Goal: Transaction & Acquisition: Purchase product/service

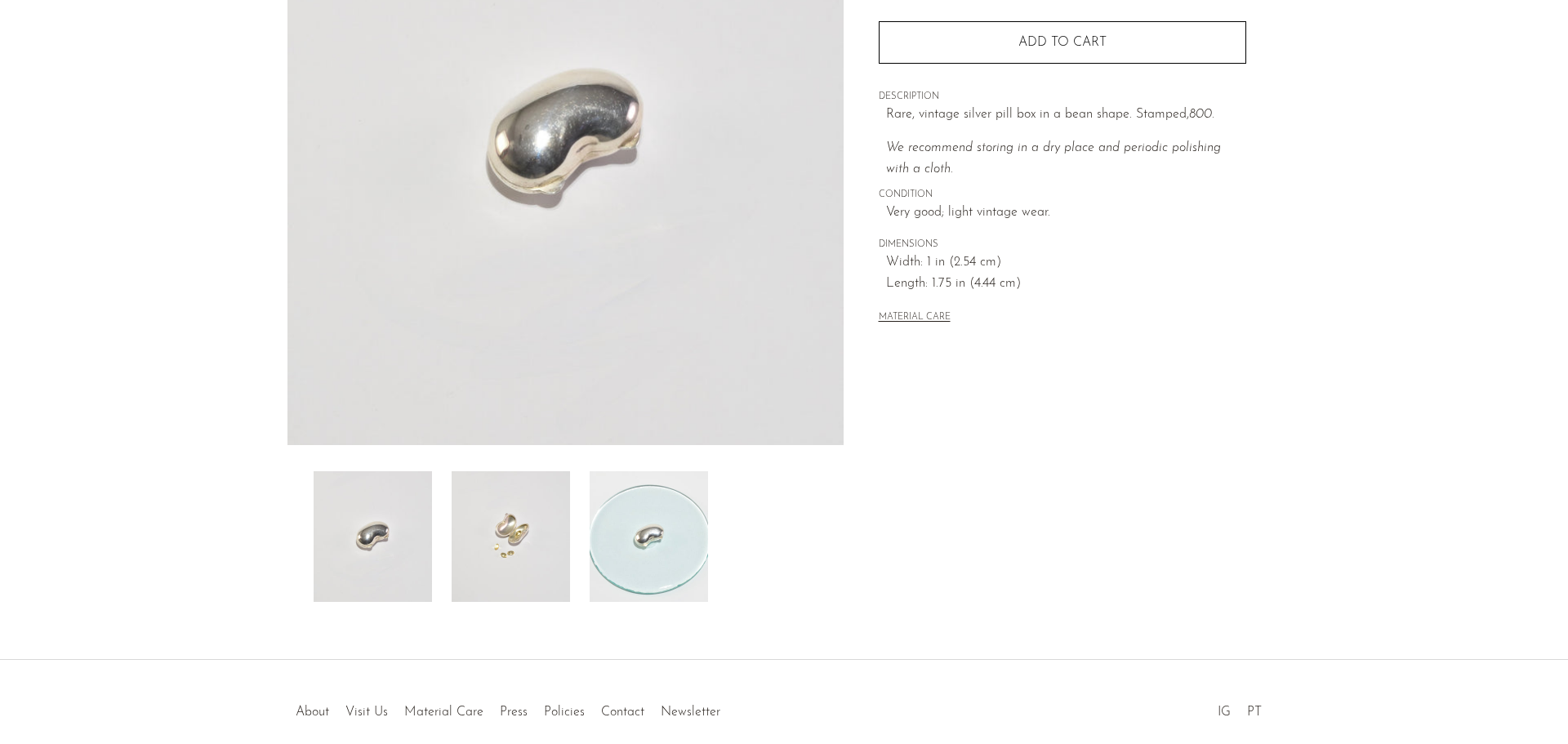
scroll to position [245, 0]
click at [511, 564] on img at bounding box center [511, 534] width 119 height 130
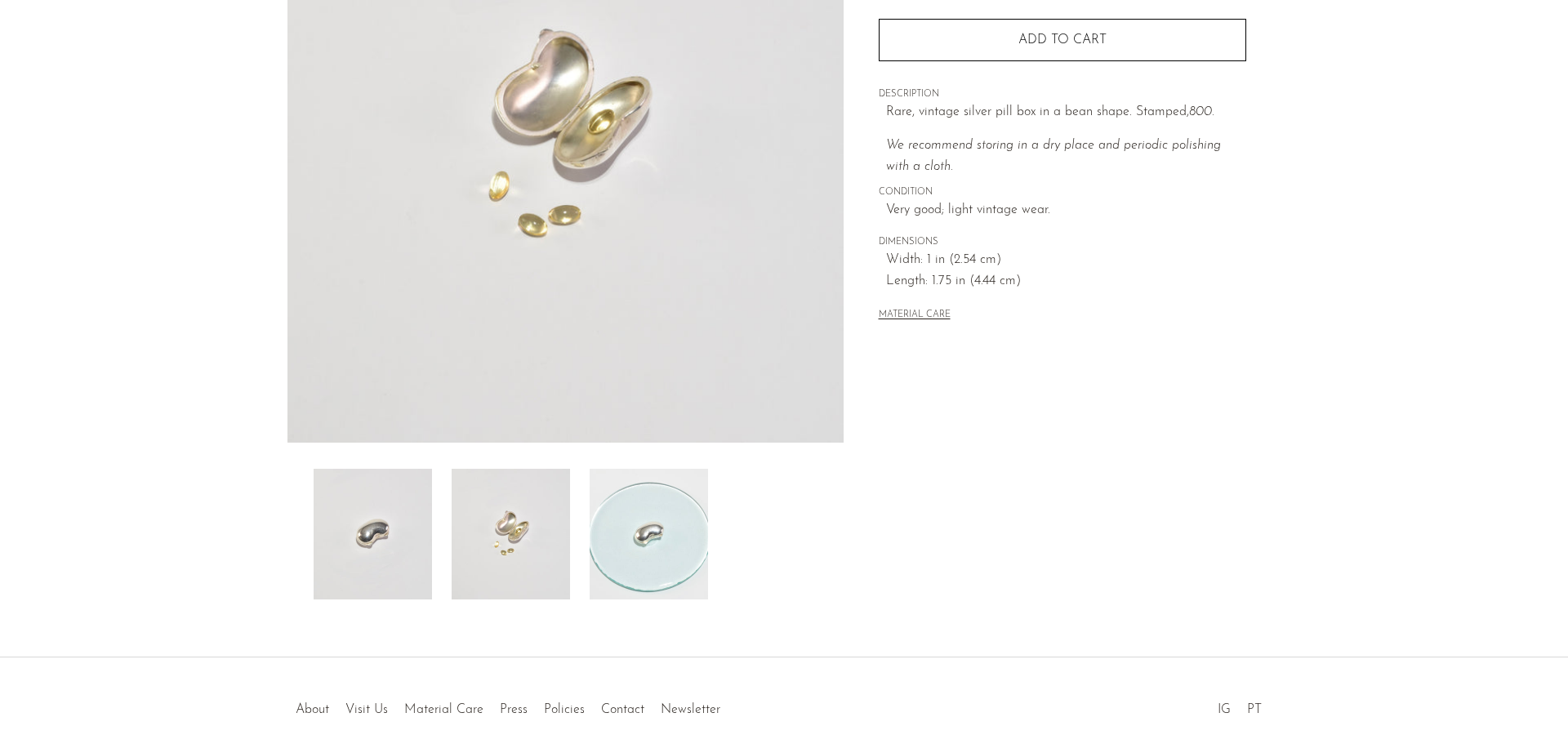
click at [636, 536] on img at bounding box center [649, 534] width 119 height 130
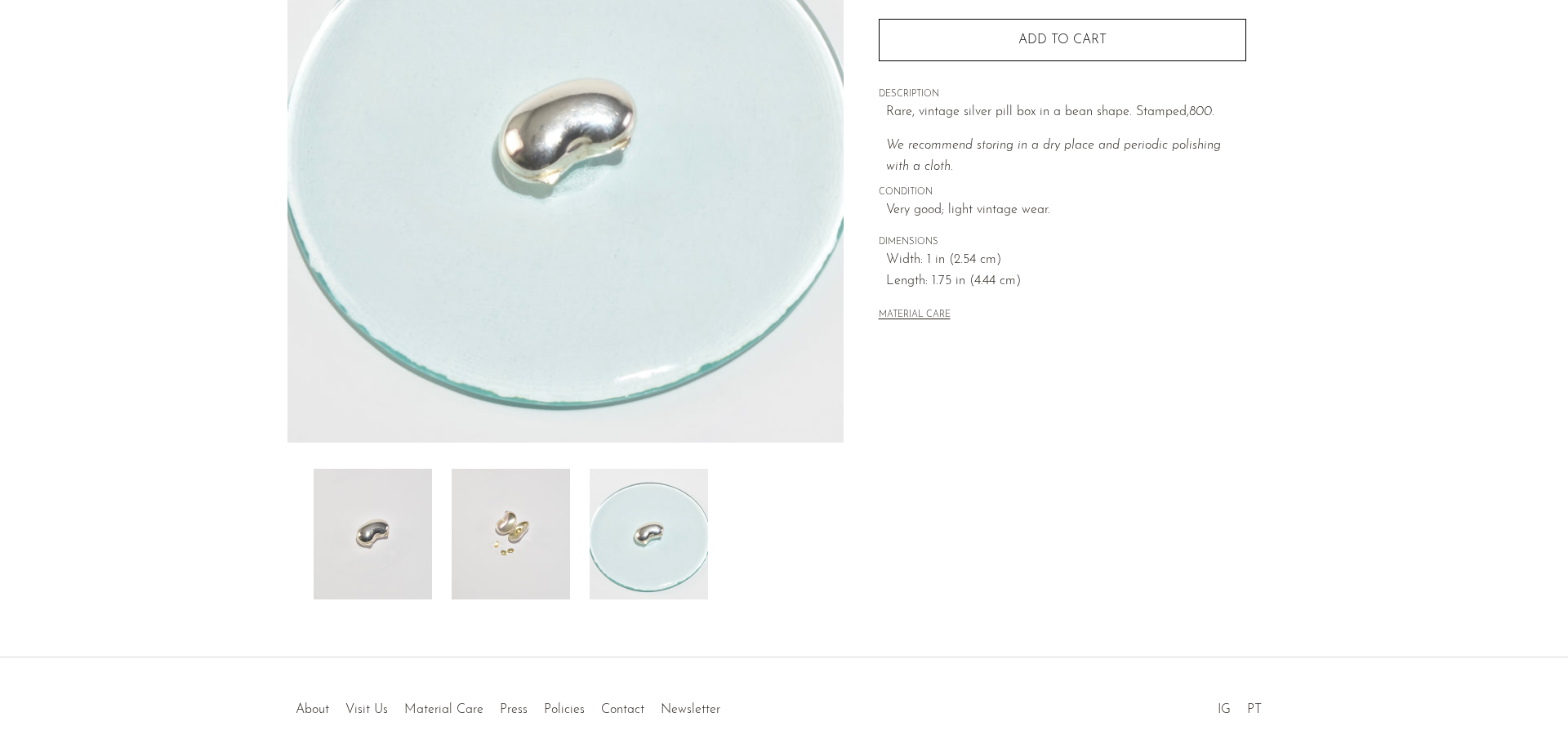
click at [391, 506] on img at bounding box center [373, 534] width 119 height 130
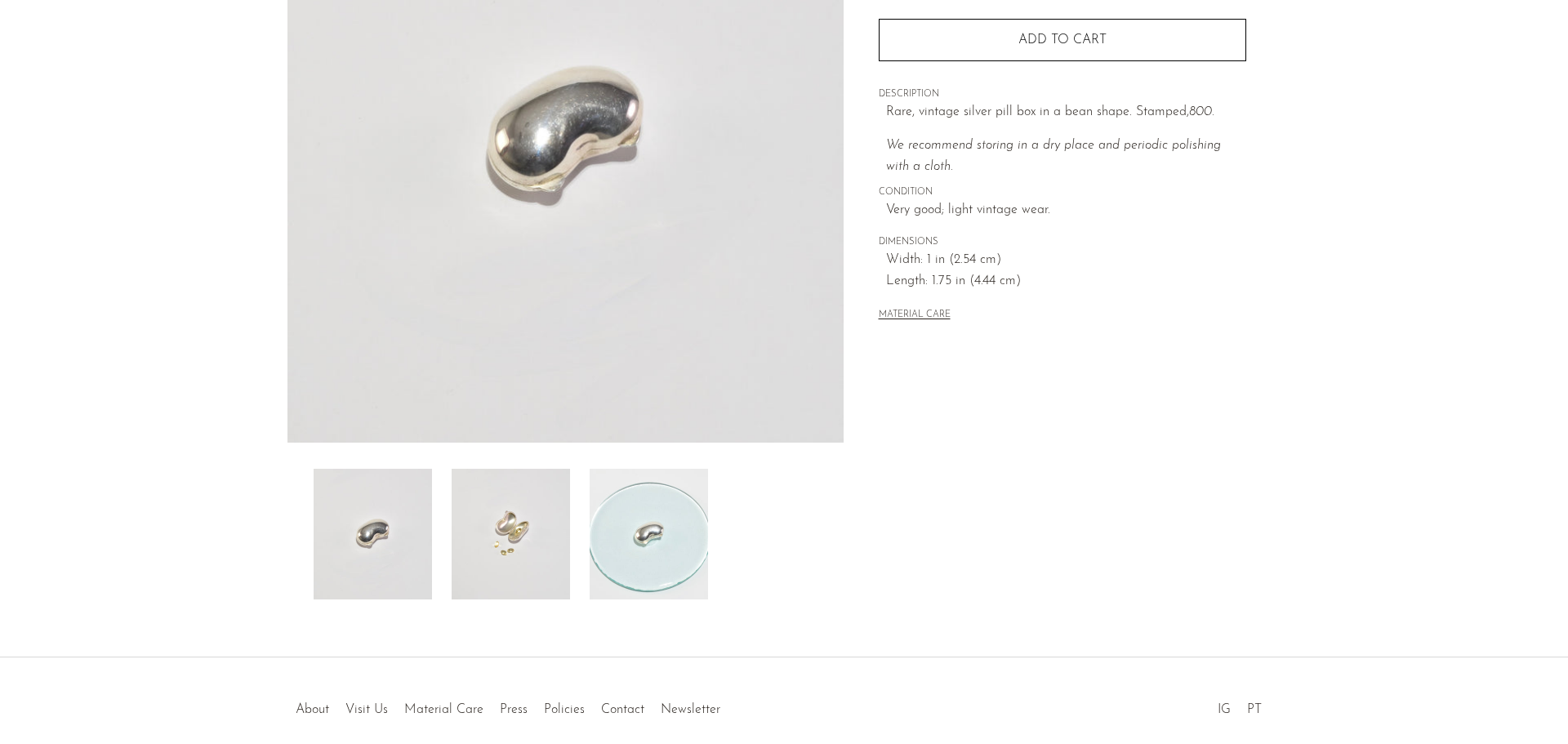
click at [622, 535] on img at bounding box center [649, 534] width 119 height 130
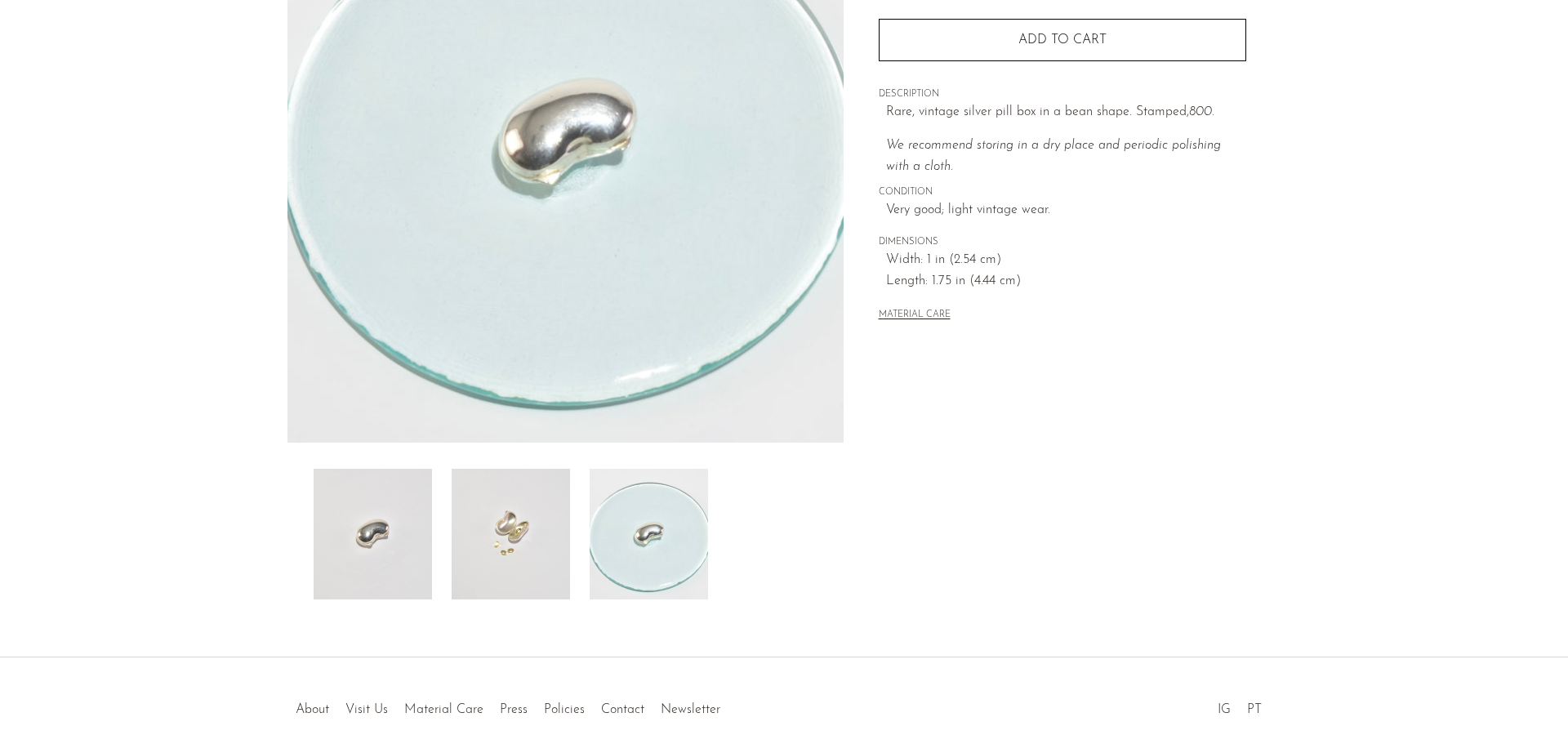
click at [536, 520] on img at bounding box center [511, 534] width 119 height 130
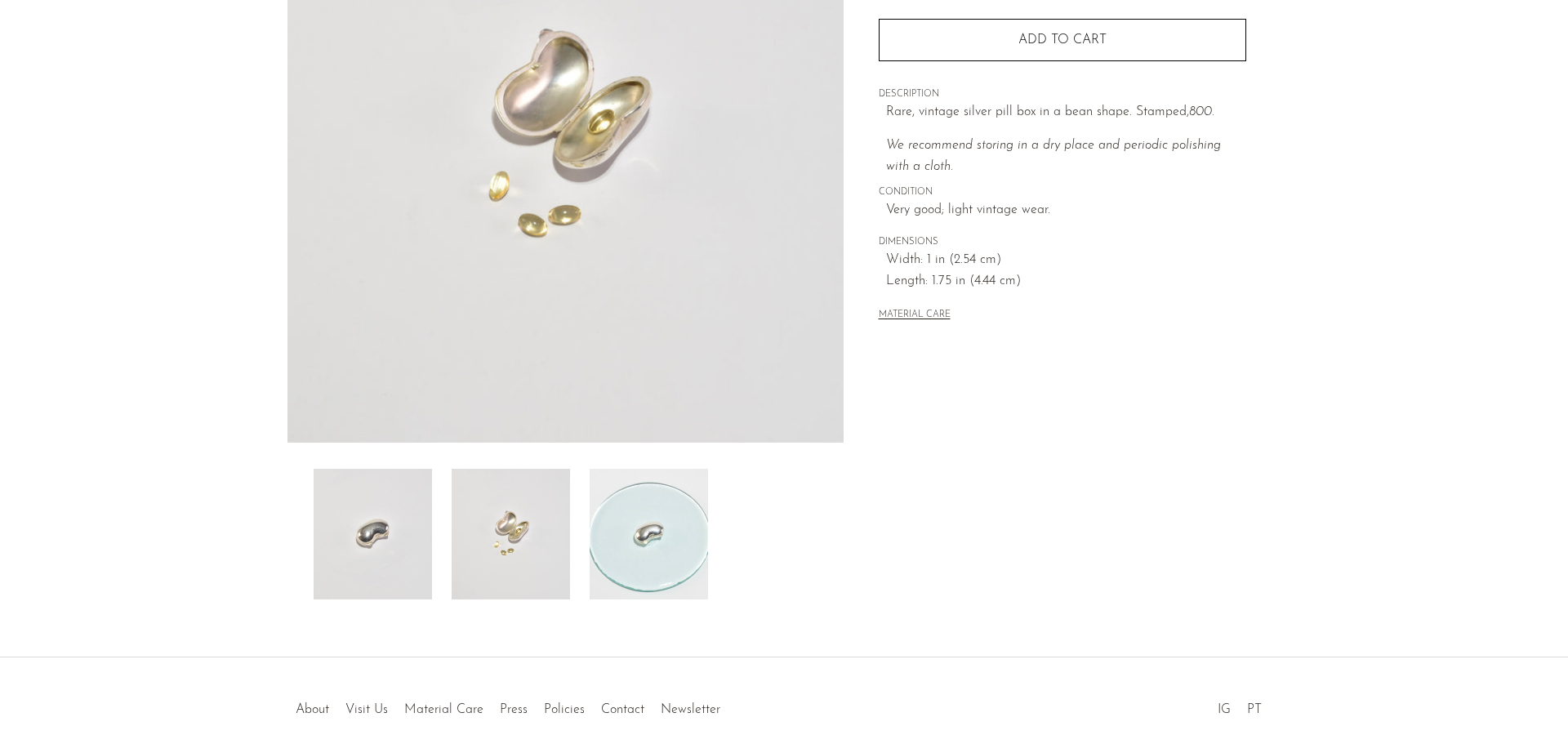
click at [373, 541] on img at bounding box center [373, 534] width 119 height 130
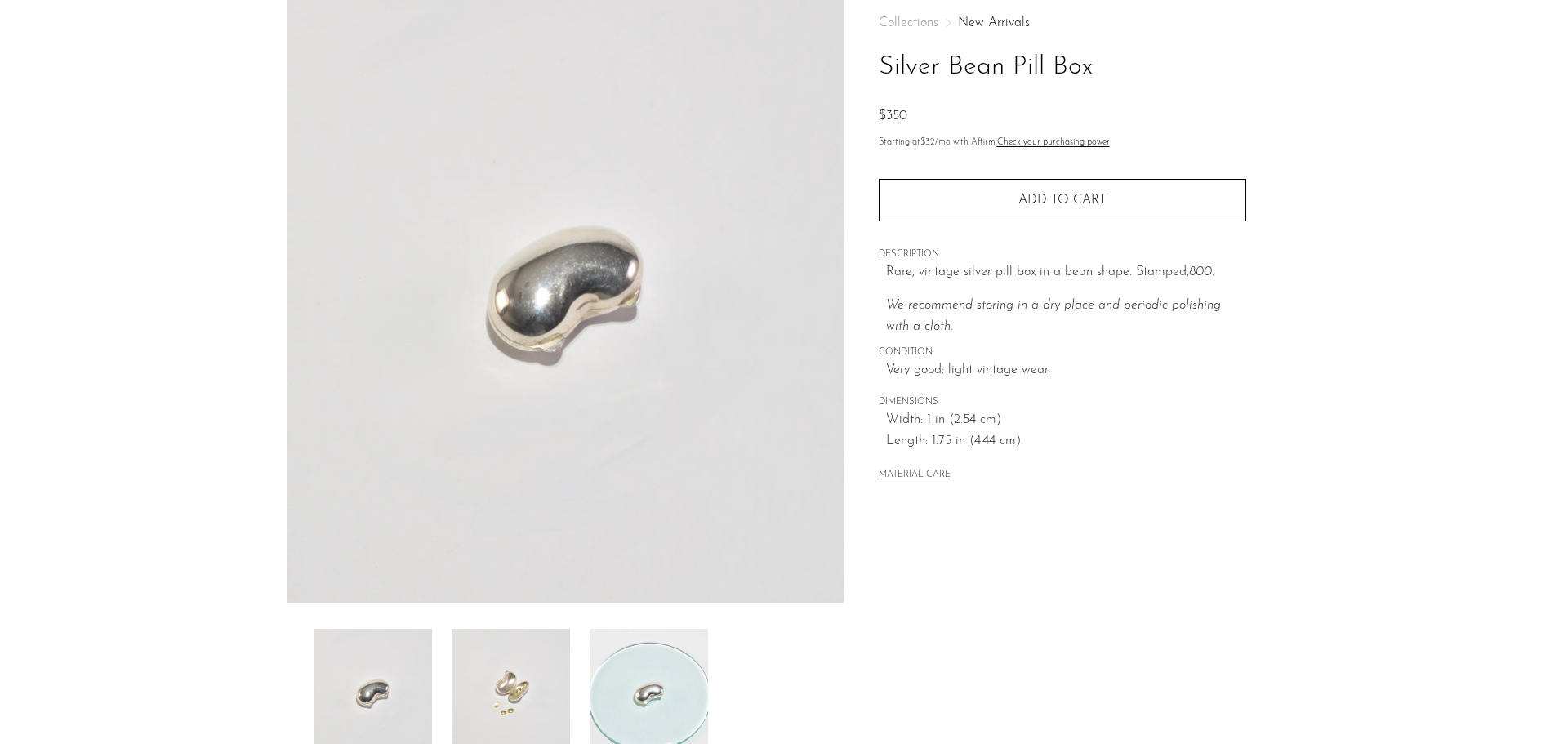
scroll to position [82, 0]
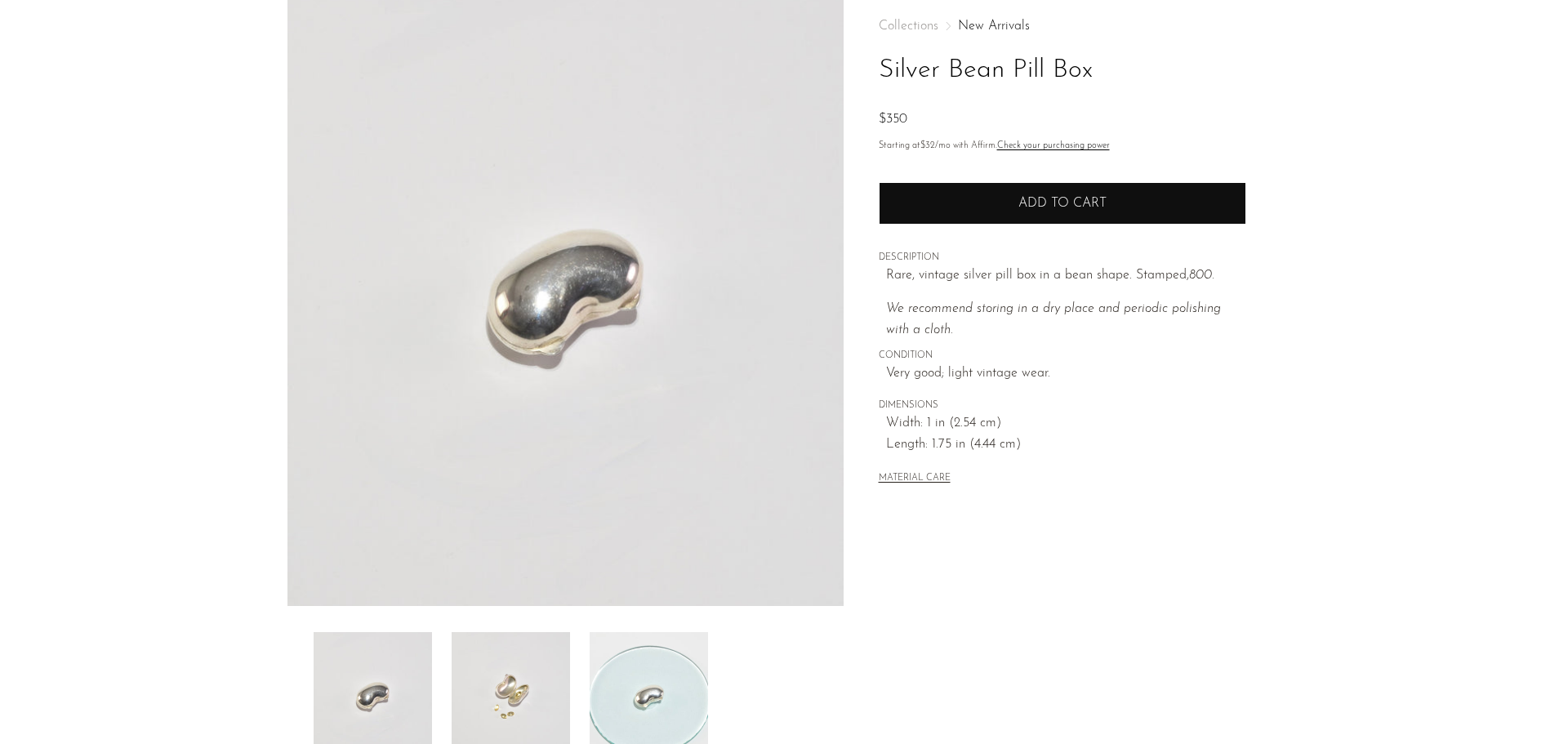
click at [1021, 217] on button "Add to cart" at bounding box center [1062, 203] width 368 height 43
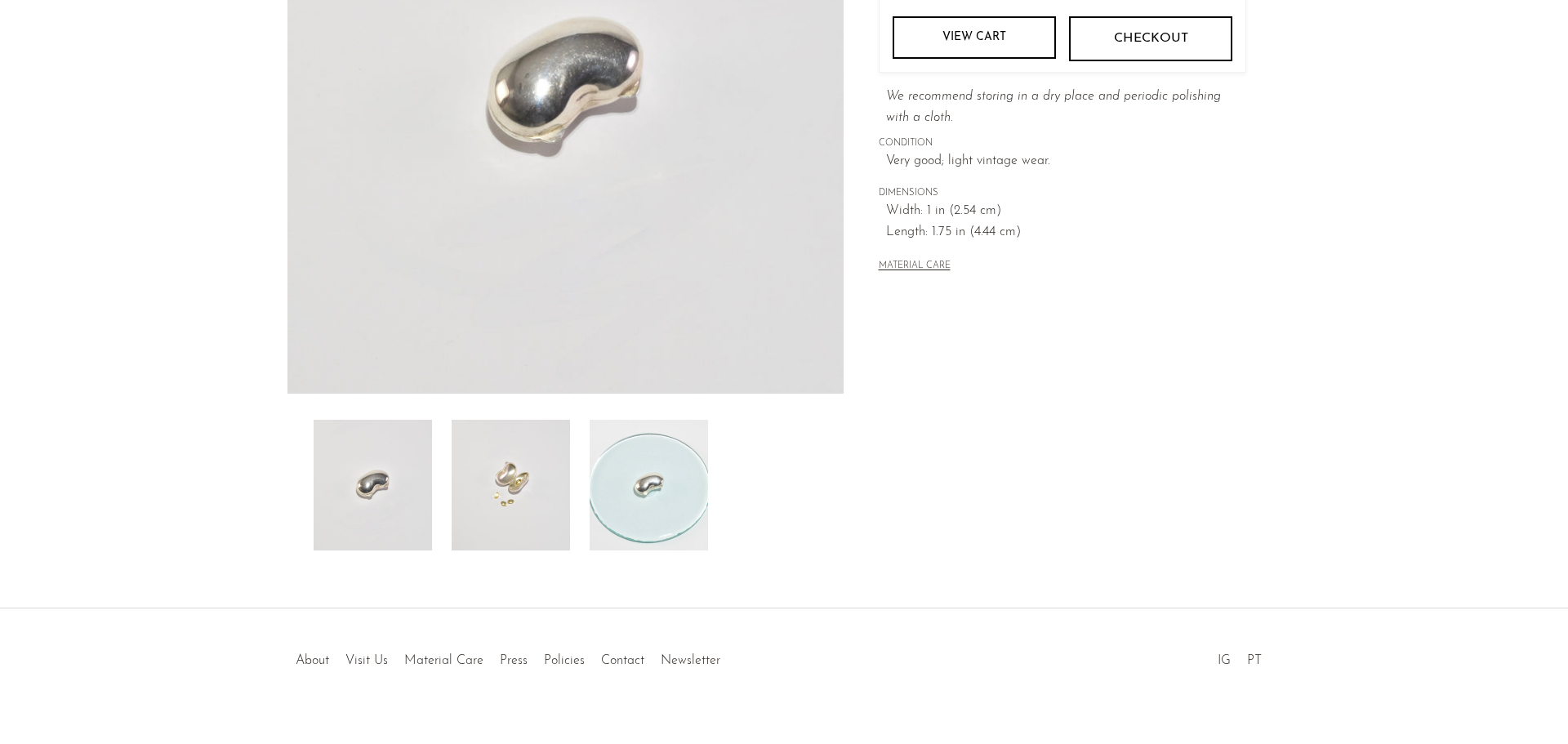
scroll to position [319, 0]
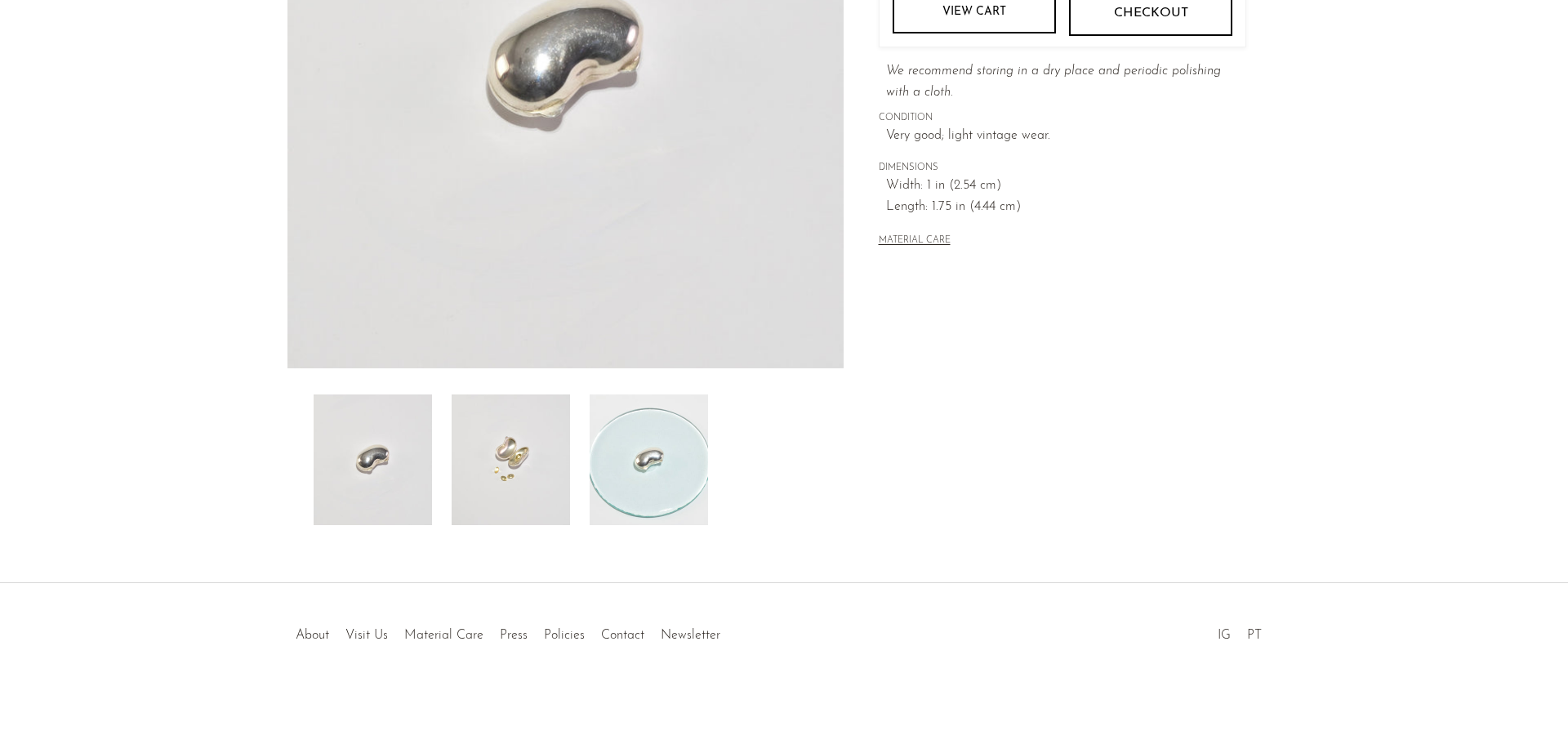
click at [546, 471] on img at bounding box center [511, 459] width 119 height 130
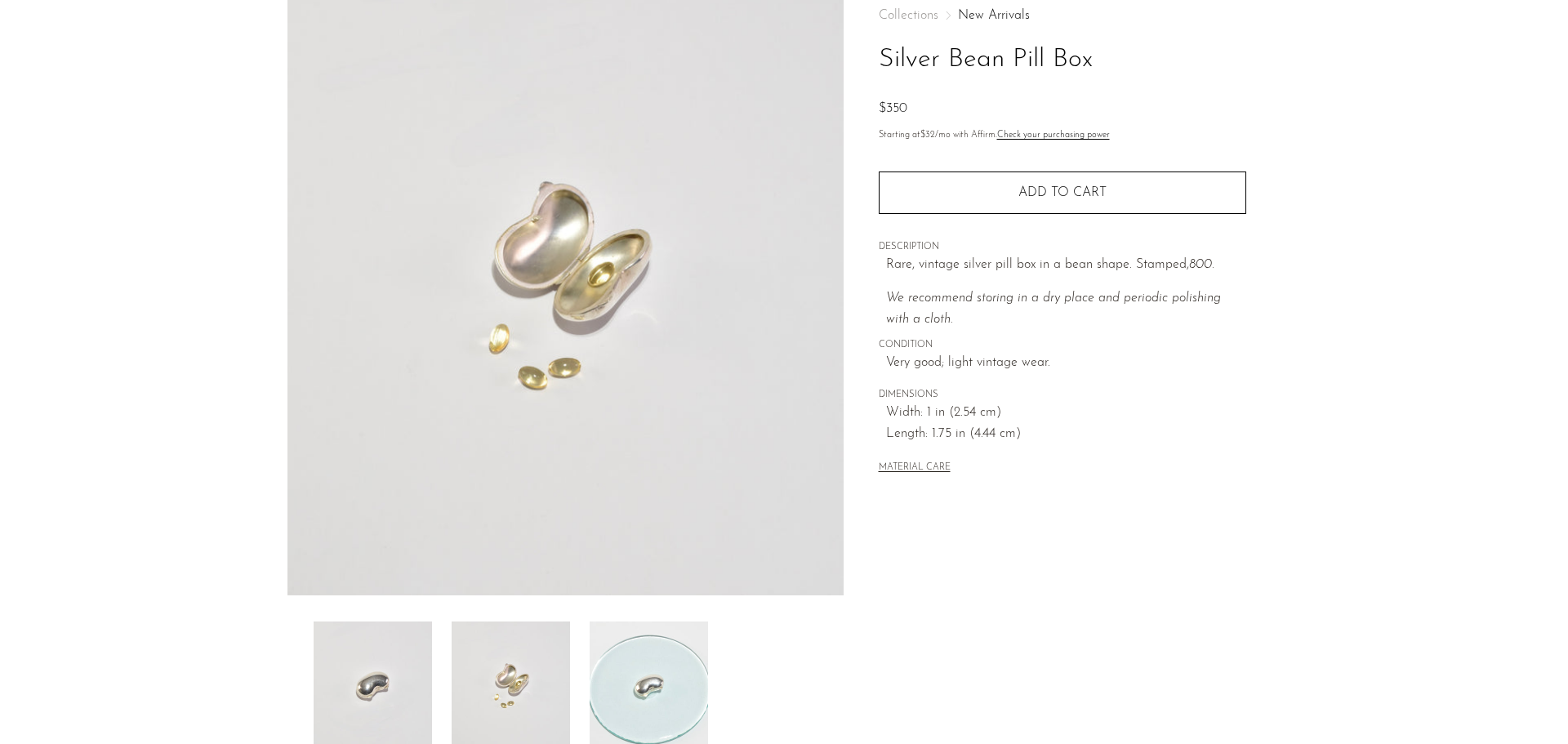
scroll to position [163, 0]
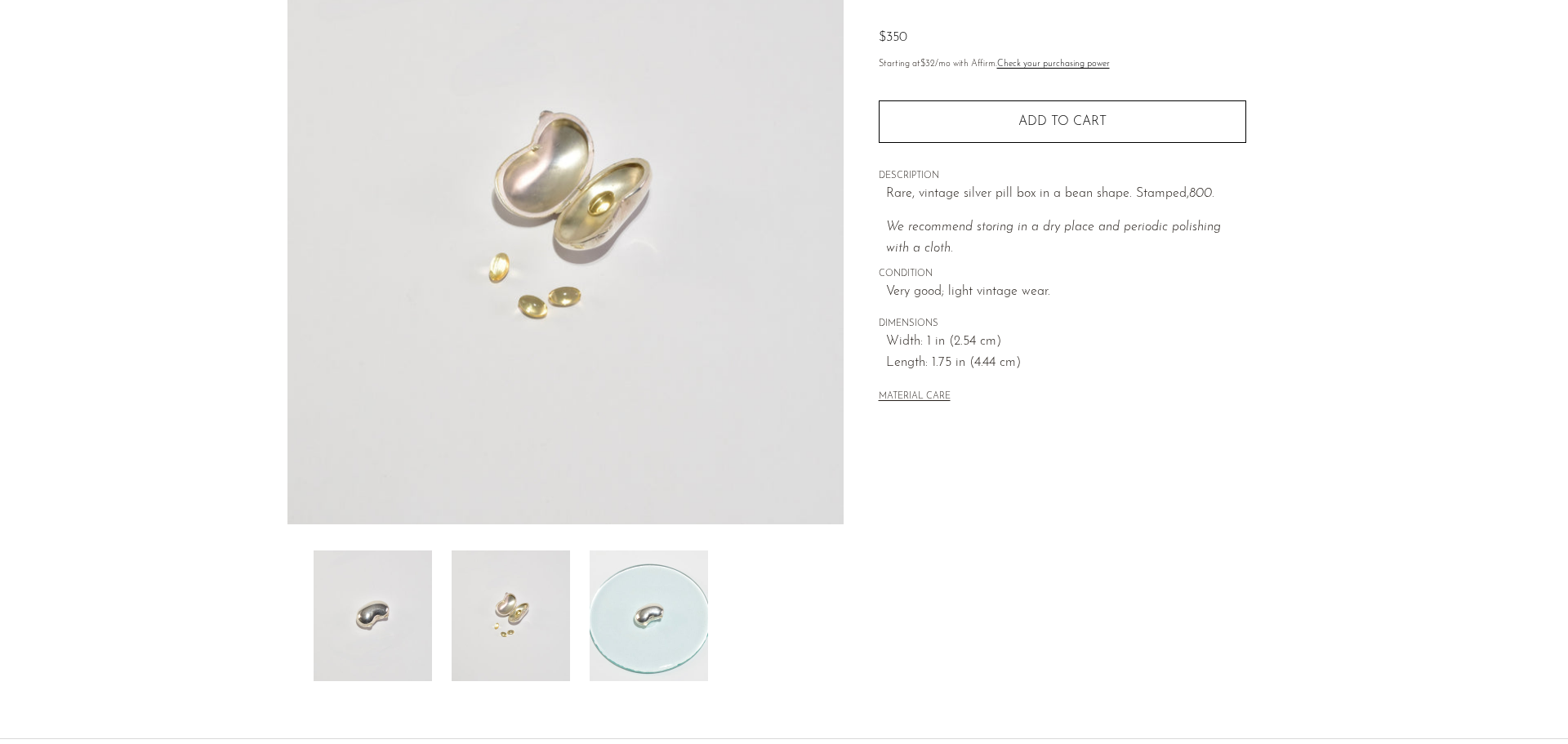
click at [371, 595] on img at bounding box center [373, 615] width 119 height 130
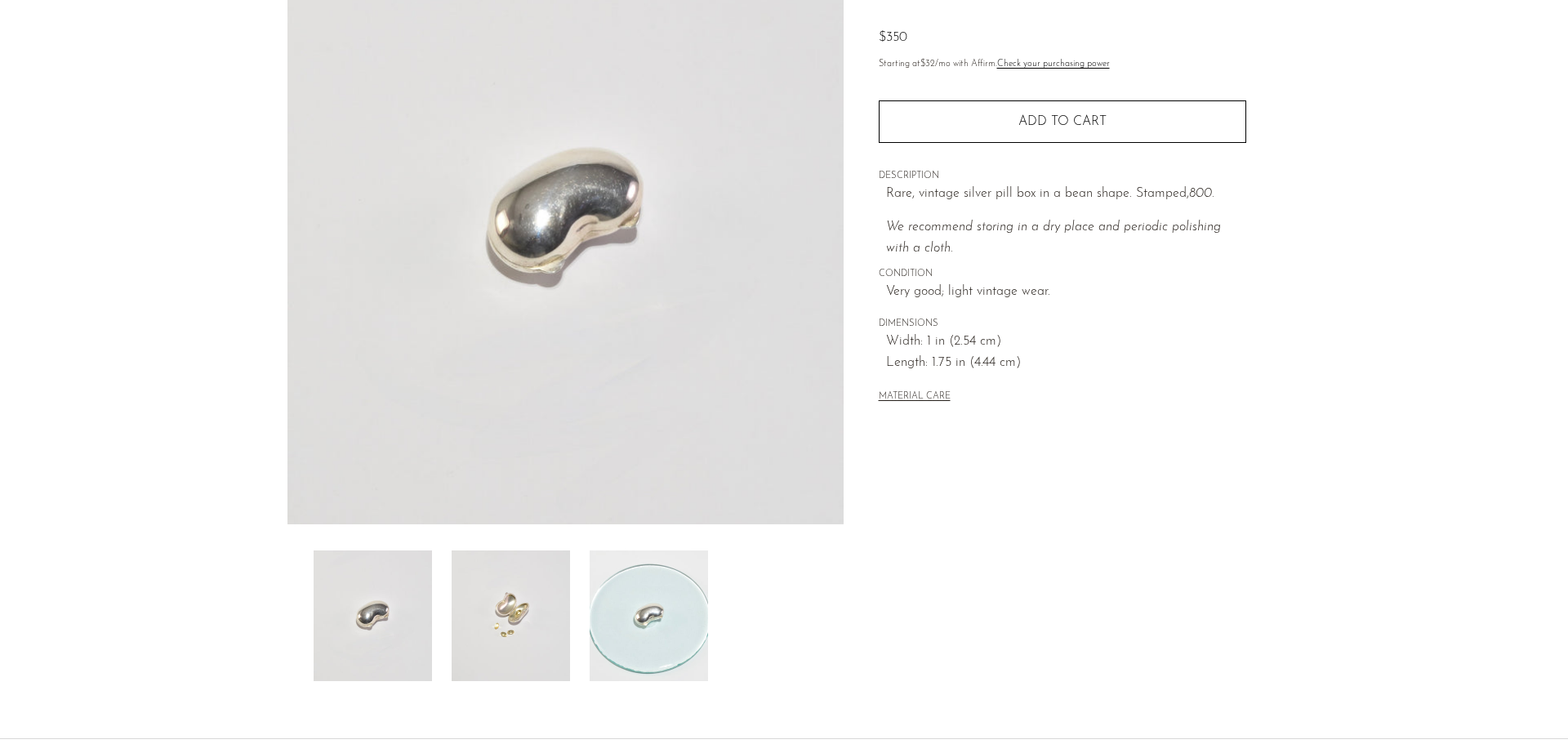
click at [557, 607] on img at bounding box center [511, 615] width 119 height 130
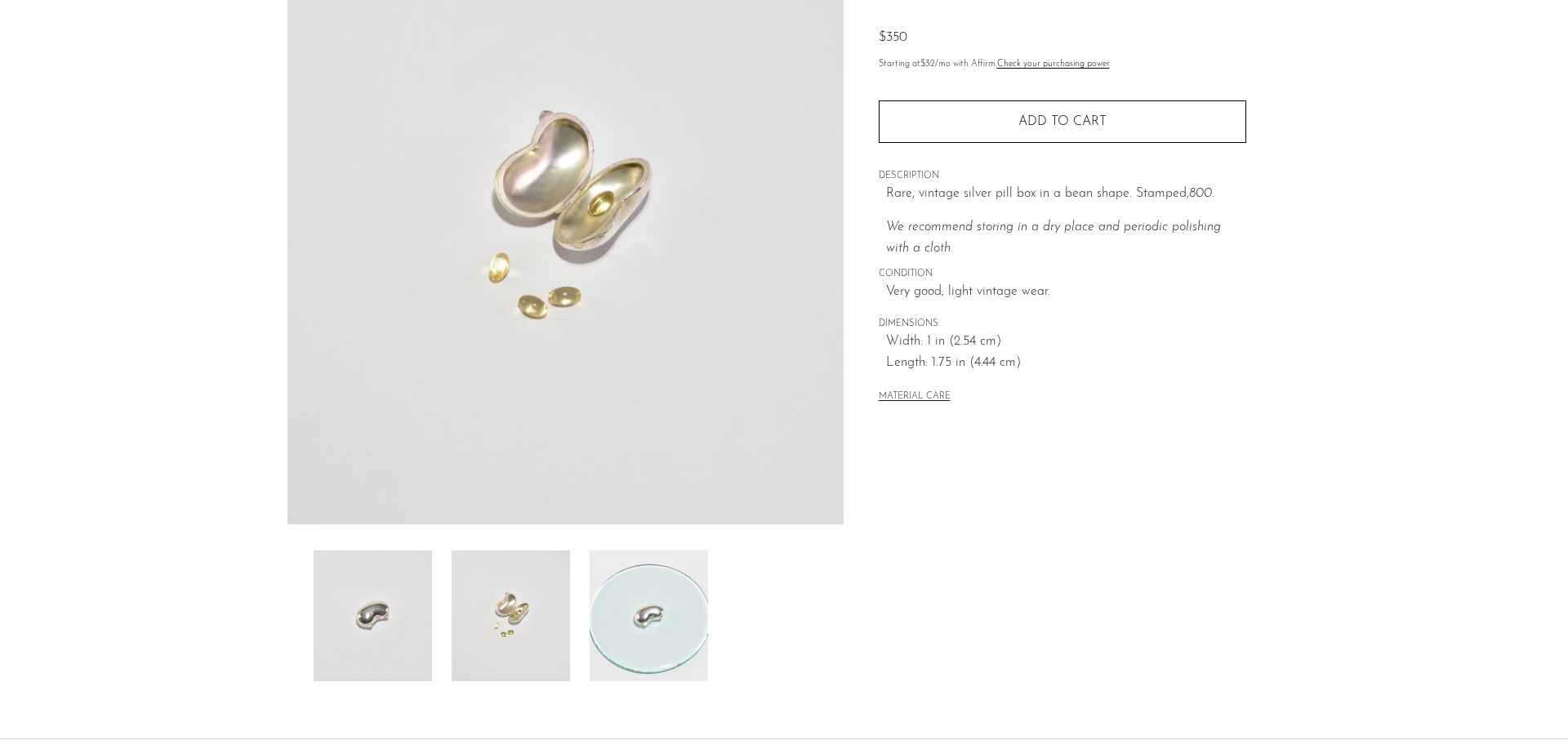
click at [635, 588] on img at bounding box center [649, 615] width 119 height 130
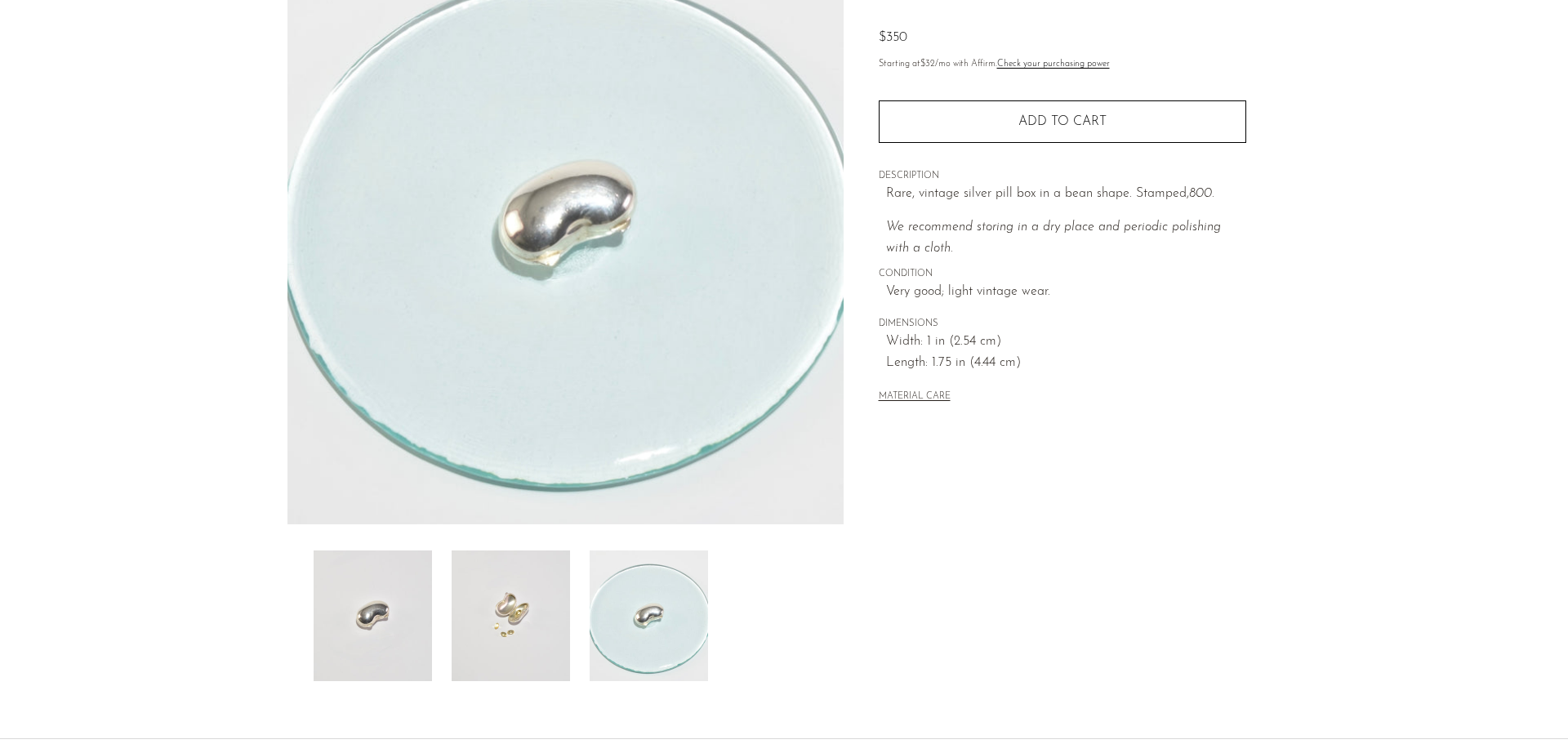
click at [387, 599] on img at bounding box center [373, 615] width 119 height 130
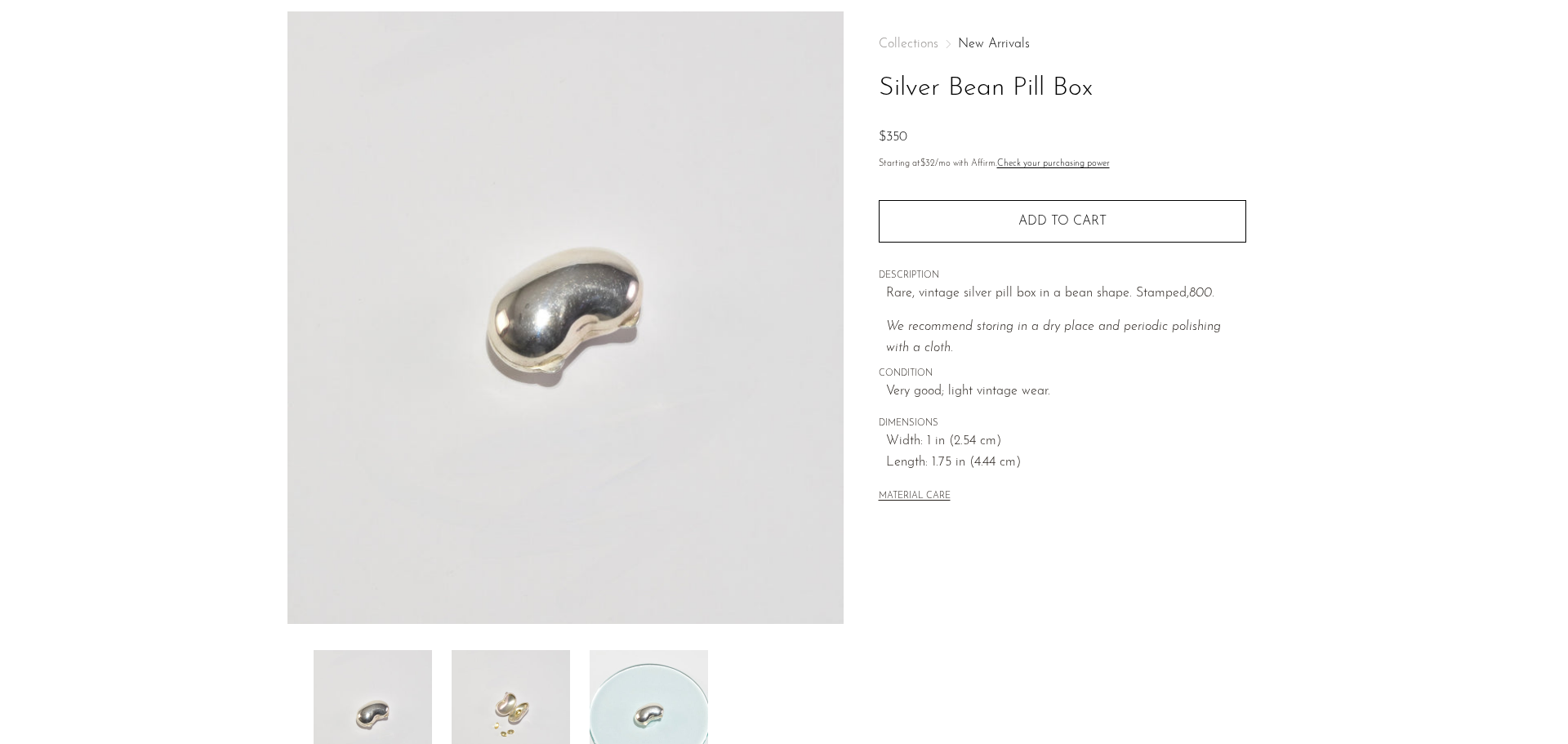
scroll to position [0, 0]
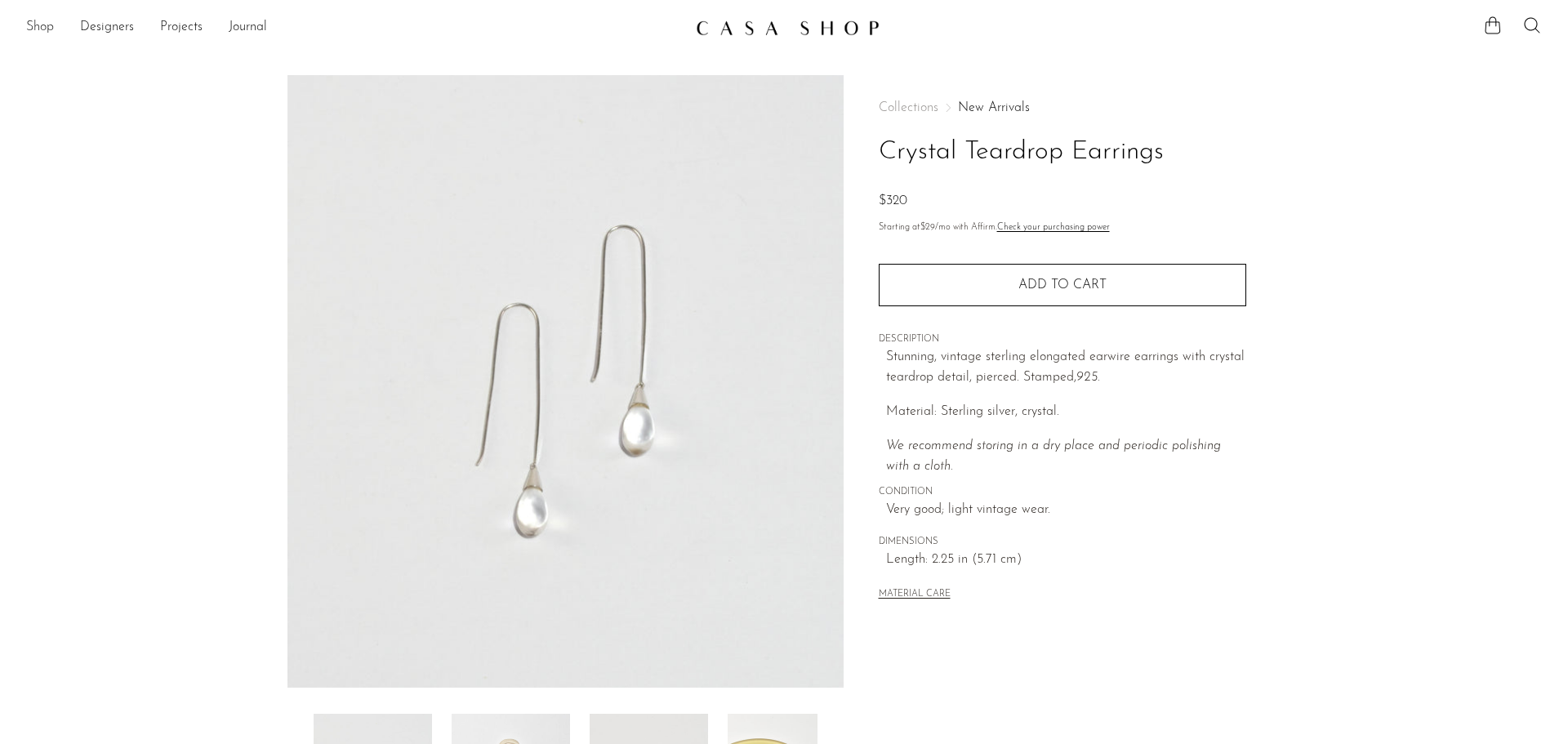
click at [53, 29] on link "Shop" at bounding box center [39, 27] width 27 height 21
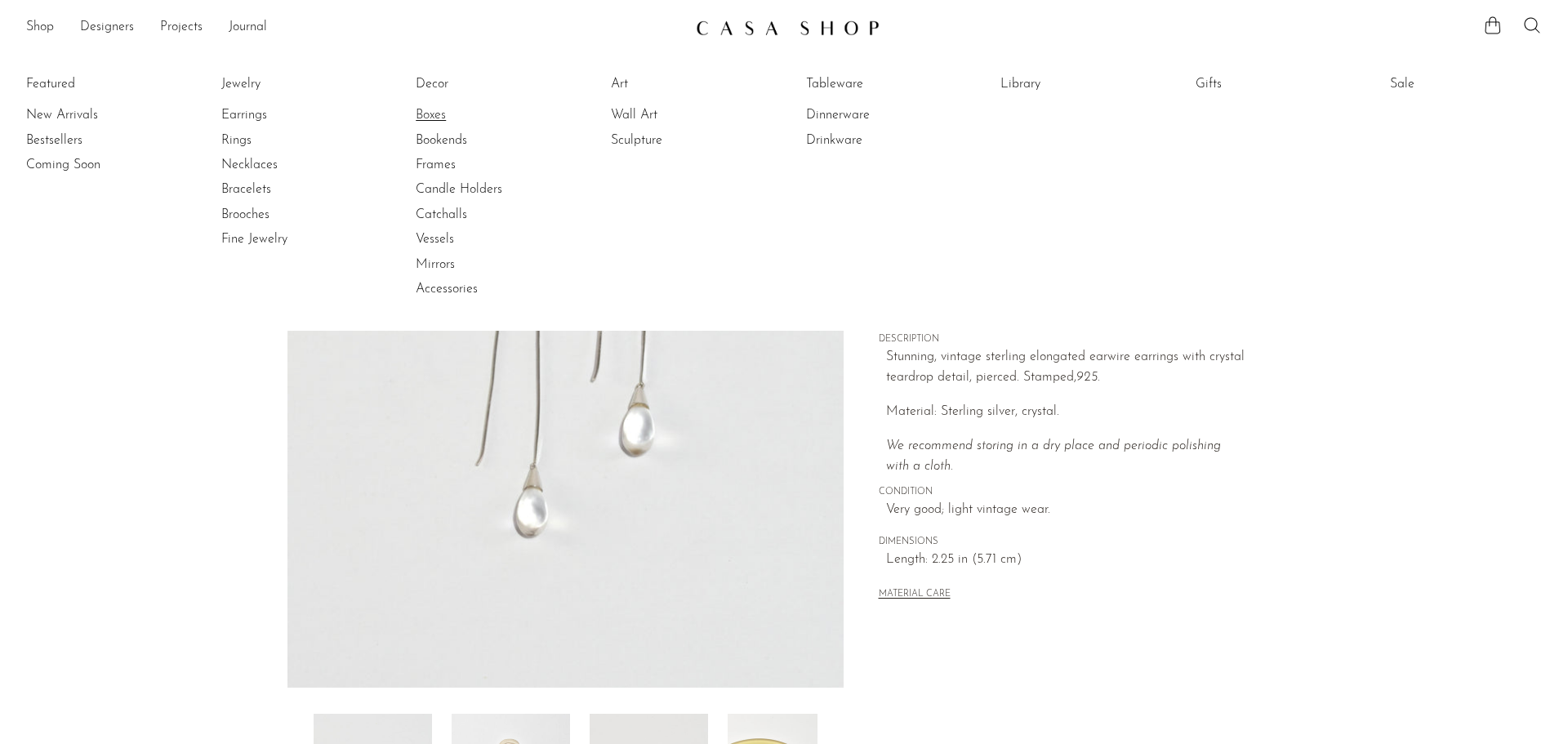
click at [433, 118] on link "Boxes" at bounding box center [477, 115] width 122 height 18
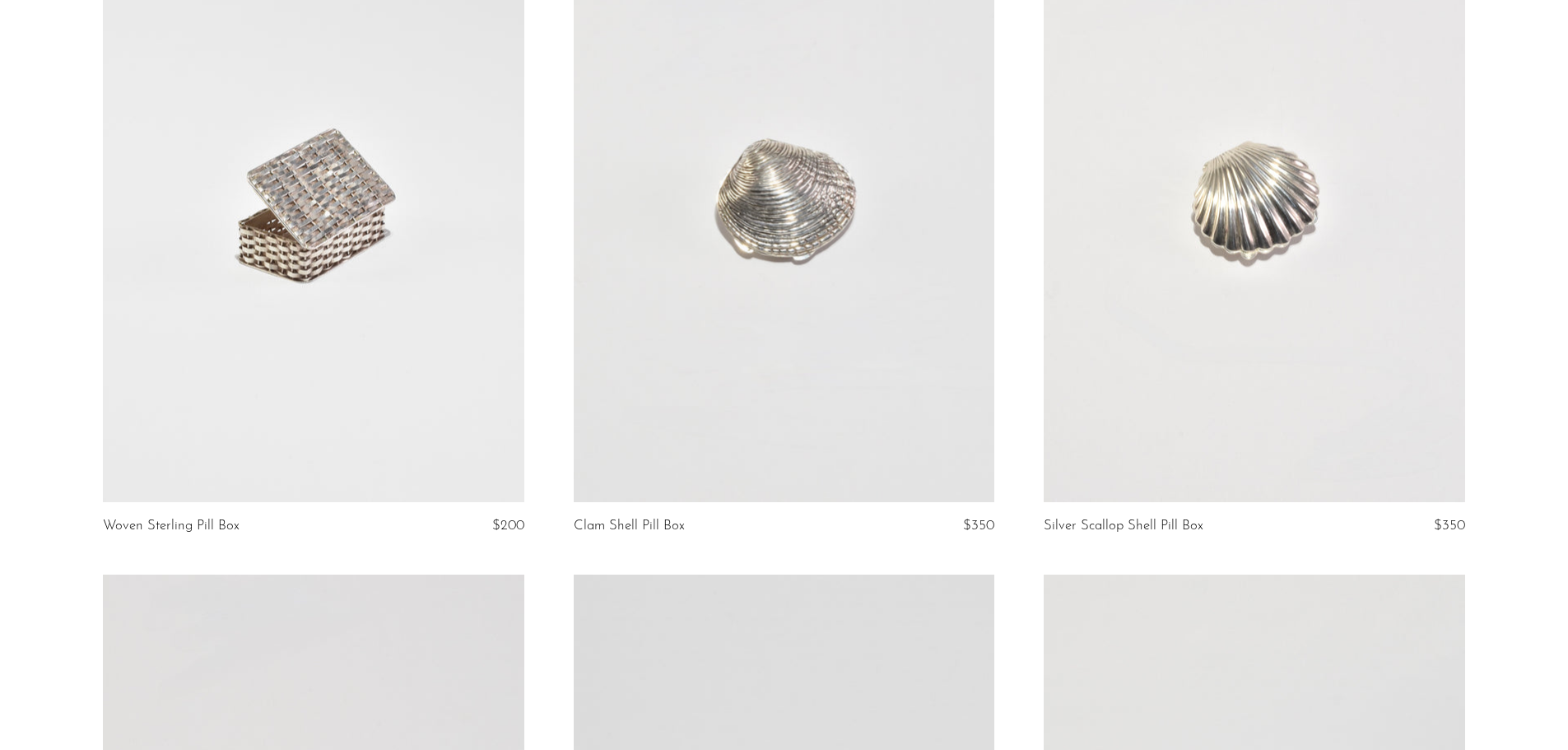
scroll to position [247, 0]
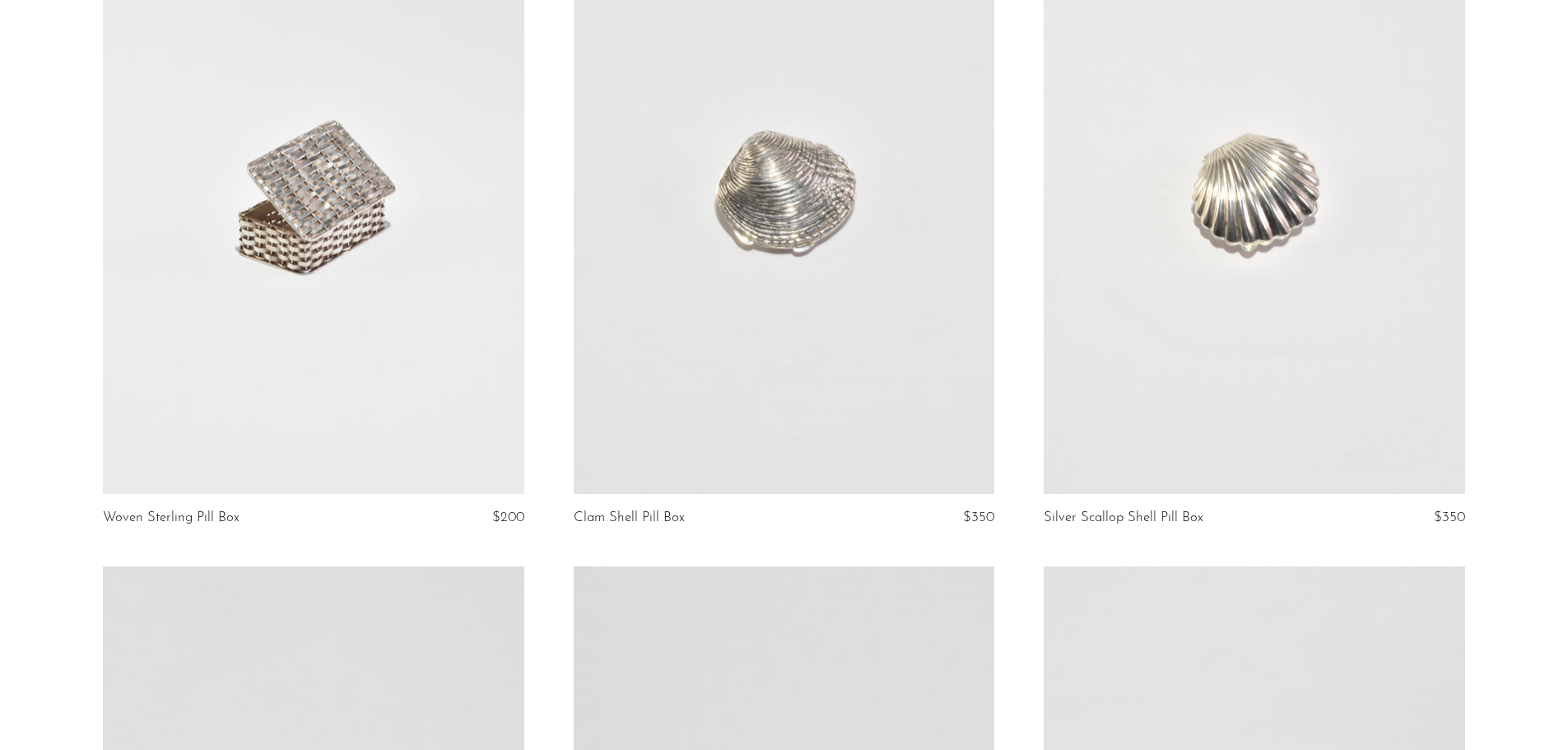
click at [1291, 241] on link at bounding box center [1254, 199] width 421 height 590
click at [729, 171] on link at bounding box center [784, 199] width 421 height 590
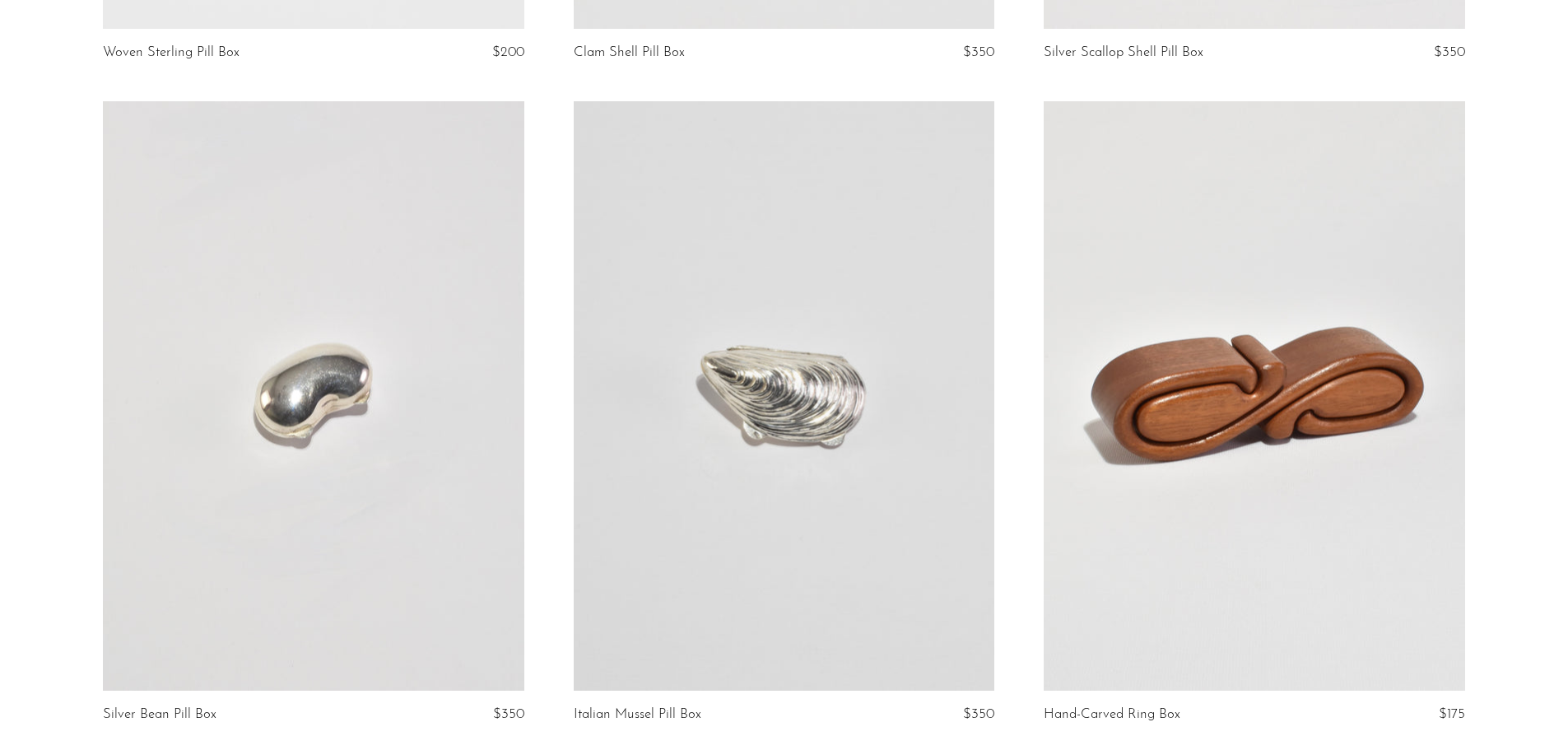
scroll to position [823, 0]
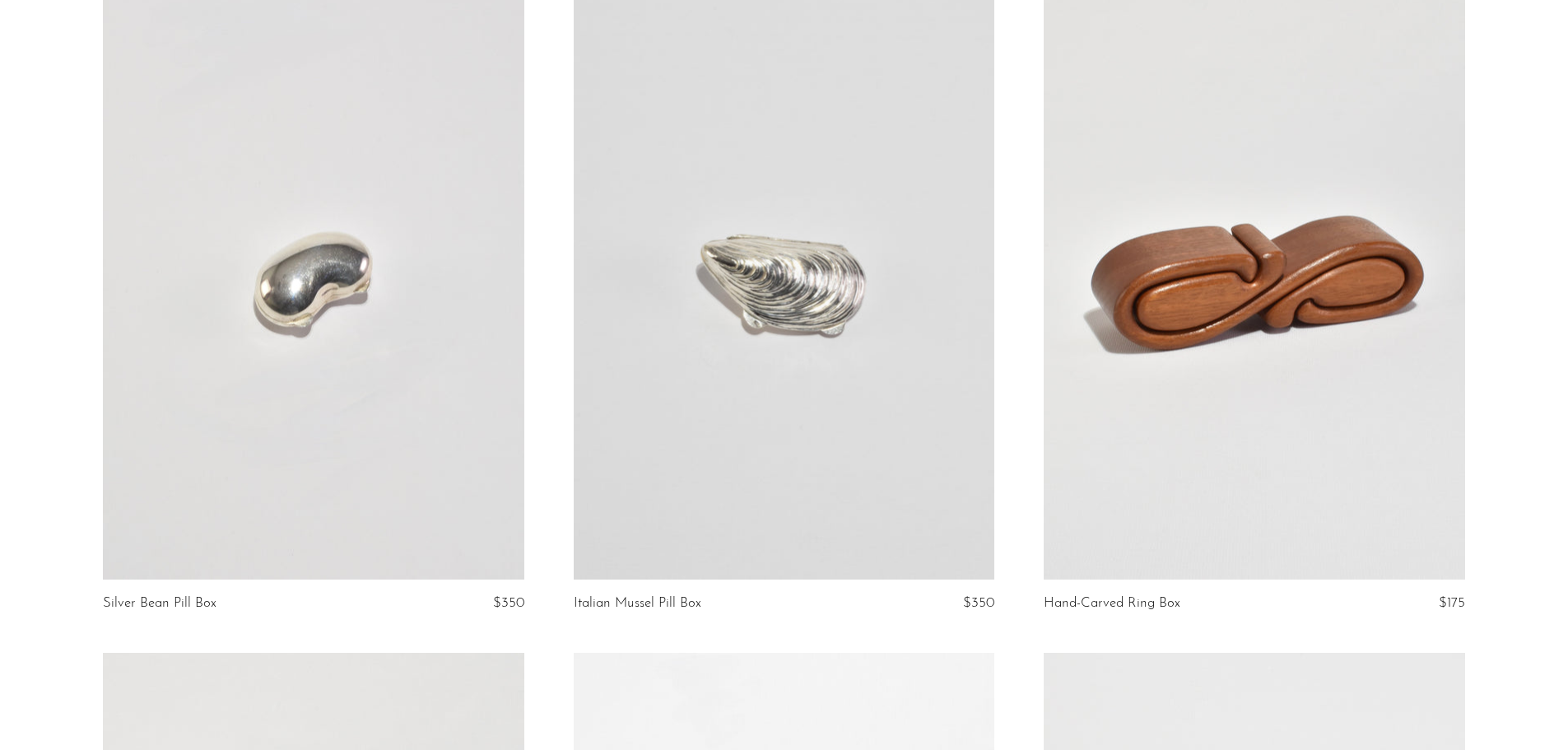
click at [864, 340] on link at bounding box center [784, 285] width 421 height 590
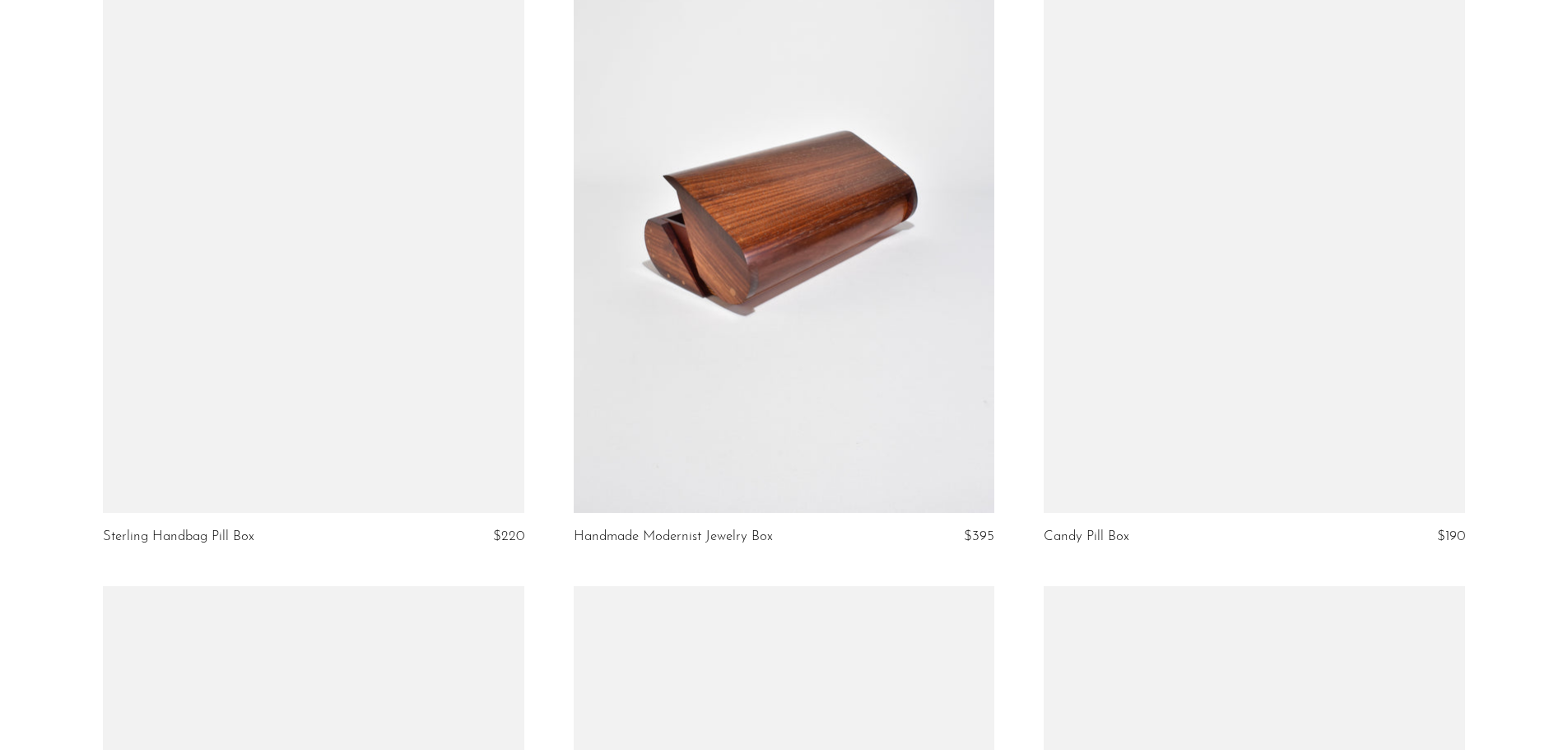
scroll to position [2218, 0]
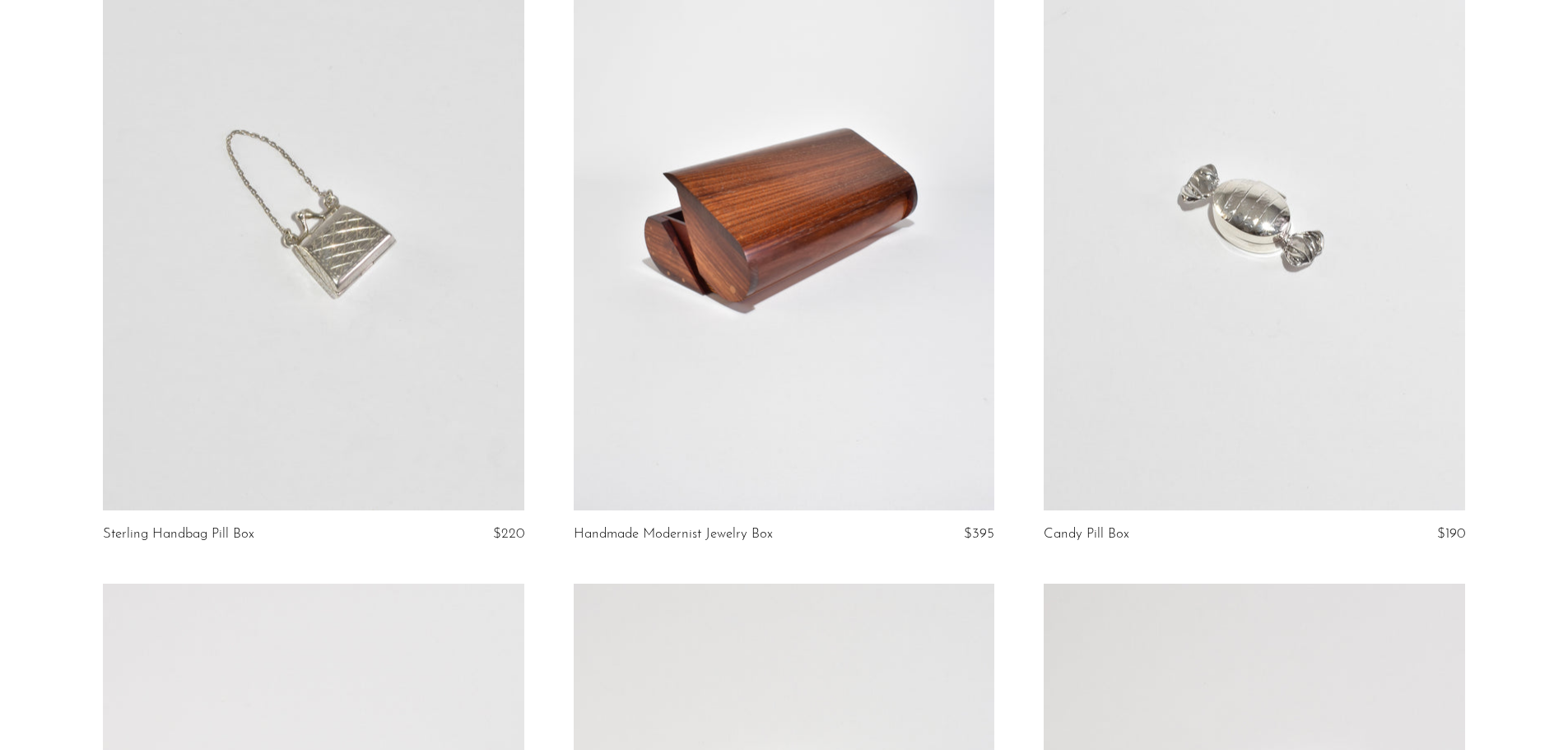
click at [1273, 316] on link at bounding box center [1254, 216] width 421 height 590
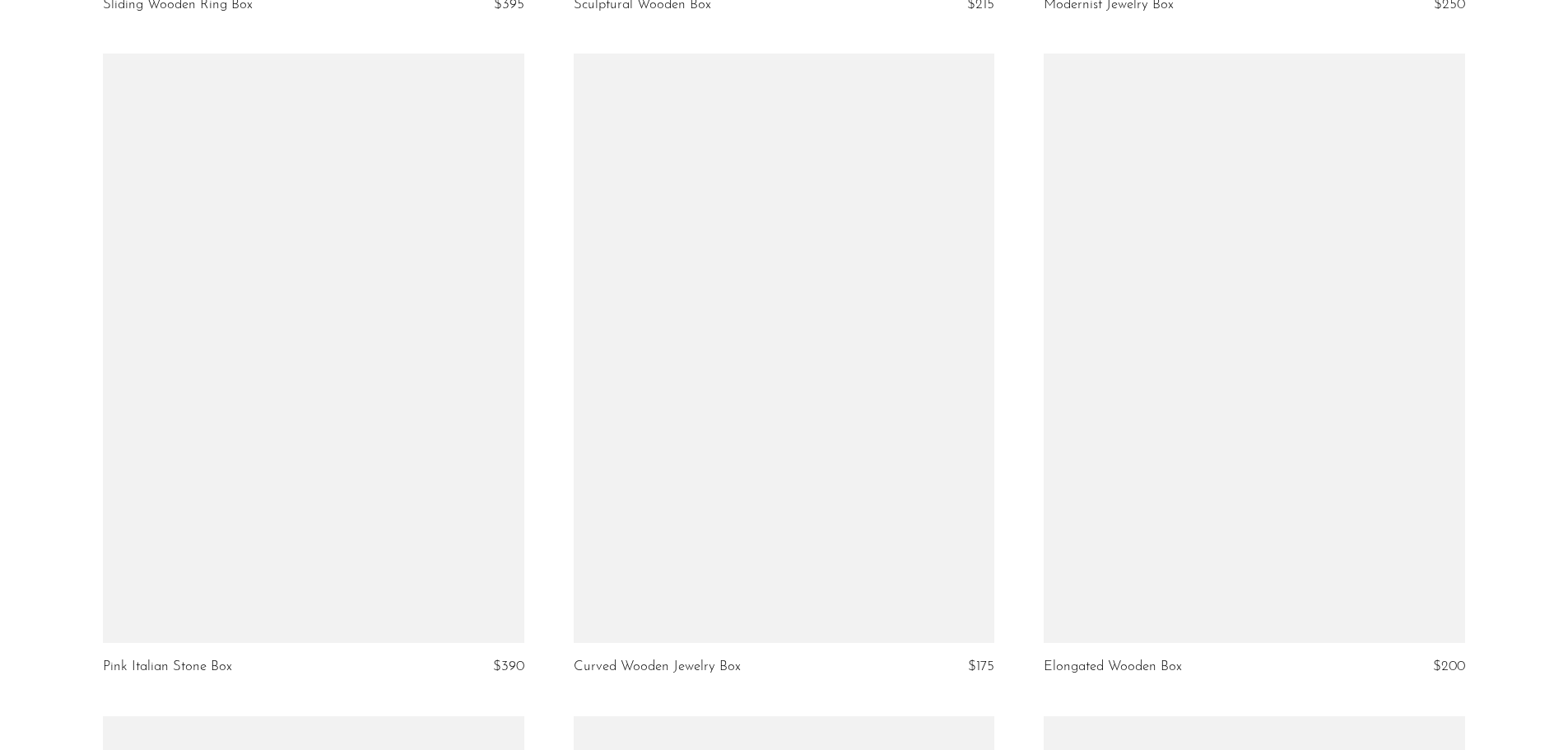
scroll to position [3437, 0]
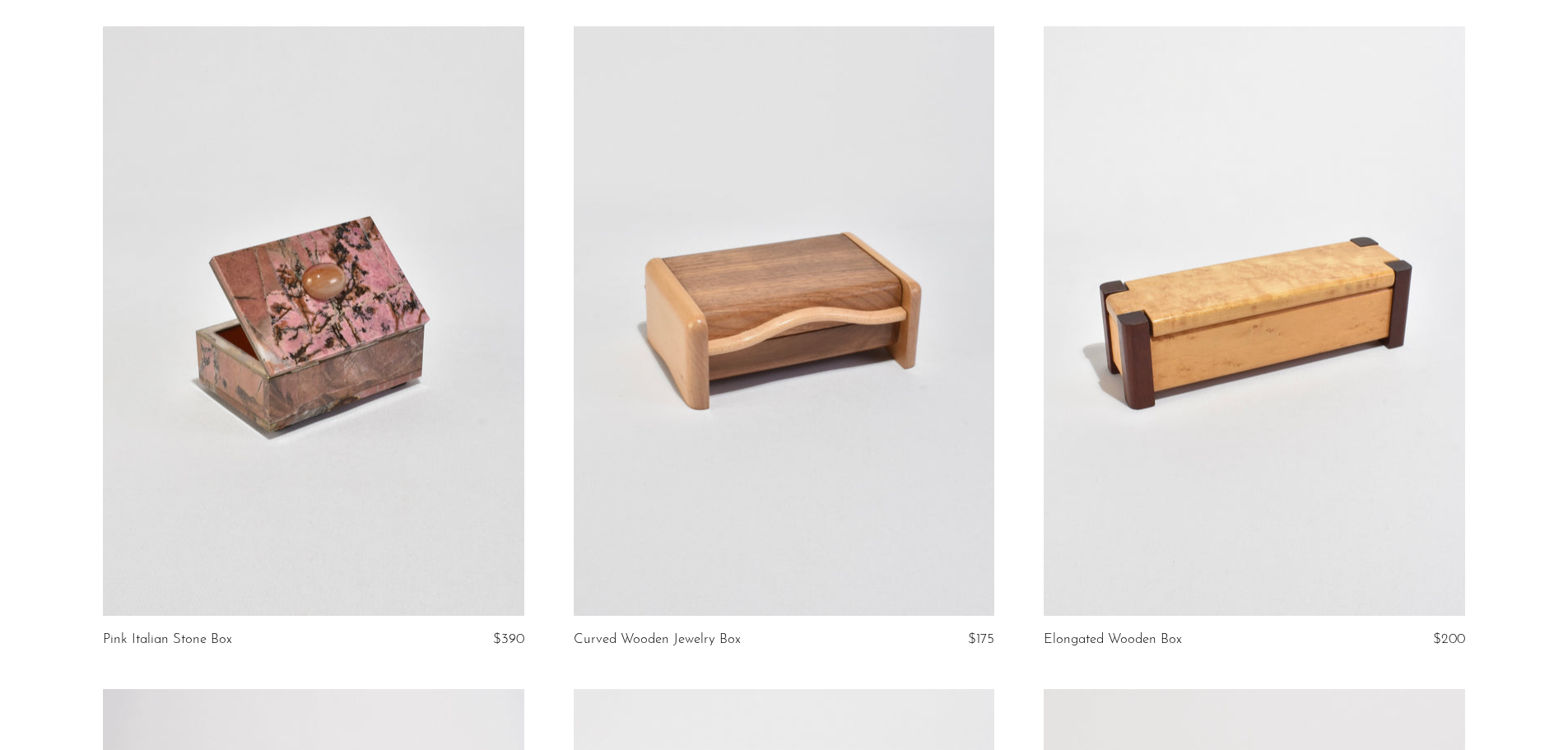
click at [803, 405] on link at bounding box center [784, 321] width 421 height 590
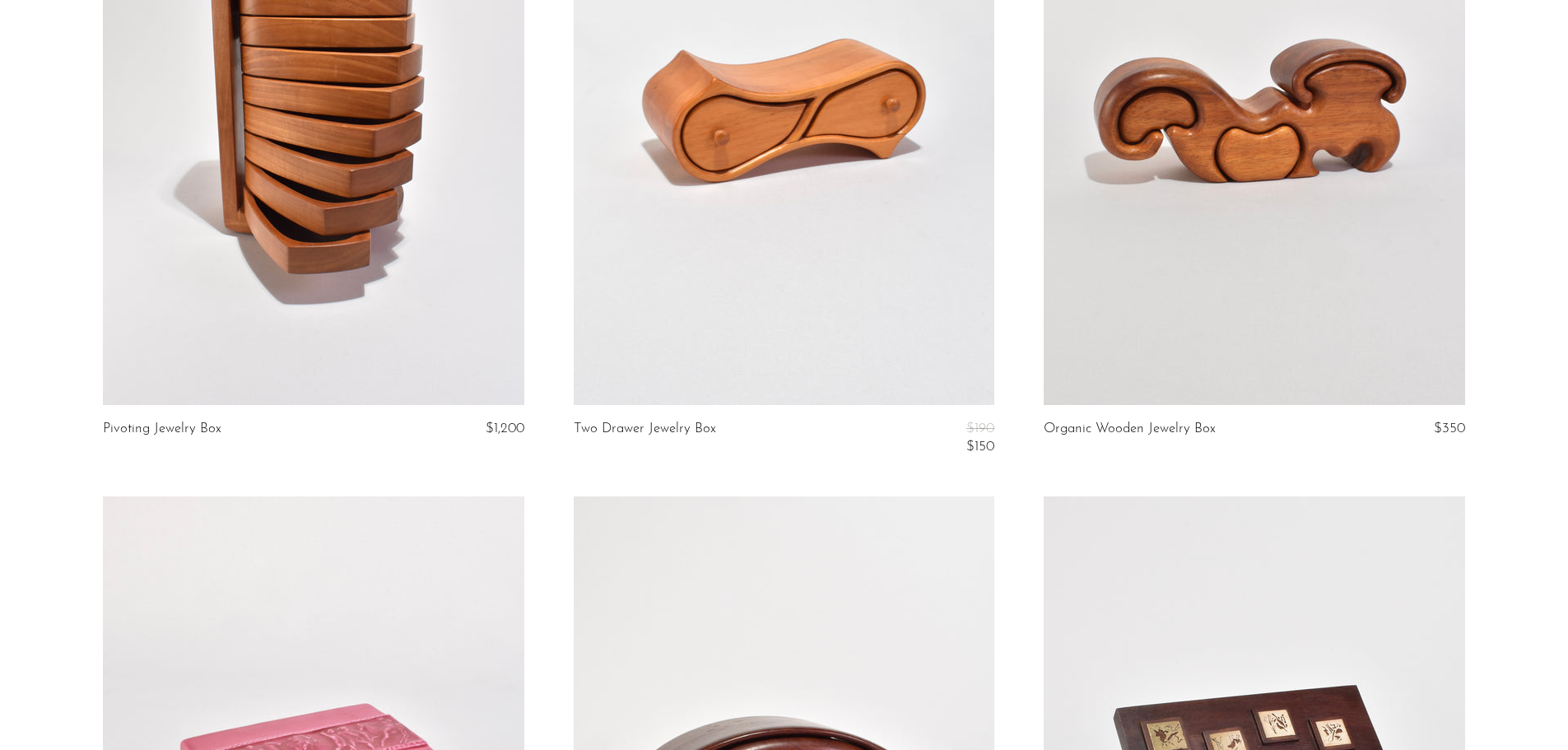
scroll to position [4318, 0]
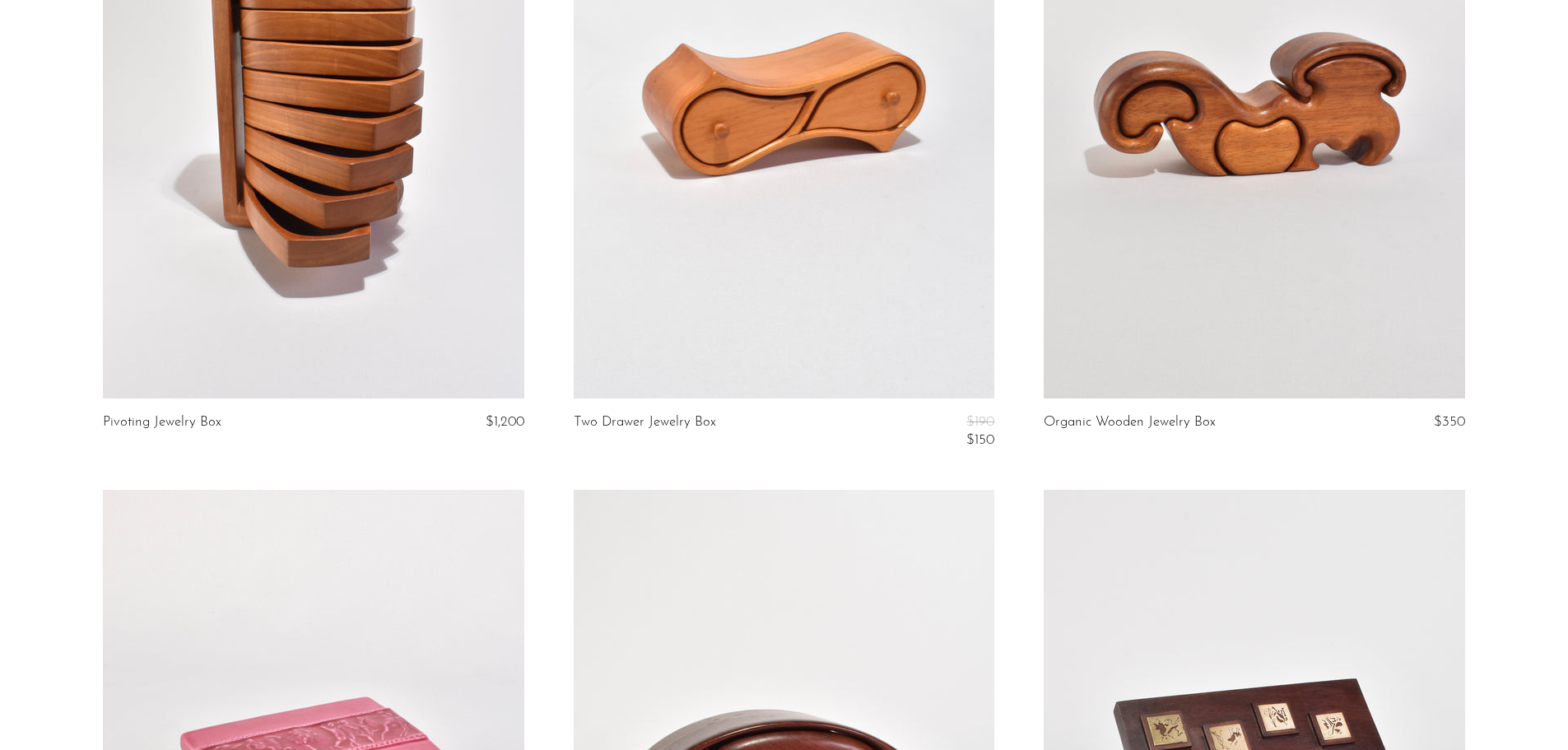
click at [1260, 198] on link at bounding box center [1254, 104] width 421 height 590
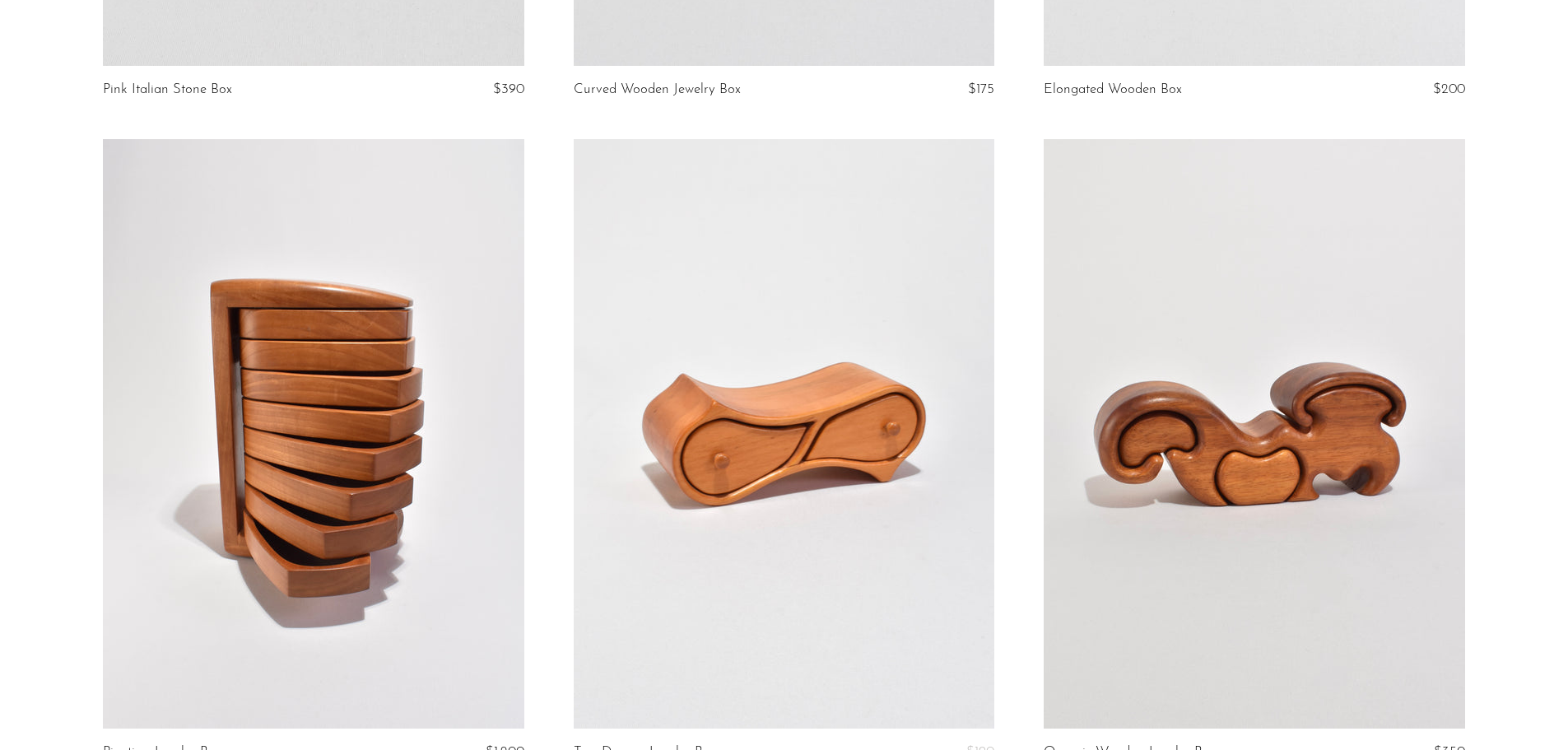
scroll to position [3958, 0]
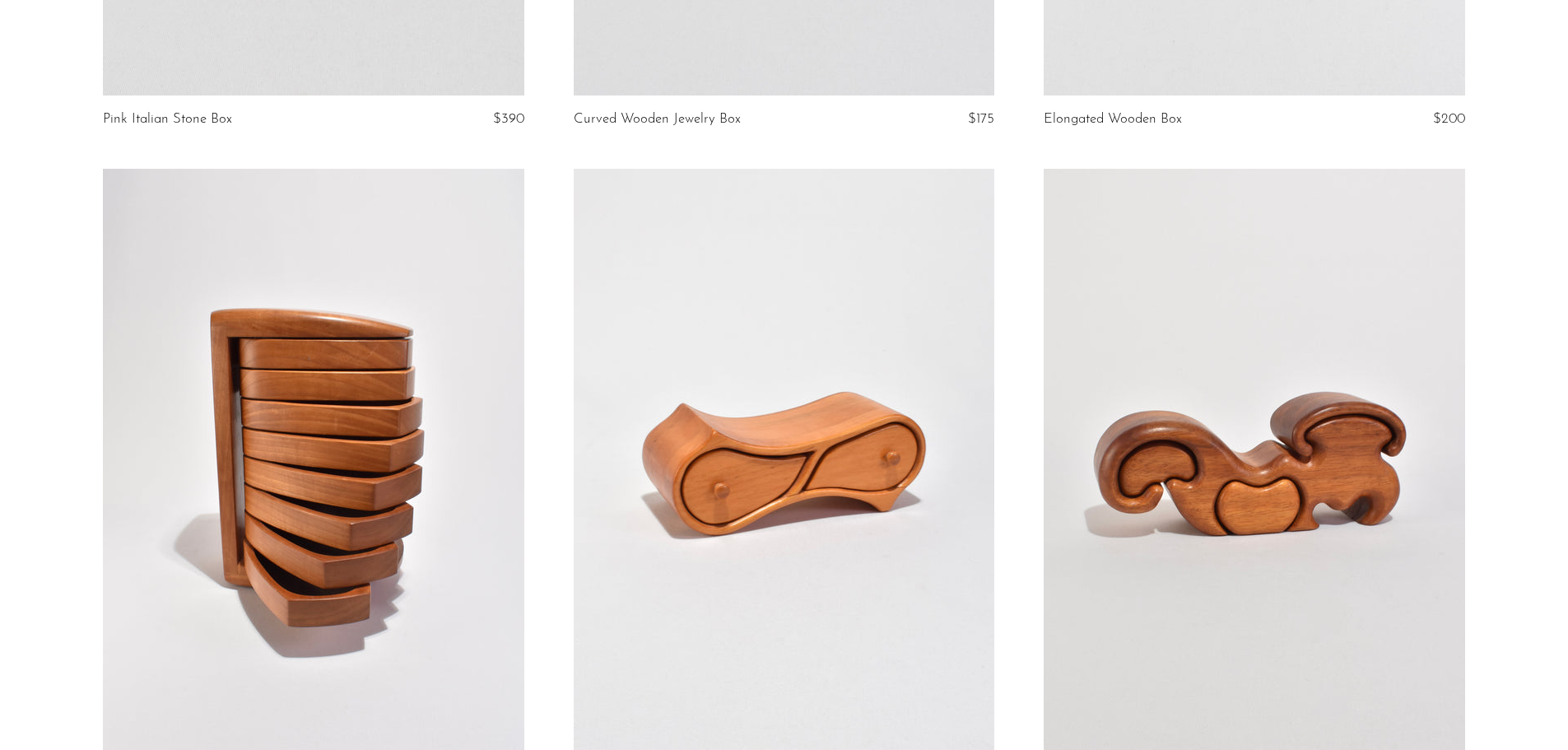
click at [348, 470] on link at bounding box center [313, 464] width 421 height 590
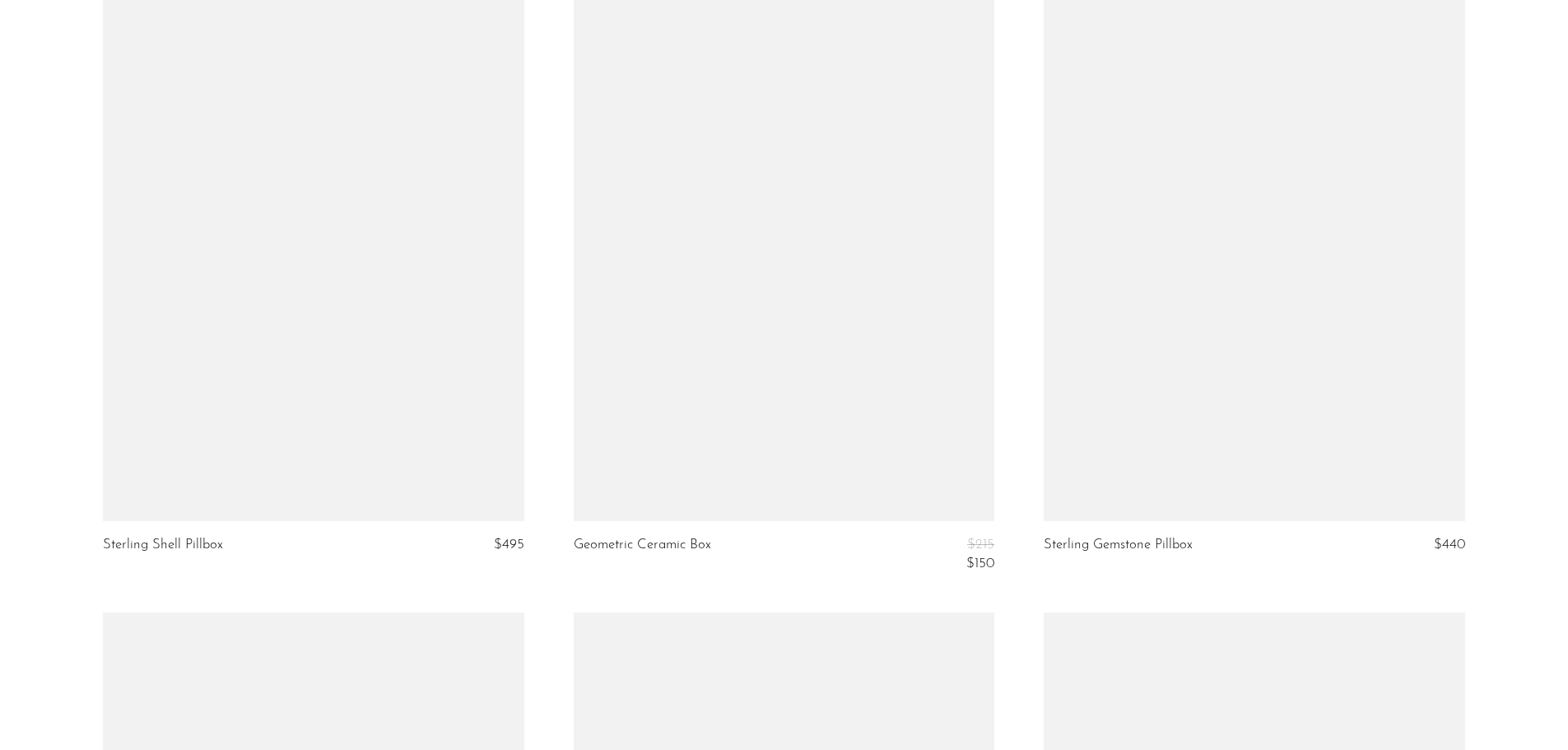
scroll to position [5579, 0]
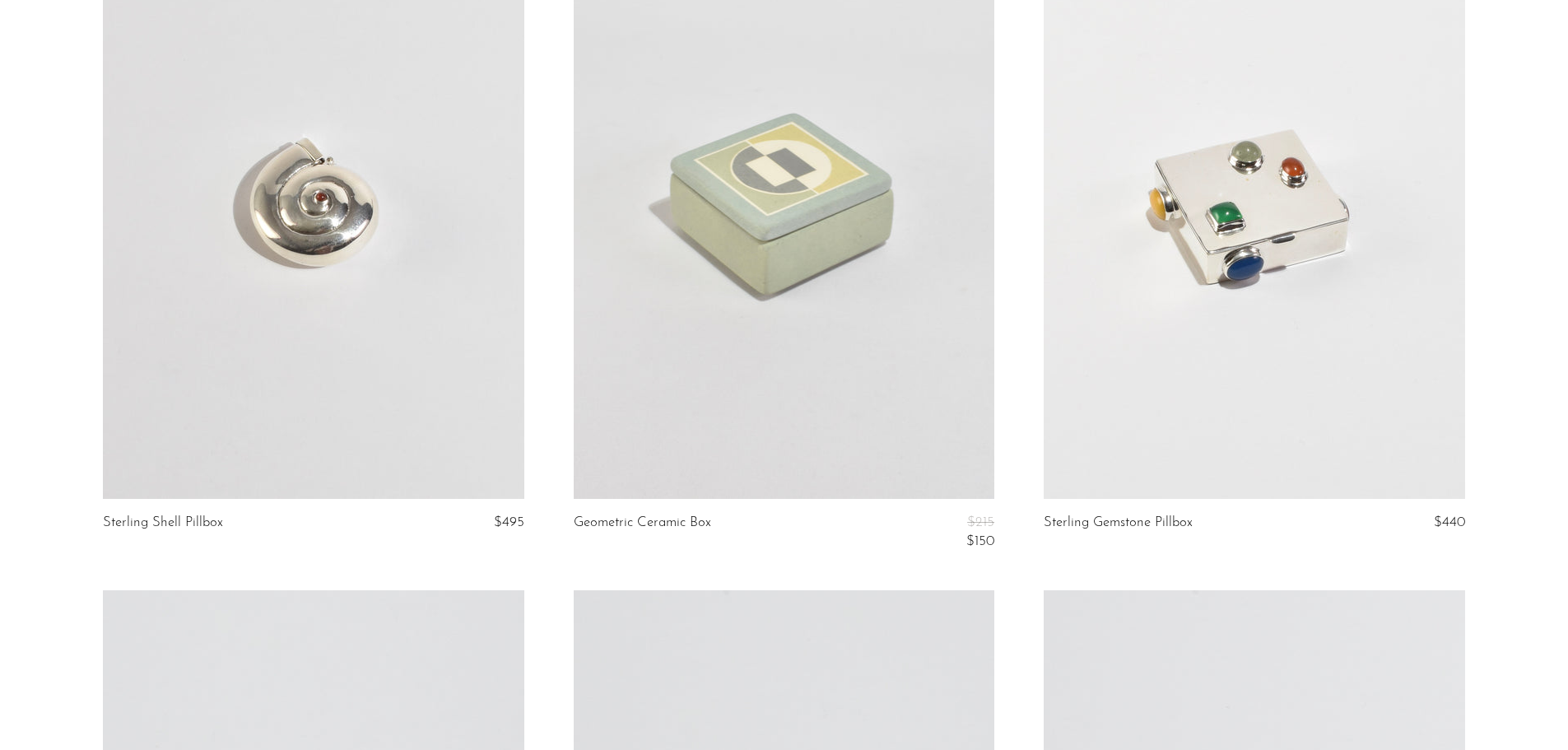
click at [1337, 209] on link at bounding box center [1254, 205] width 421 height 590
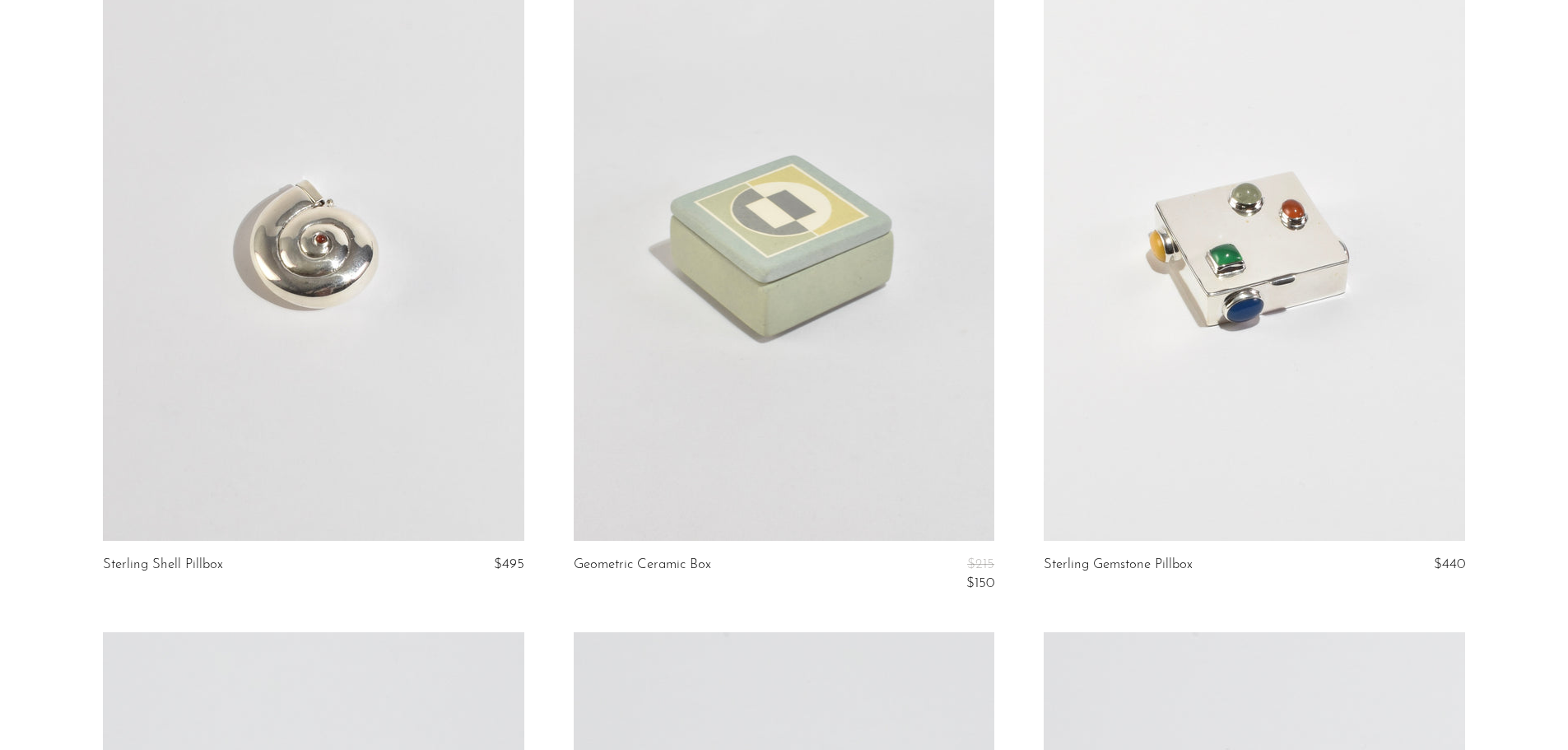
click at [905, 303] on link at bounding box center [784, 247] width 421 height 590
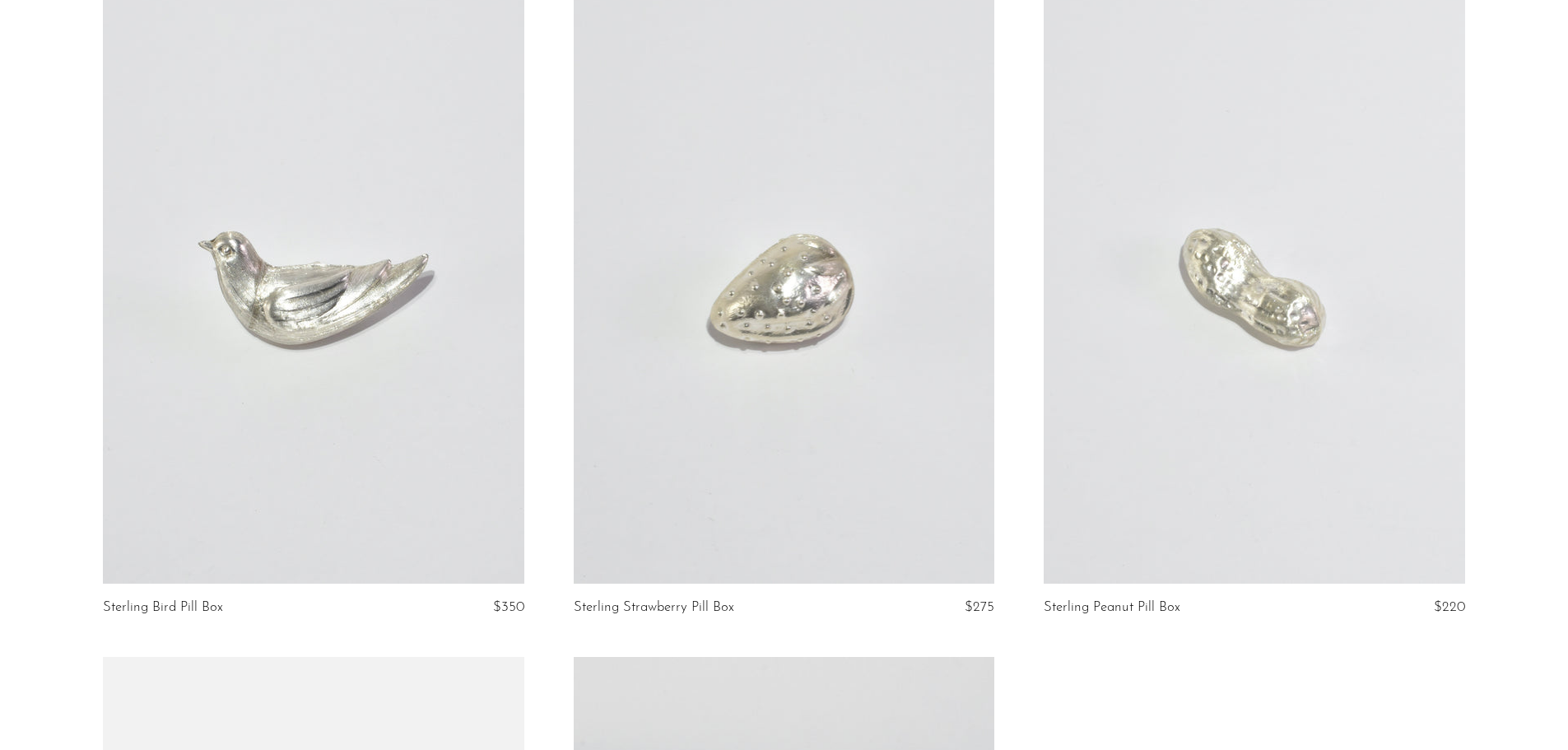
scroll to position [6112, 0]
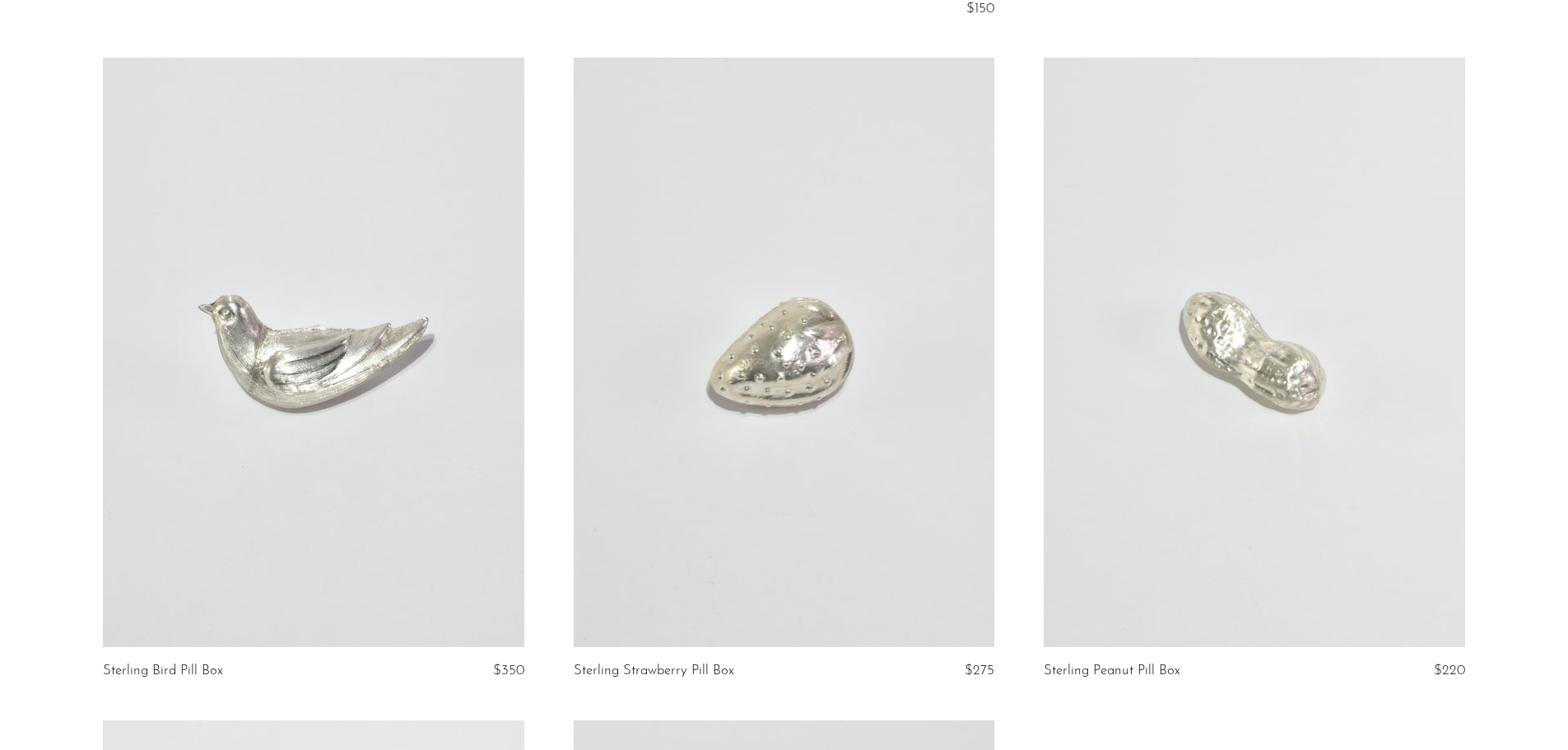
click at [1209, 356] on link at bounding box center [1254, 352] width 421 height 590
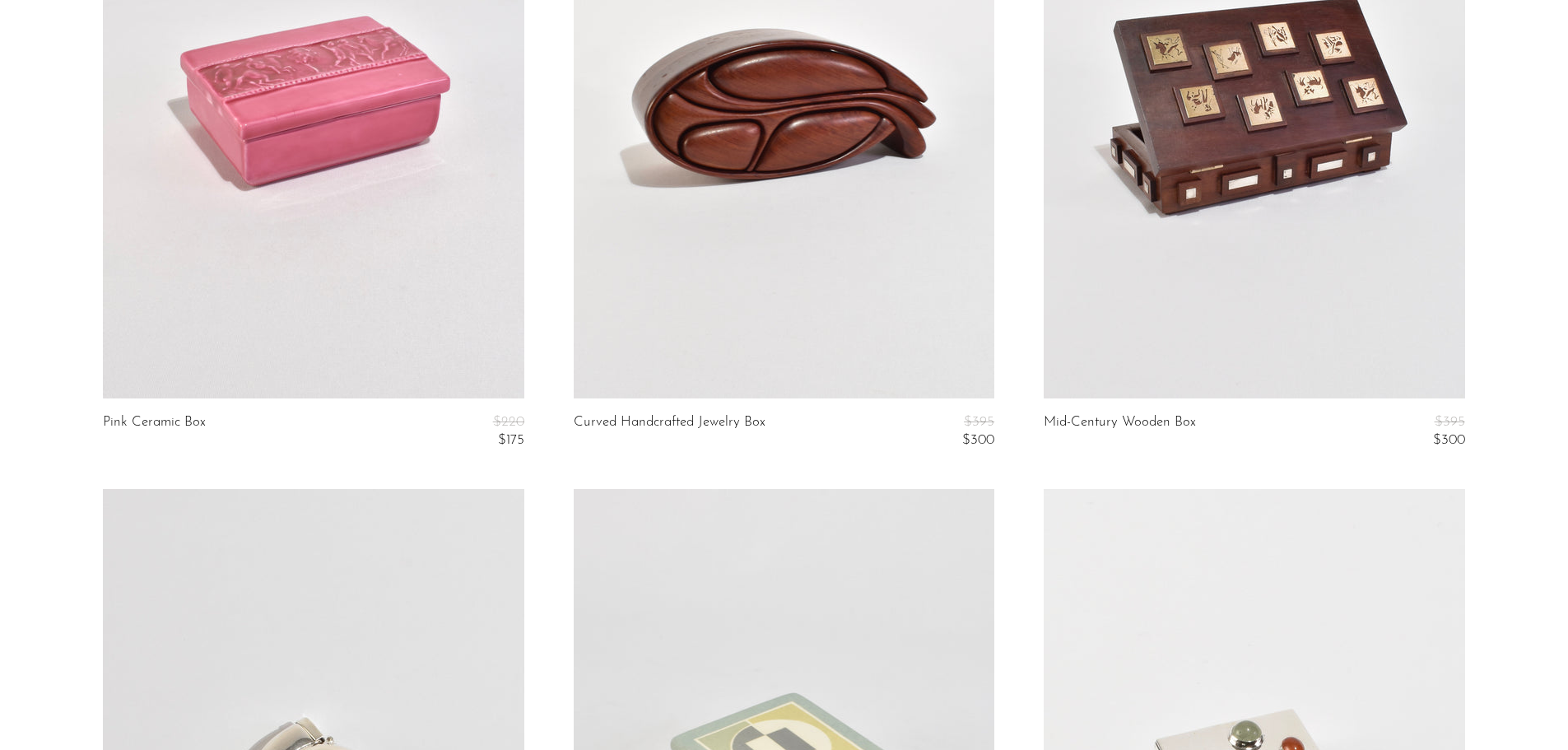
scroll to position [4834, 0]
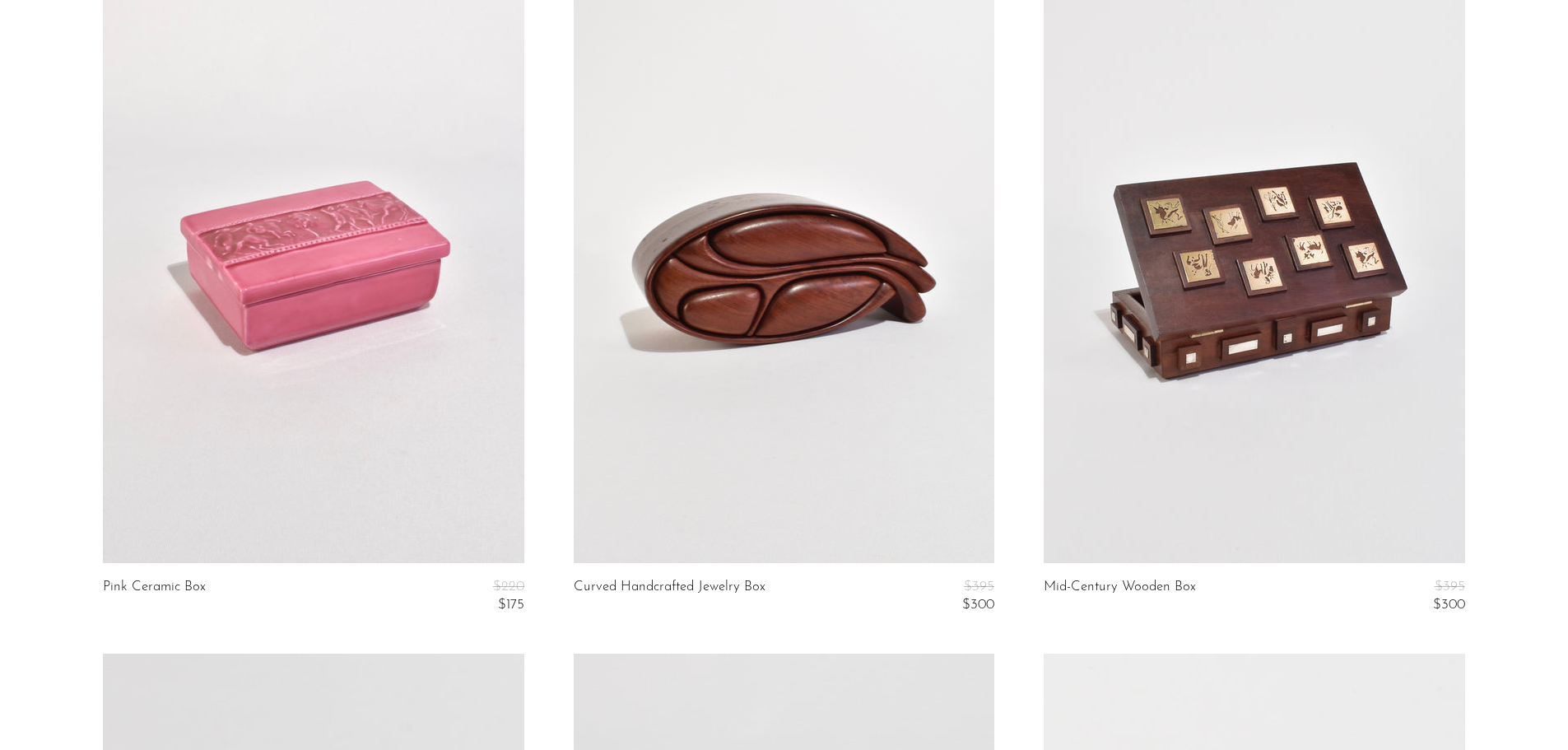
click at [369, 338] on link at bounding box center [313, 269] width 421 height 590
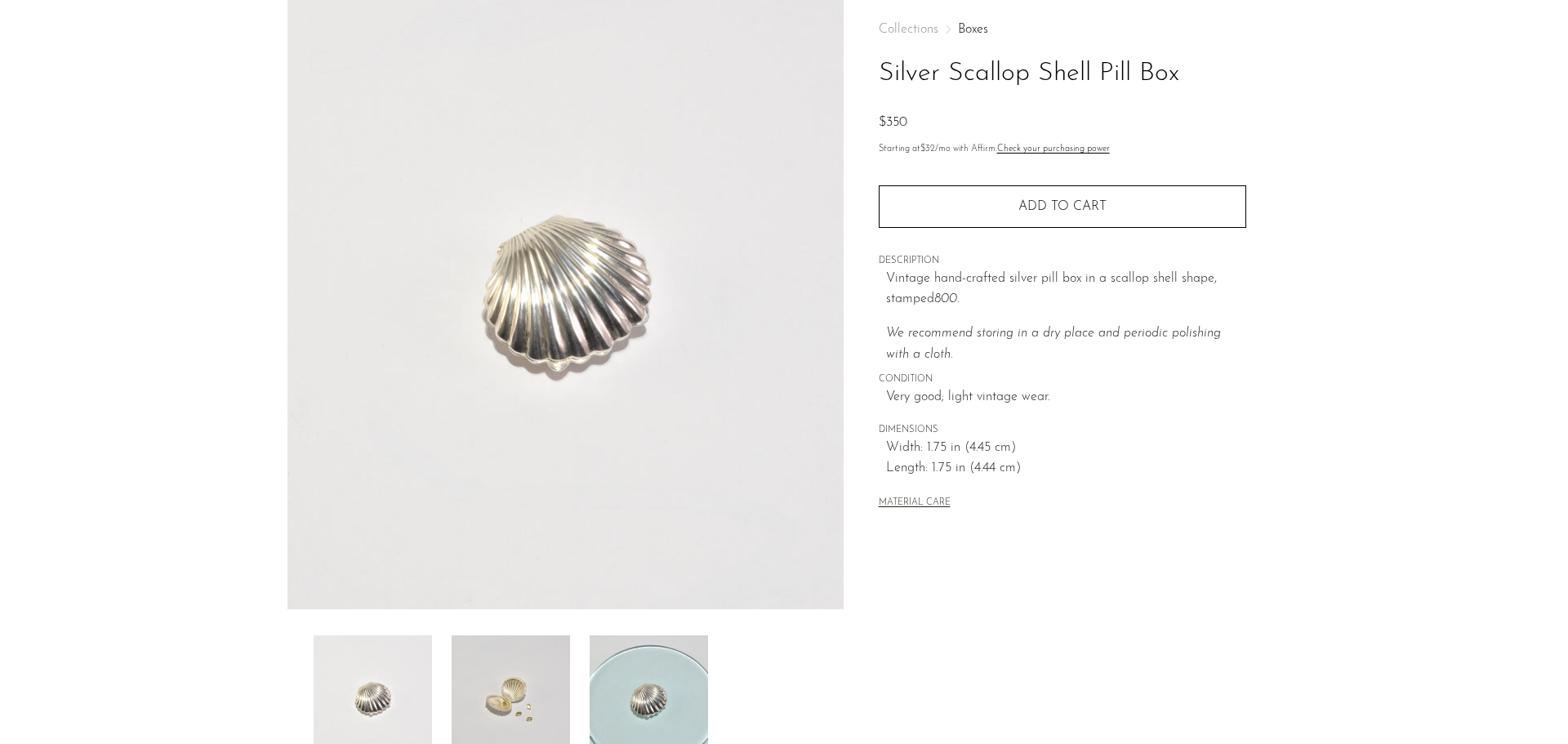
scroll to position [245, 0]
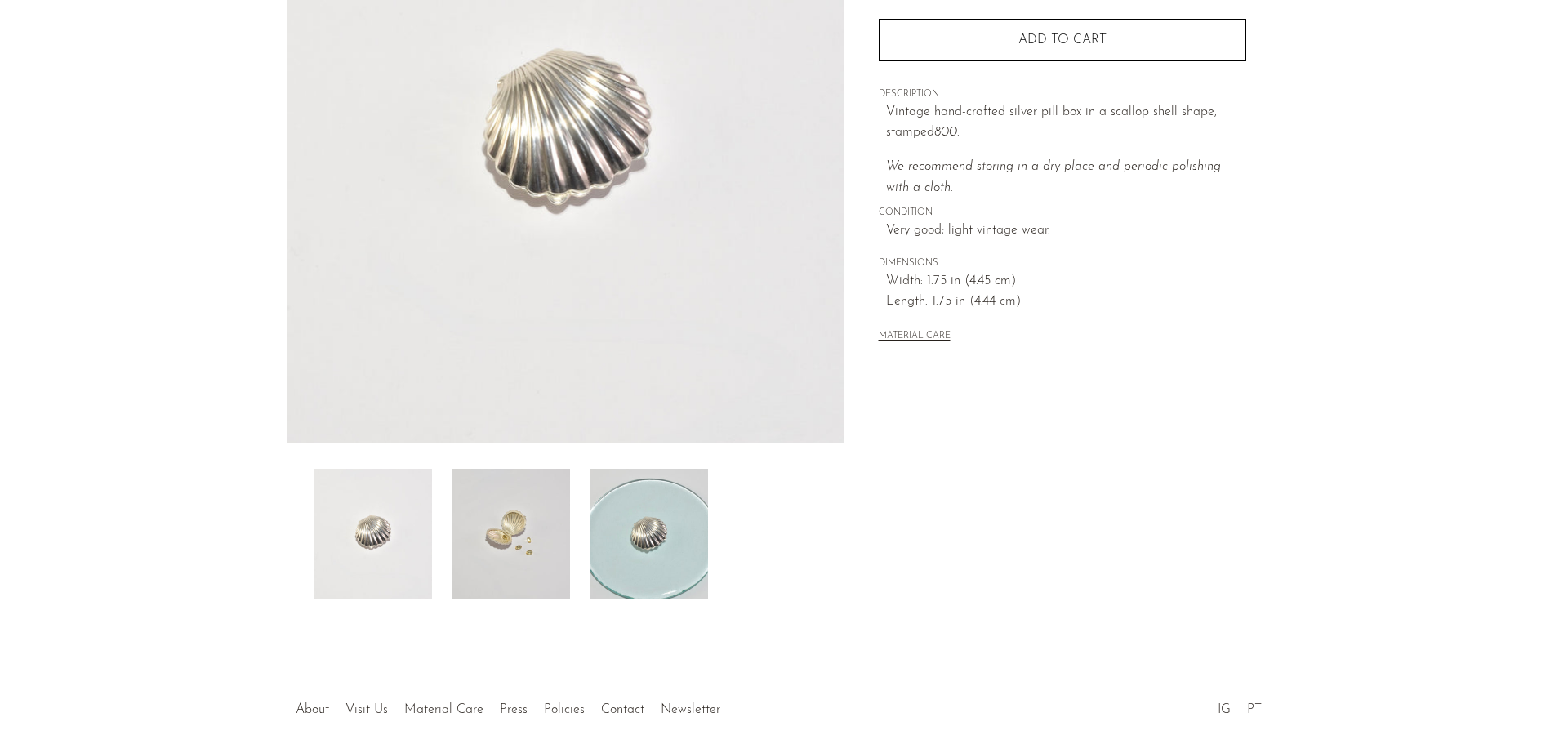
click at [537, 537] on img at bounding box center [511, 534] width 119 height 130
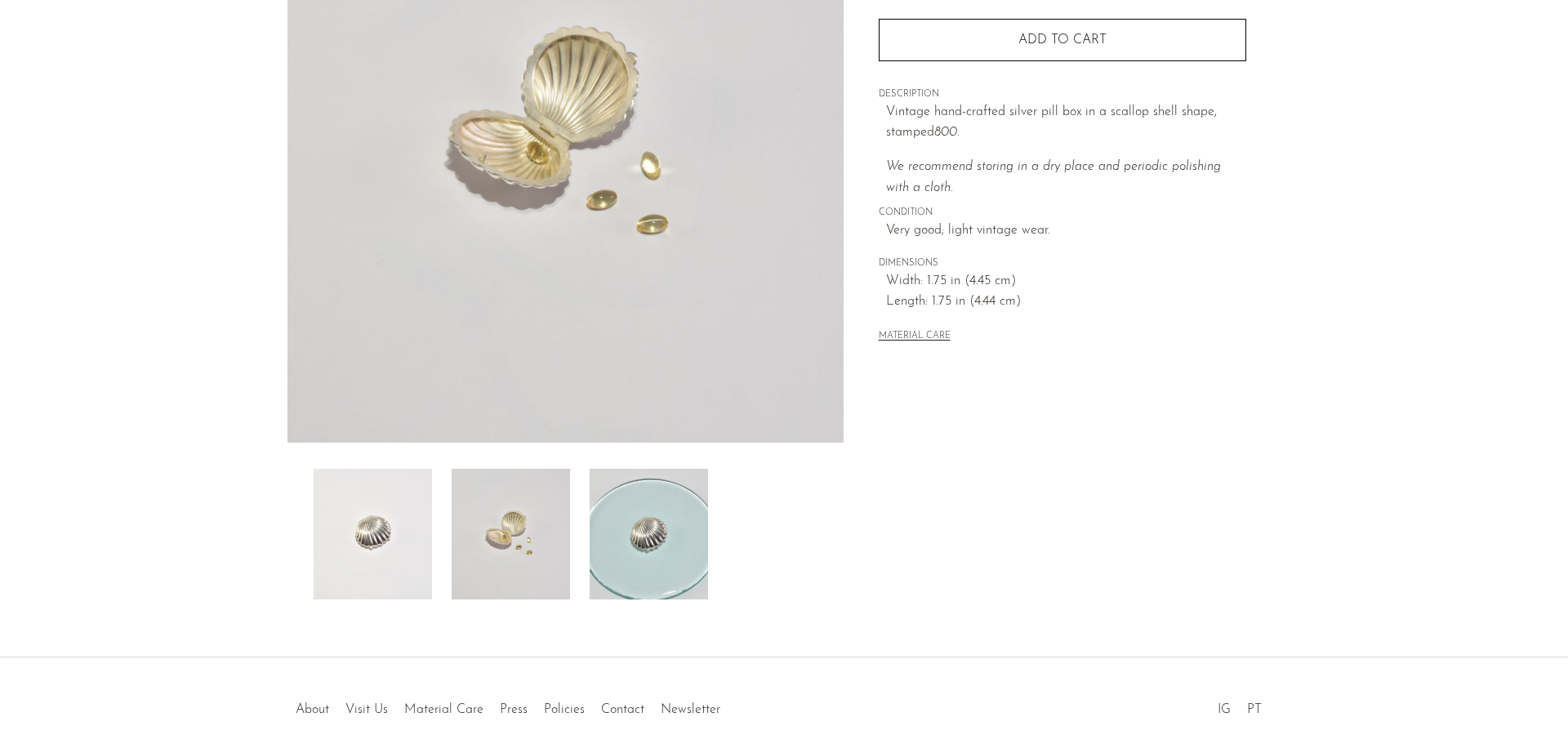
click at [638, 529] on img at bounding box center [649, 534] width 119 height 130
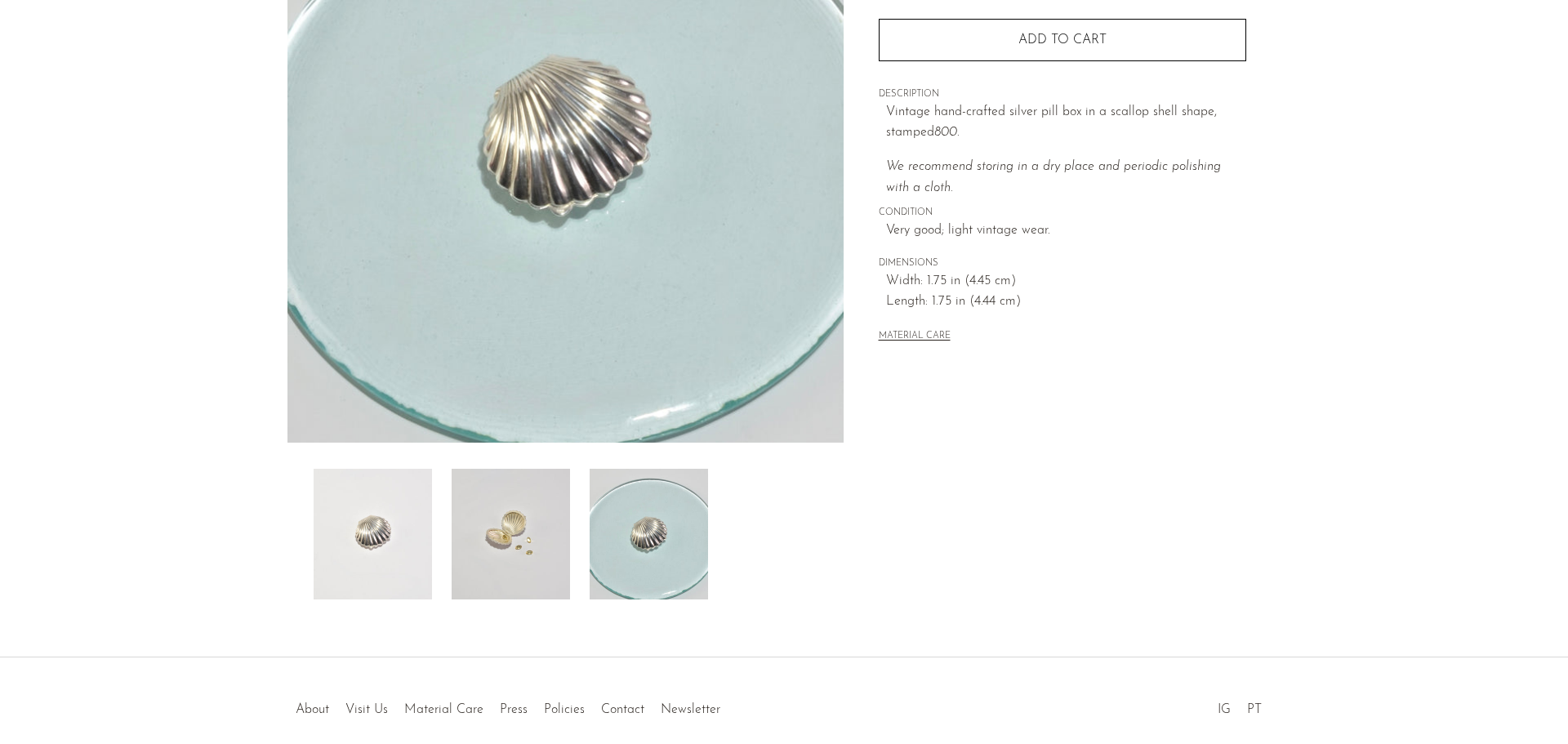
click at [364, 545] on img at bounding box center [373, 534] width 119 height 130
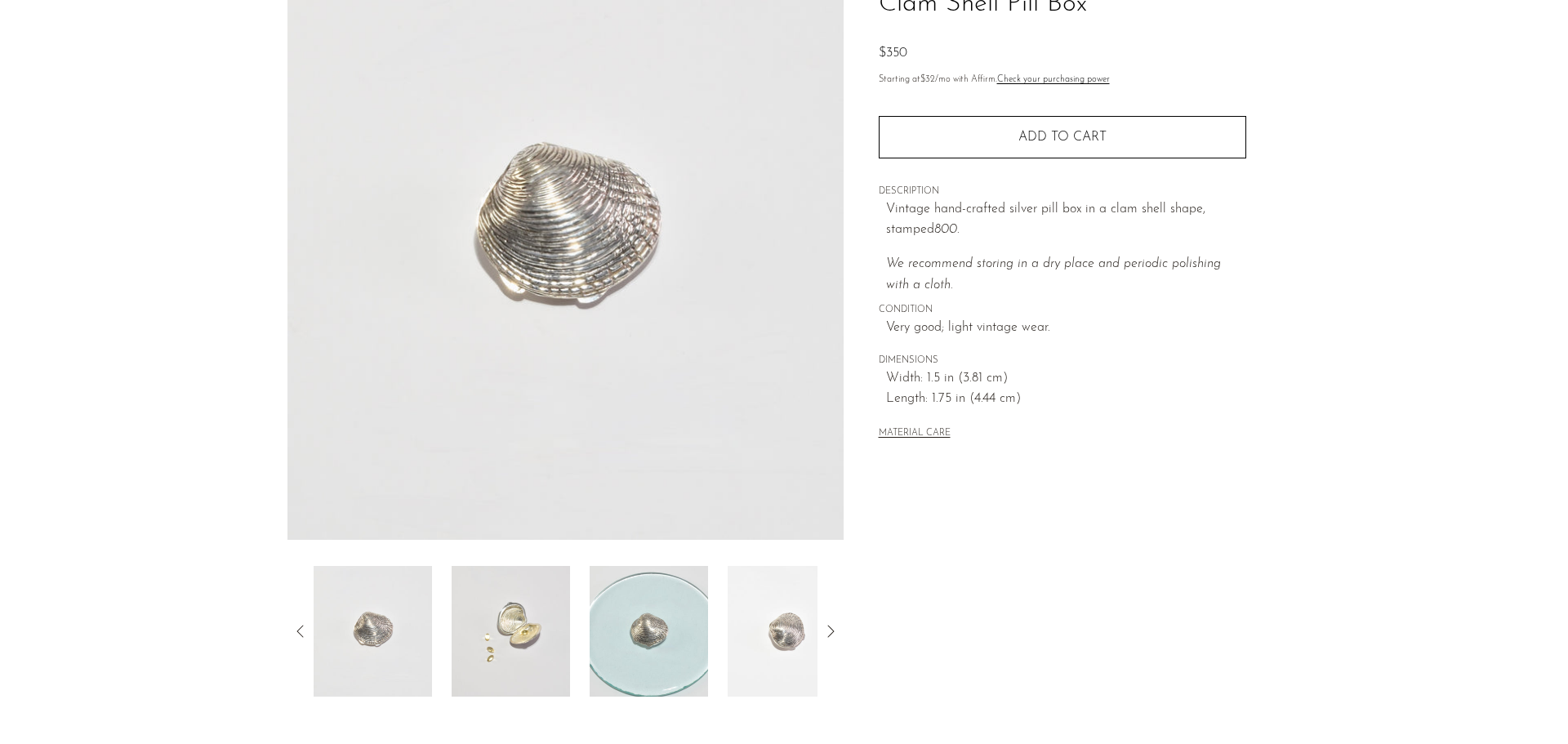
scroll to position [245, 0]
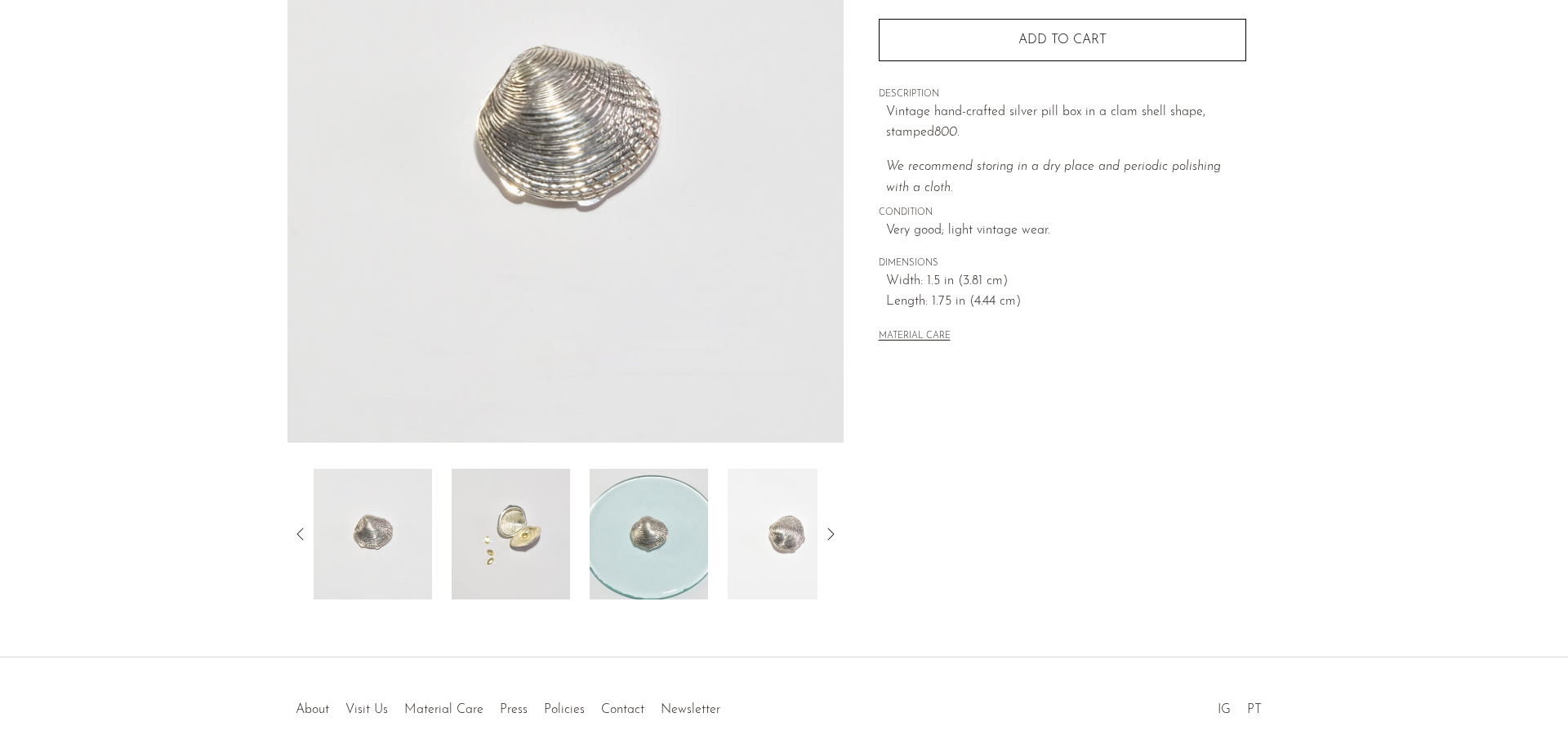
click at [621, 566] on img at bounding box center [649, 534] width 119 height 130
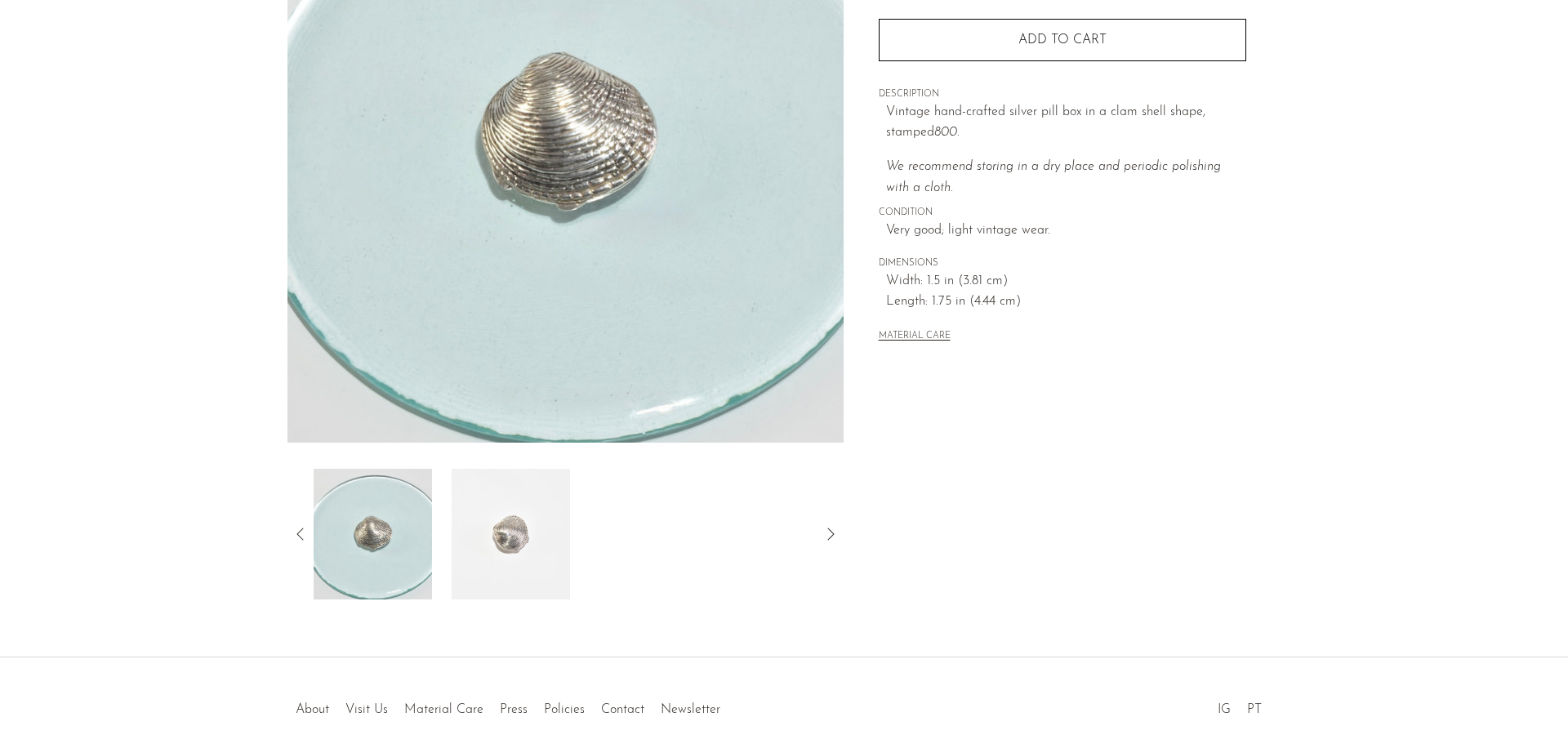
click at [300, 535] on icon at bounding box center [300, 534] width 20 height 20
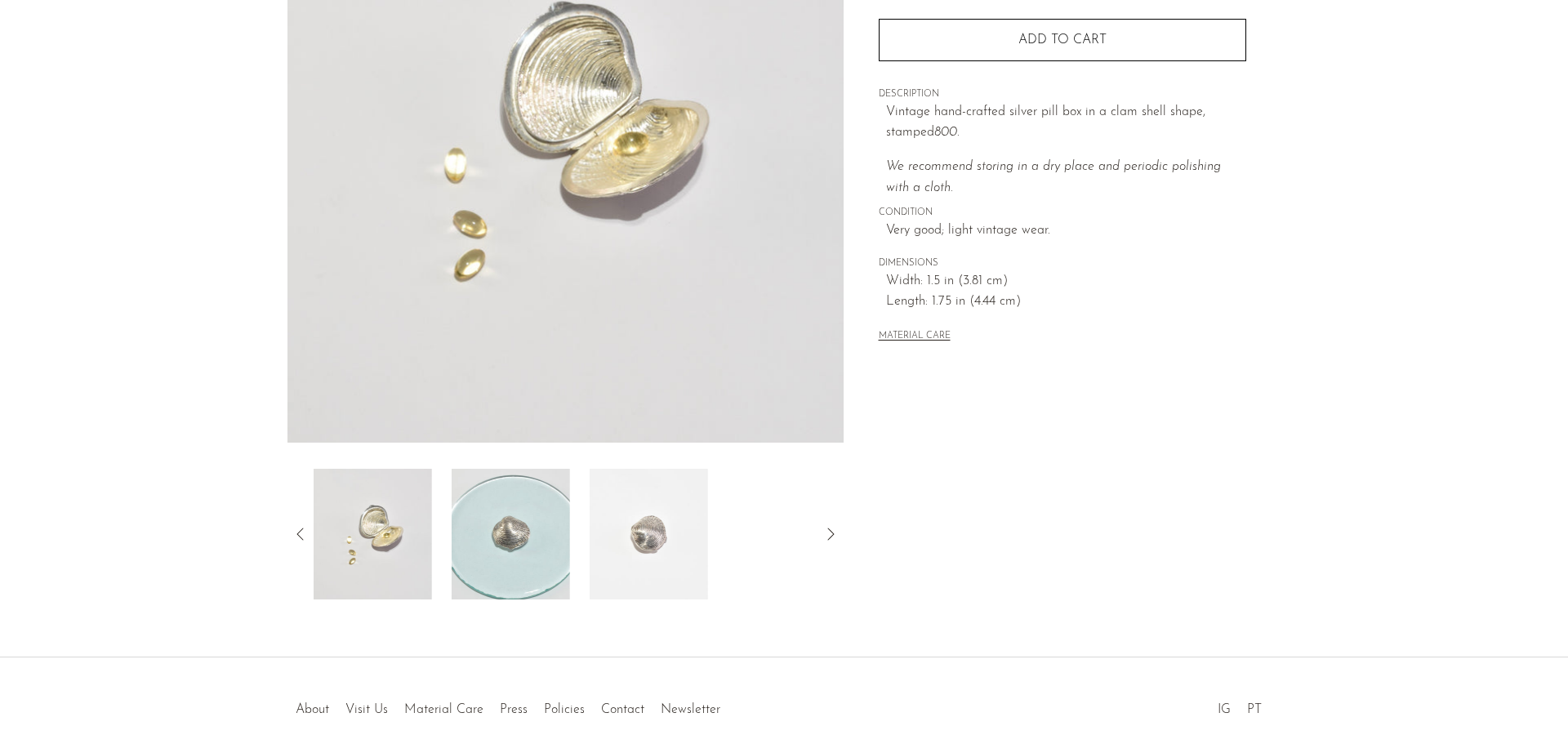
click at [400, 529] on img at bounding box center [373, 534] width 119 height 130
click at [301, 538] on icon at bounding box center [299, 534] width 6 height 12
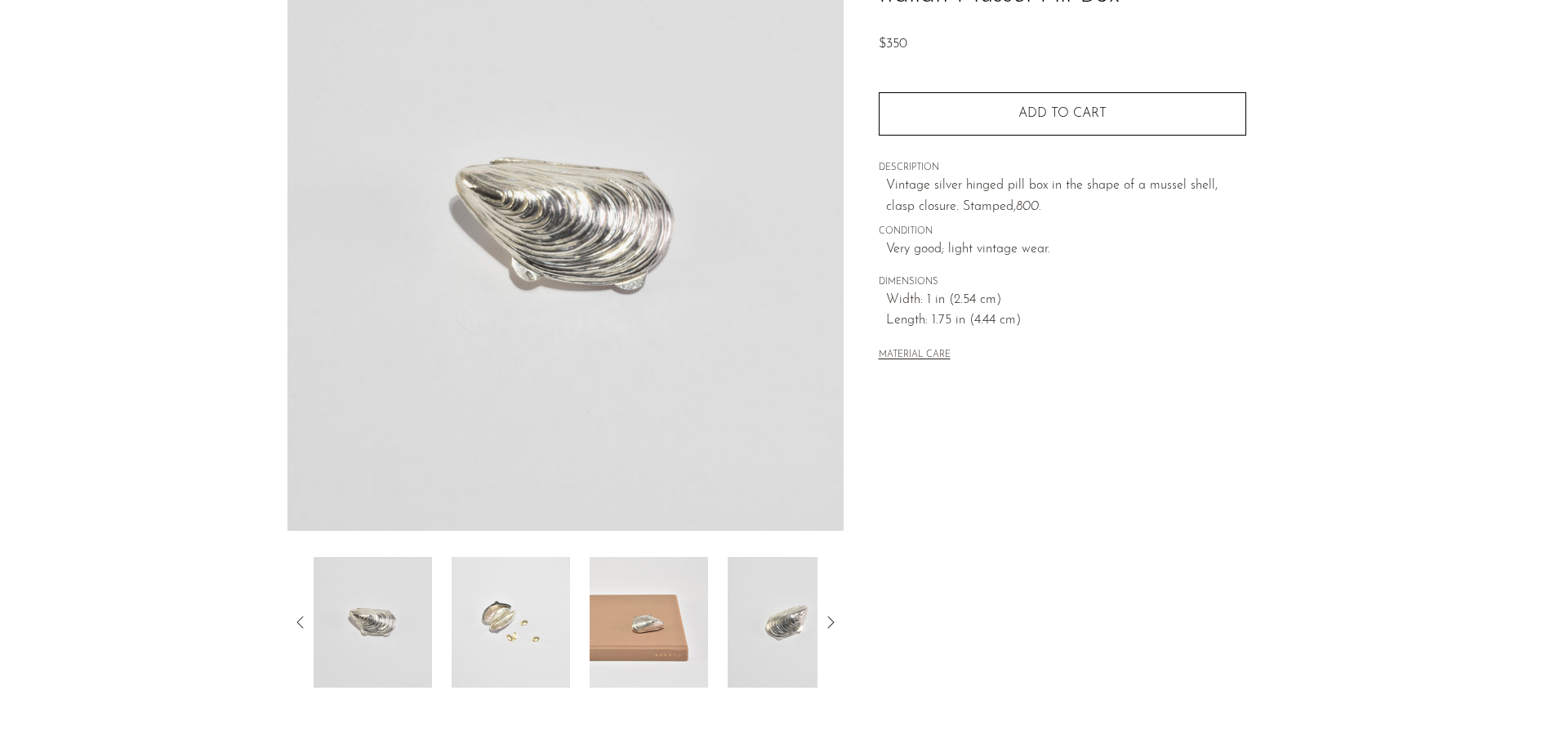
scroll to position [163, 0]
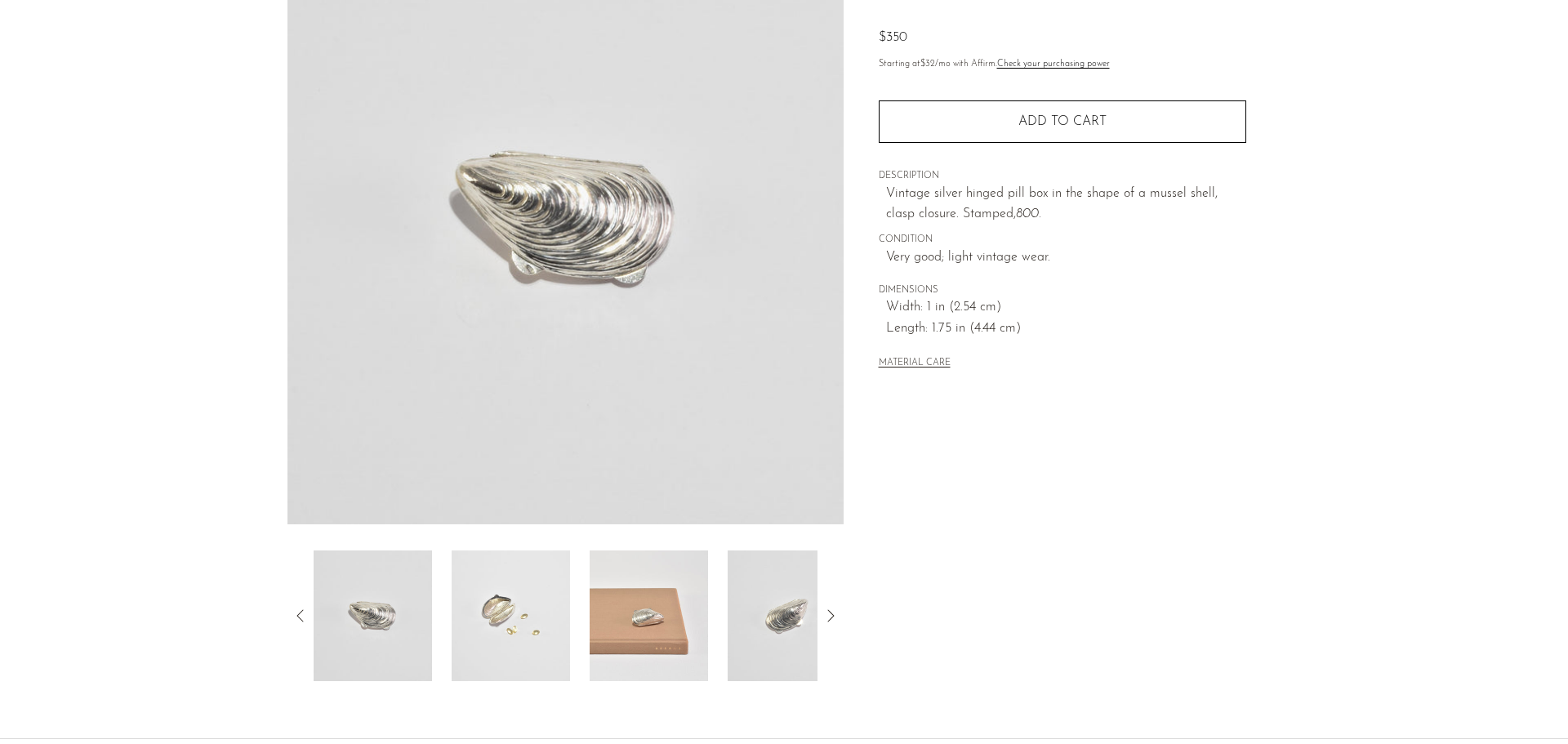
click at [660, 627] on img at bounding box center [649, 615] width 119 height 130
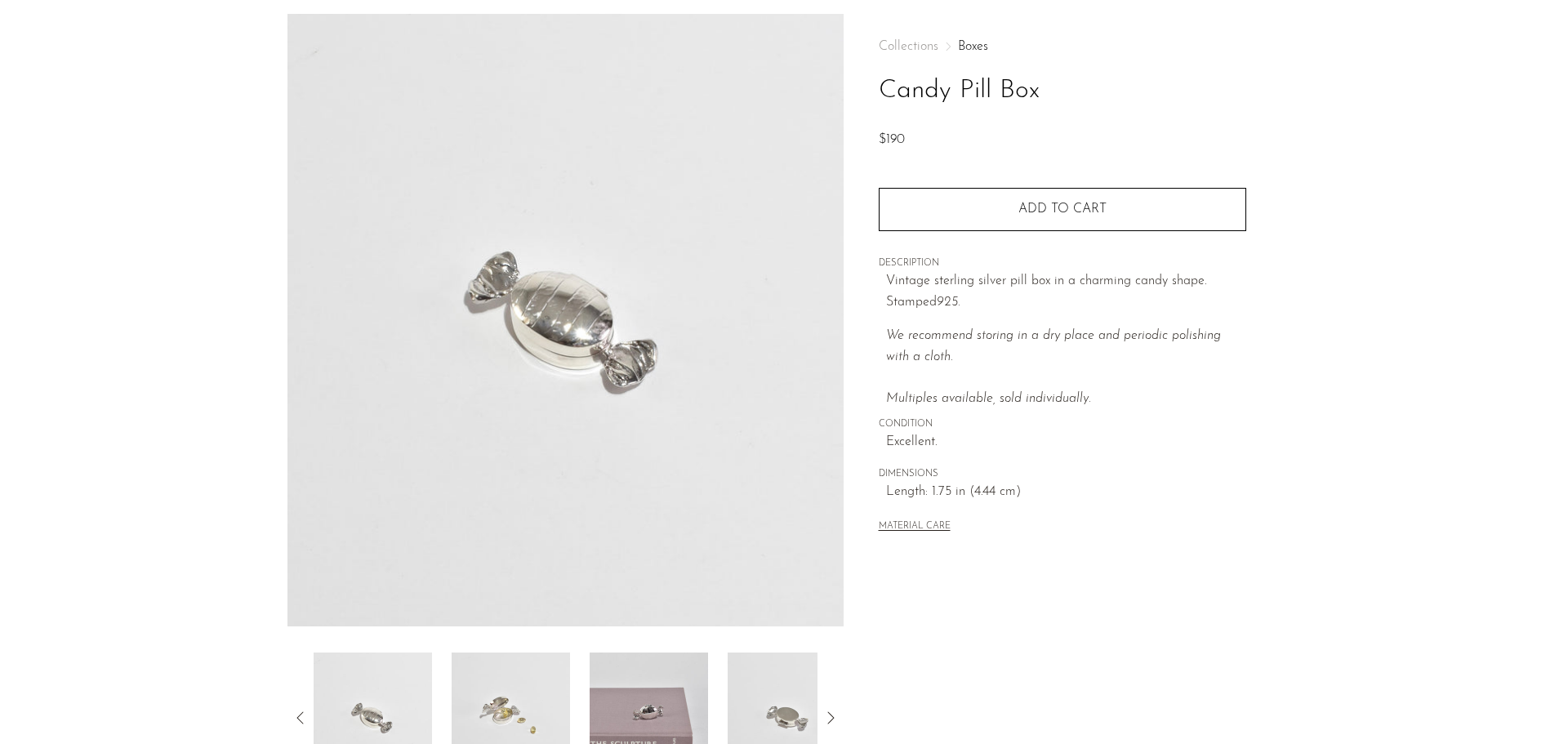
scroll to position [245, 0]
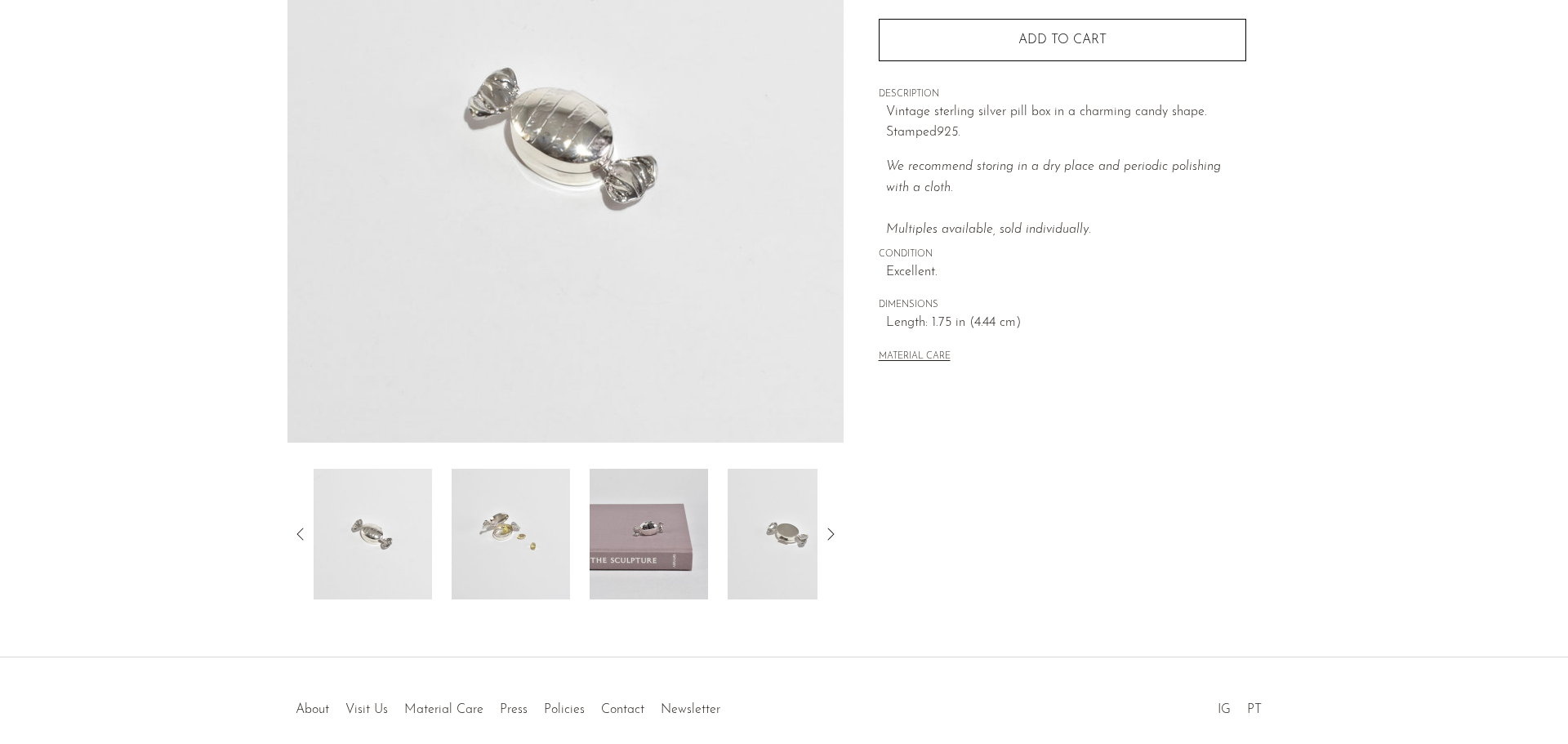
click at [481, 586] on img at bounding box center [511, 534] width 119 height 130
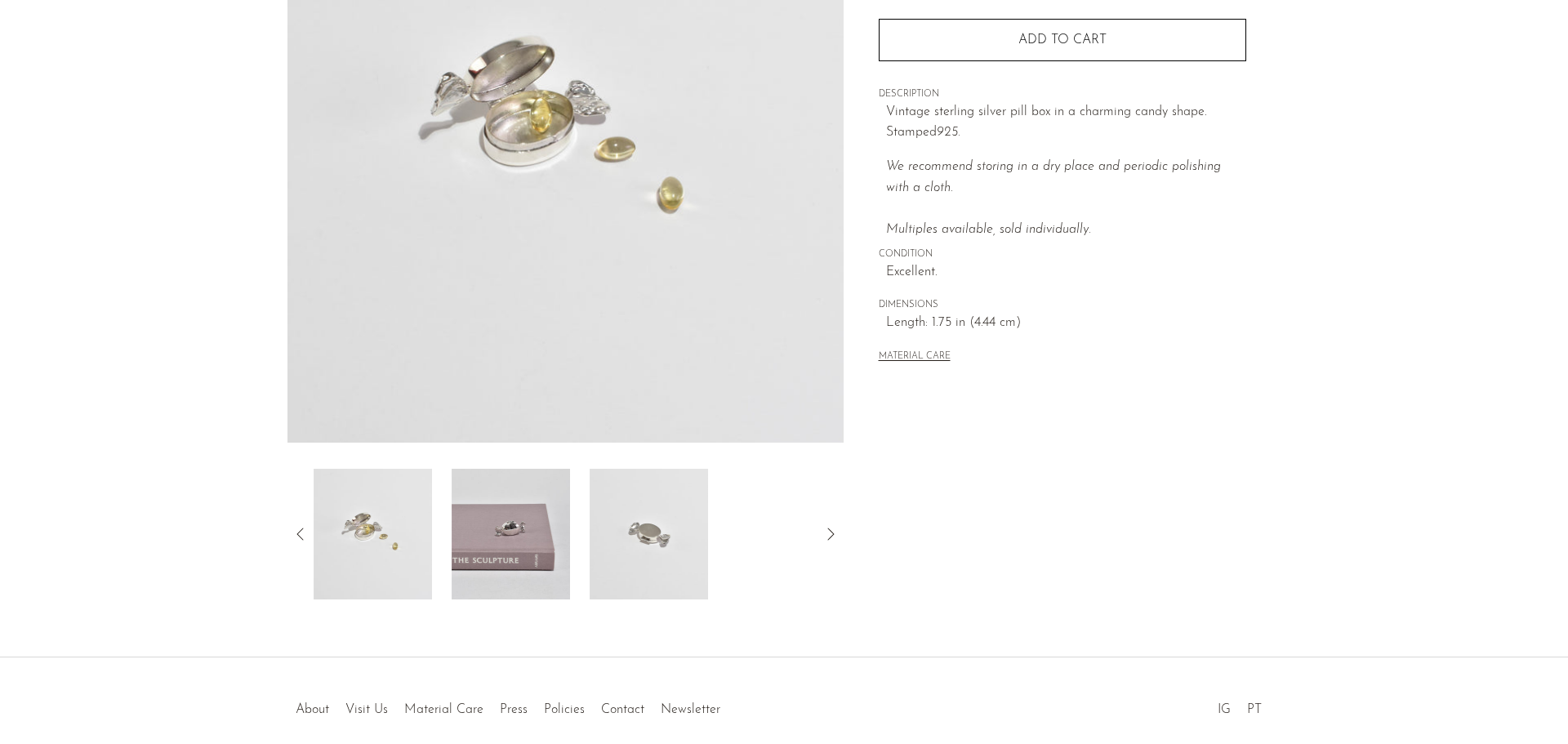
click at [642, 515] on img at bounding box center [649, 534] width 119 height 130
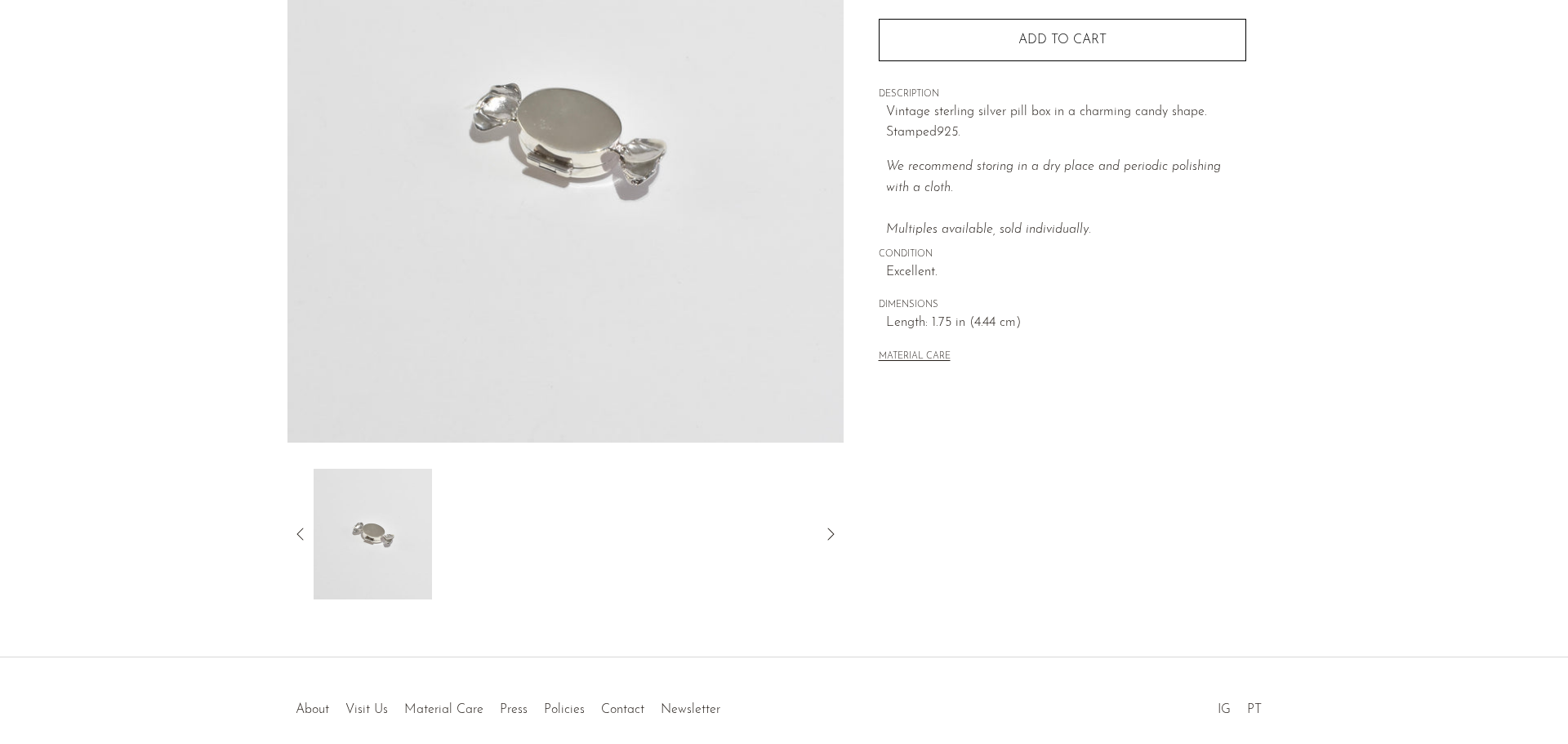
click at [293, 529] on icon at bounding box center [300, 534] width 20 height 20
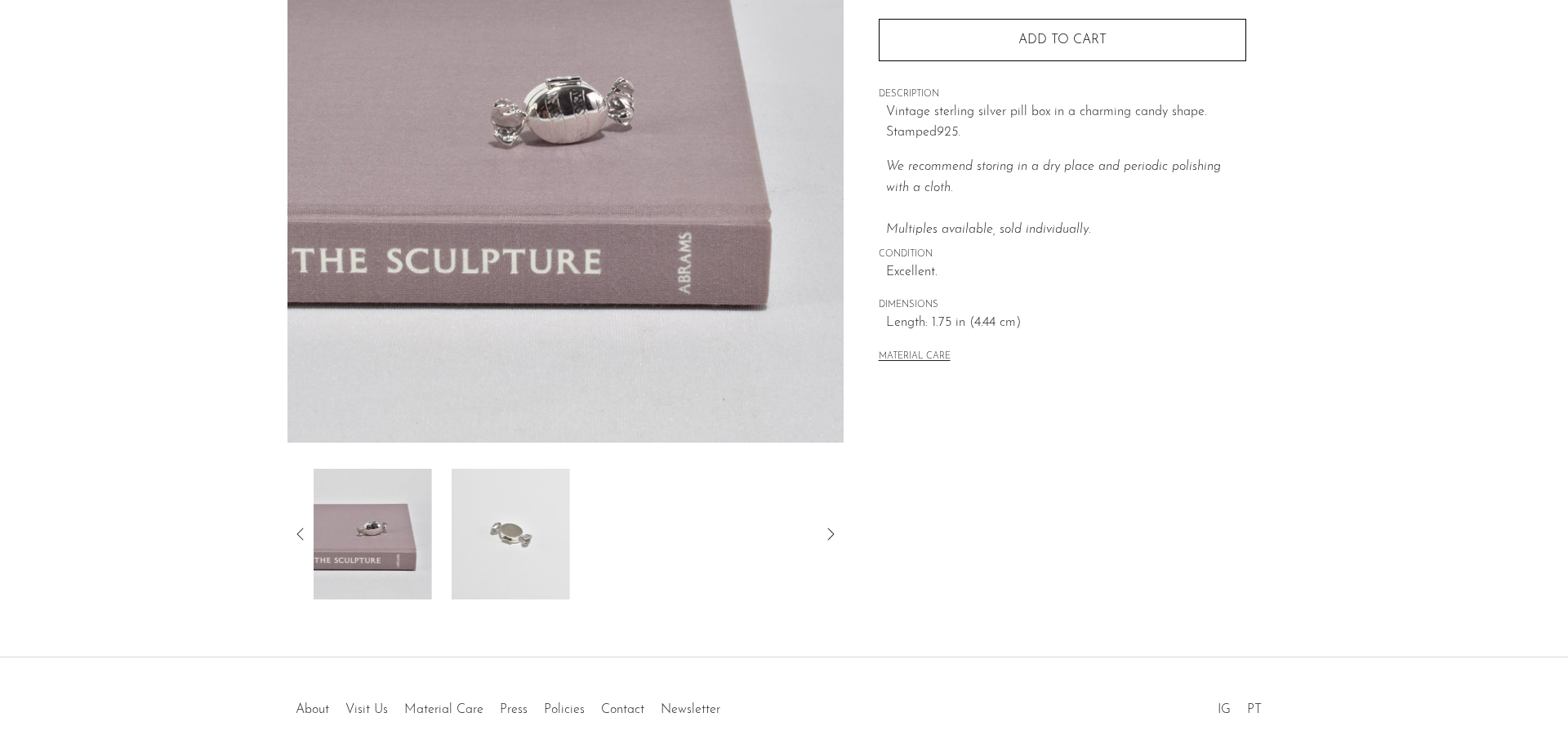
click at [429, 525] on img at bounding box center [373, 534] width 119 height 130
click at [393, 535] on img at bounding box center [373, 534] width 119 height 130
click at [385, 529] on img at bounding box center [373, 534] width 119 height 130
click at [296, 536] on icon at bounding box center [300, 534] width 20 height 20
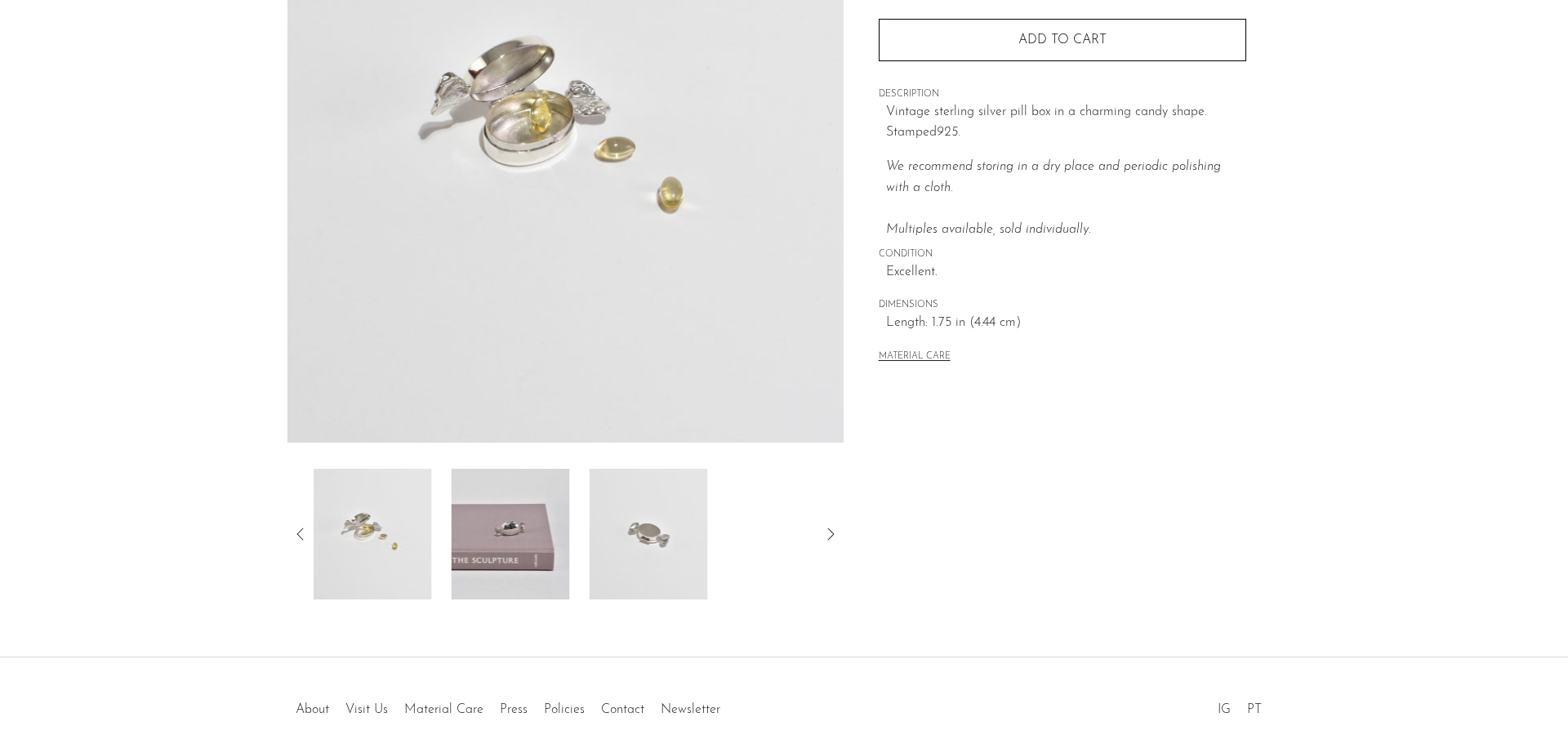
click at [397, 545] on img at bounding box center [372, 534] width 119 height 130
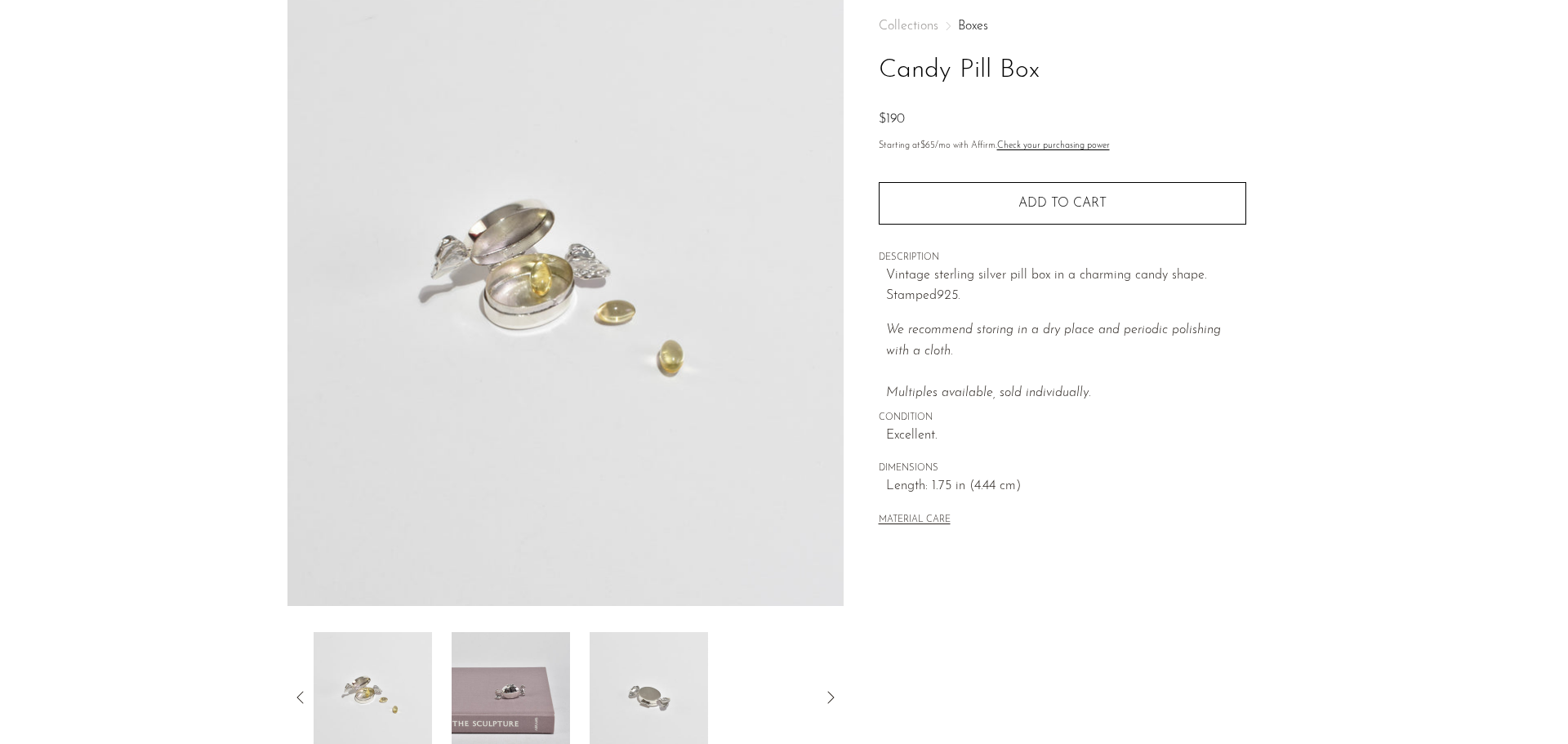
scroll to position [163, 0]
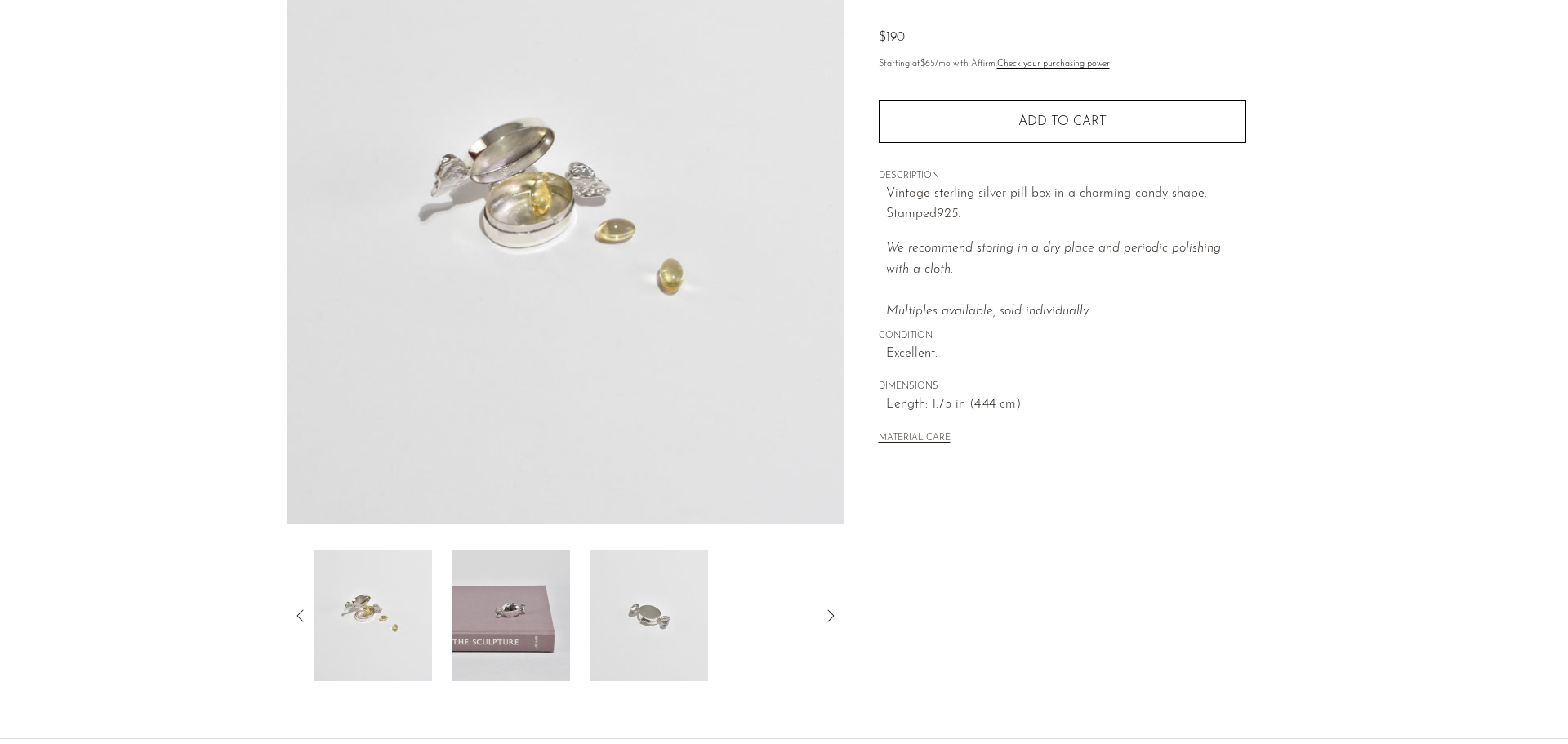
click at [506, 606] on img at bounding box center [511, 615] width 119 height 130
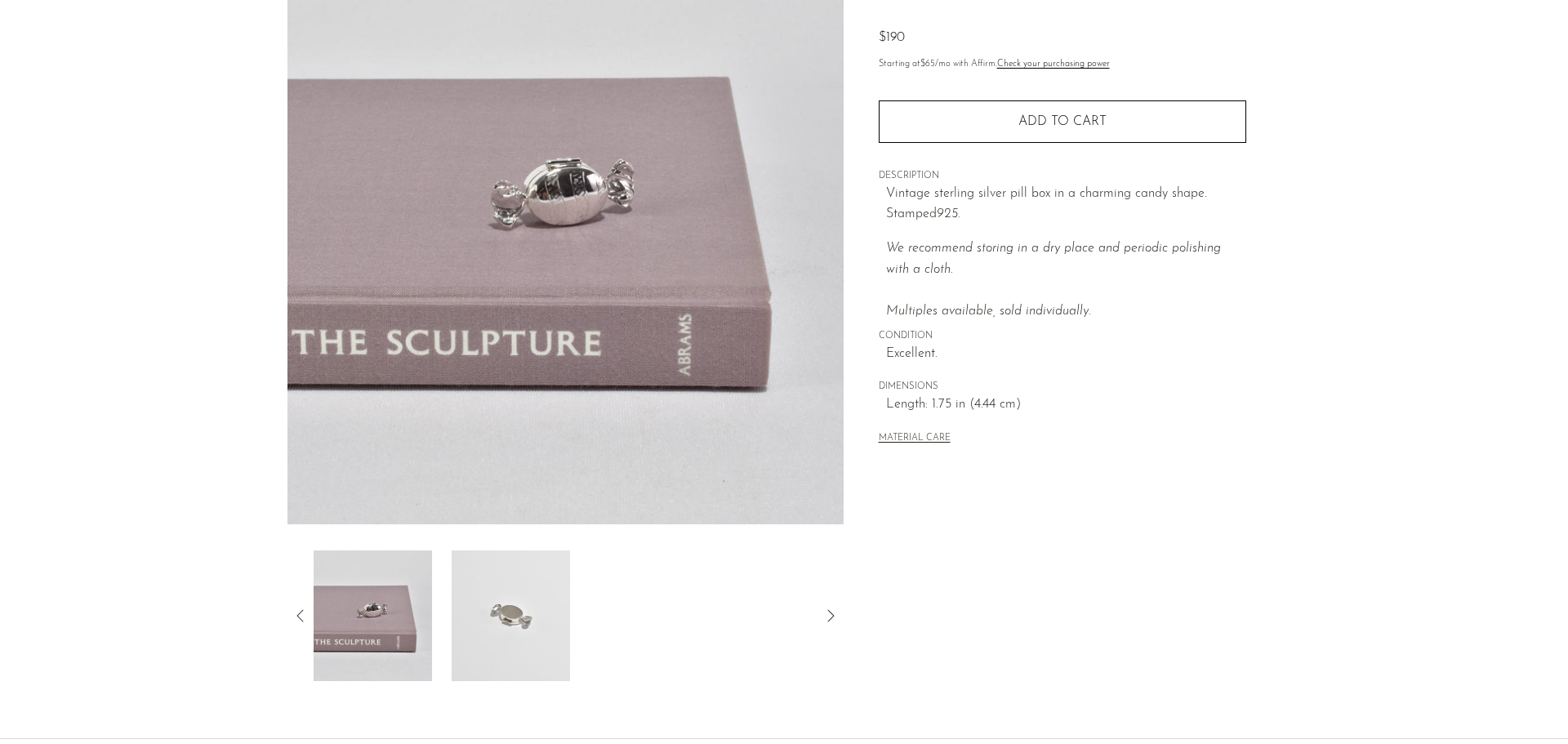
click at [529, 614] on img at bounding box center [511, 615] width 119 height 130
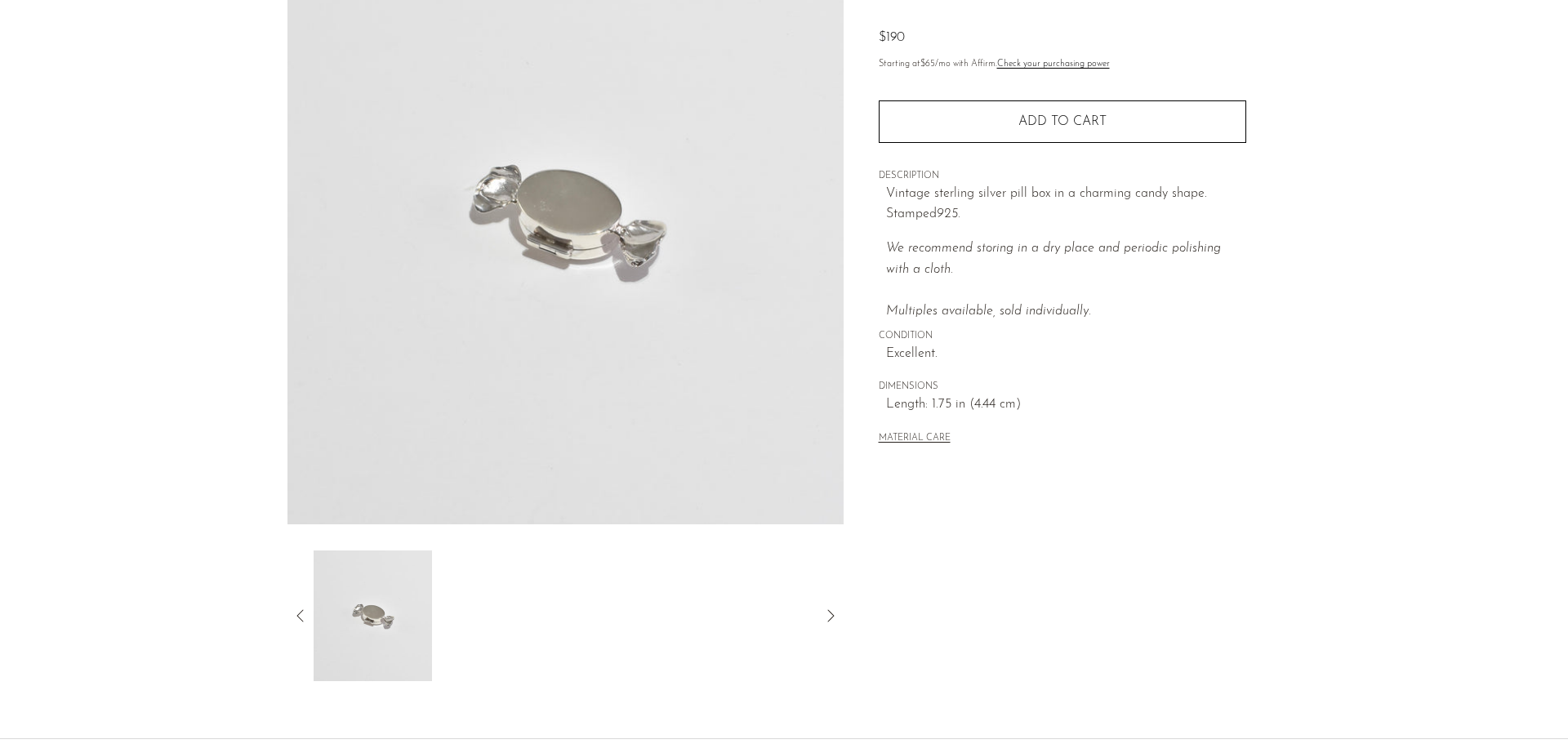
click at [303, 613] on icon at bounding box center [300, 616] width 20 height 20
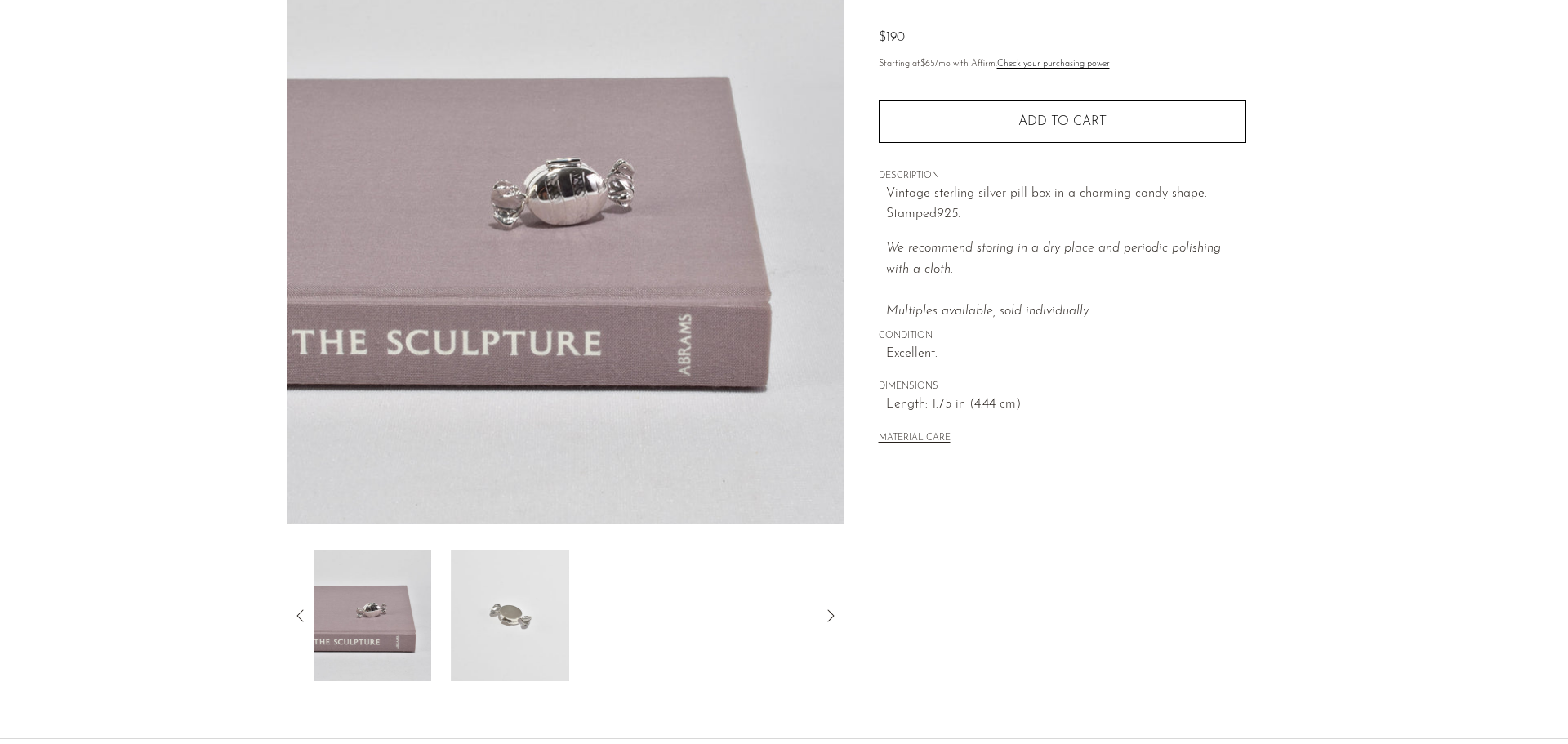
click at [344, 620] on img at bounding box center [372, 615] width 119 height 130
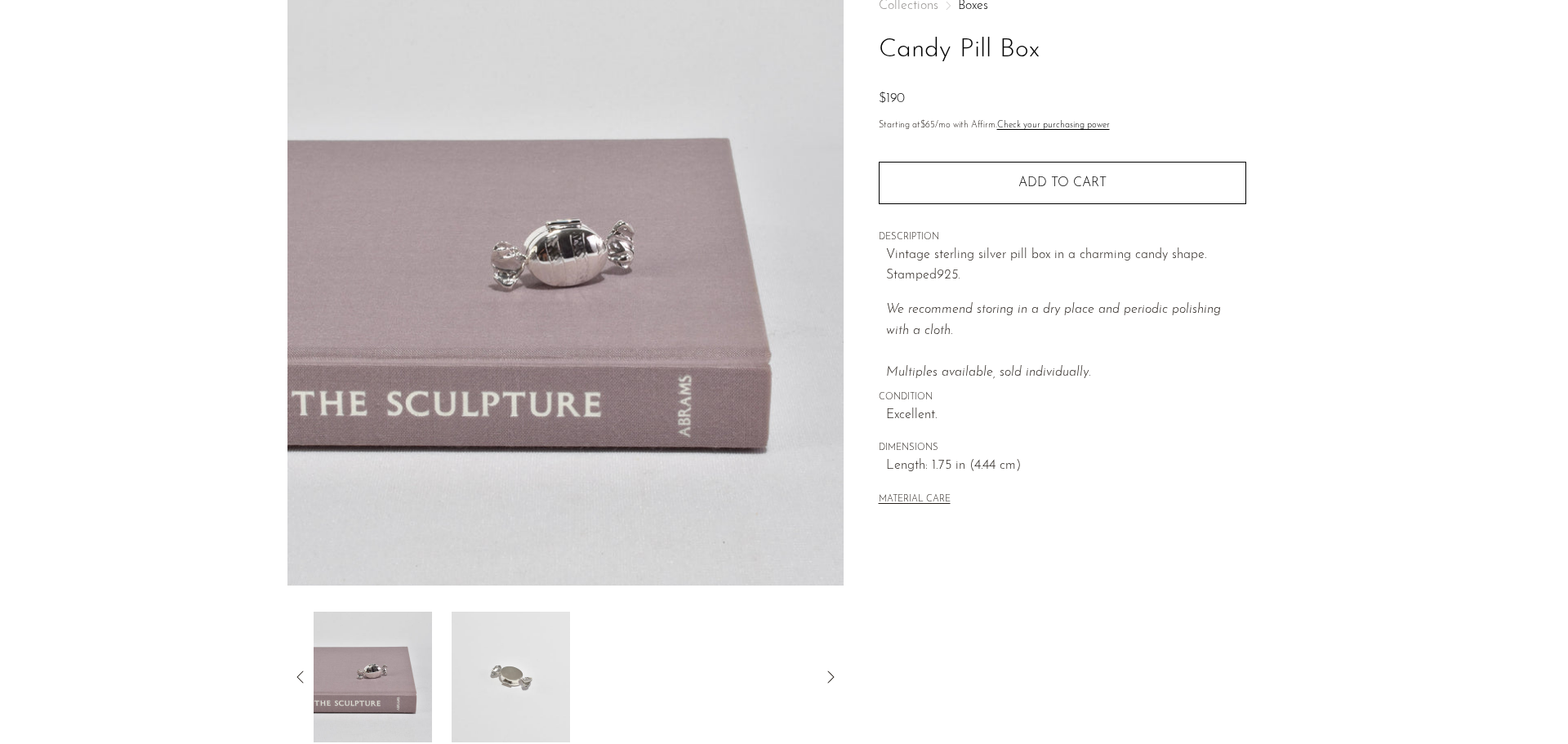
scroll to position [0, 0]
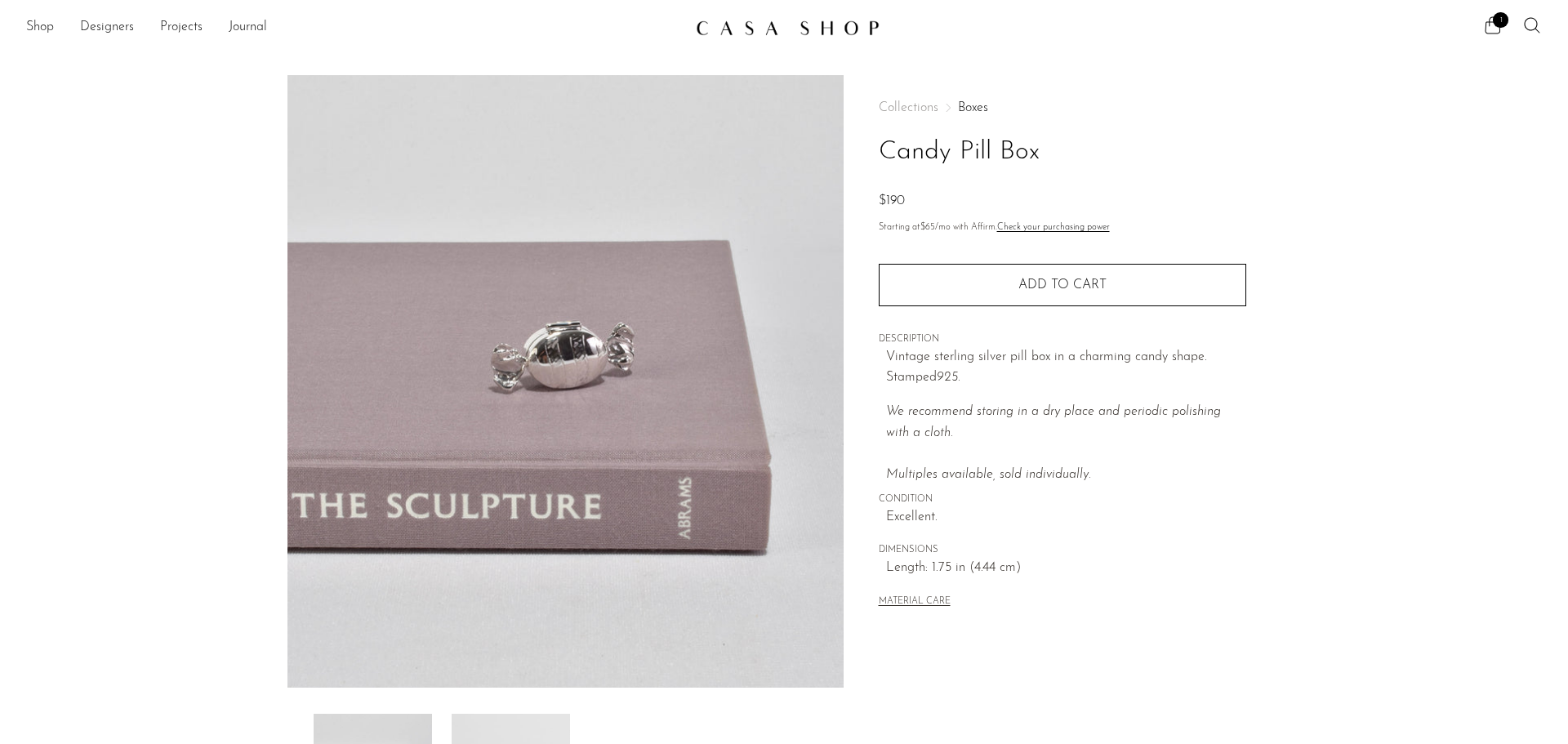
click at [1070, 313] on div "Collections Boxes Candy Pill Box $190 Starting at $65 /mo with Affirm. Check yo…" at bounding box center [1062, 356] width 368 height 563
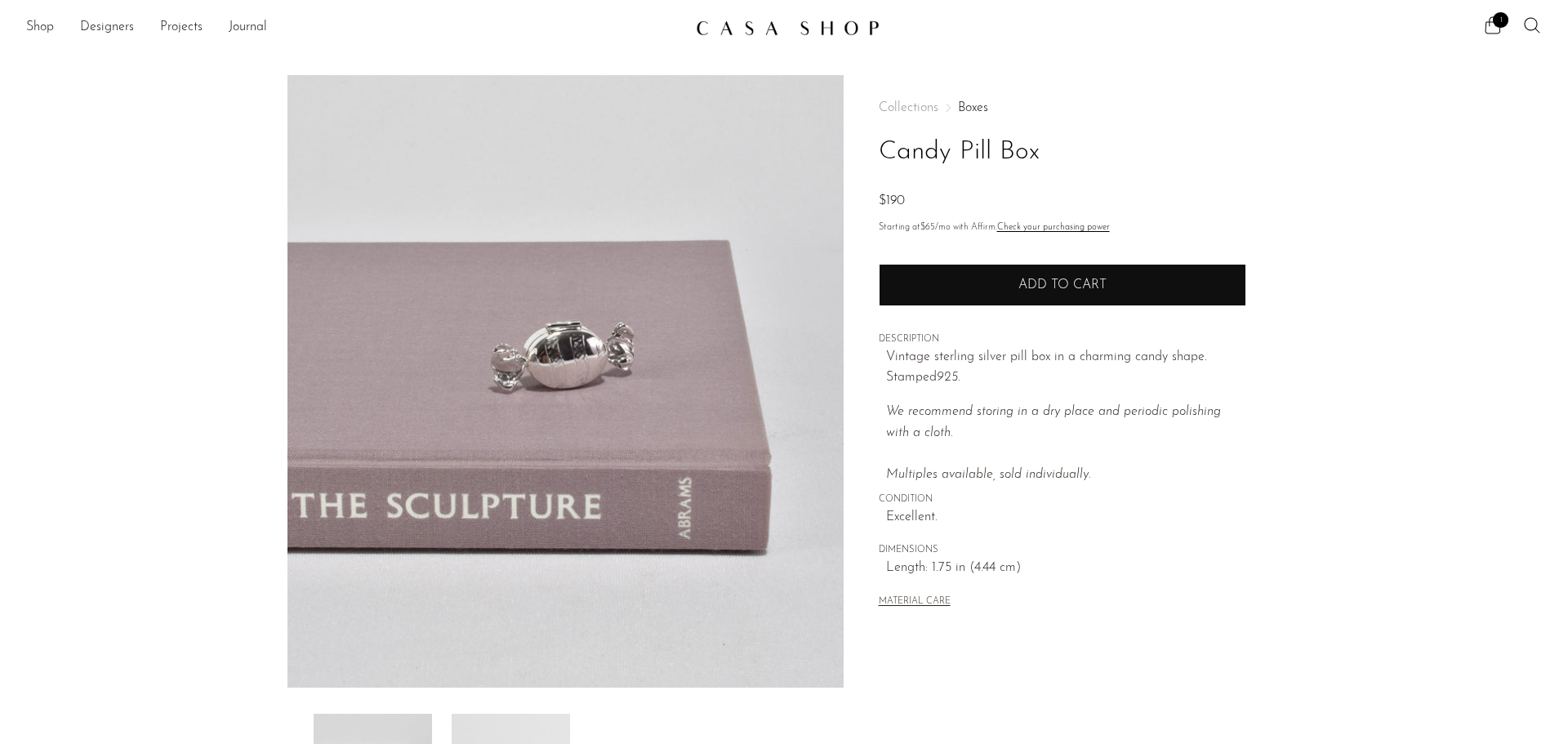
click at [1082, 282] on span "Add to cart" at bounding box center [1062, 285] width 88 height 13
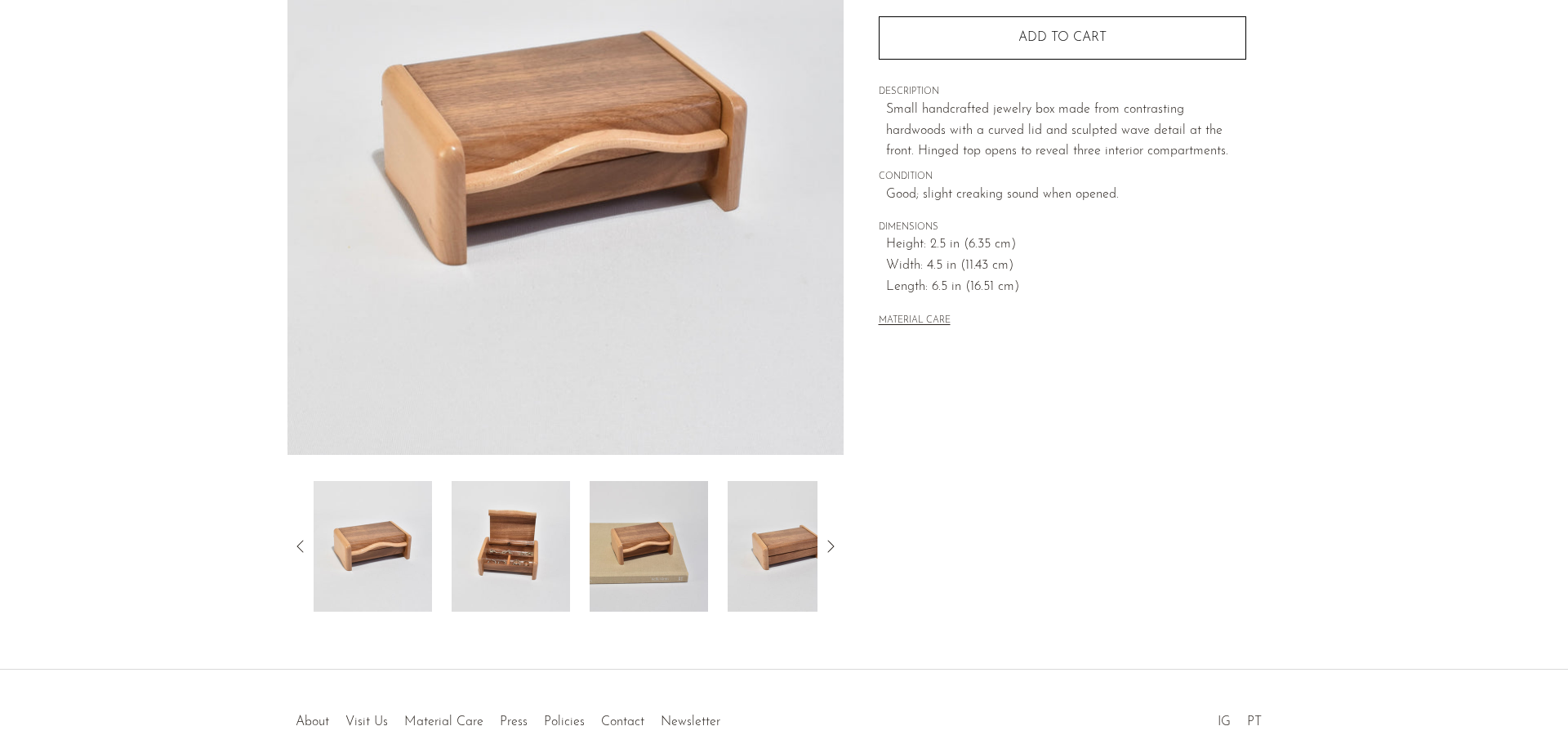
scroll to position [238, 0]
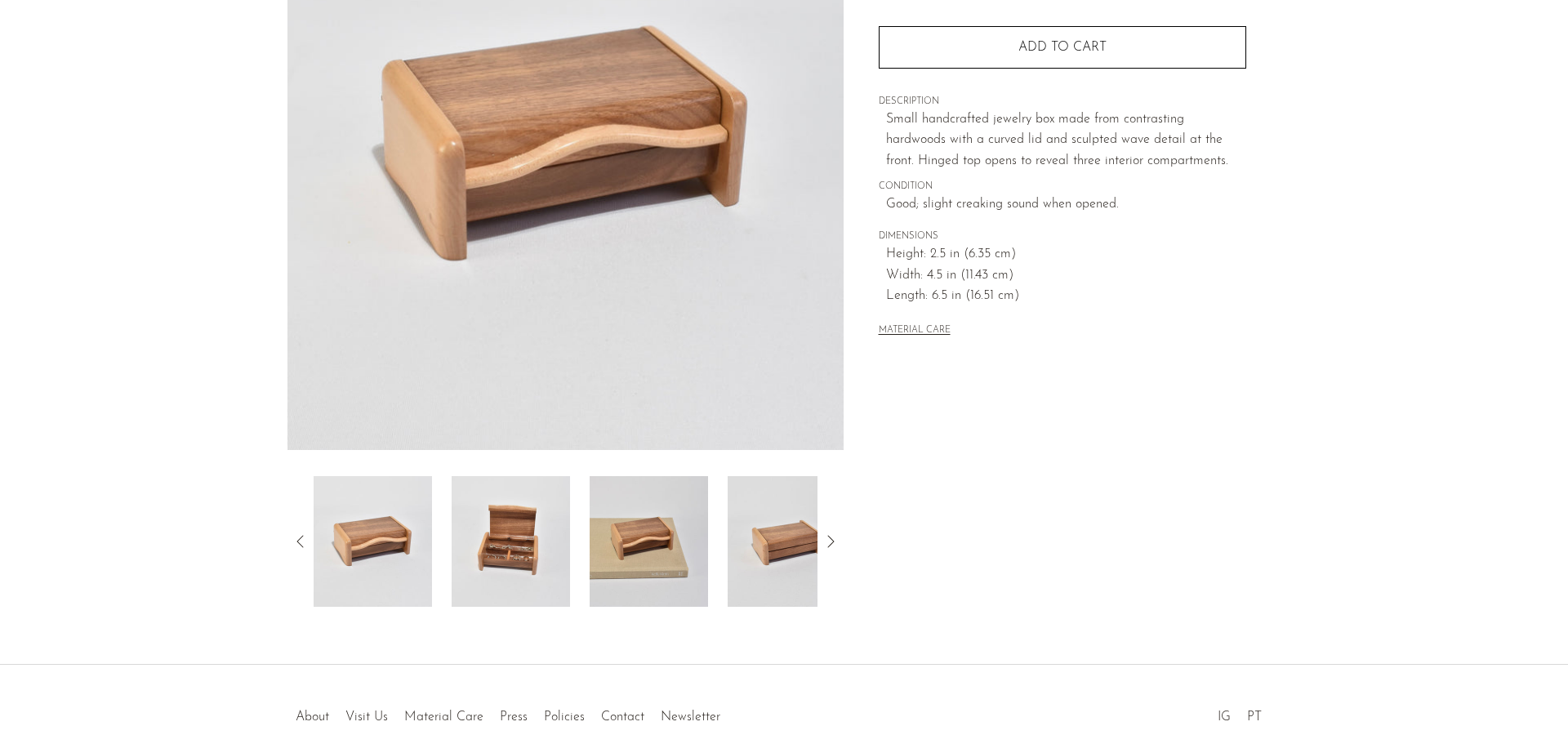
click at [659, 558] on img at bounding box center [649, 541] width 119 height 130
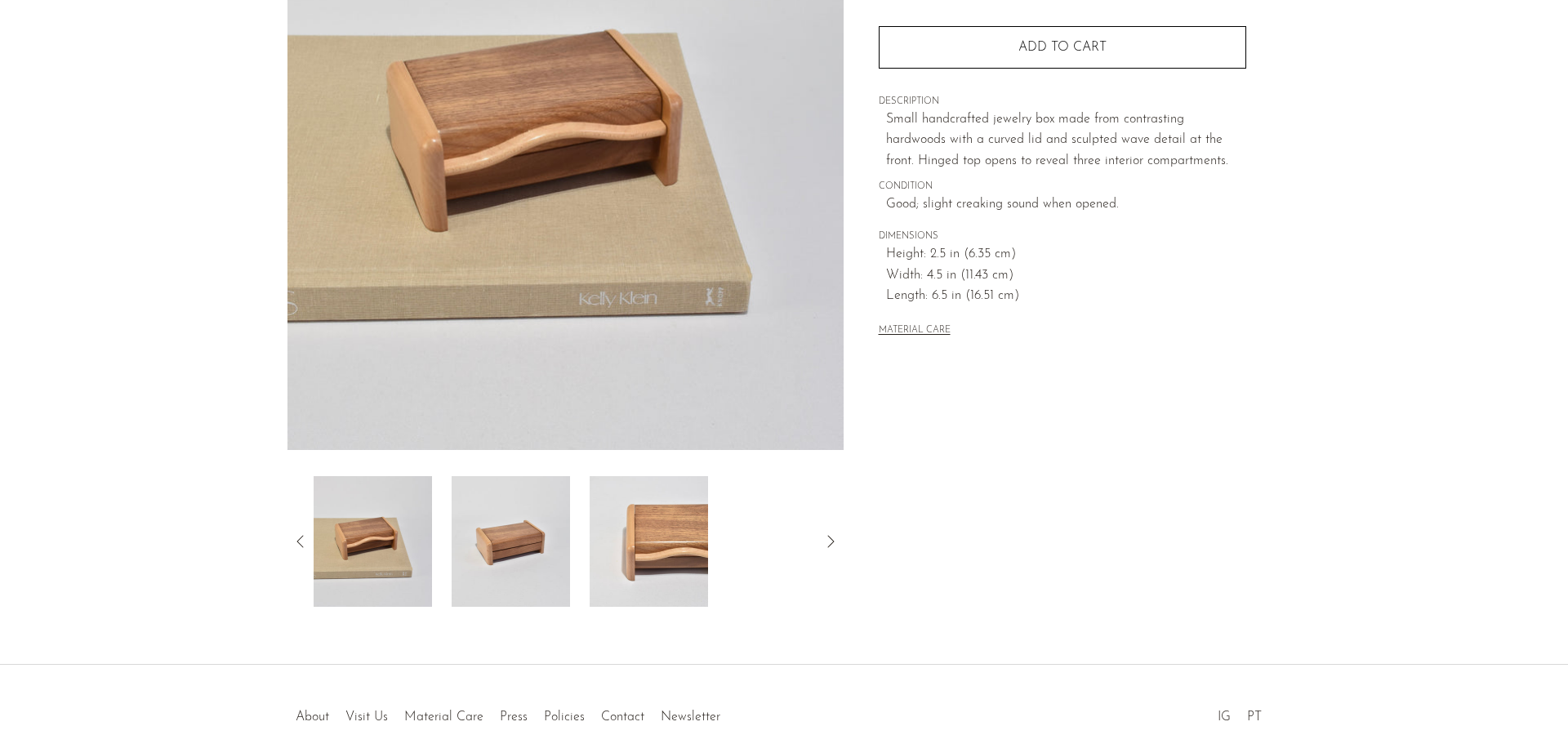
click at [651, 532] on img at bounding box center [649, 541] width 119 height 130
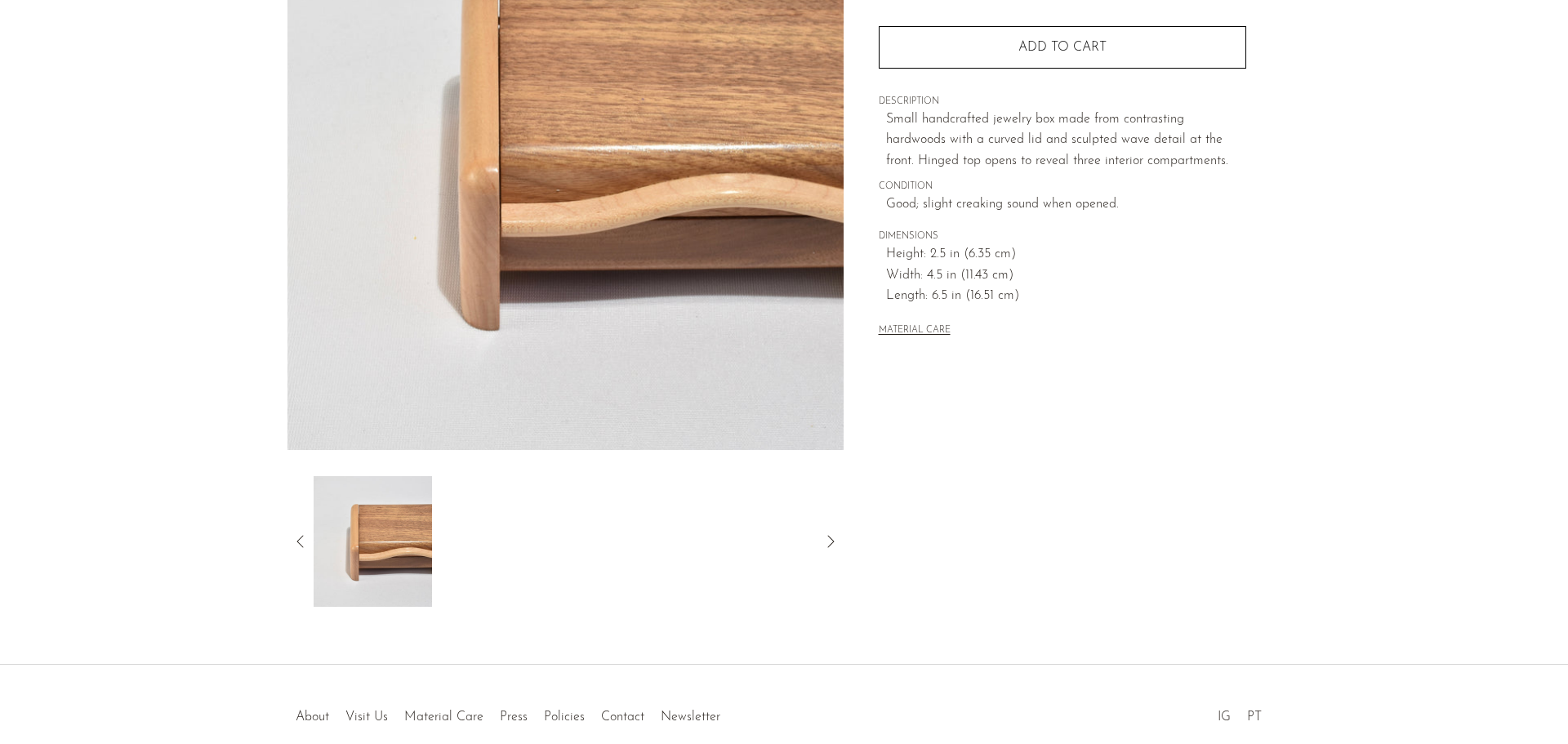
click at [838, 537] on icon at bounding box center [831, 542] width 20 height 20
click at [310, 543] on div at bounding box center [565, 541] width 556 height 130
click at [294, 548] on icon at bounding box center [300, 542] width 20 height 20
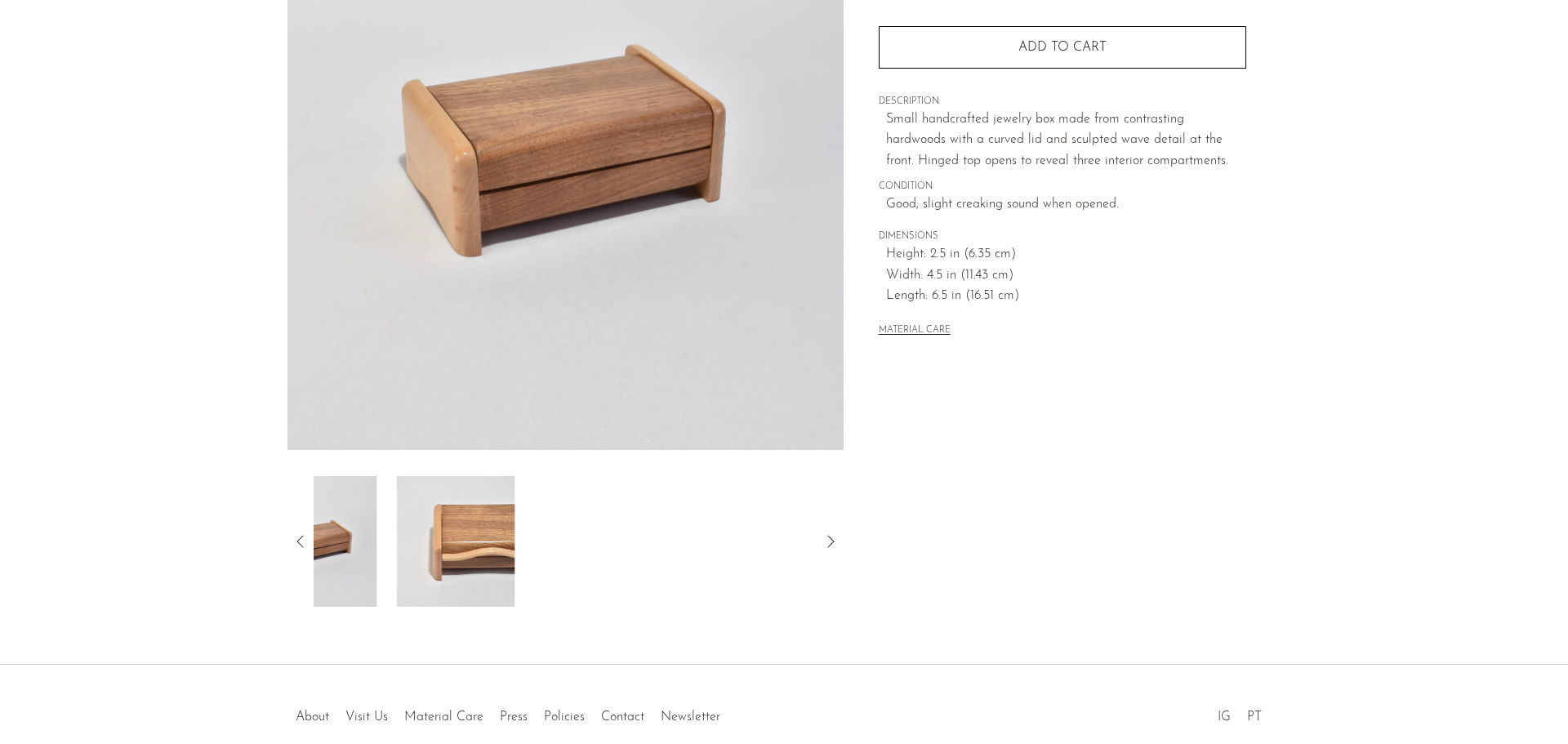
click at [294, 548] on icon at bounding box center [300, 542] width 20 height 20
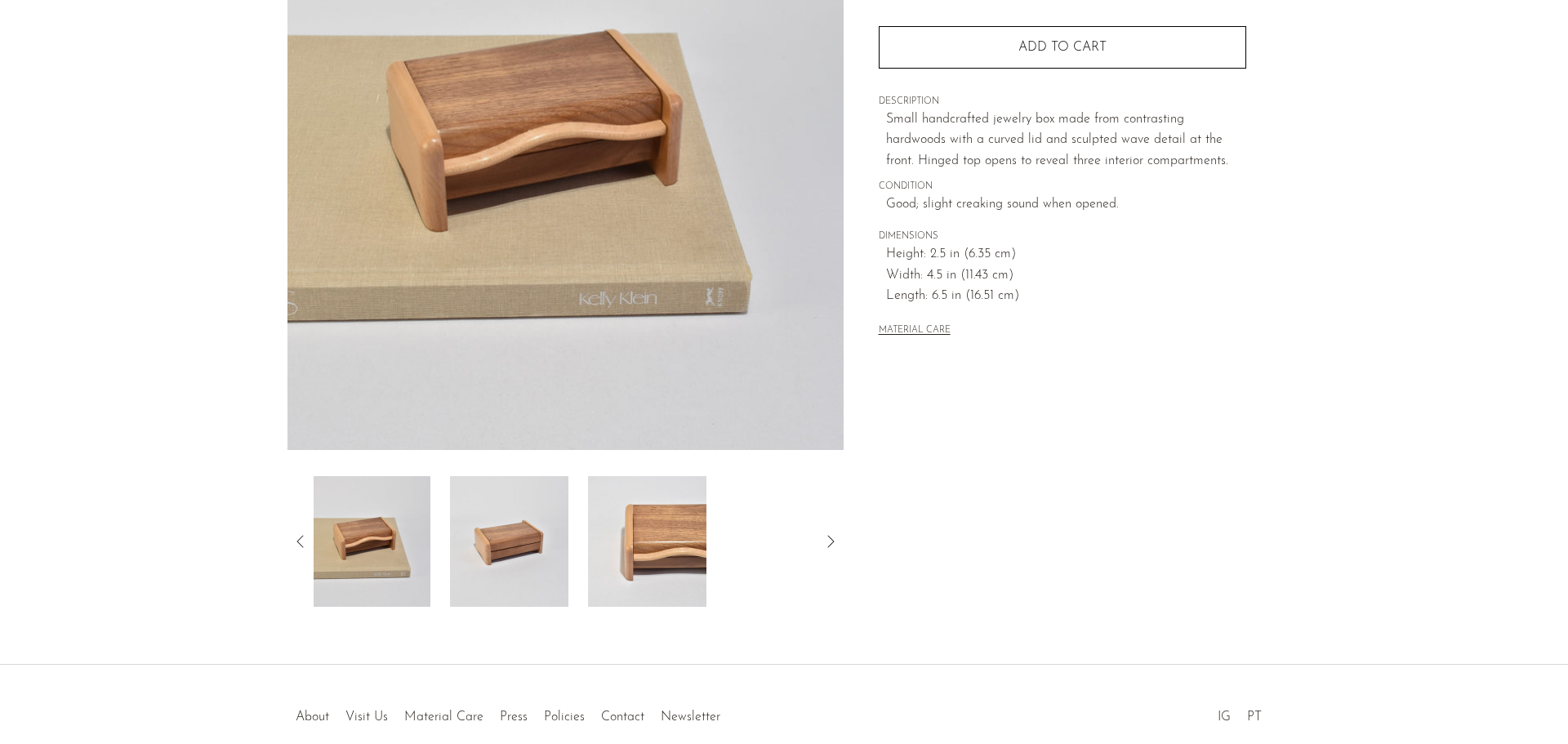
click at [387, 552] on img at bounding box center [371, 541] width 119 height 130
click at [524, 521] on img at bounding box center [511, 541] width 119 height 130
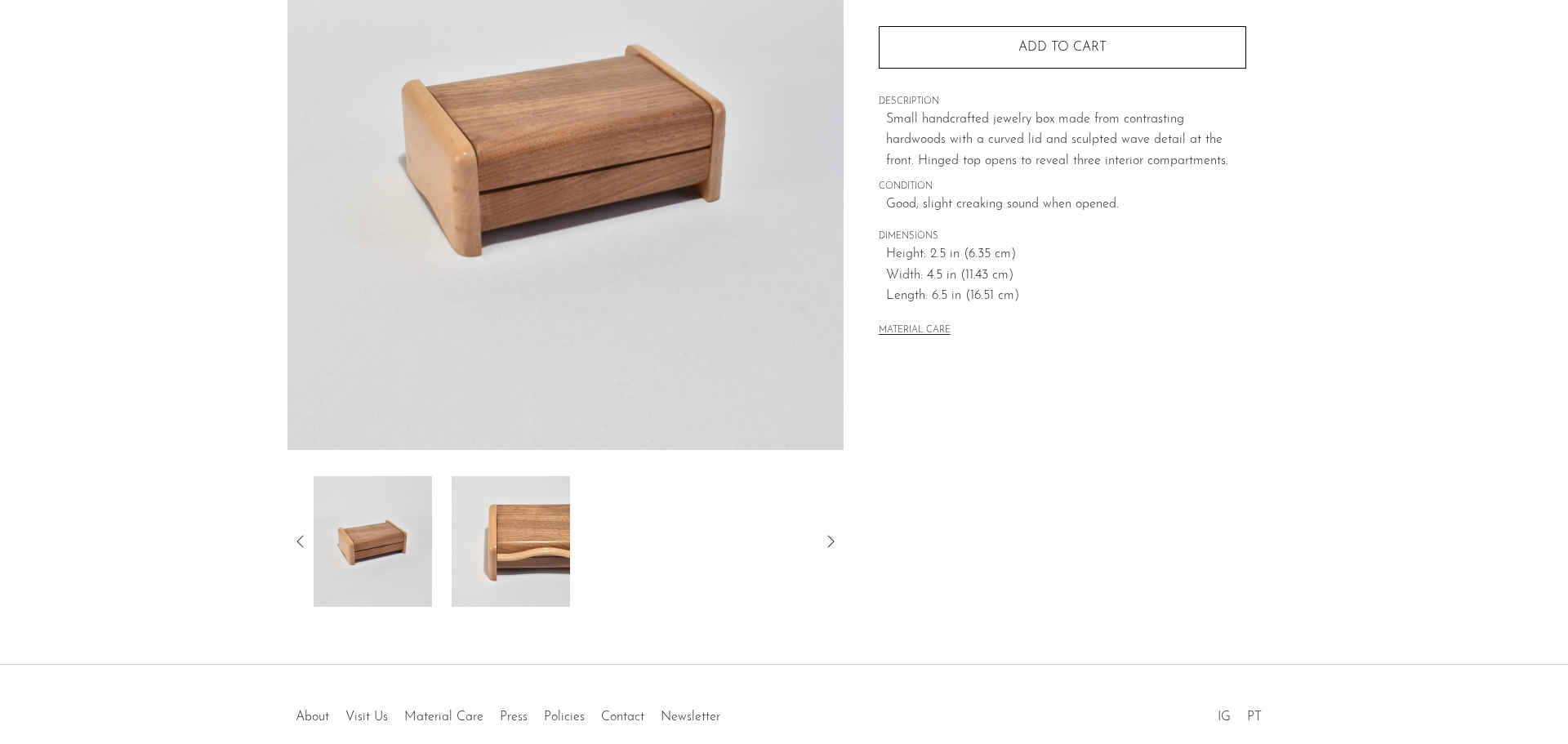
scroll to position [82, 0]
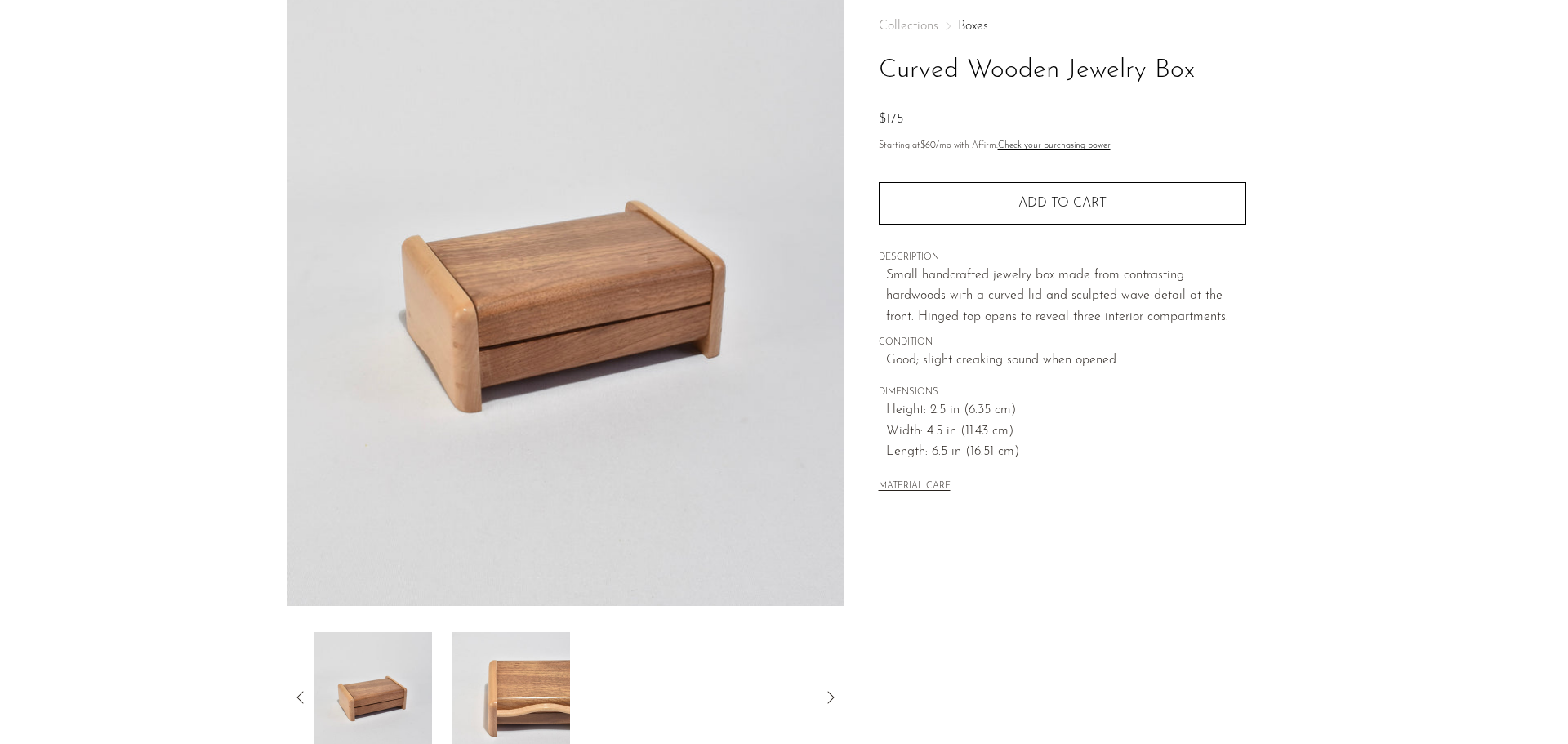
click at [138, 341] on section "Curved Wooden Jewelry Box $175" at bounding box center [784, 379] width 1568 height 770
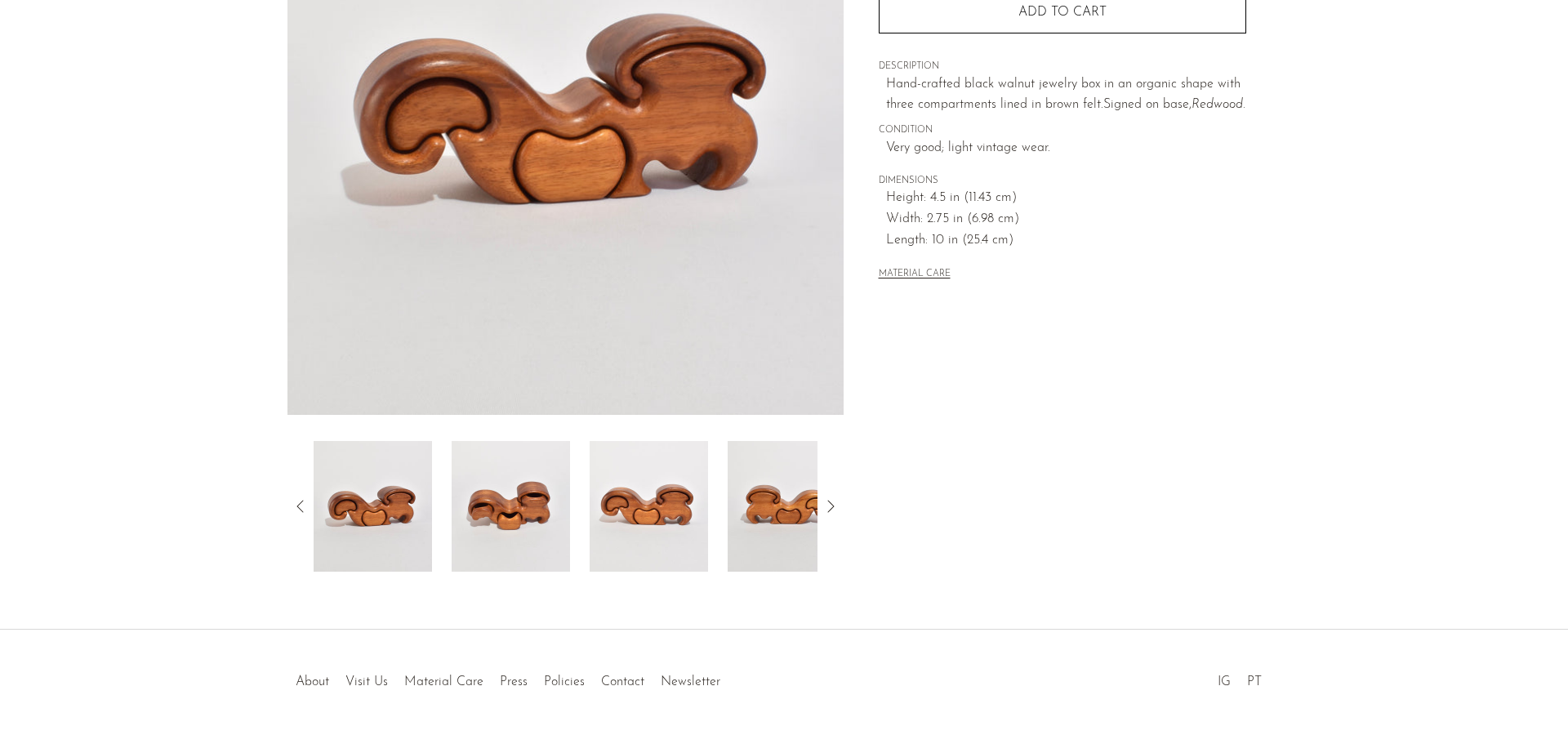
scroll to position [319, 0]
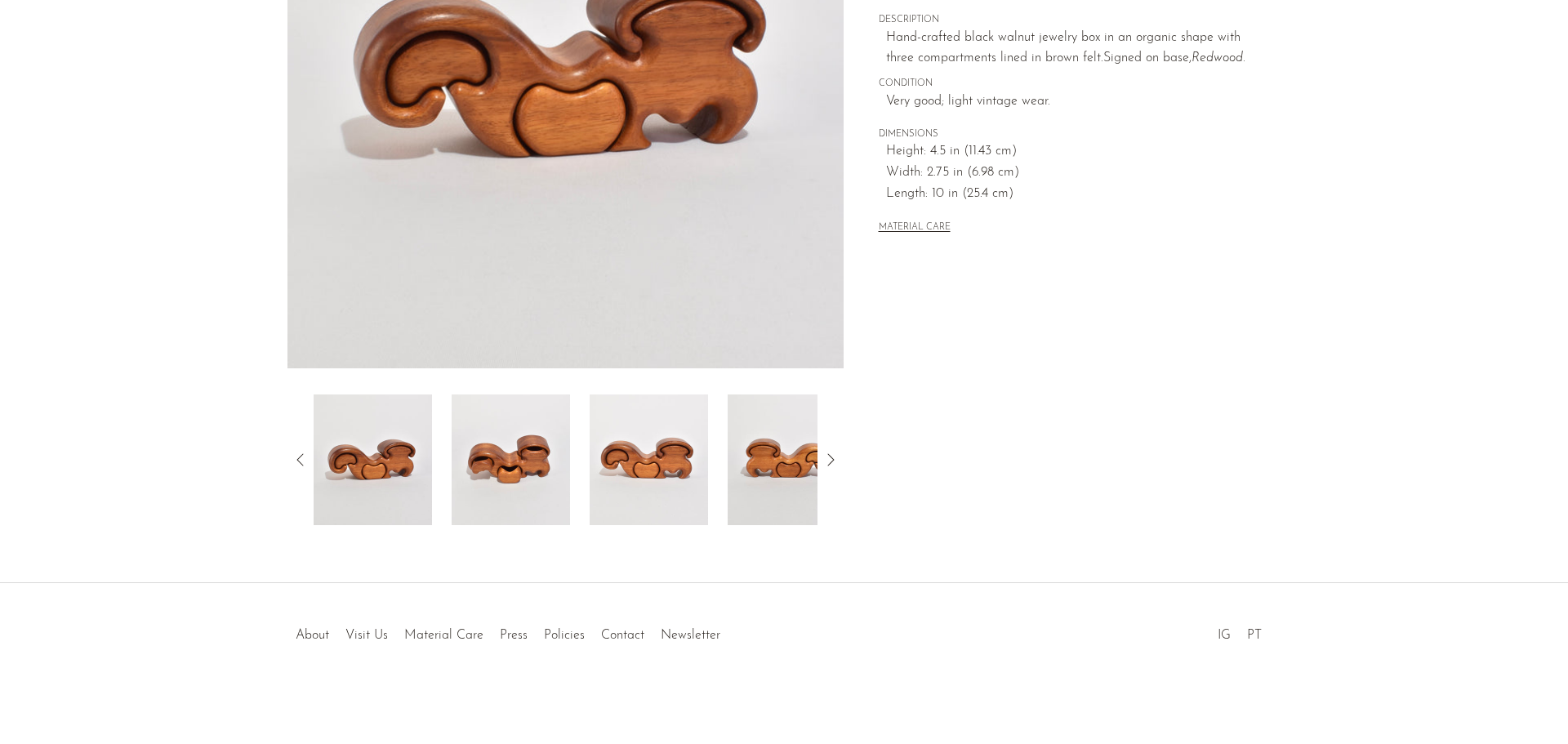
click at [519, 481] on img at bounding box center [511, 459] width 119 height 130
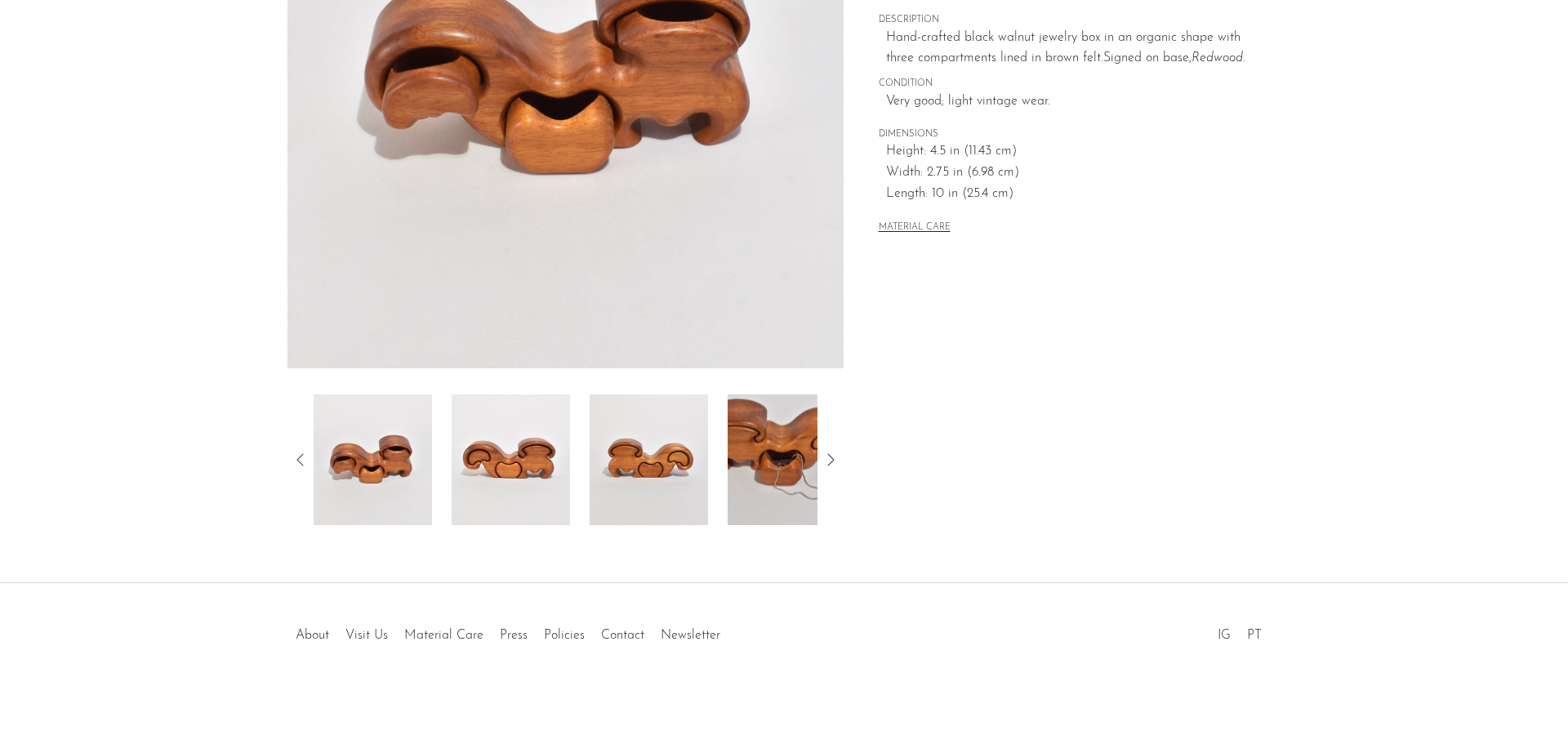
click at [618, 442] on img at bounding box center [649, 459] width 119 height 130
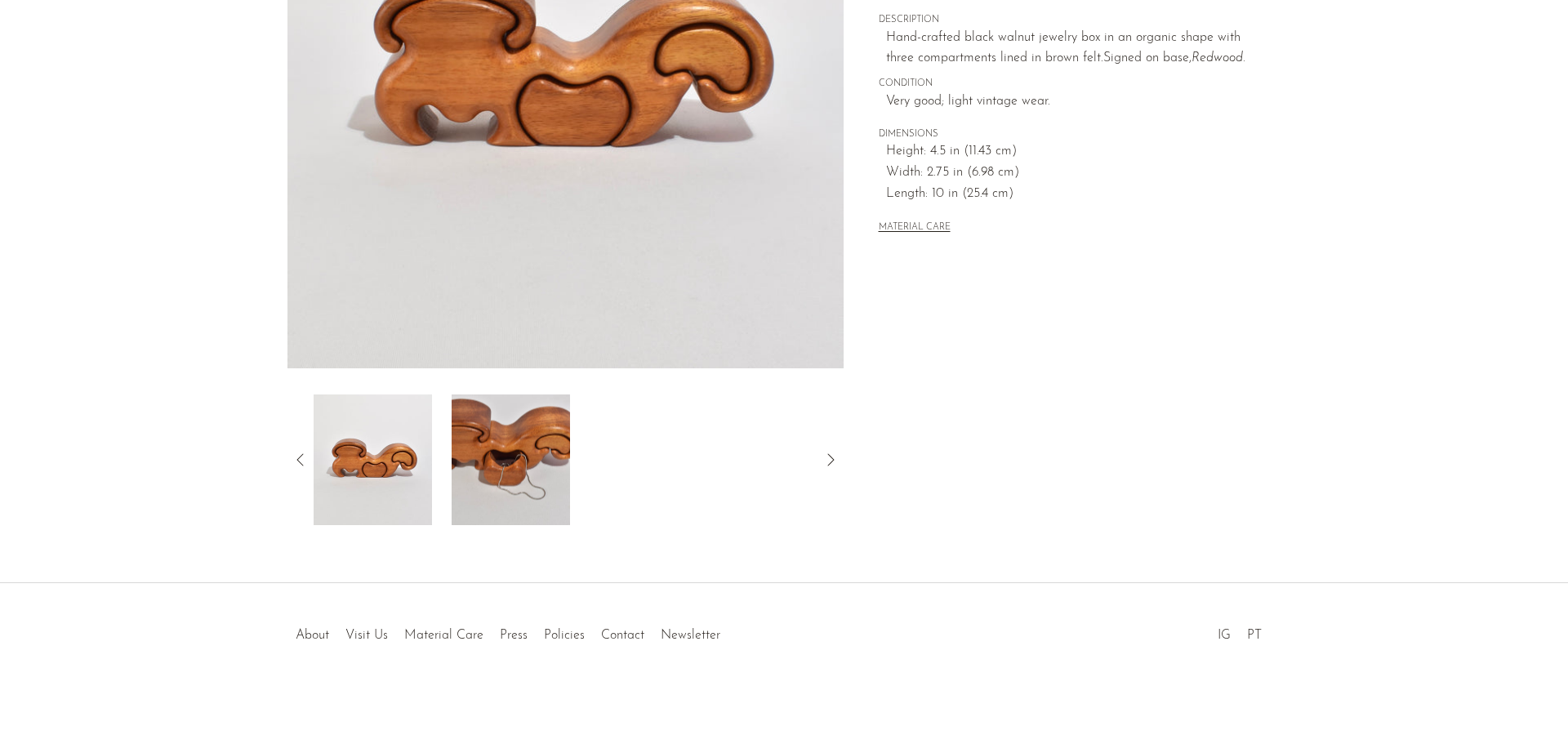
click at [511, 461] on img at bounding box center [511, 459] width 119 height 130
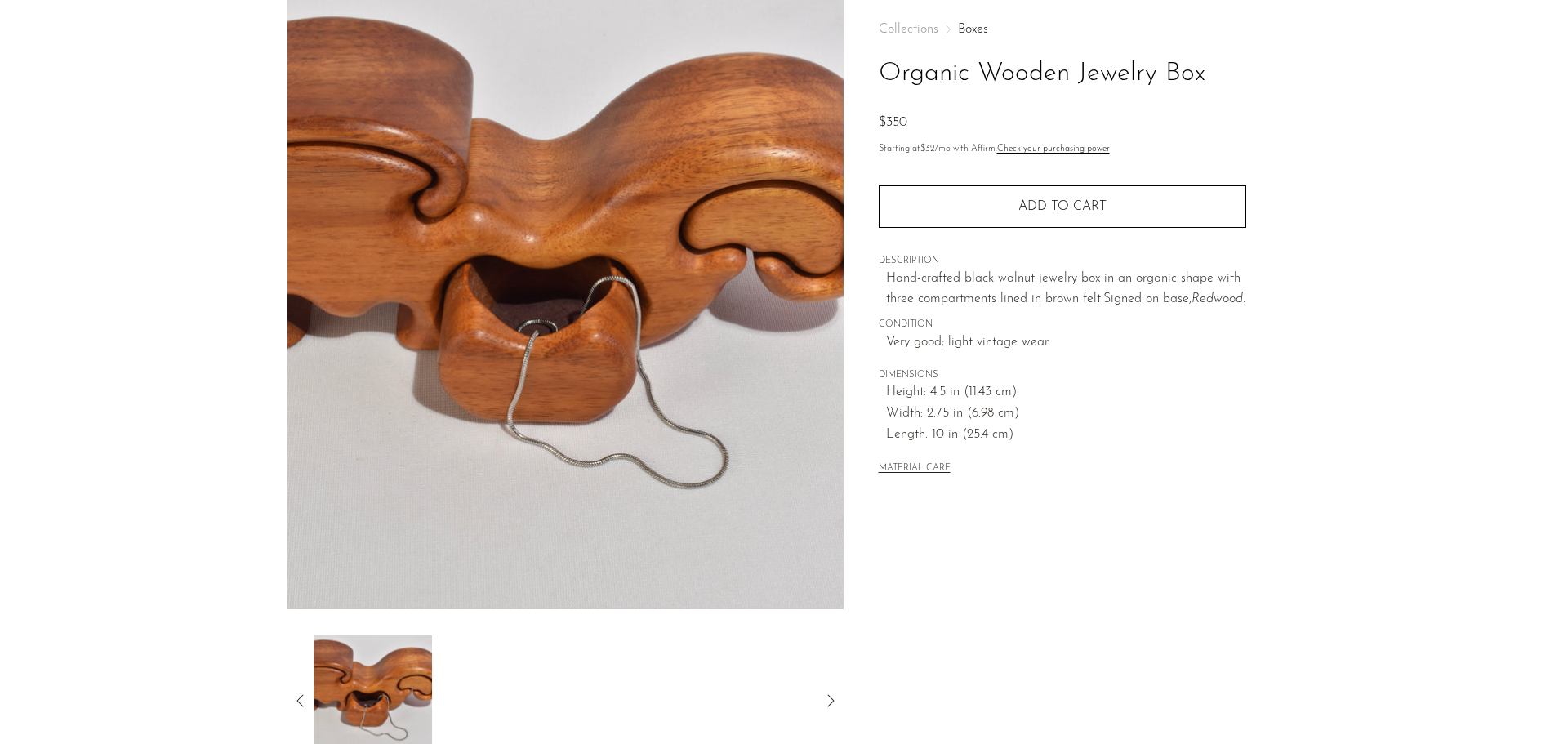
scroll to position [74, 0]
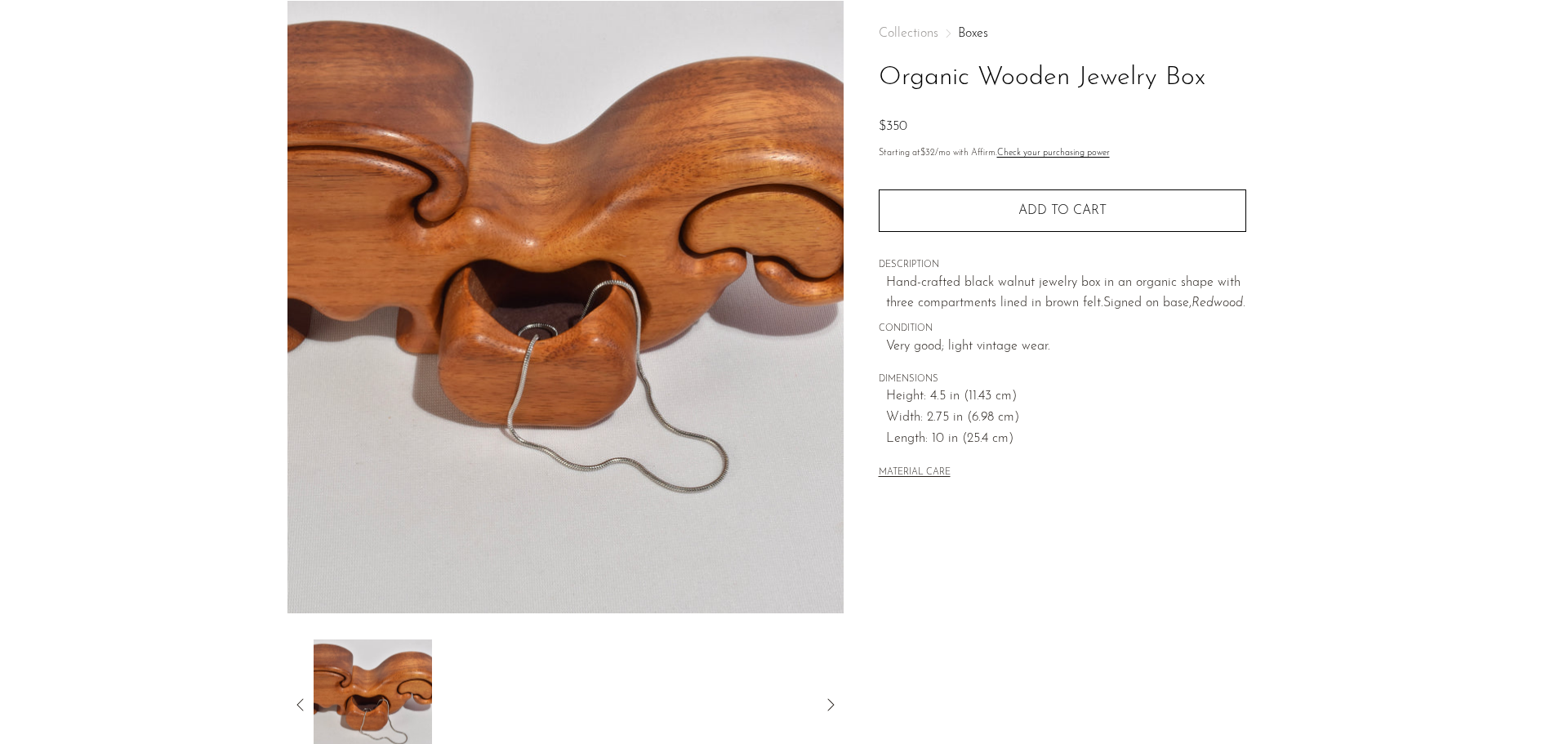
drag, startPoint x: 310, startPoint y: 691, endPoint x: 221, endPoint y: 443, distance: 263.5
click at [310, 690] on div at bounding box center [565, 704] width 556 height 130
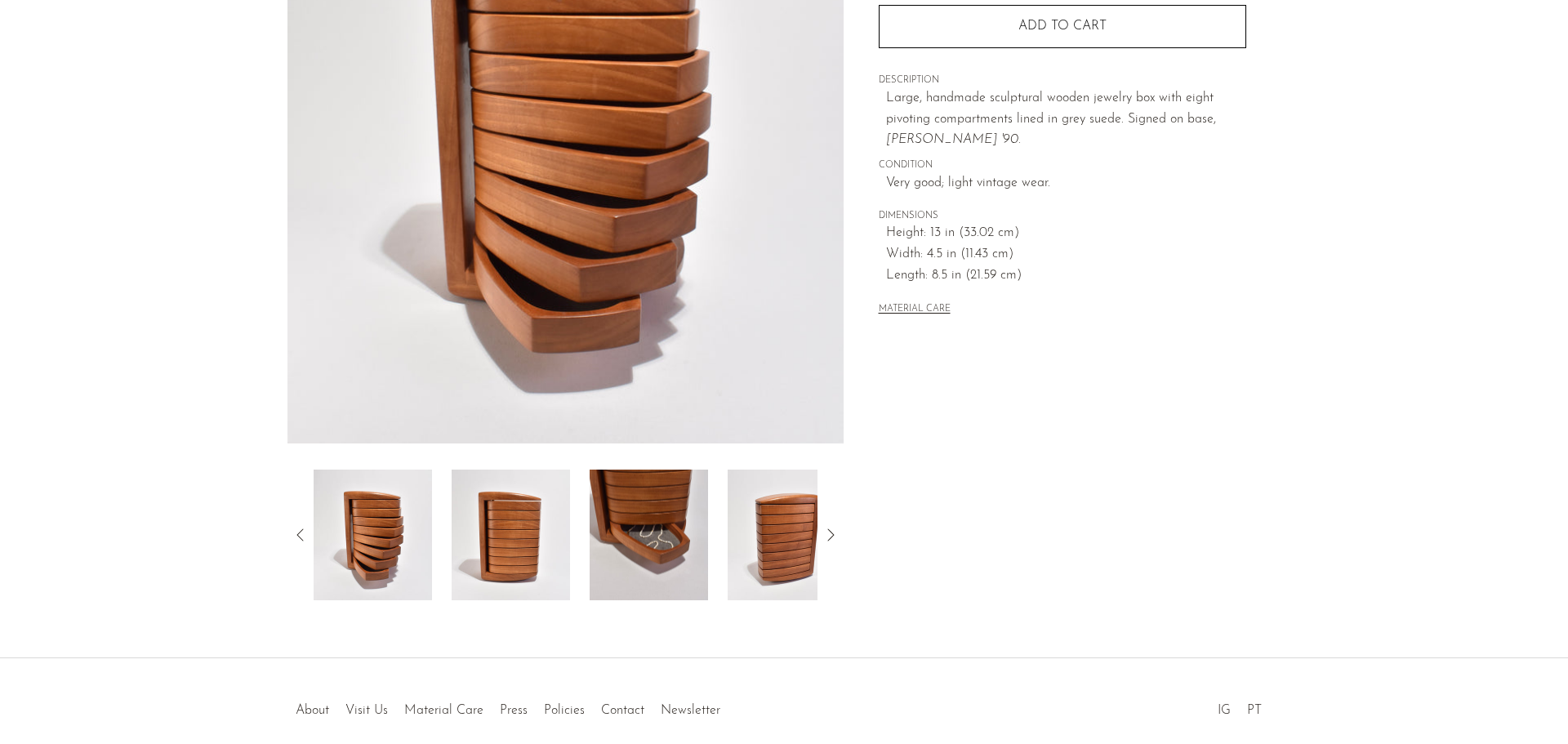
scroll to position [245, 0]
click at [628, 539] on img at bounding box center [649, 534] width 119 height 130
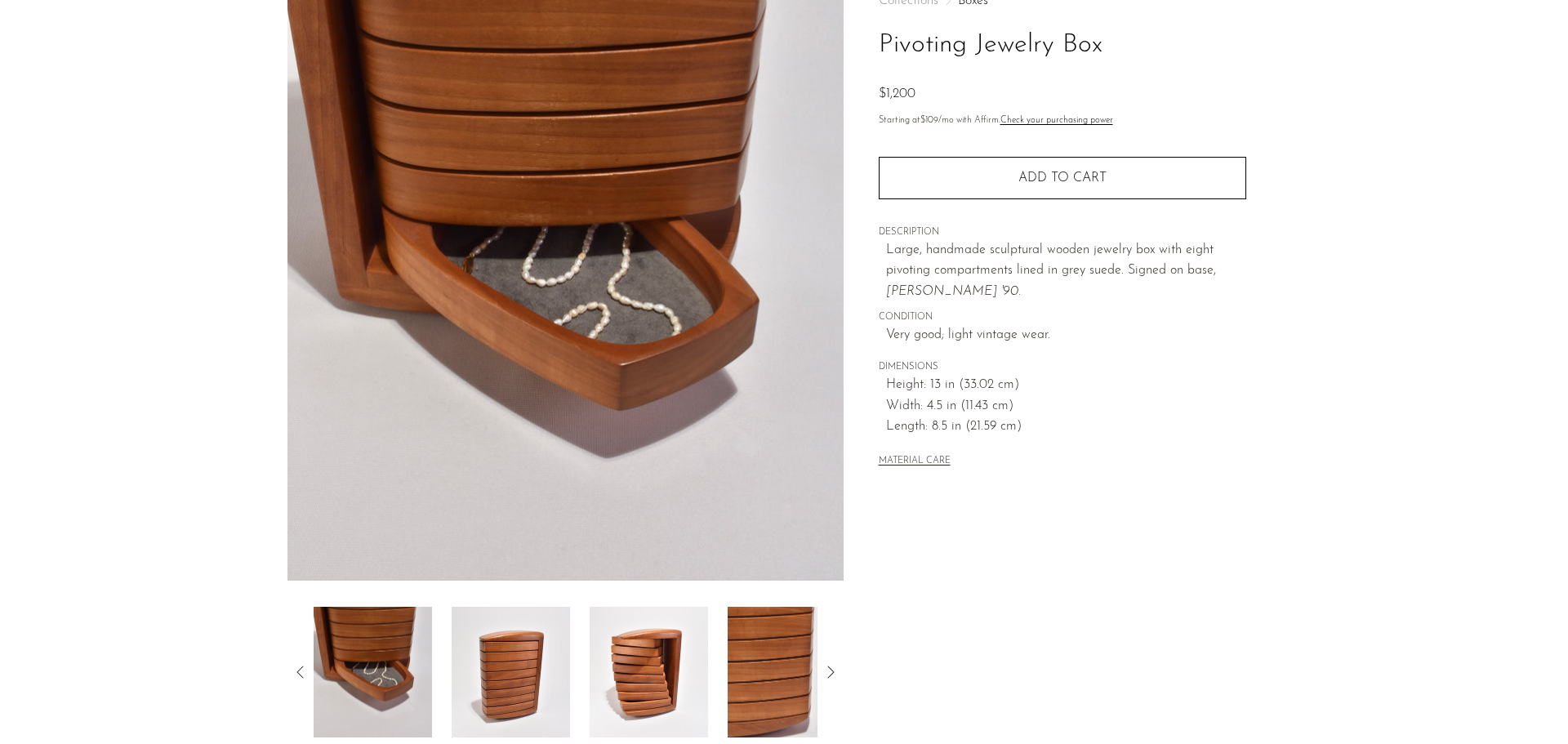
scroll to position [319, 0]
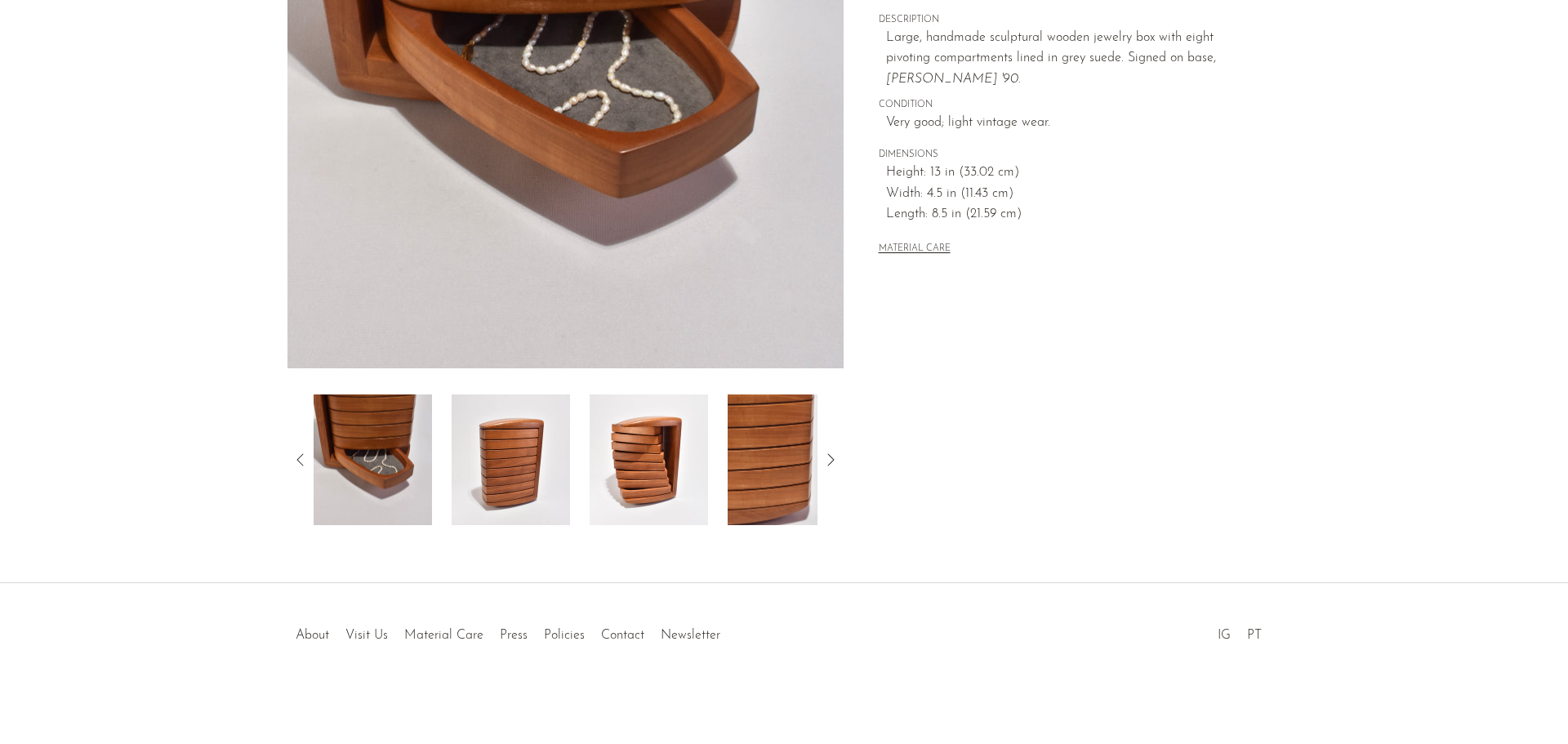
click at [627, 443] on img at bounding box center [649, 459] width 119 height 130
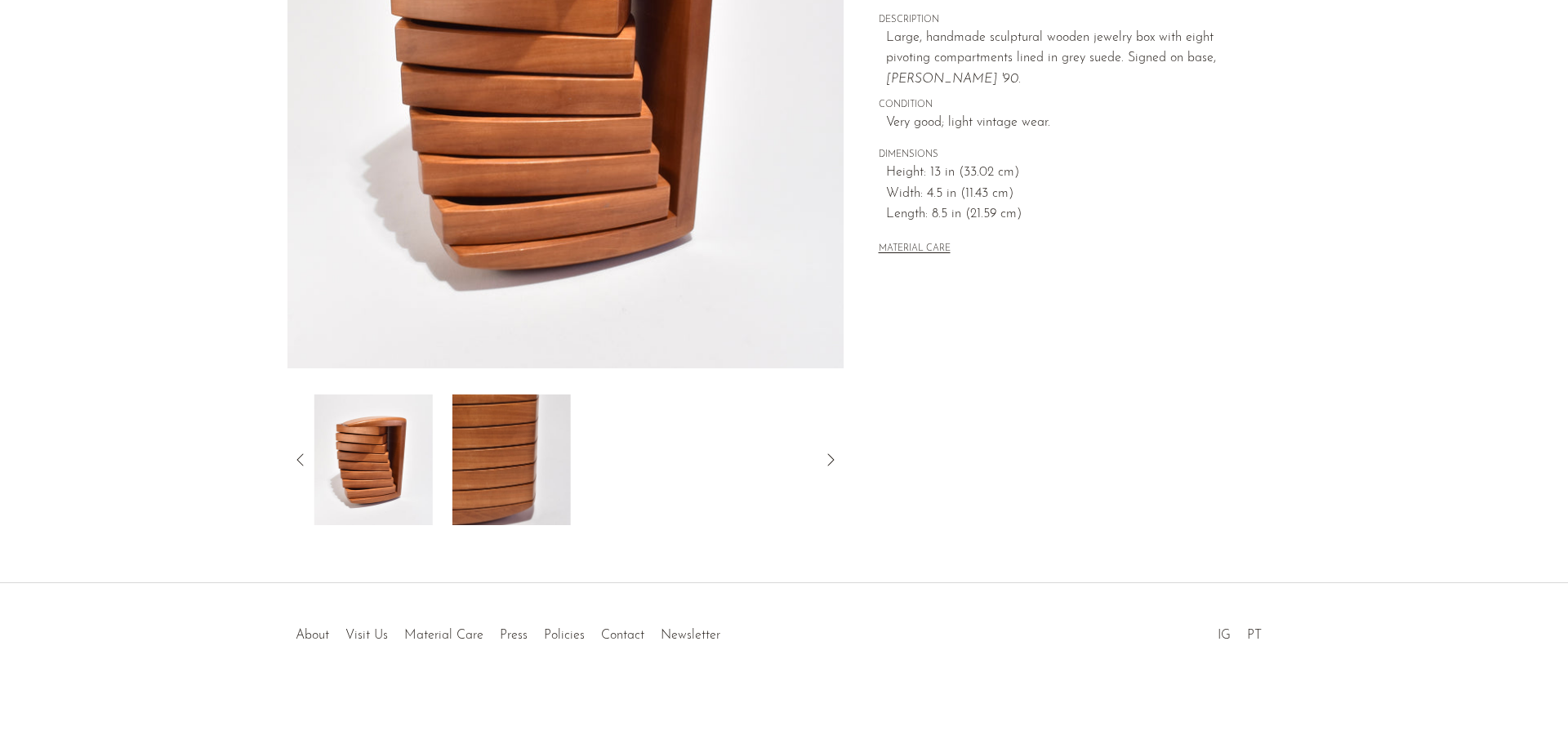
click at [521, 464] on img at bounding box center [511, 459] width 119 height 130
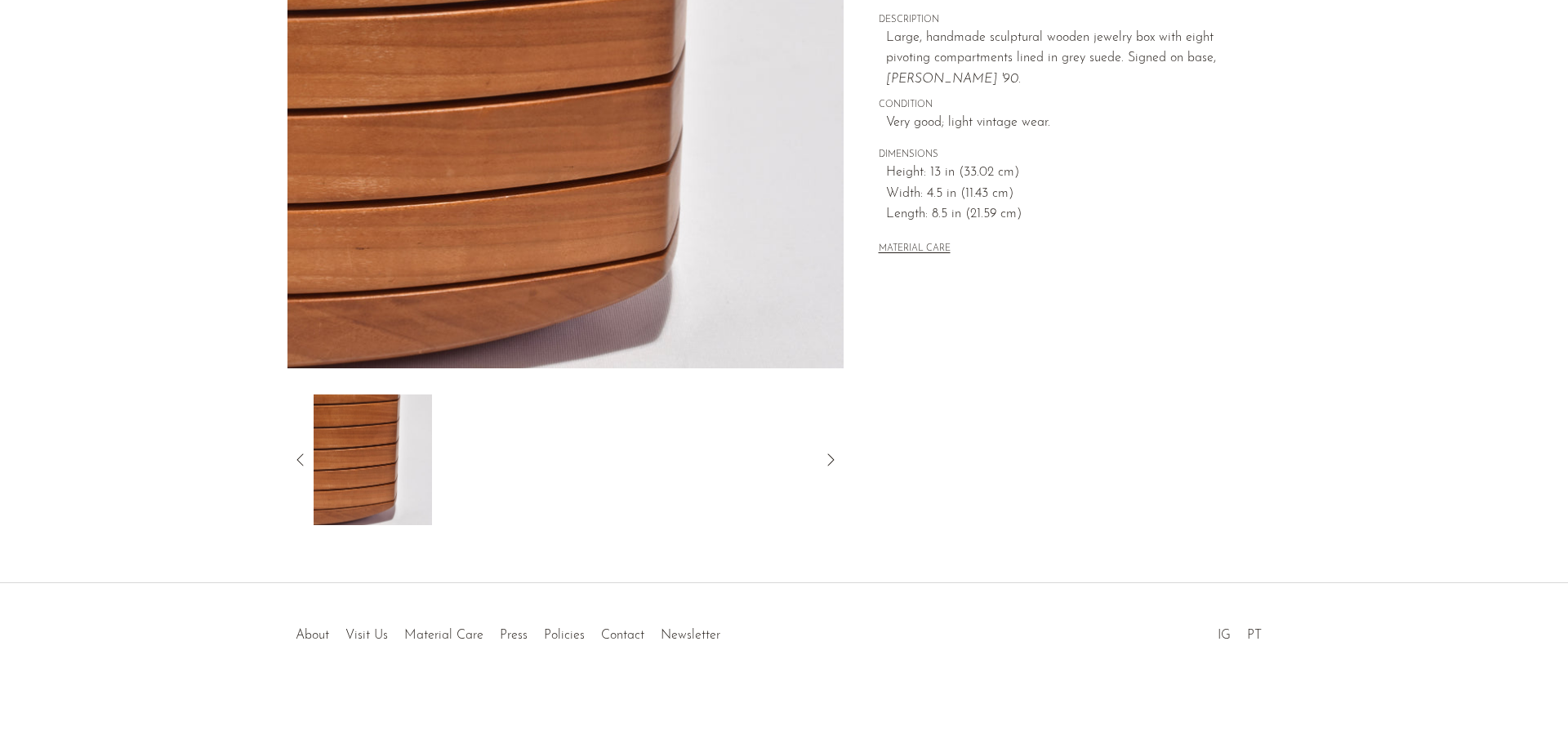
click at [308, 458] on icon at bounding box center [300, 460] width 20 height 20
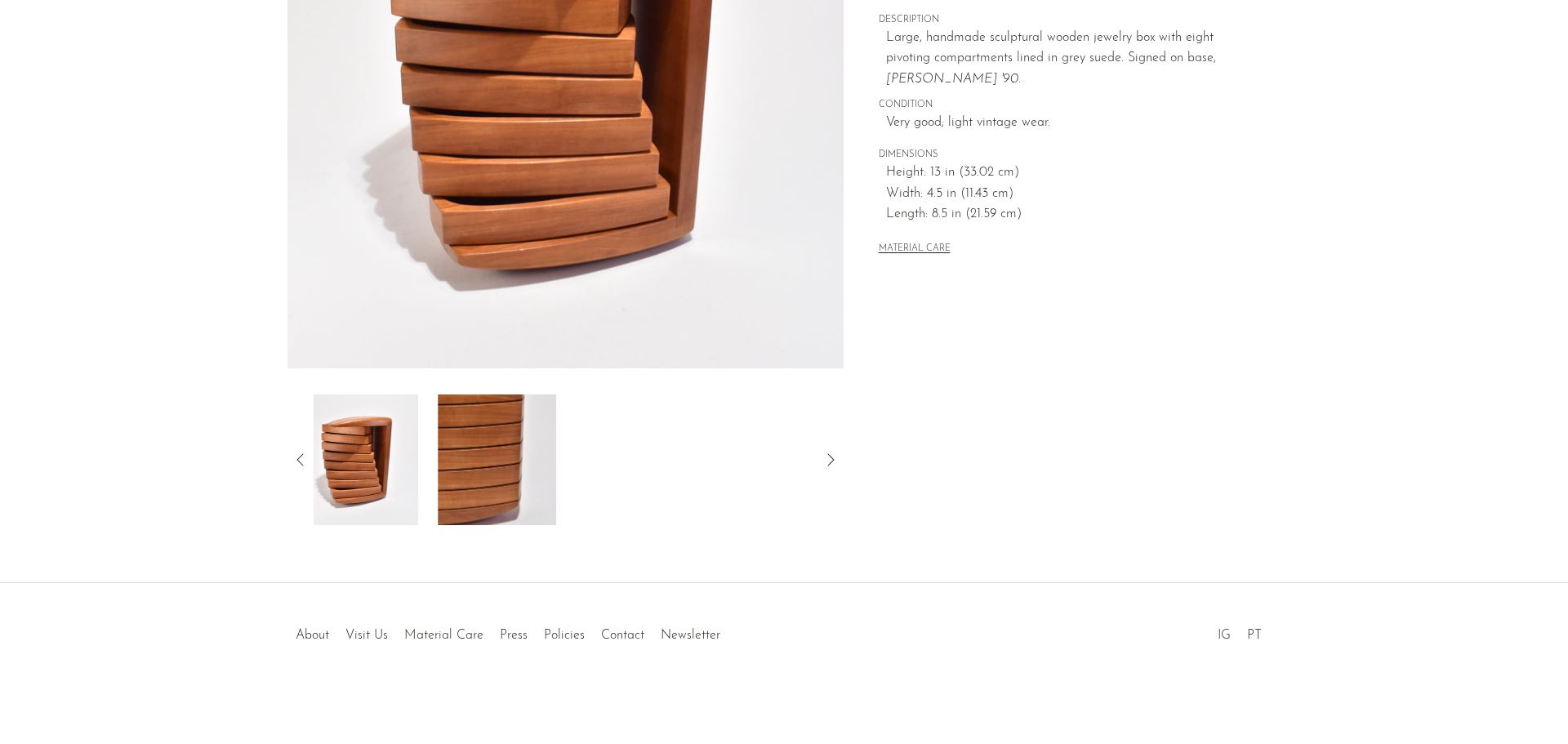
click at [304, 459] on icon at bounding box center [300, 460] width 20 height 20
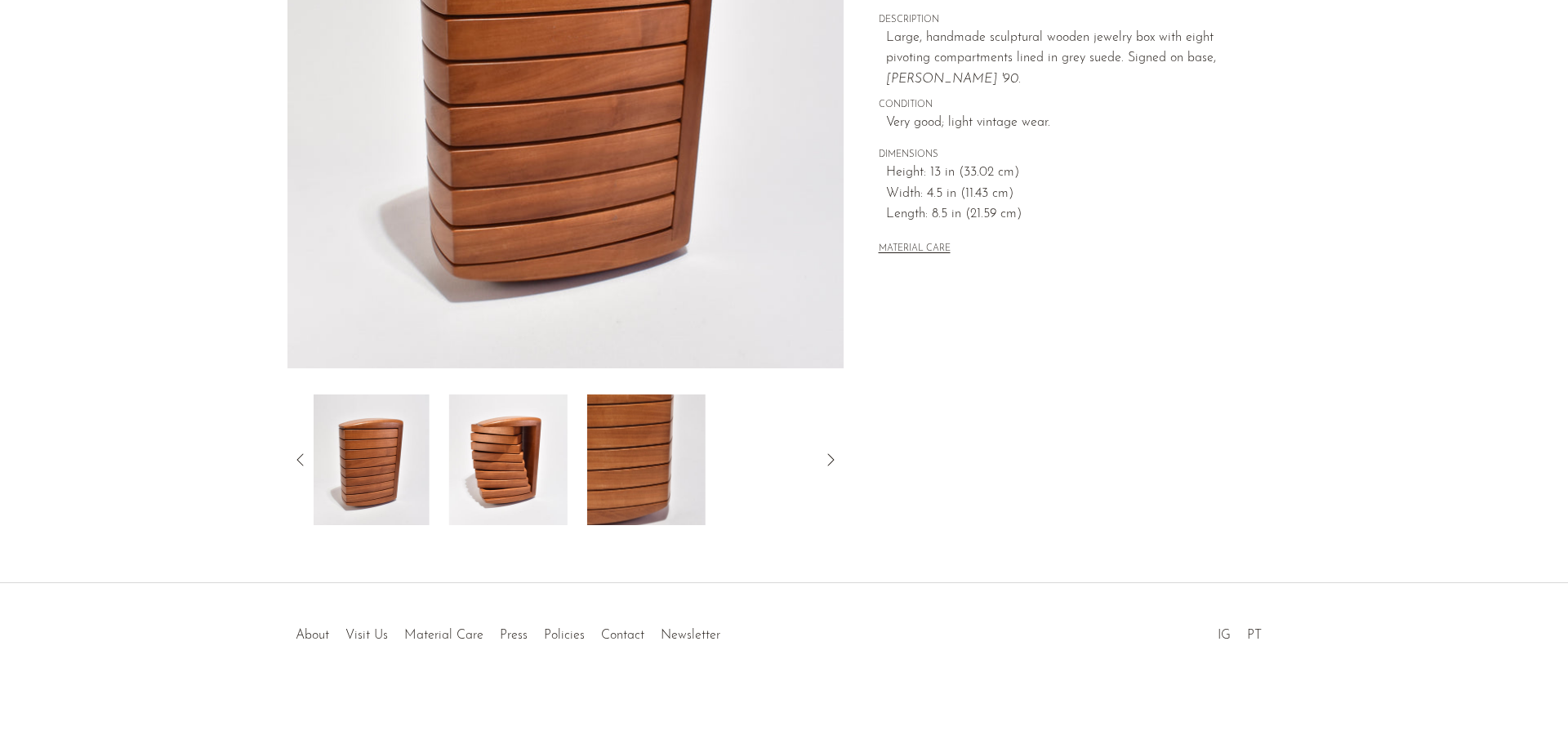
click at [304, 459] on icon at bounding box center [300, 460] width 20 height 20
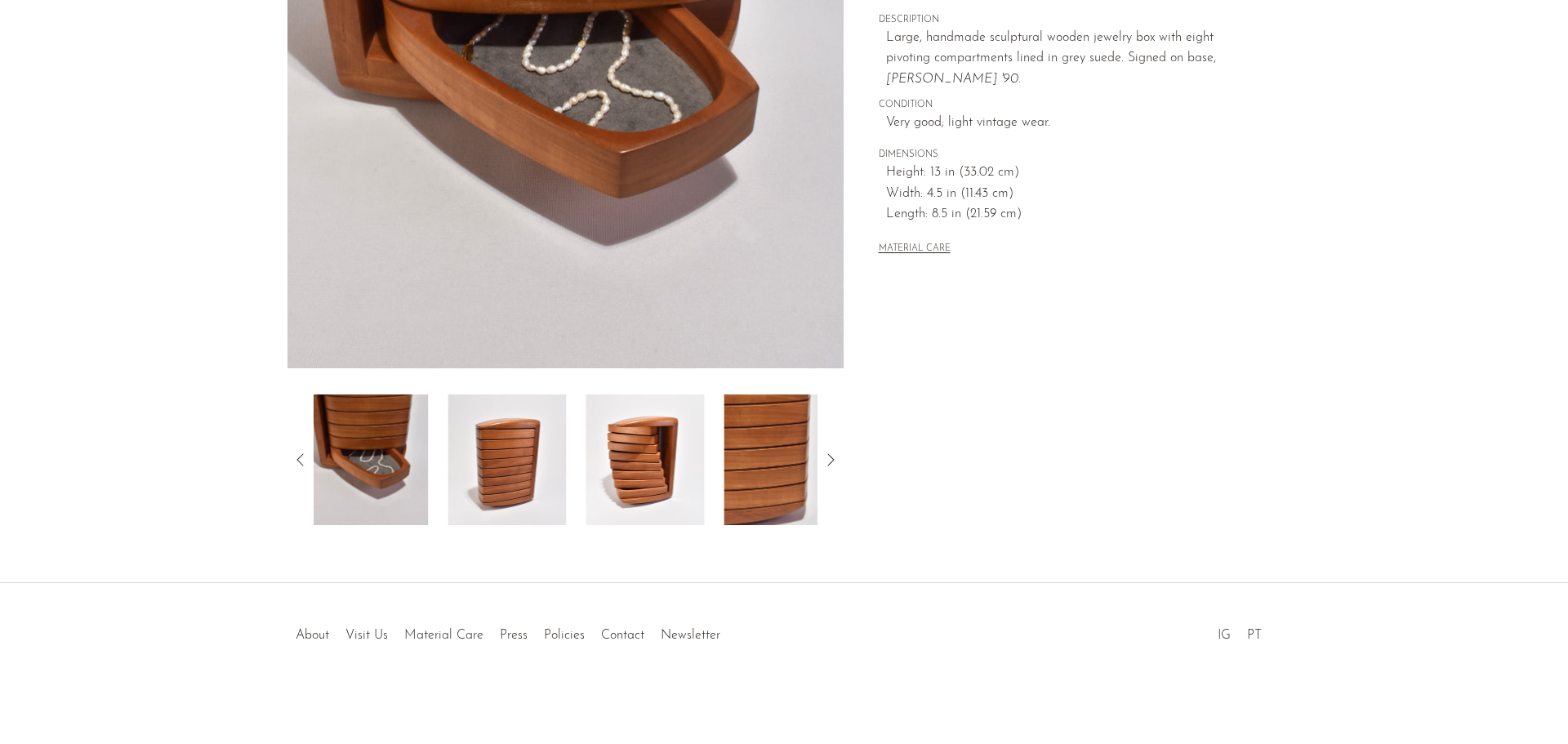
click at [437, 462] on div at bounding box center [566, 459] width 503 height 130
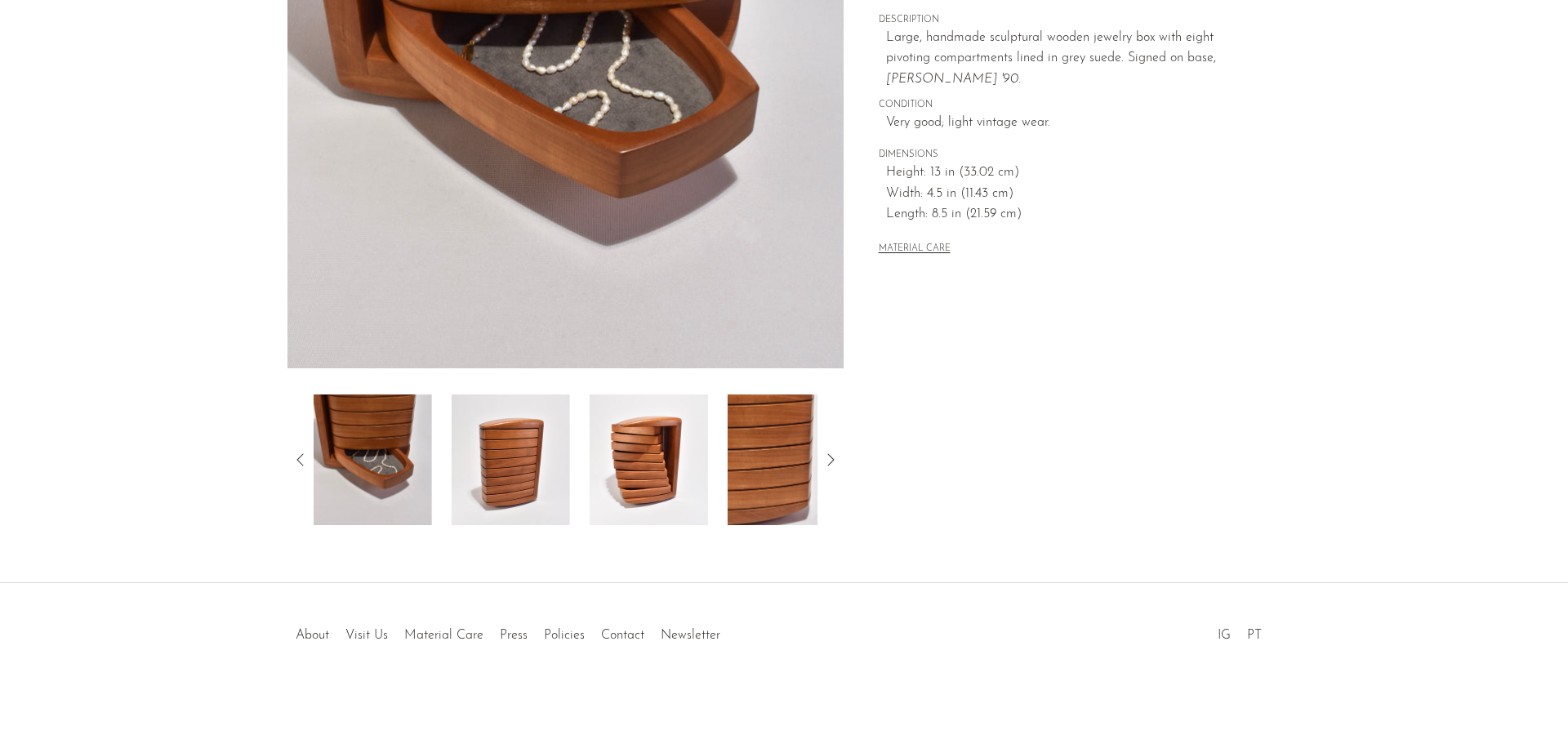
click at [498, 450] on img at bounding box center [511, 459] width 119 height 130
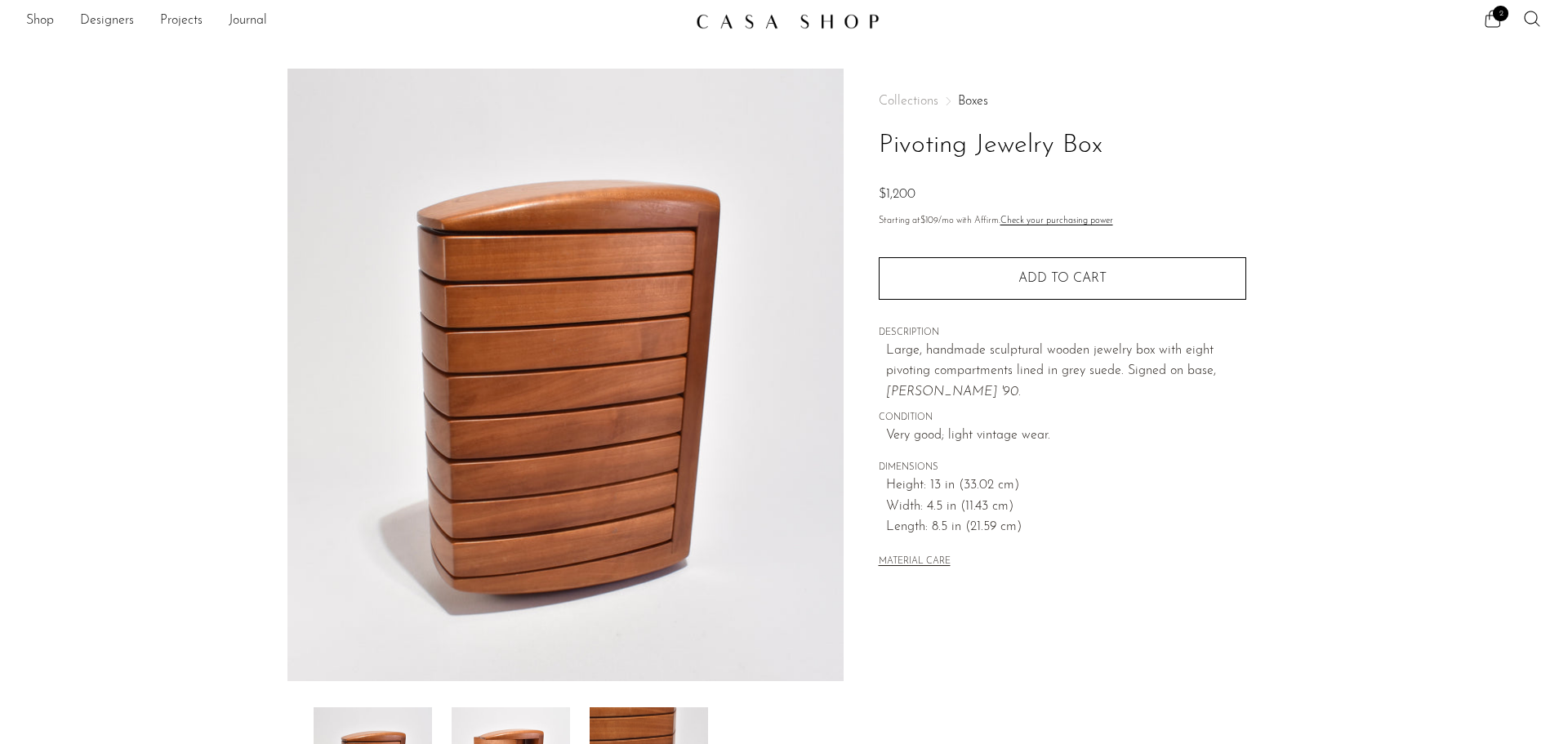
scroll to position [0, 0]
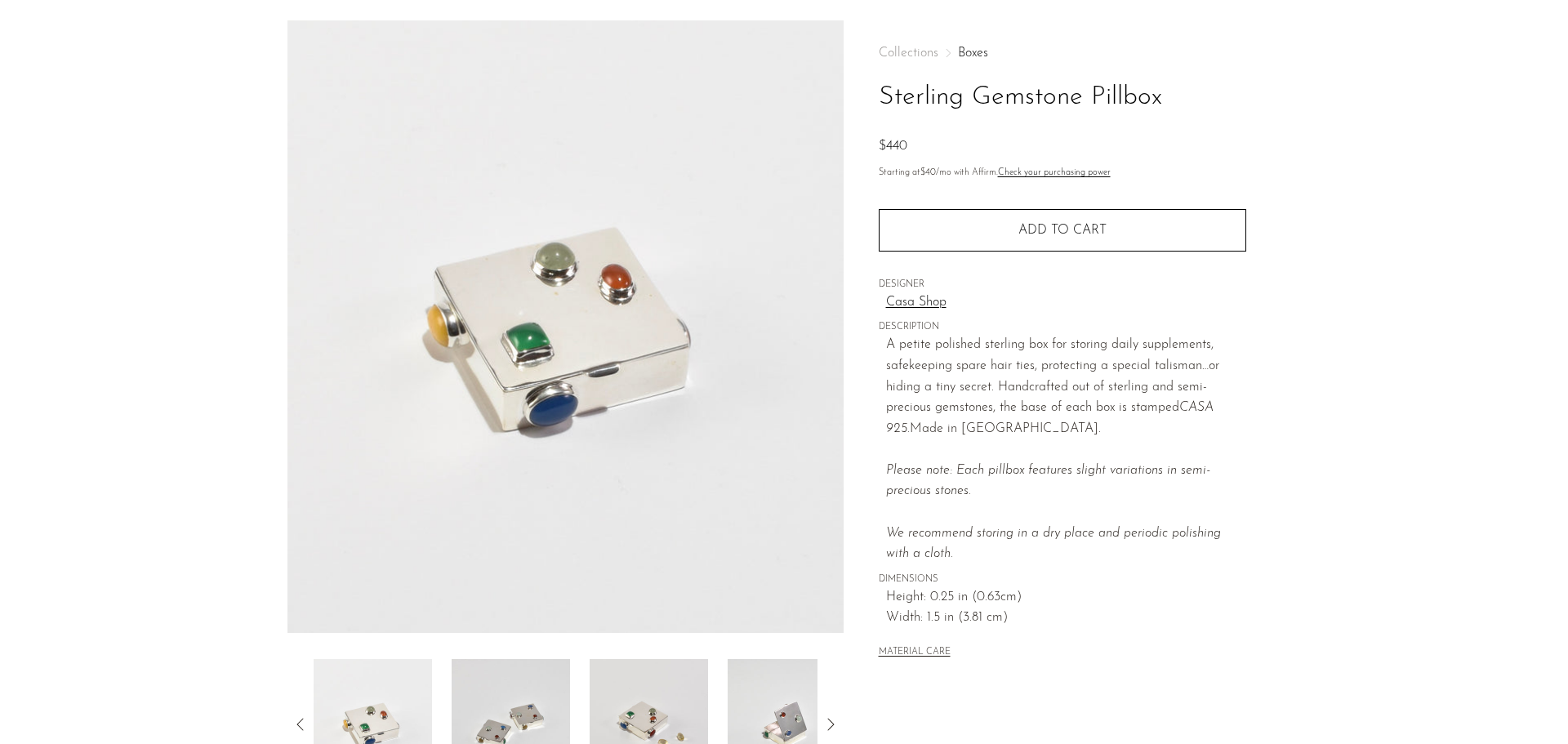
scroll to position [319, 0]
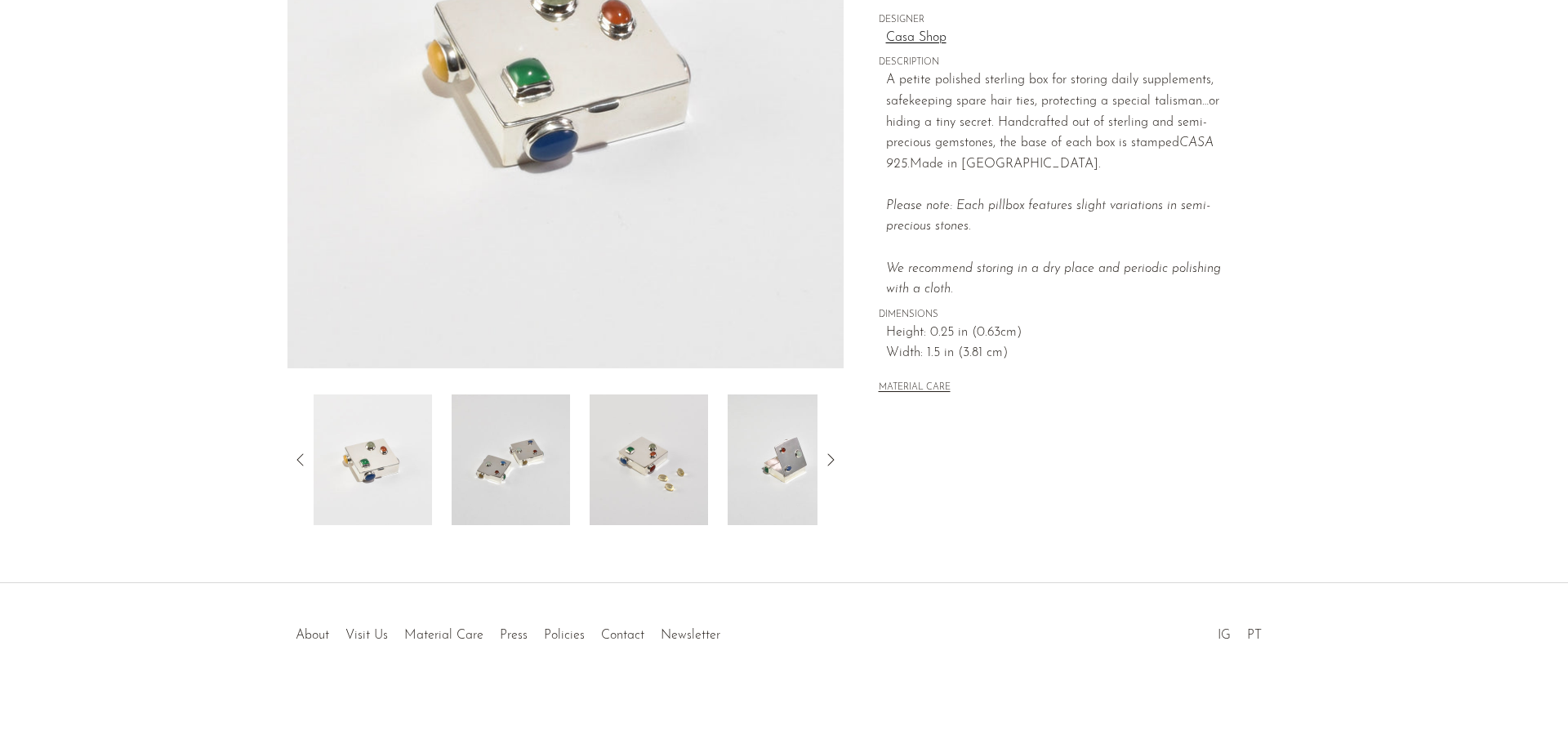
click at [536, 466] on img at bounding box center [511, 459] width 119 height 130
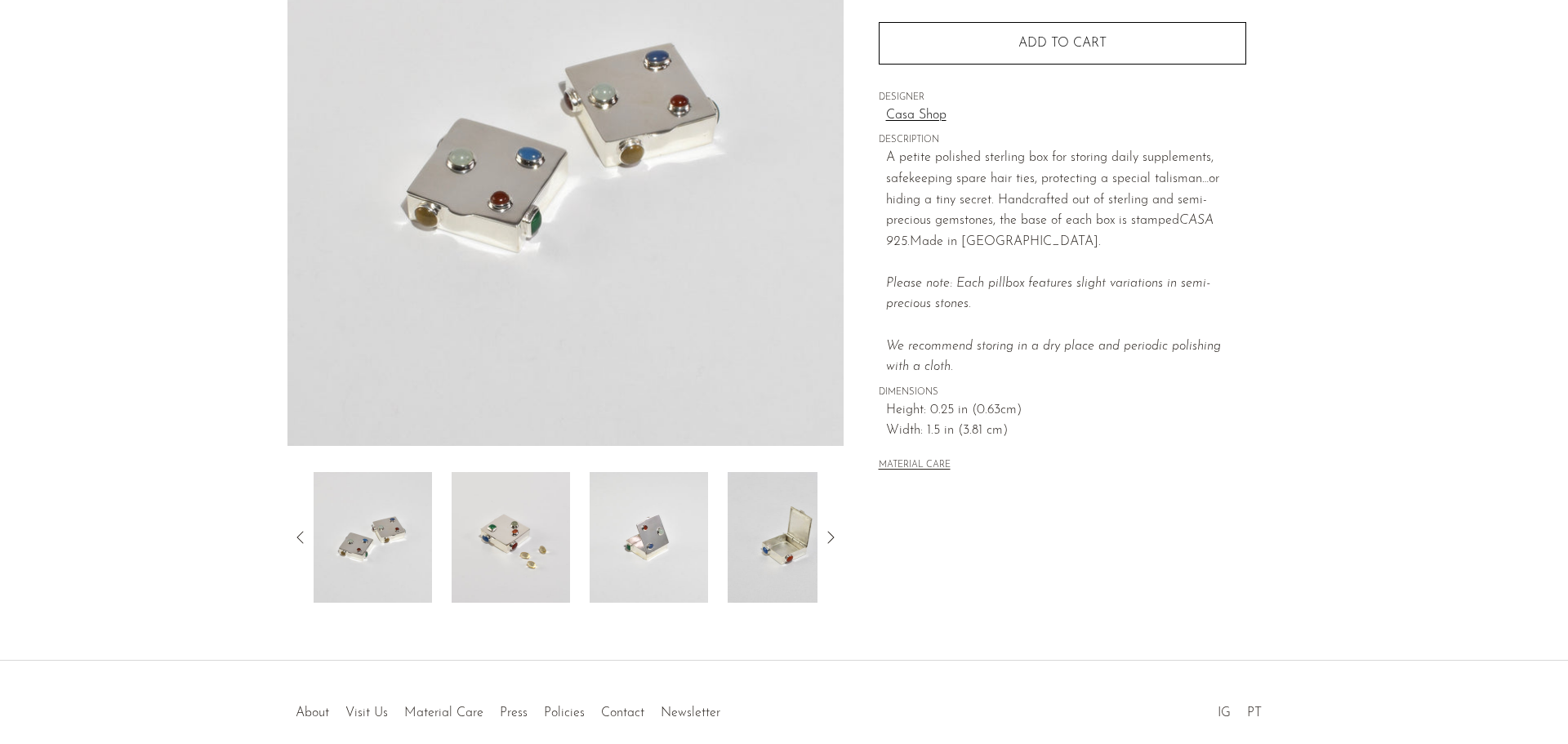
scroll to position [74, 0]
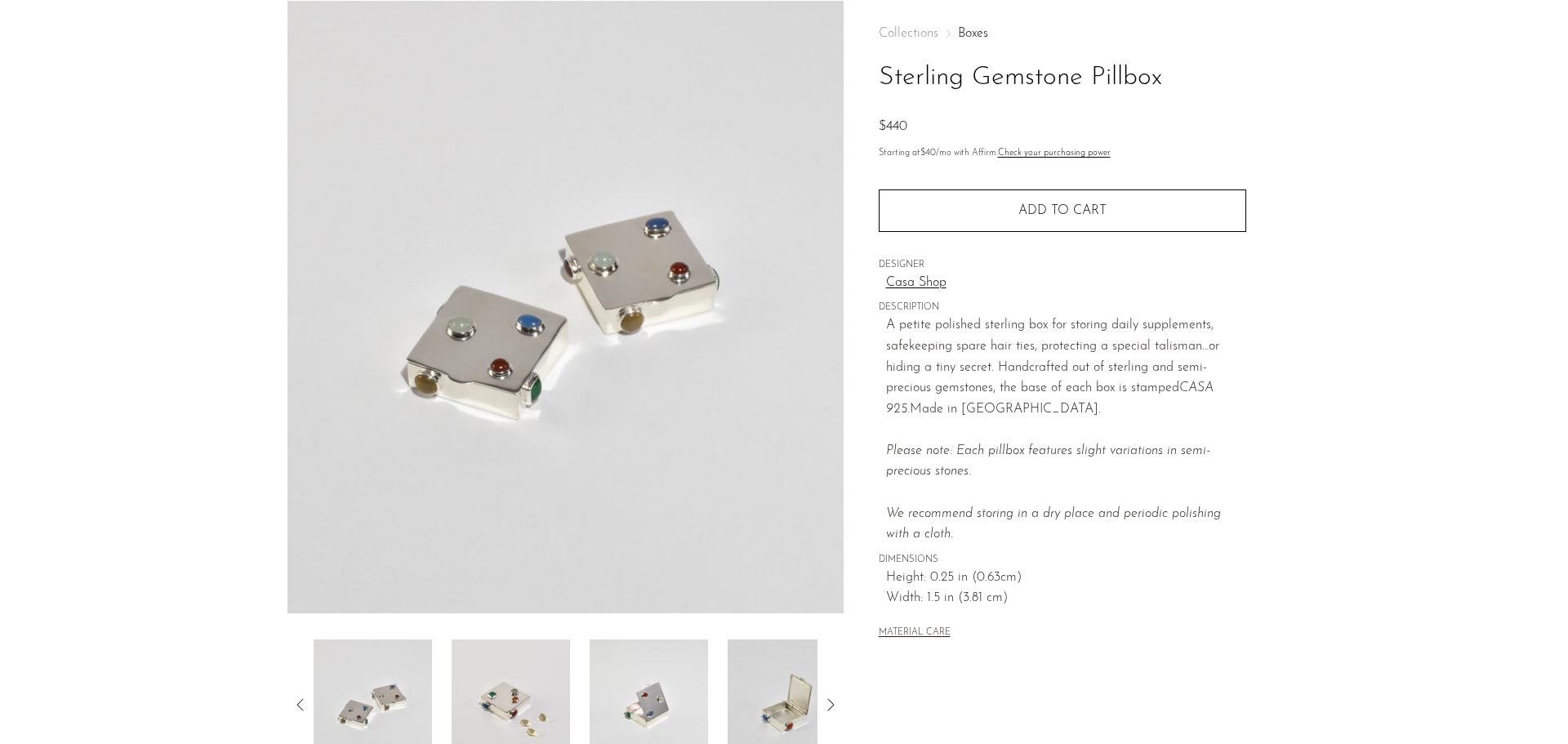
click at [765, 697] on img at bounding box center [787, 704] width 119 height 130
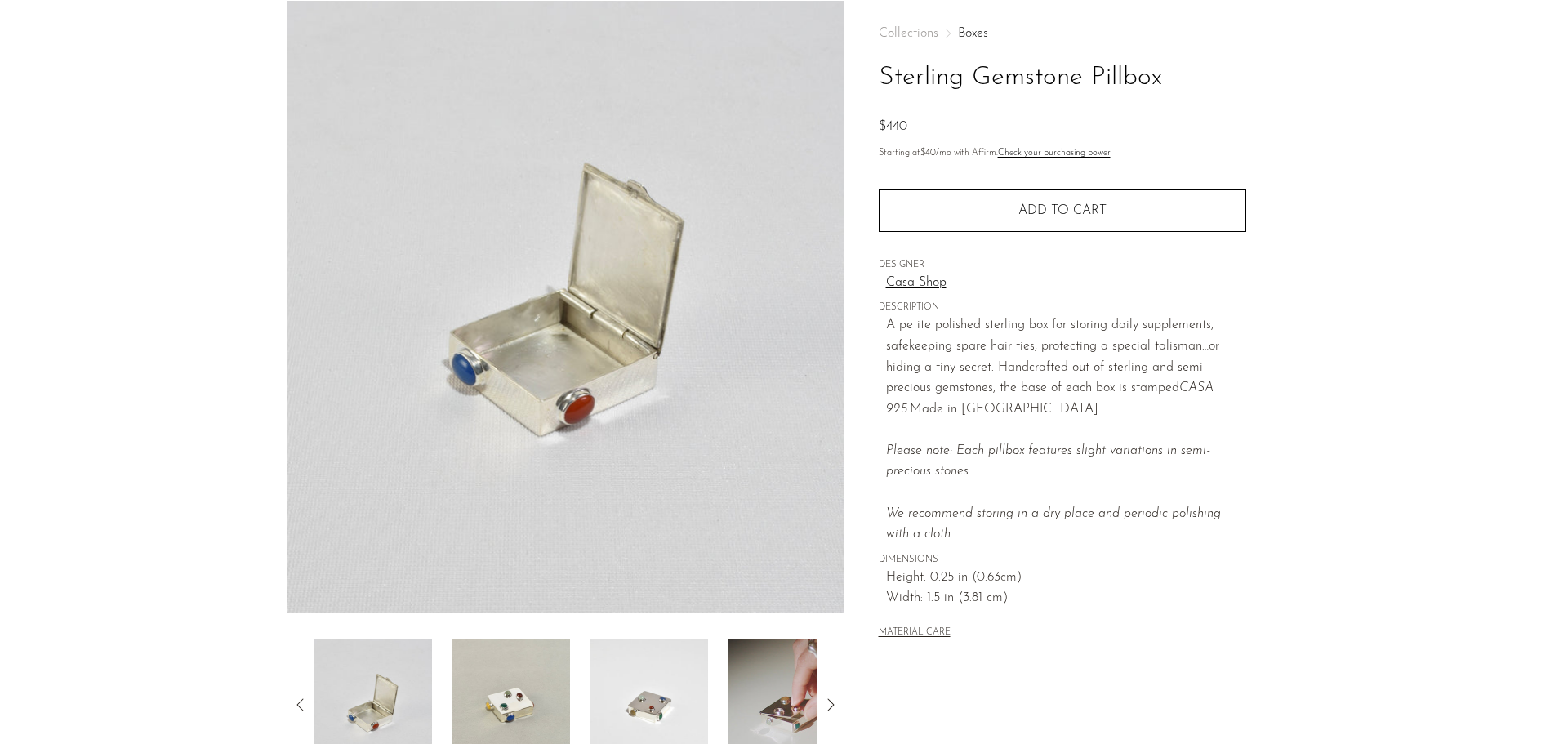
click at [776, 671] on img at bounding box center [787, 704] width 119 height 130
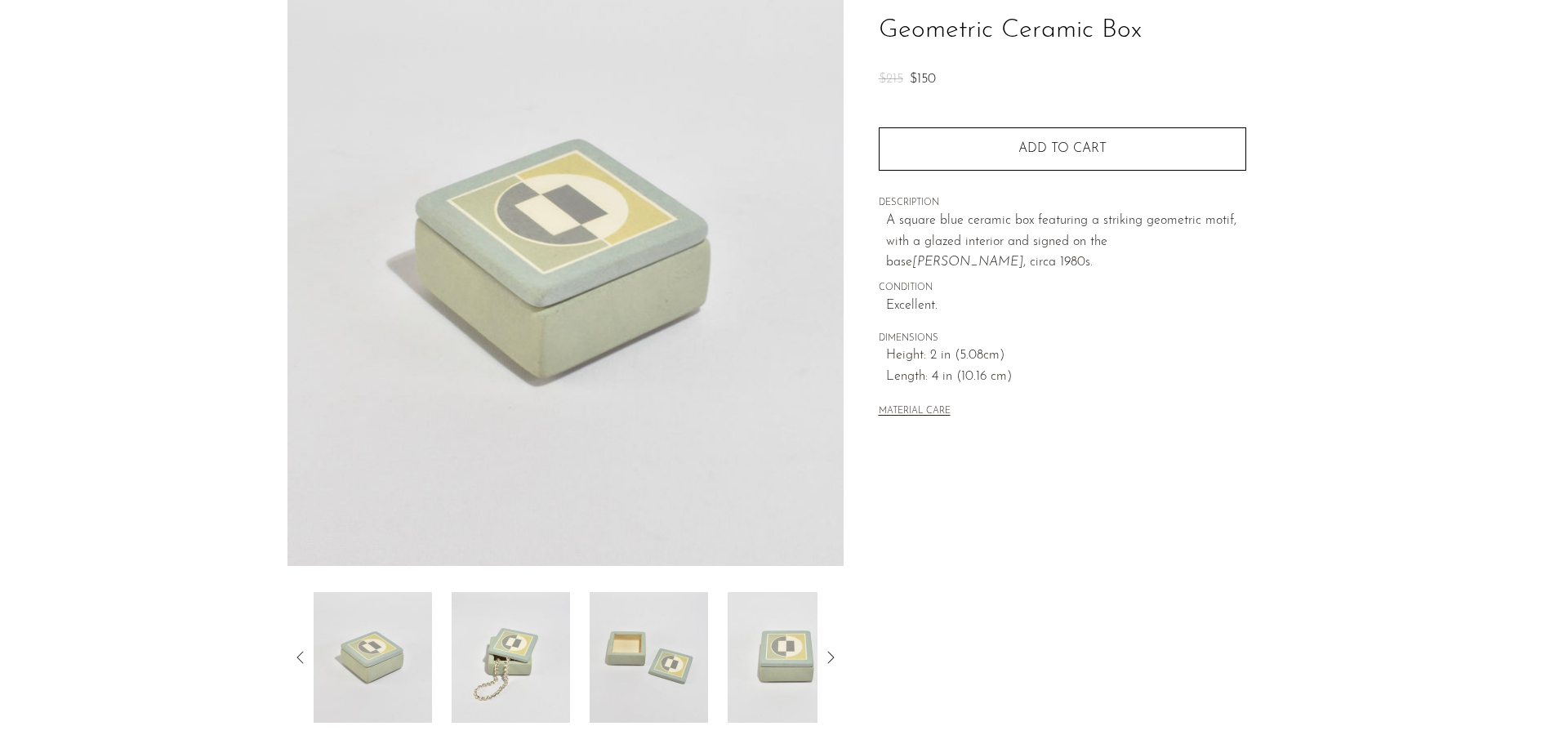
scroll to position [245, 0]
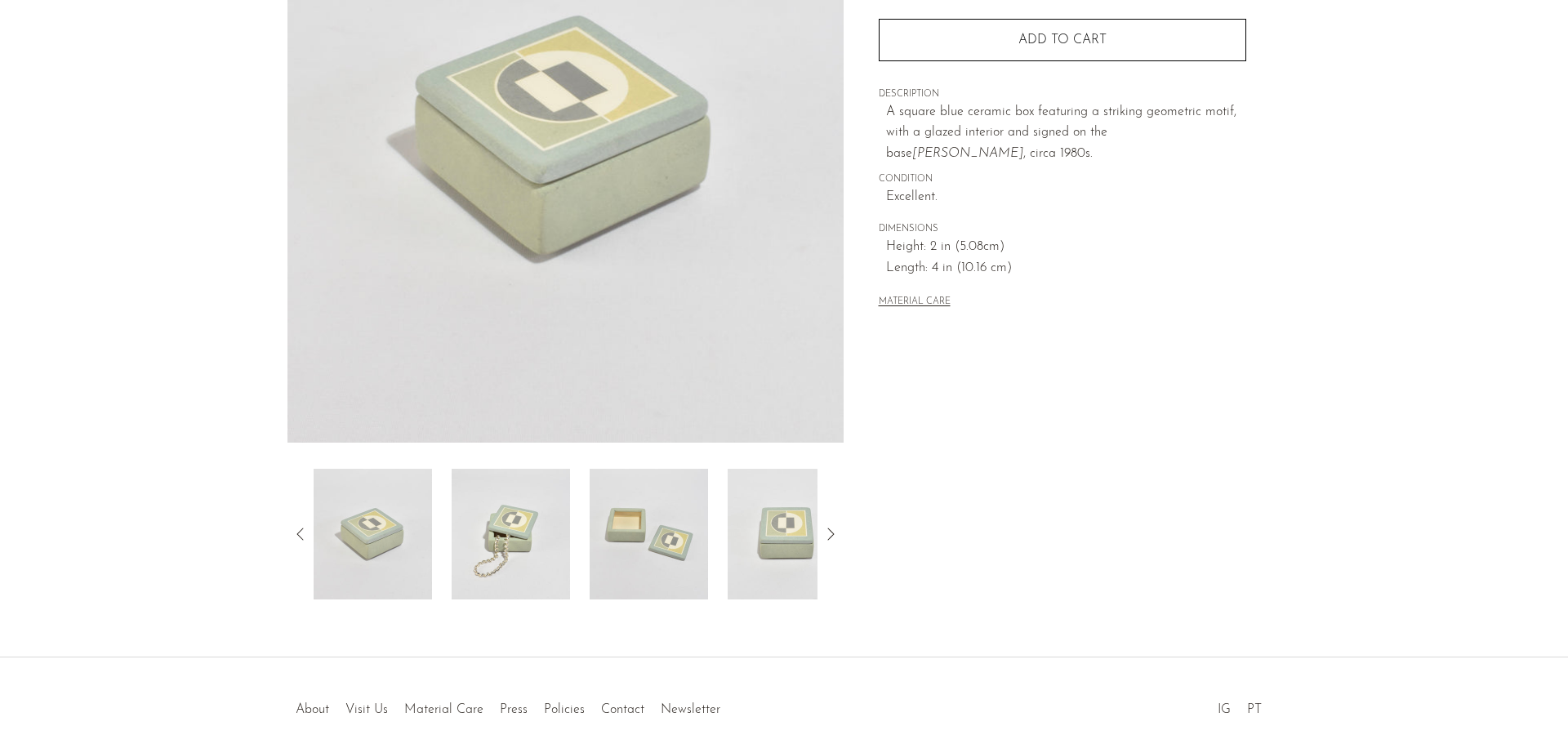
click at [636, 532] on img at bounding box center [649, 534] width 119 height 130
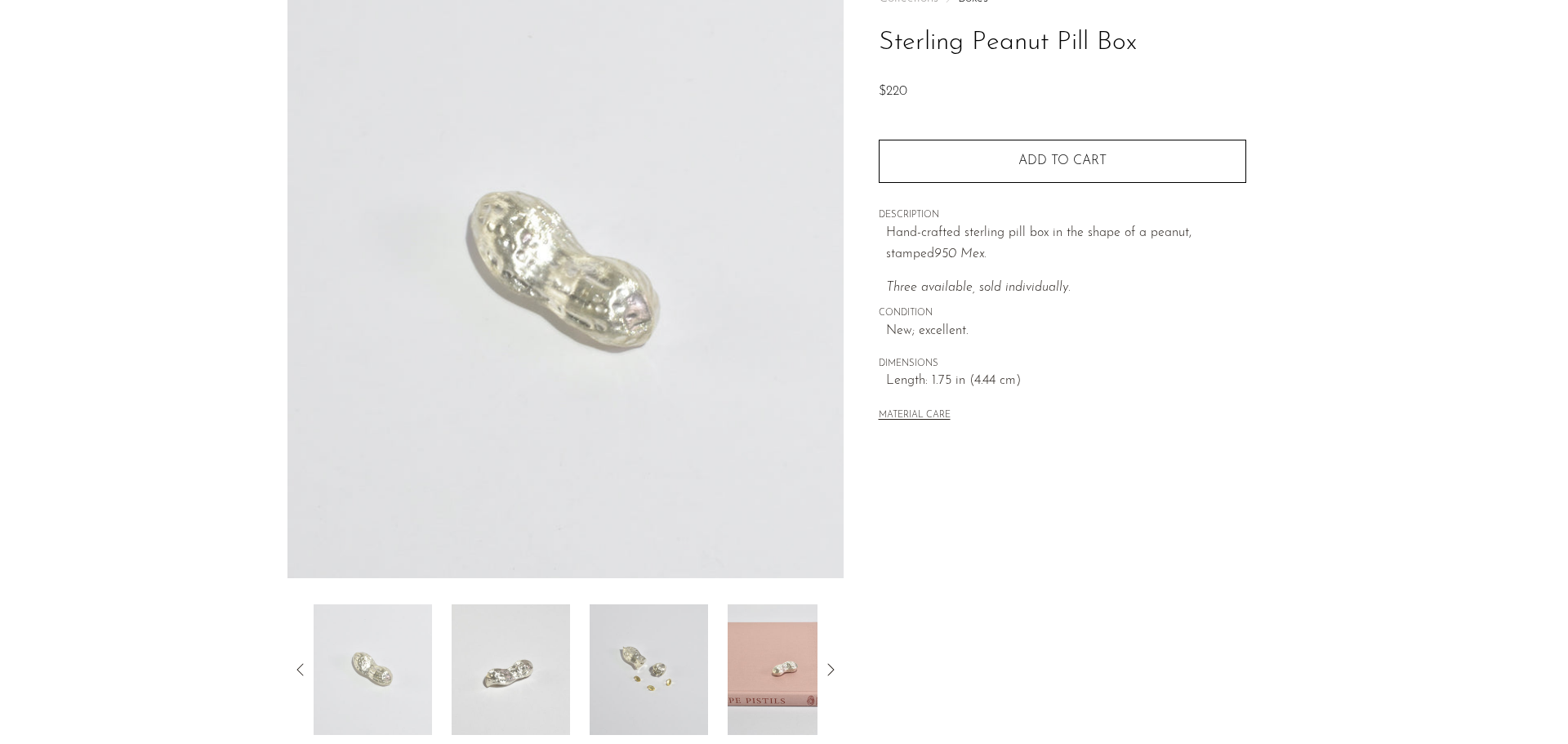
scroll to position [319, 0]
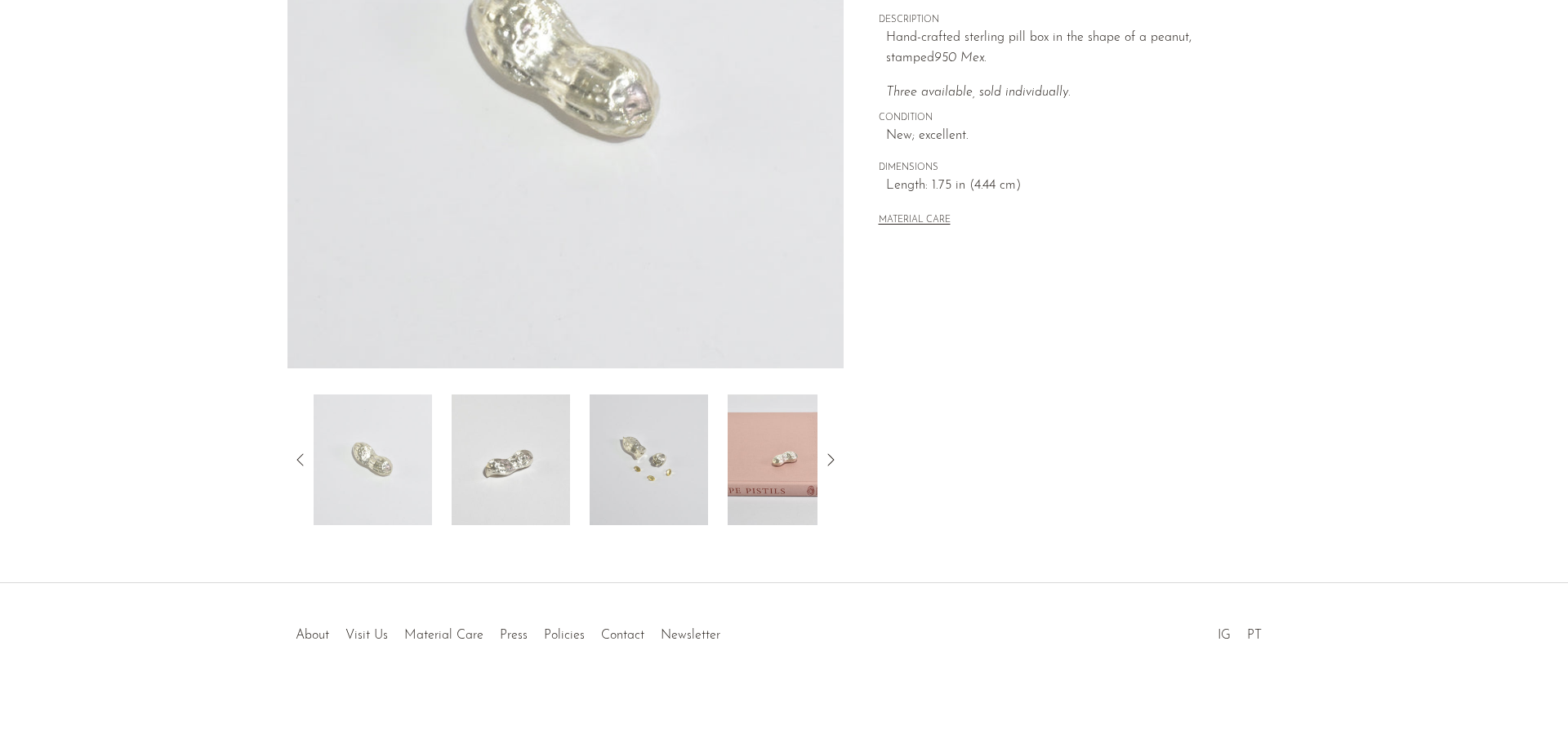
click at [760, 457] on img at bounding box center [787, 459] width 119 height 130
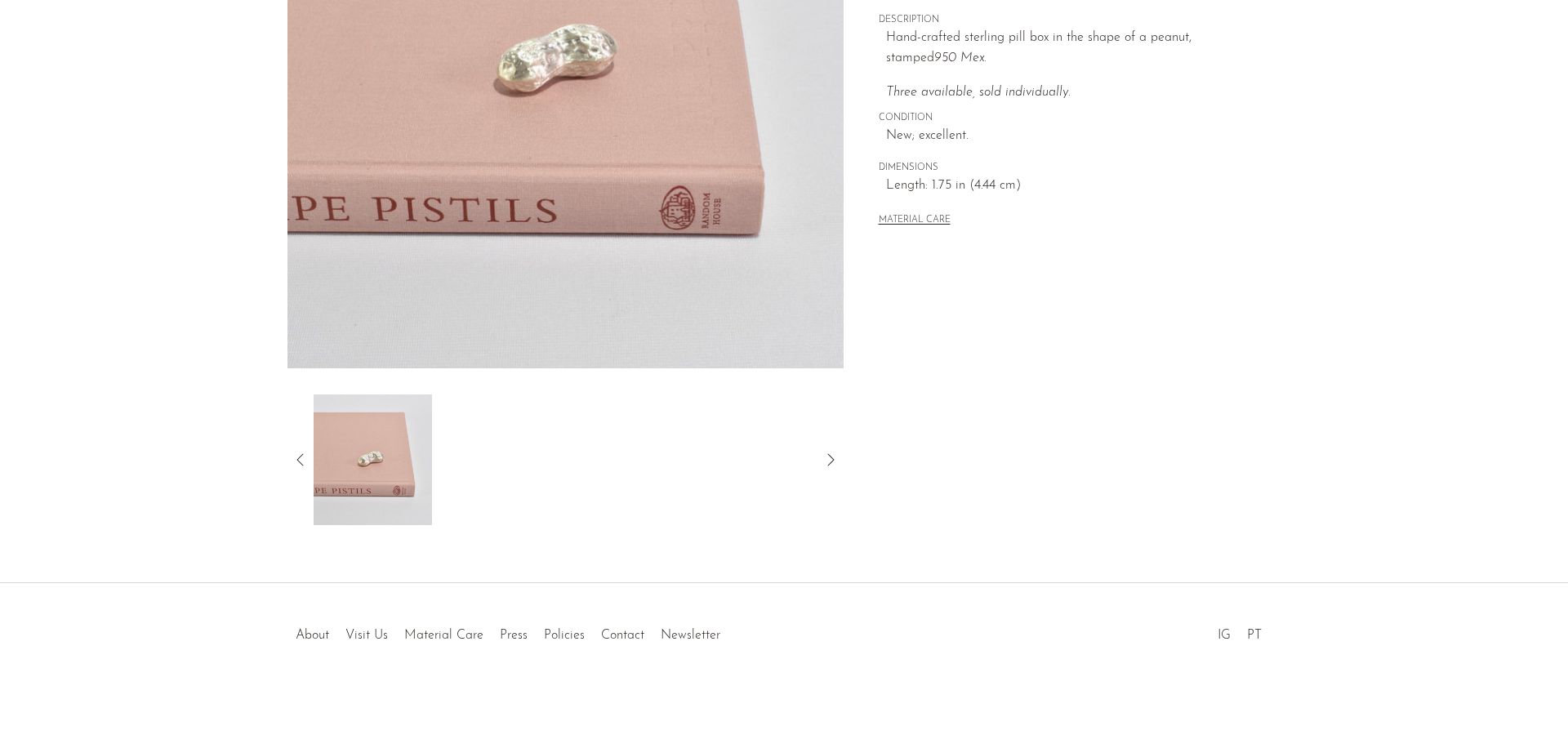
click at [305, 457] on icon at bounding box center [300, 460] width 20 height 20
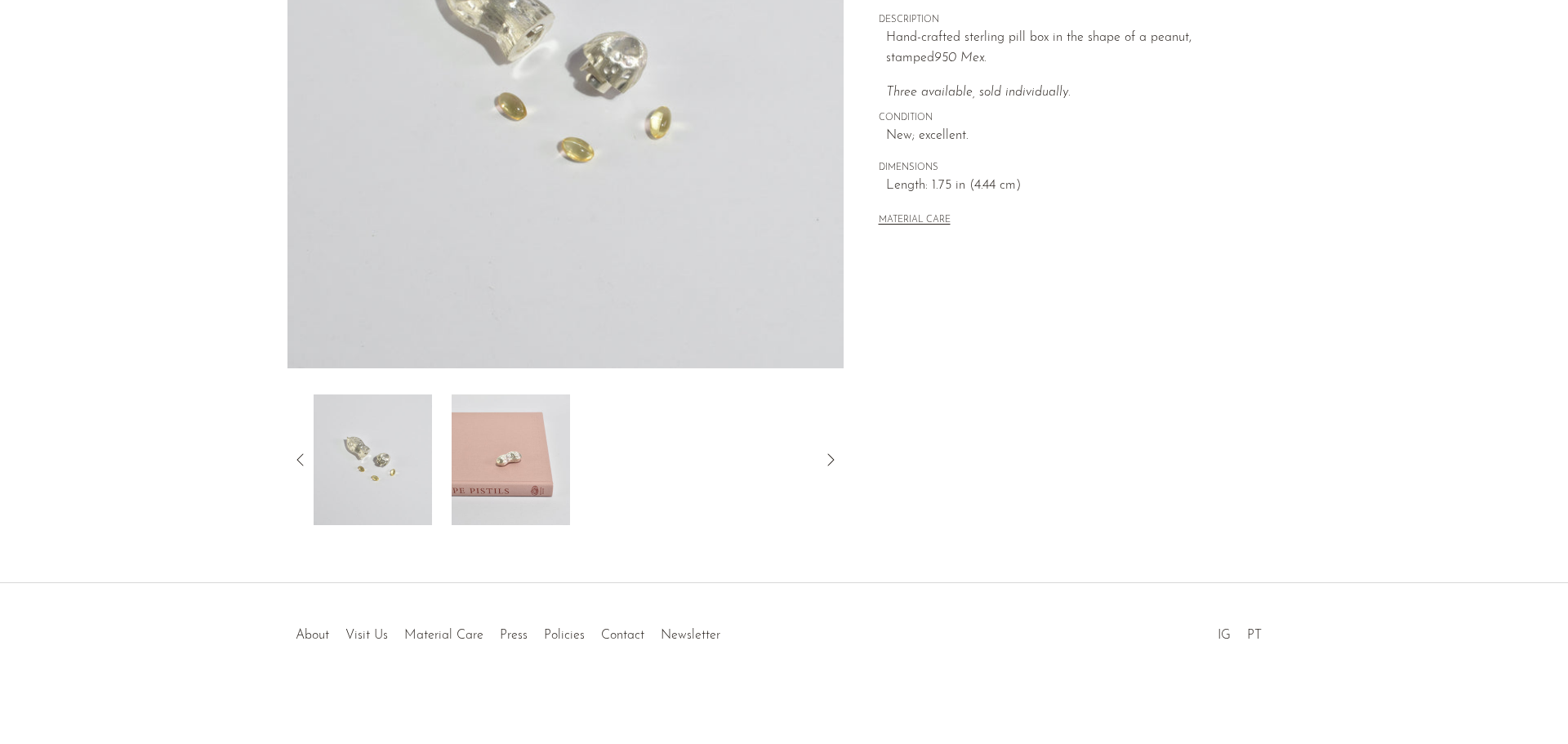
click at [391, 482] on img at bounding box center [373, 459] width 119 height 130
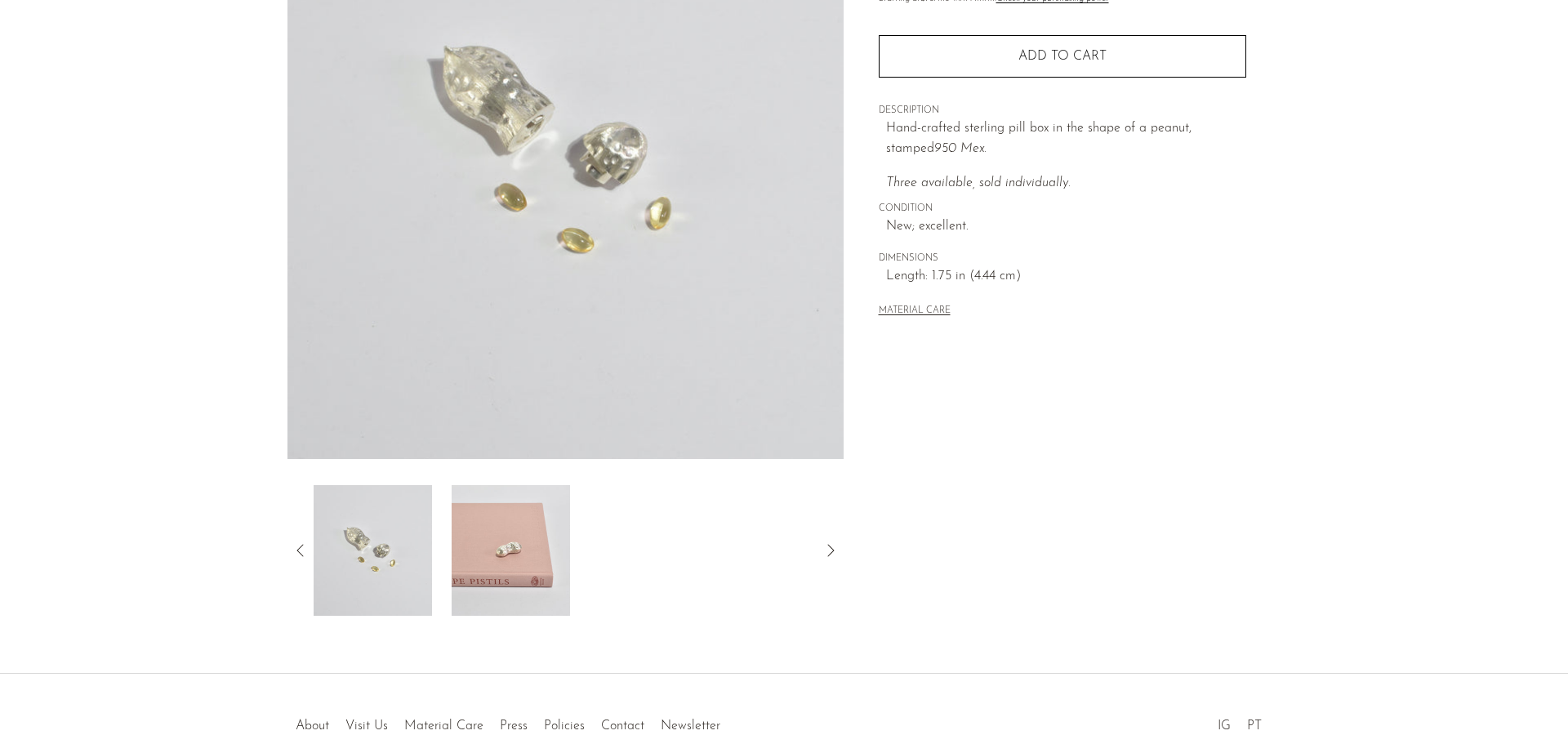
scroll to position [74, 0]
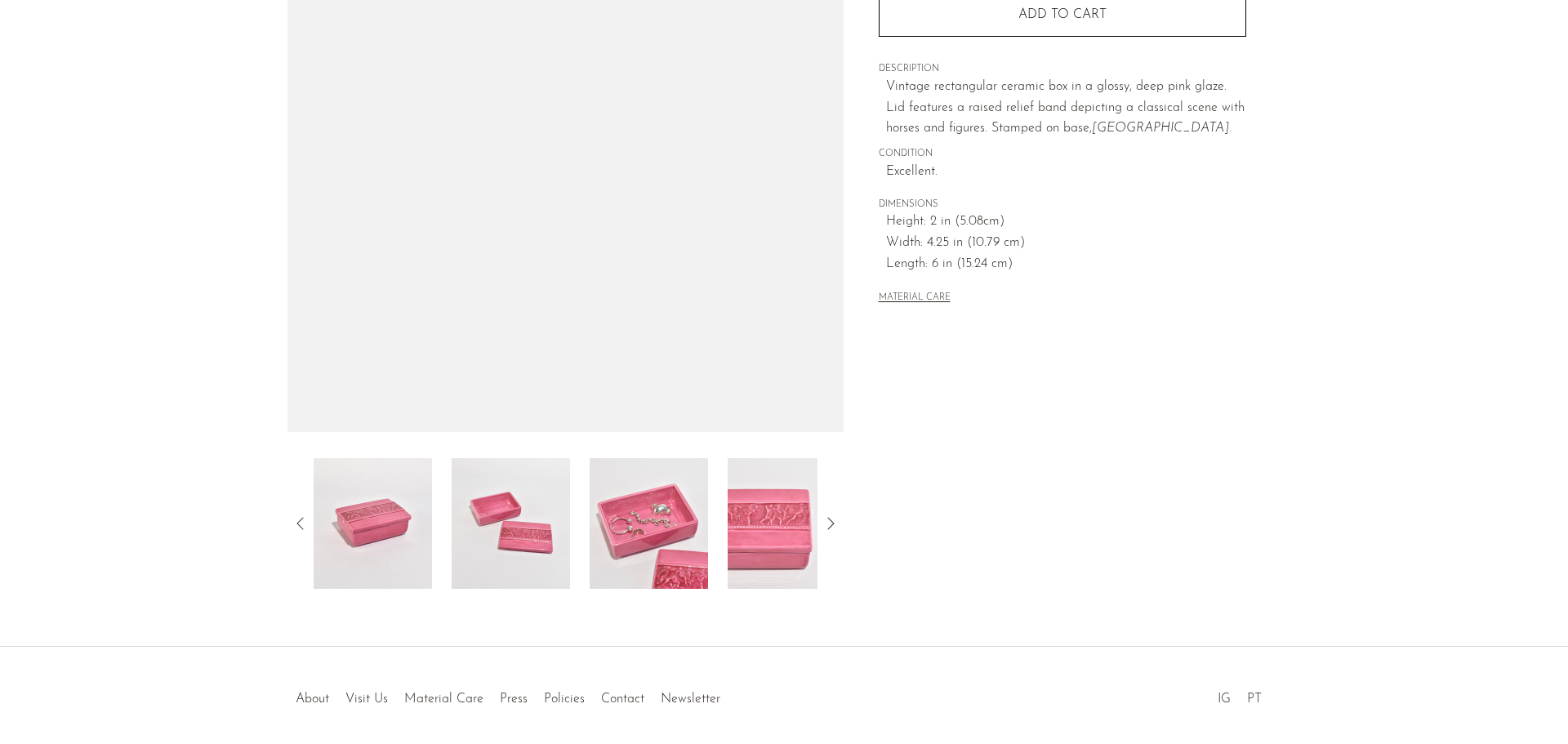
scroll to position [319, 0]
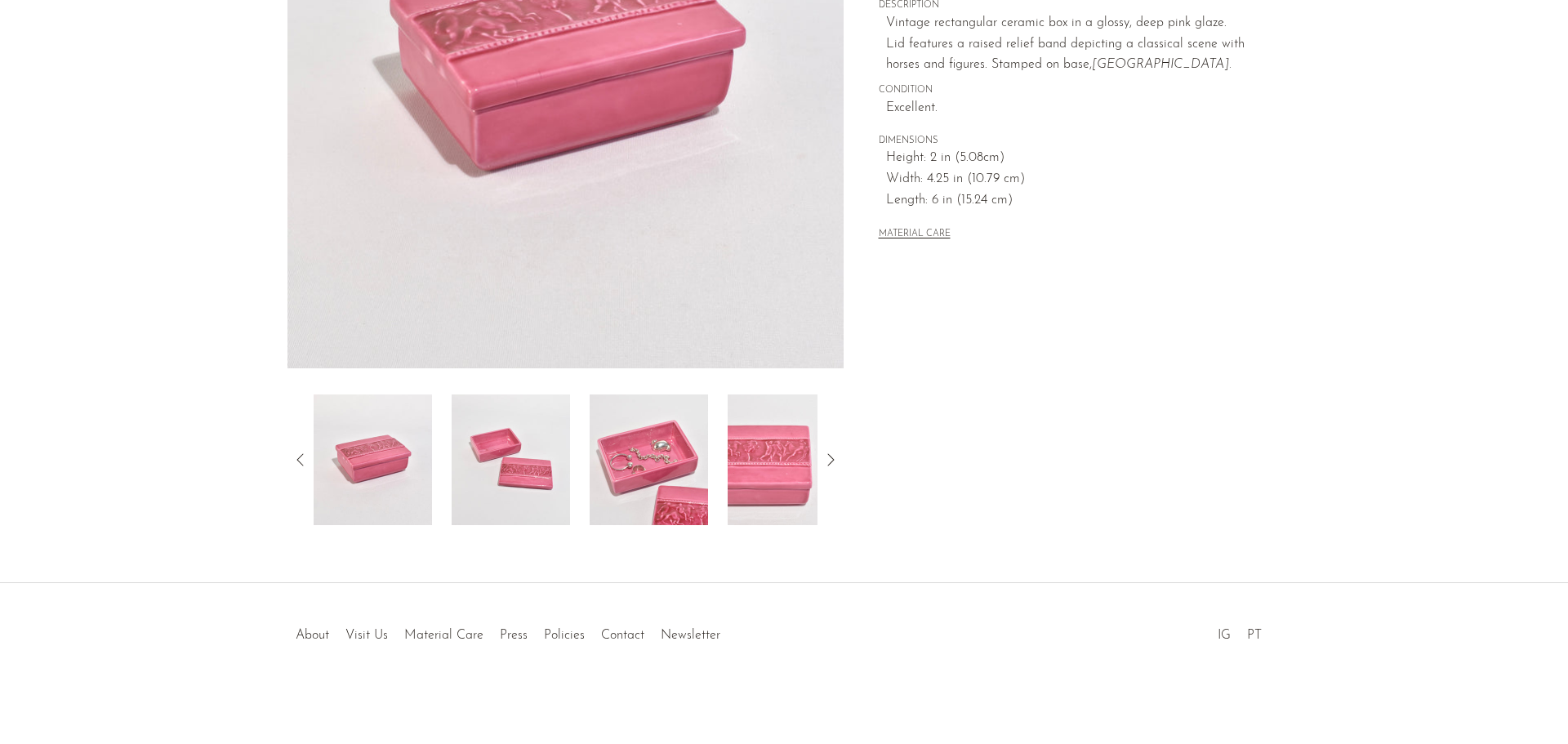
click at [651, 473] on img at bounding box center [649, 459] width 119 height 130
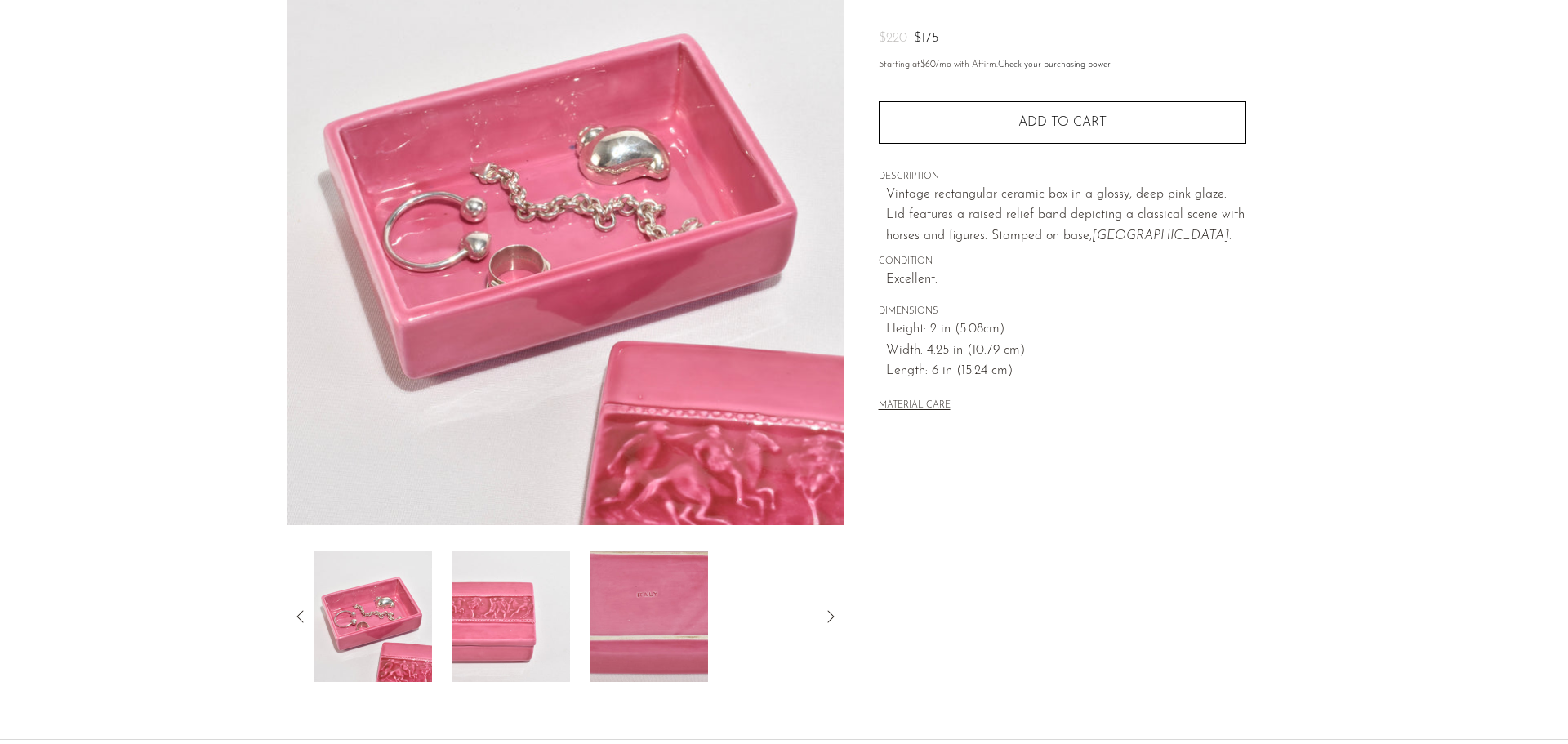
scroll to position [163, 0]
click at [425, 599] on img at bounding box center [373, 615] width 119 height 130
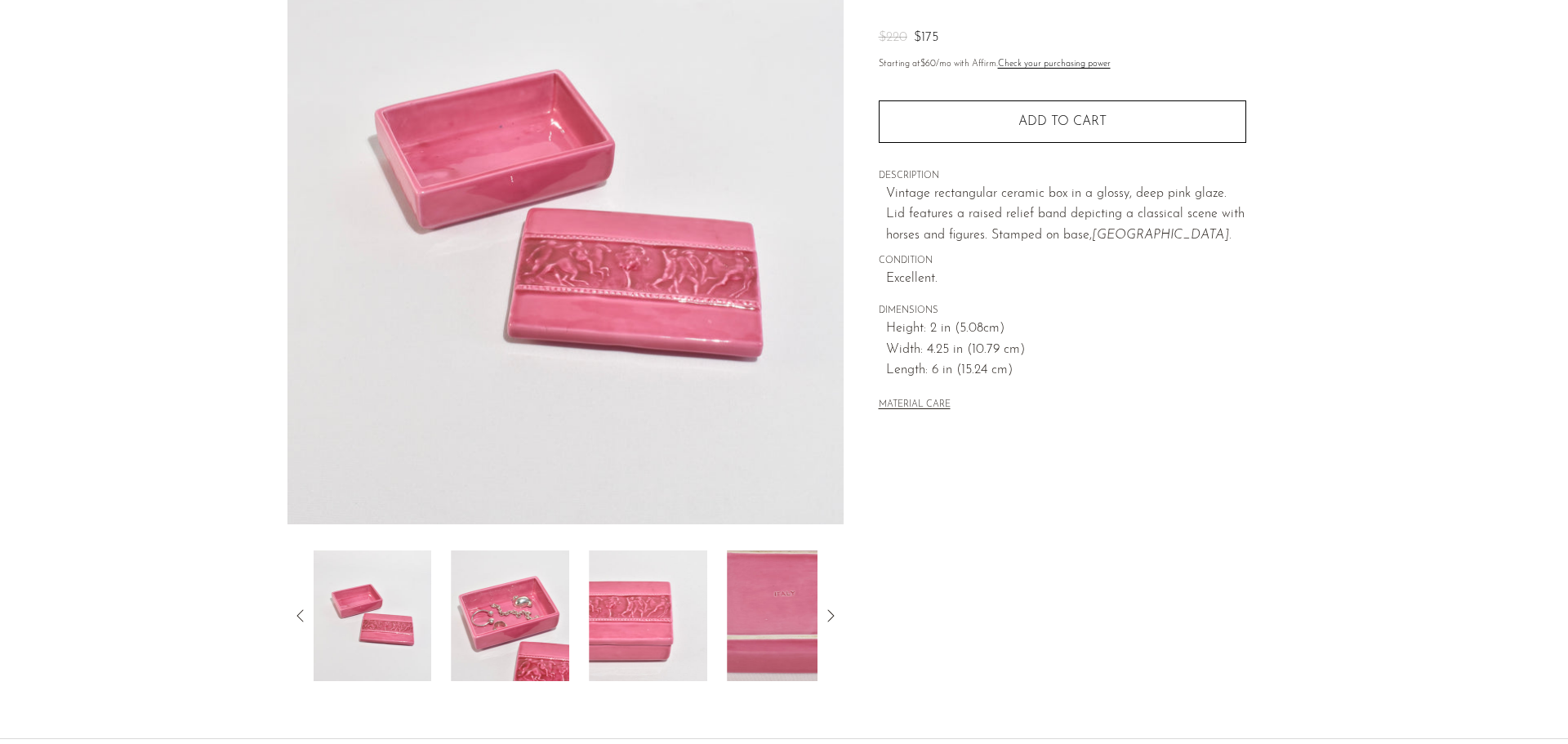
click at [636, 592] on img at bounding box center [648, 615] width 119 height 130
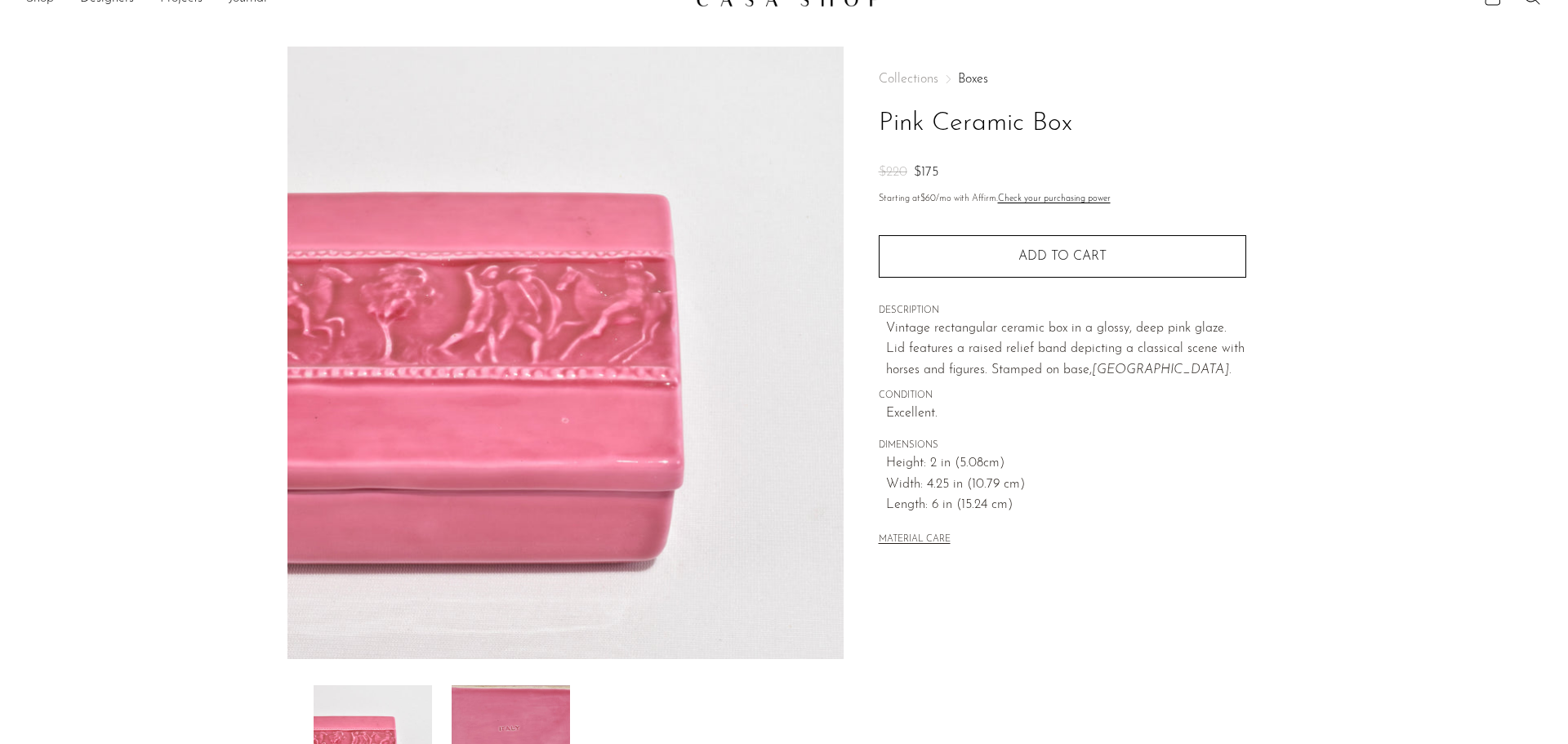
scroll to position [0, 0]
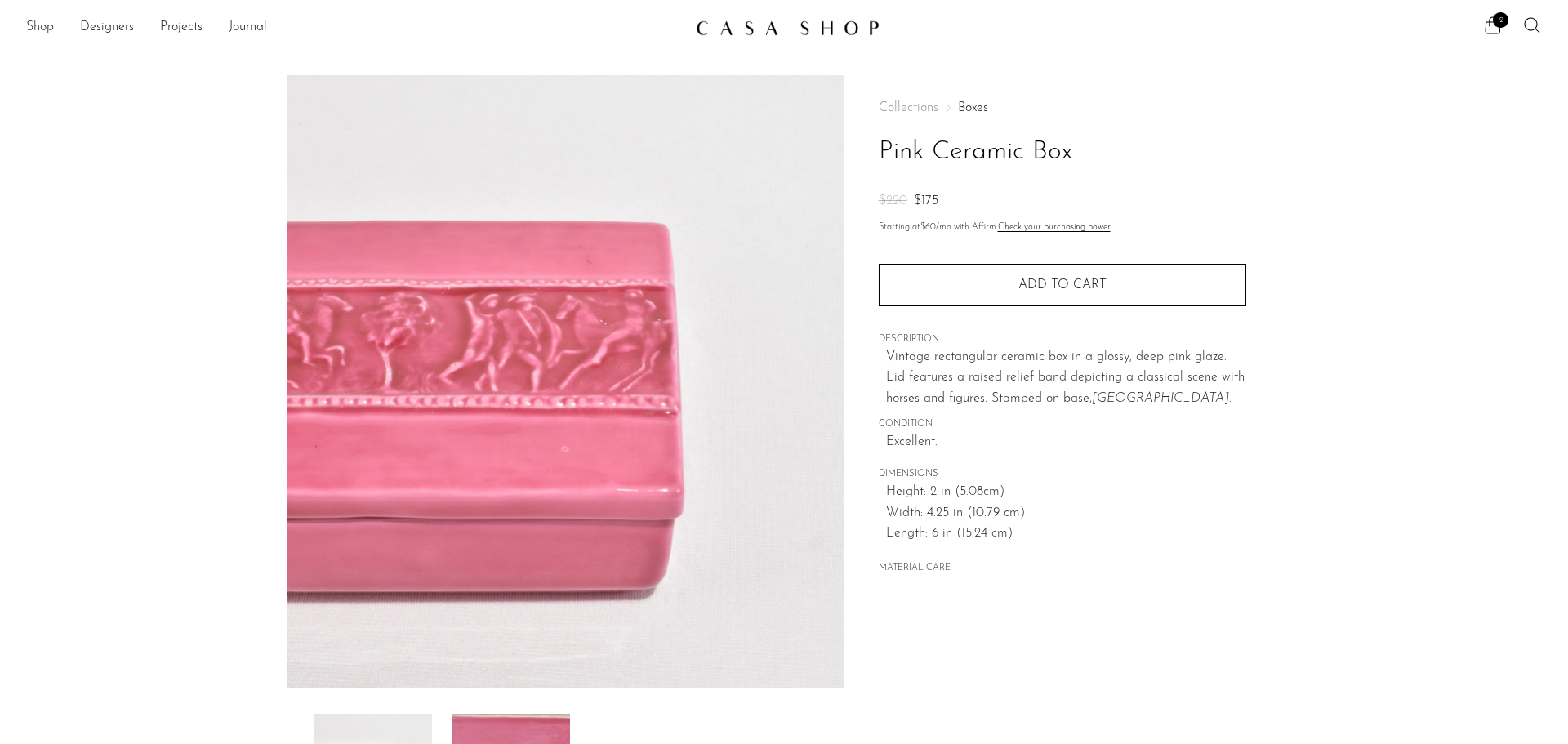
click at [40, 31] on link "Shop" at bounding box center [39, 27] width 27 height 21
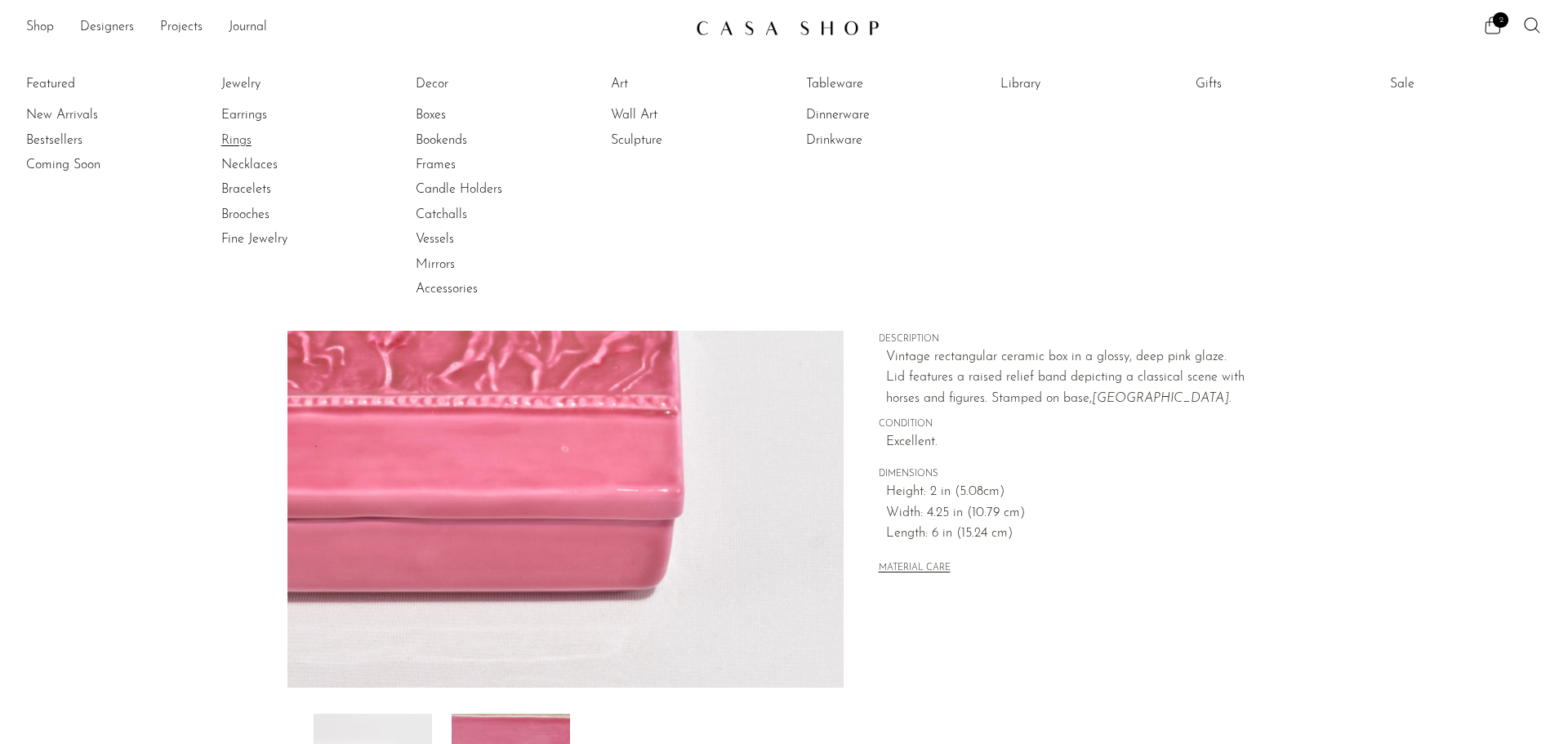
click at [230, 138] on link "Rings" at bounding box center [283, 140] width 122 height 18
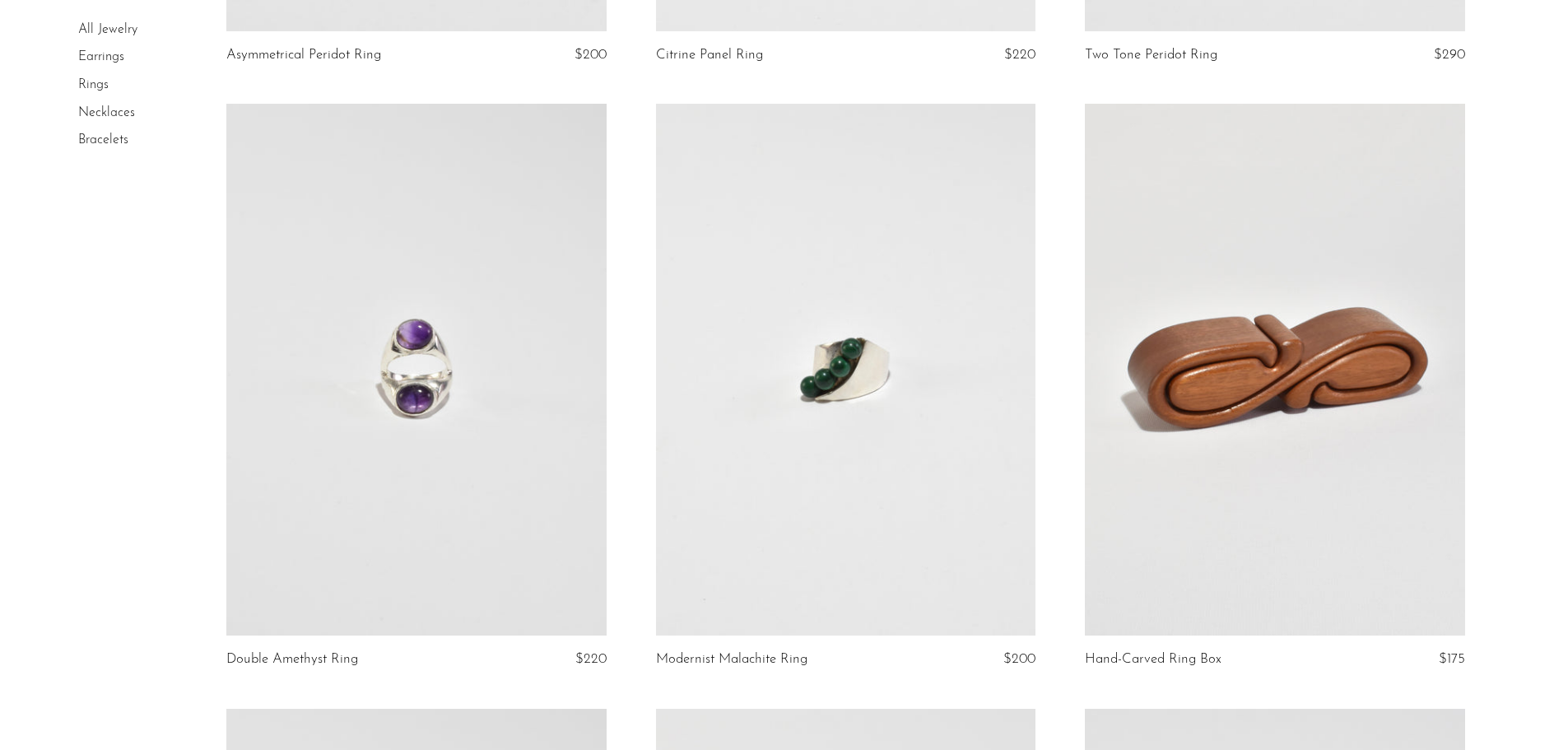
scroll to position [906, 0]
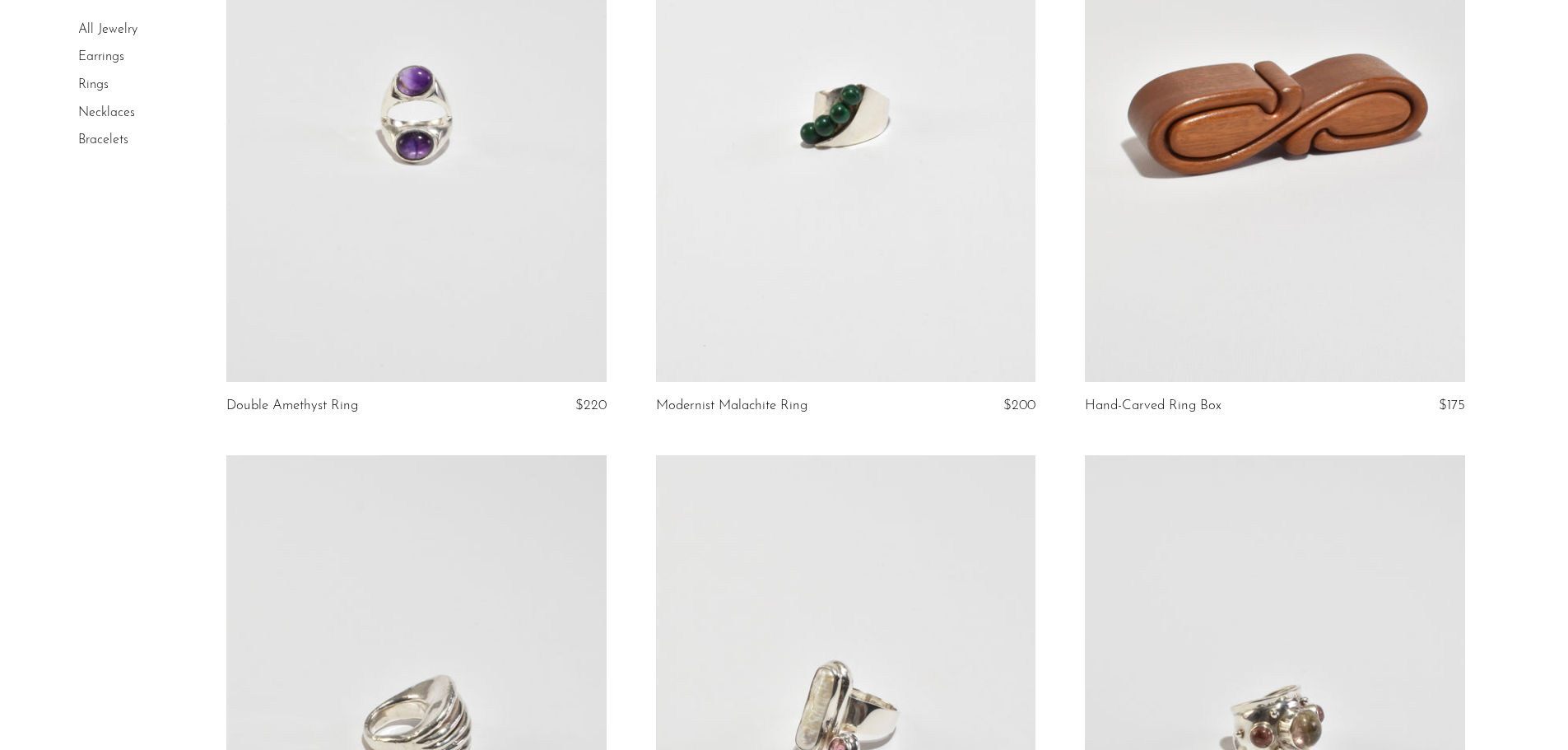
click at [327, 222] on link at bounding box center [415, 115] width 380 height 532
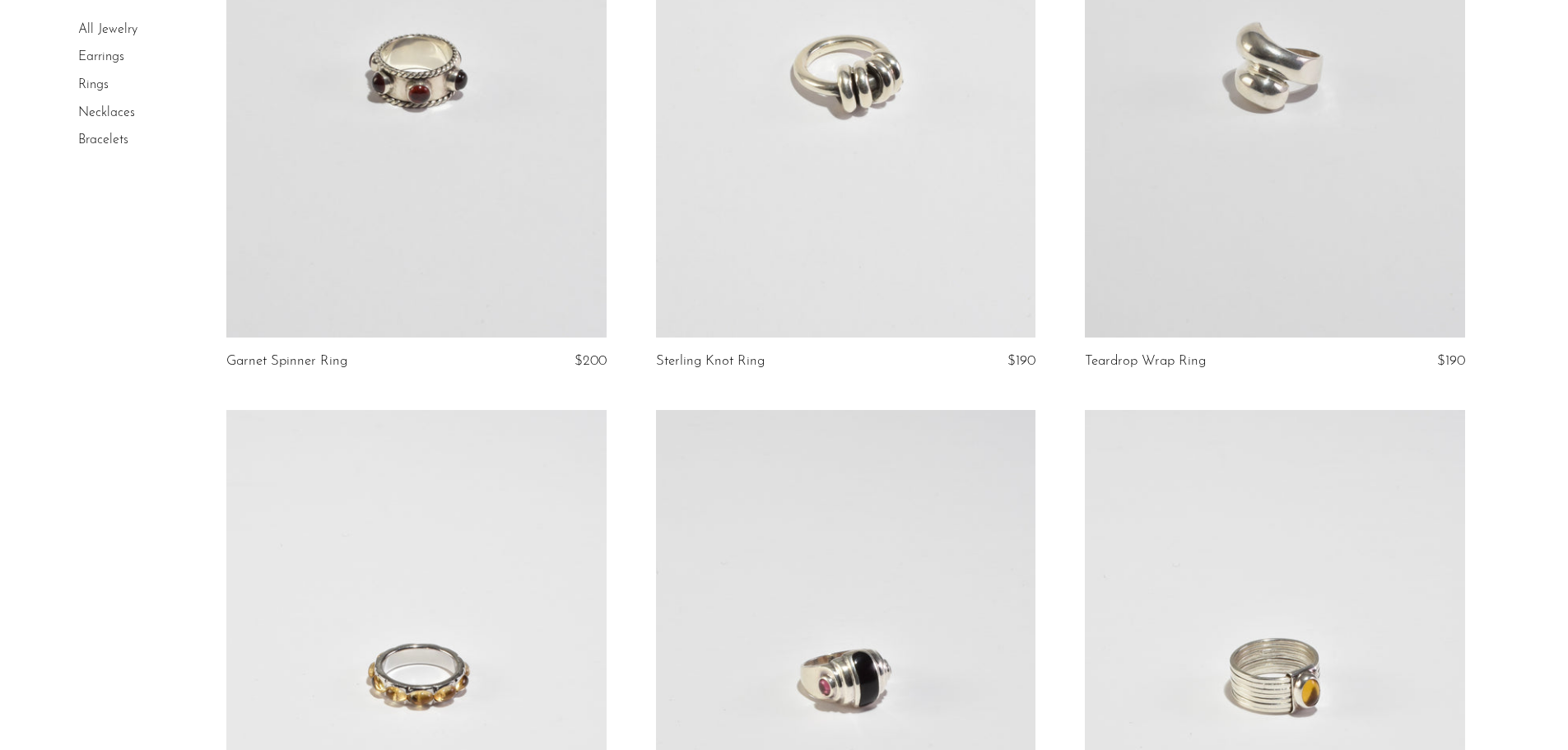
scroll to position [2794, 0]
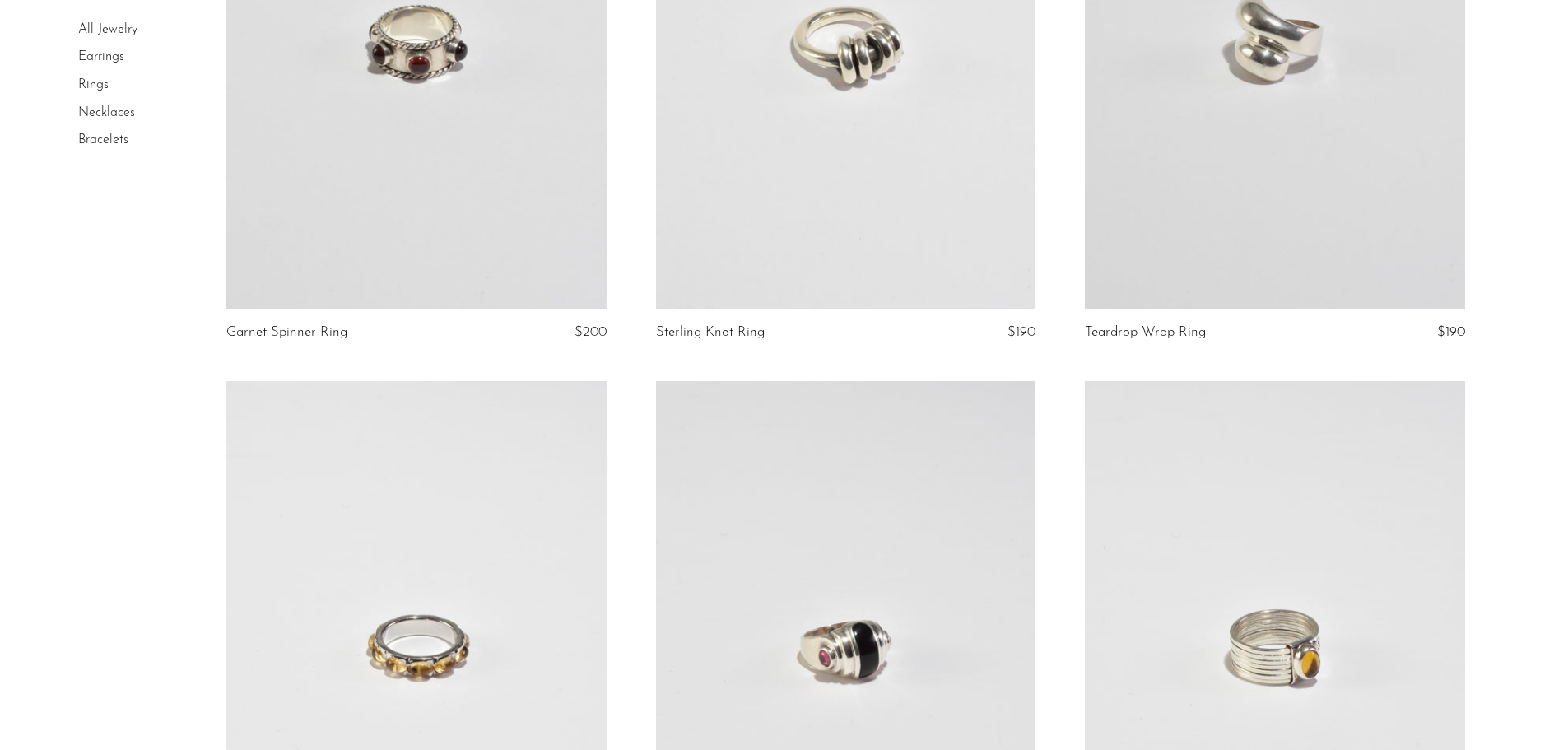
click at [1223, 190] on link at bounding box center [1274, 42] width 380 height 532
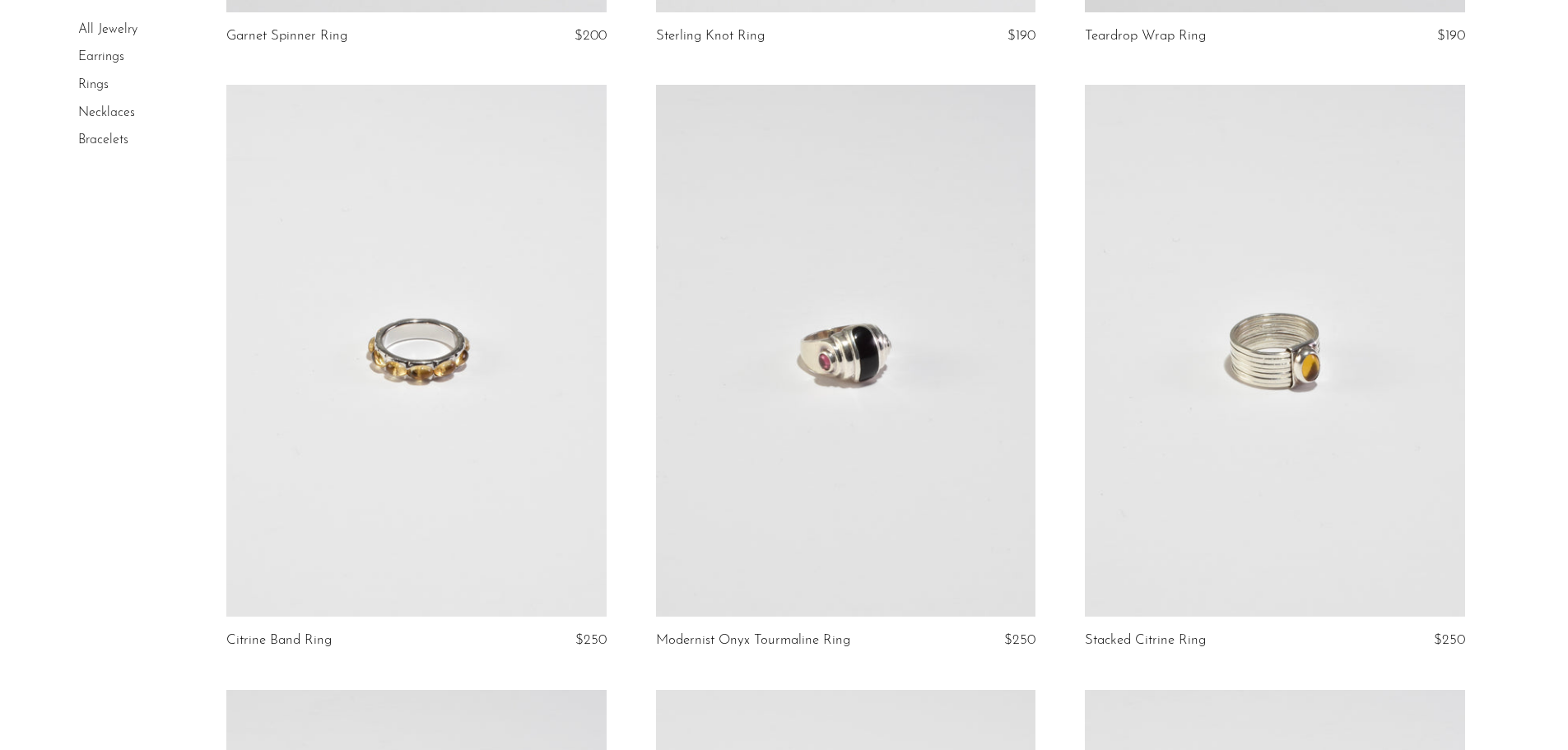
scroll to position [3103, 0]
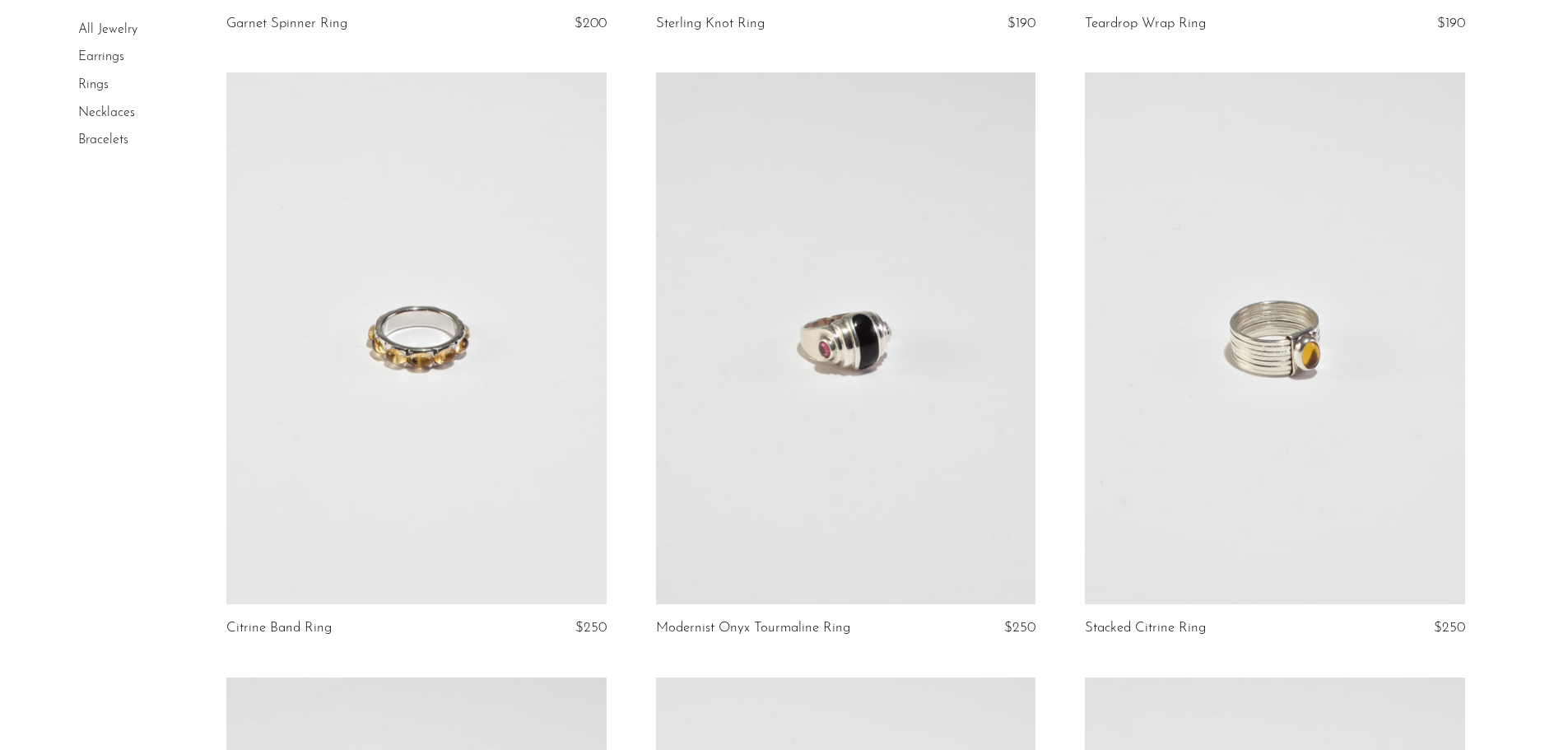
click at [445, 334] on link at bounding box center [415, 338] width 380 height 532
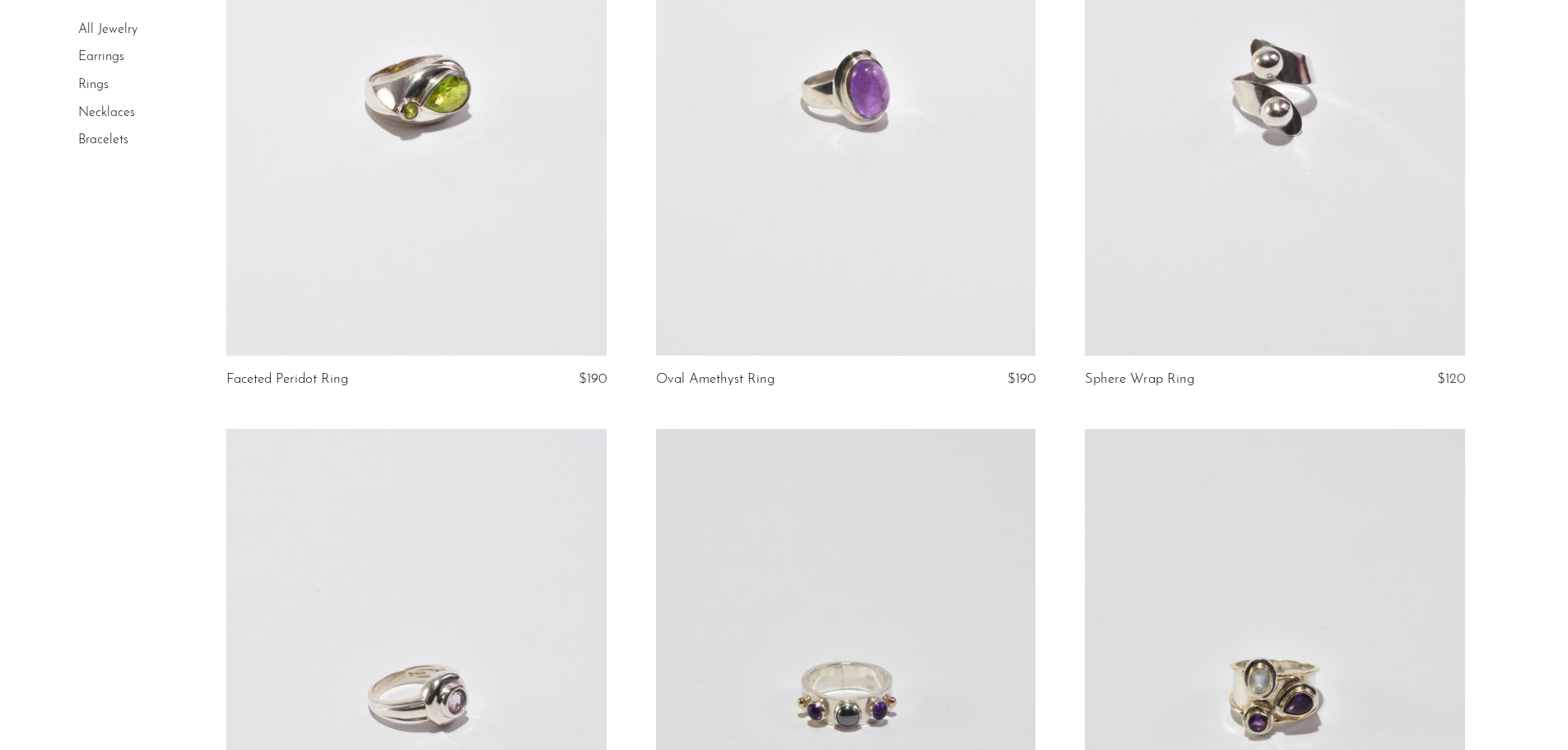
scroll to position [6377, 0]
click at [1226, 213] on link at bounding box center [1274, 88] width 380 height 532
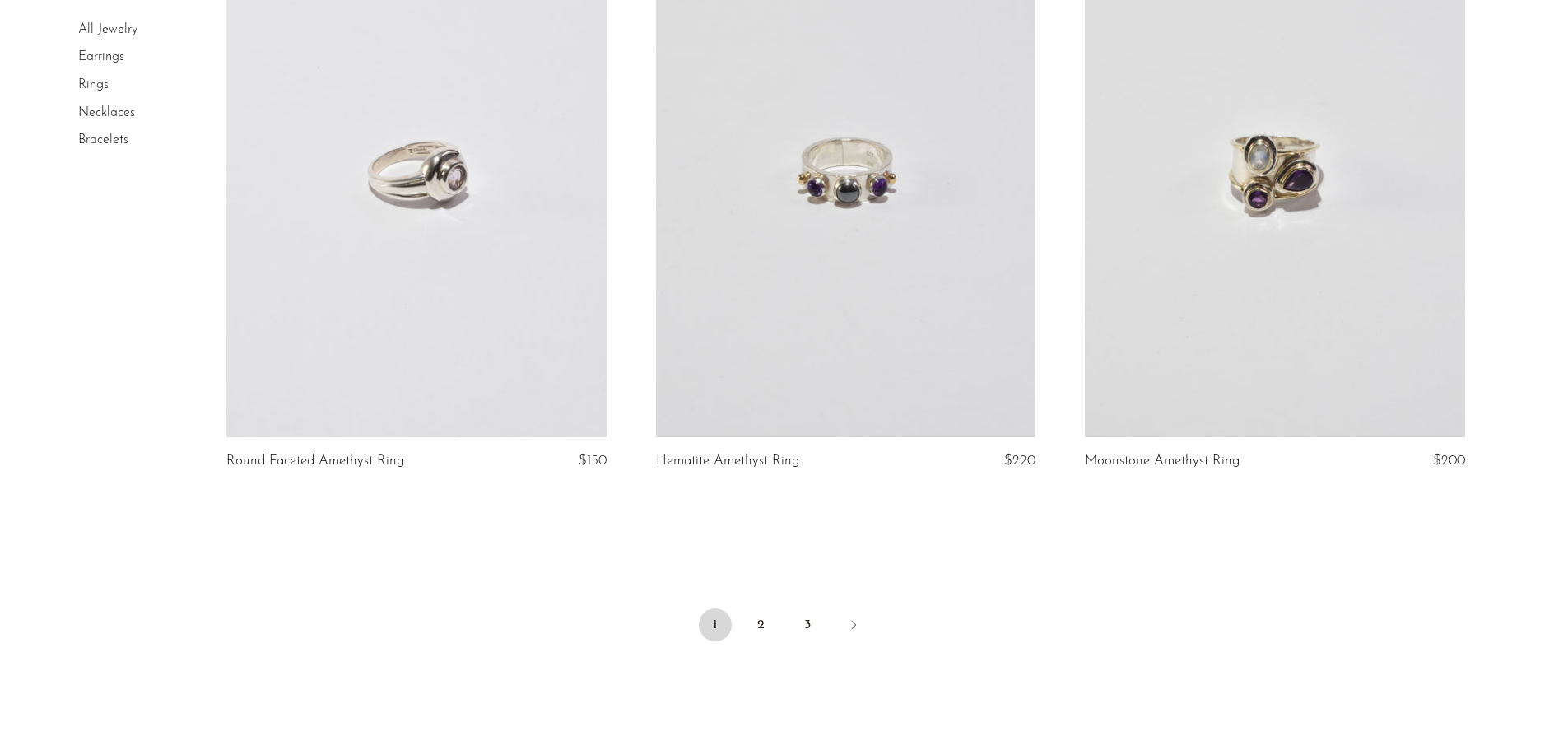
scroll to position [7043, 0]
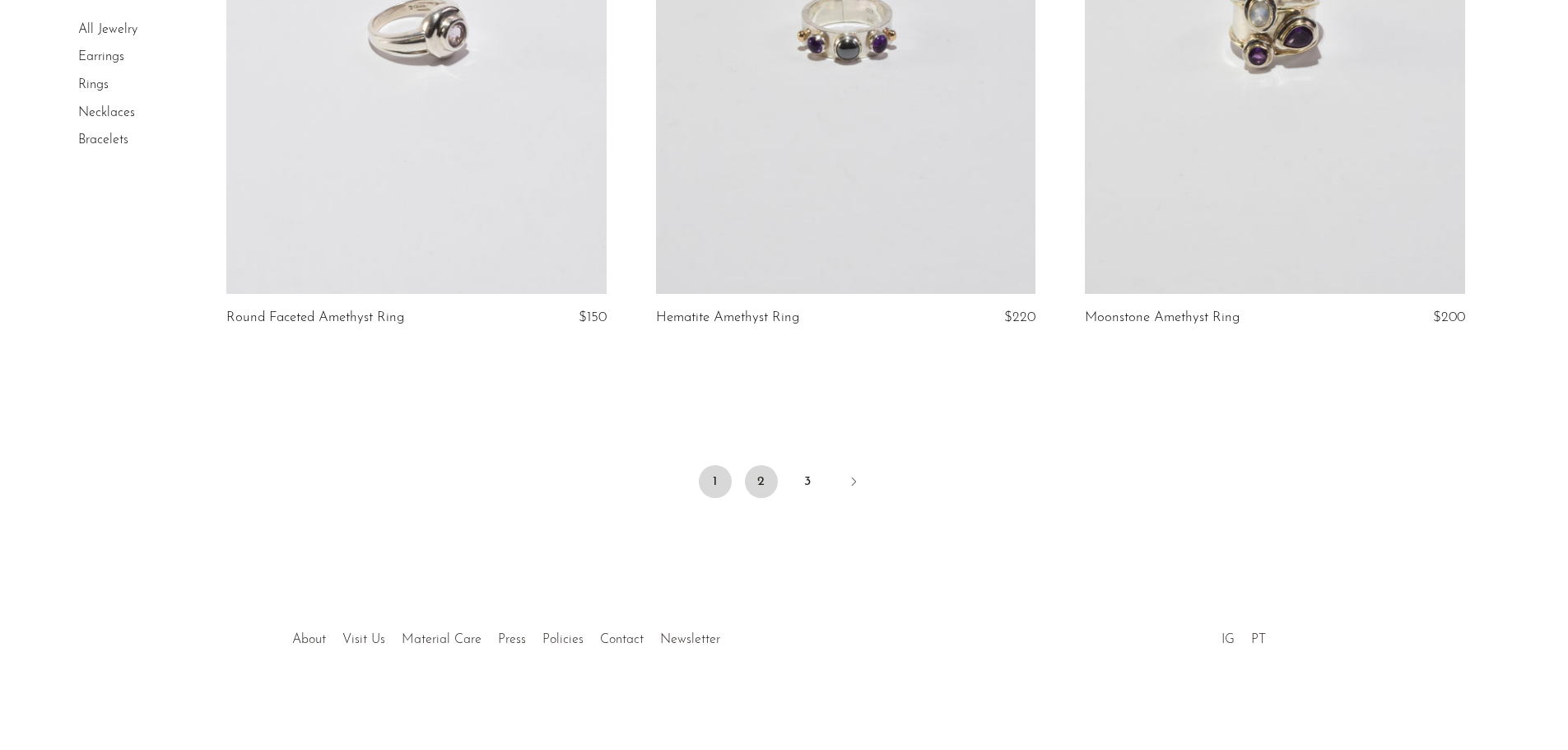
click at [753, 485] on link "2" at bounding box center [761, 482] width 33 height 33
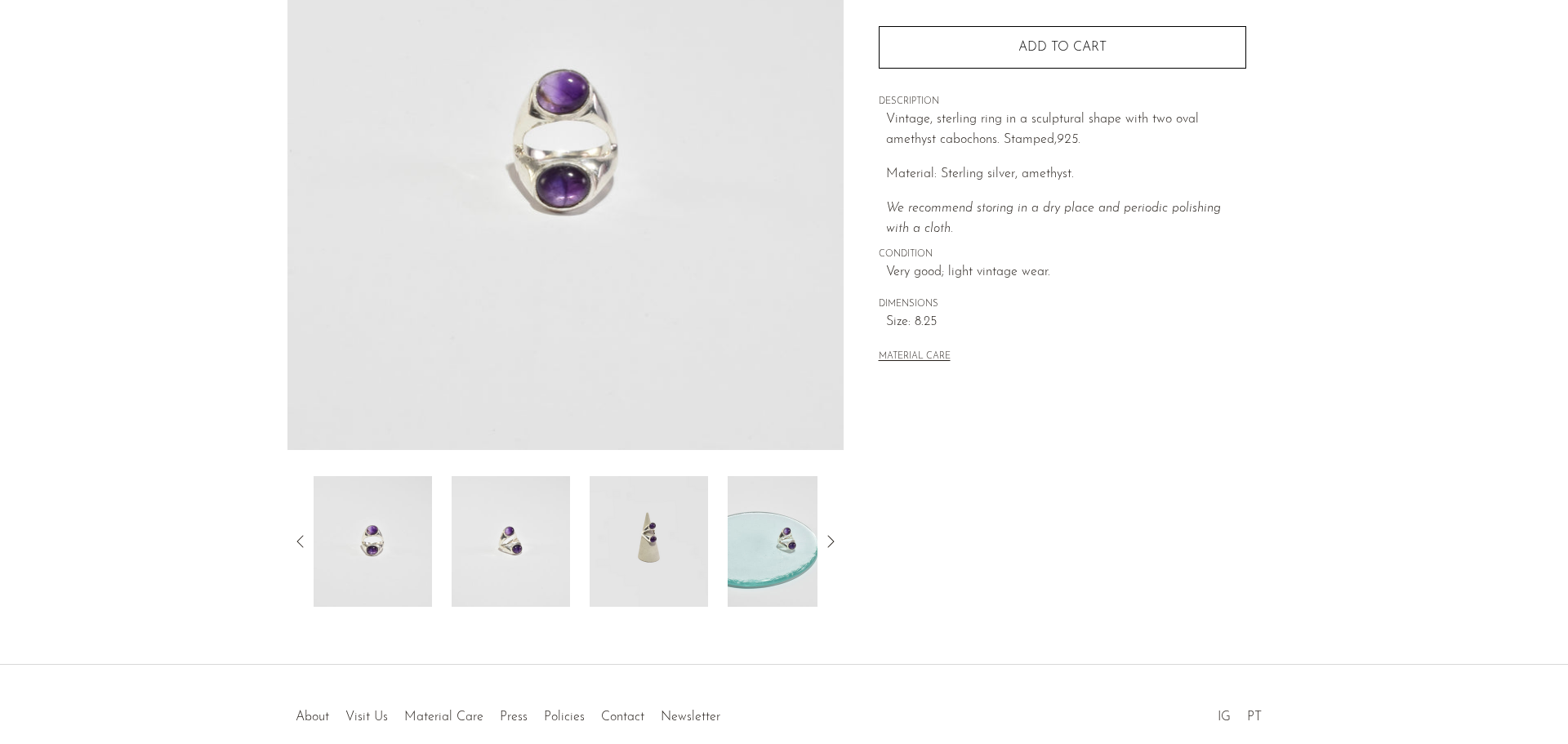
scroll to position [245, 0]
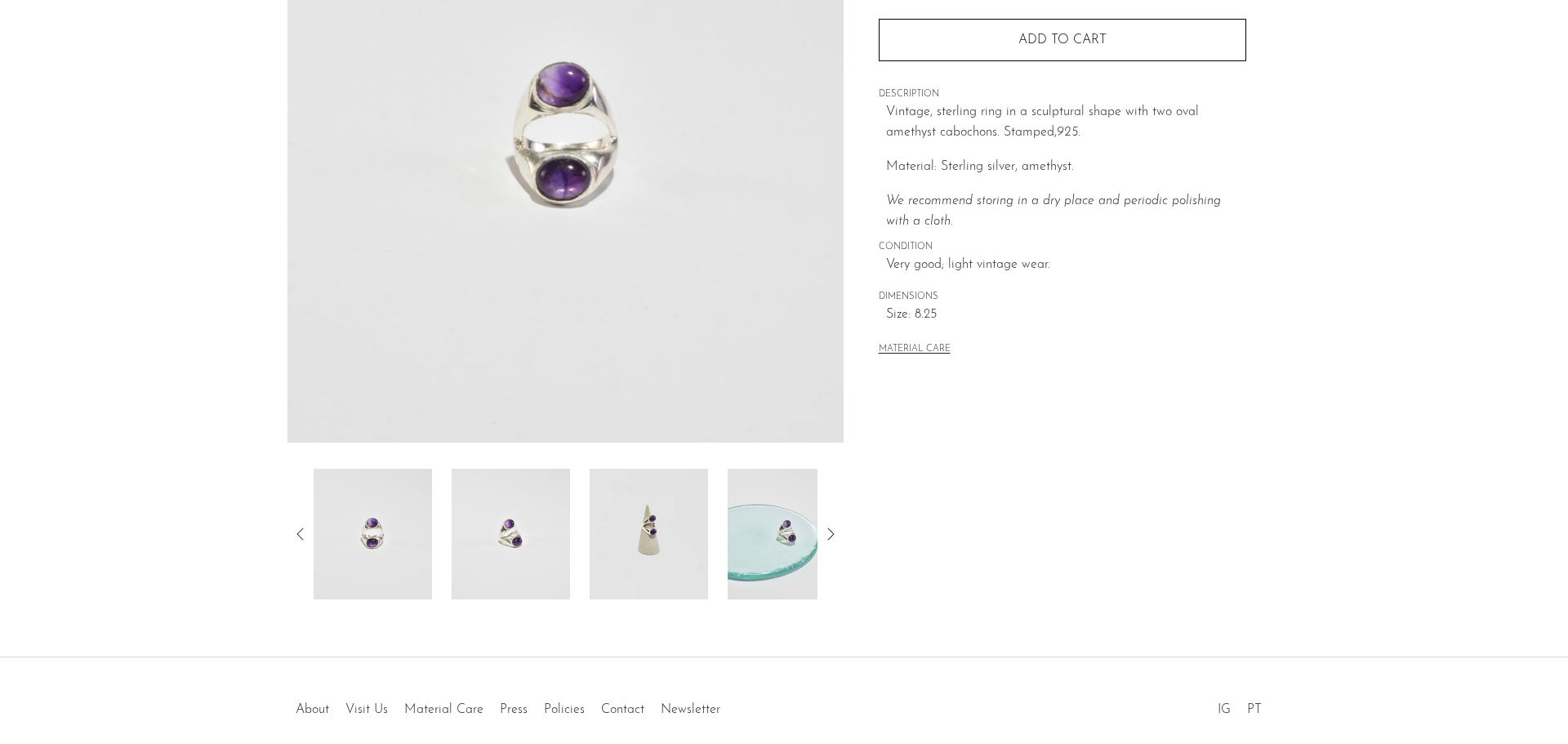
click at [628, 570] on img at bounding box center [649, 534] width 119 height 130
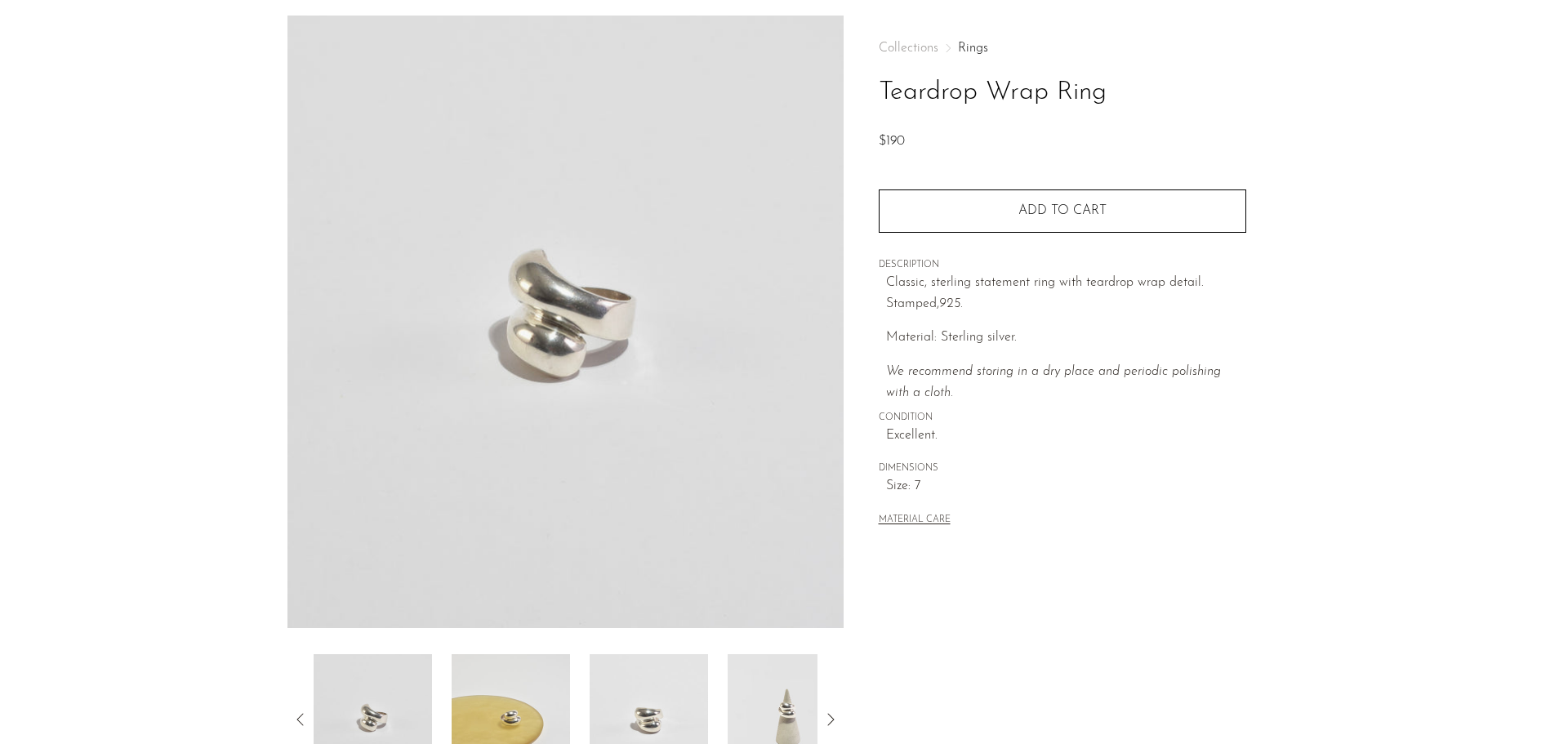
scroll to position [163, 0]
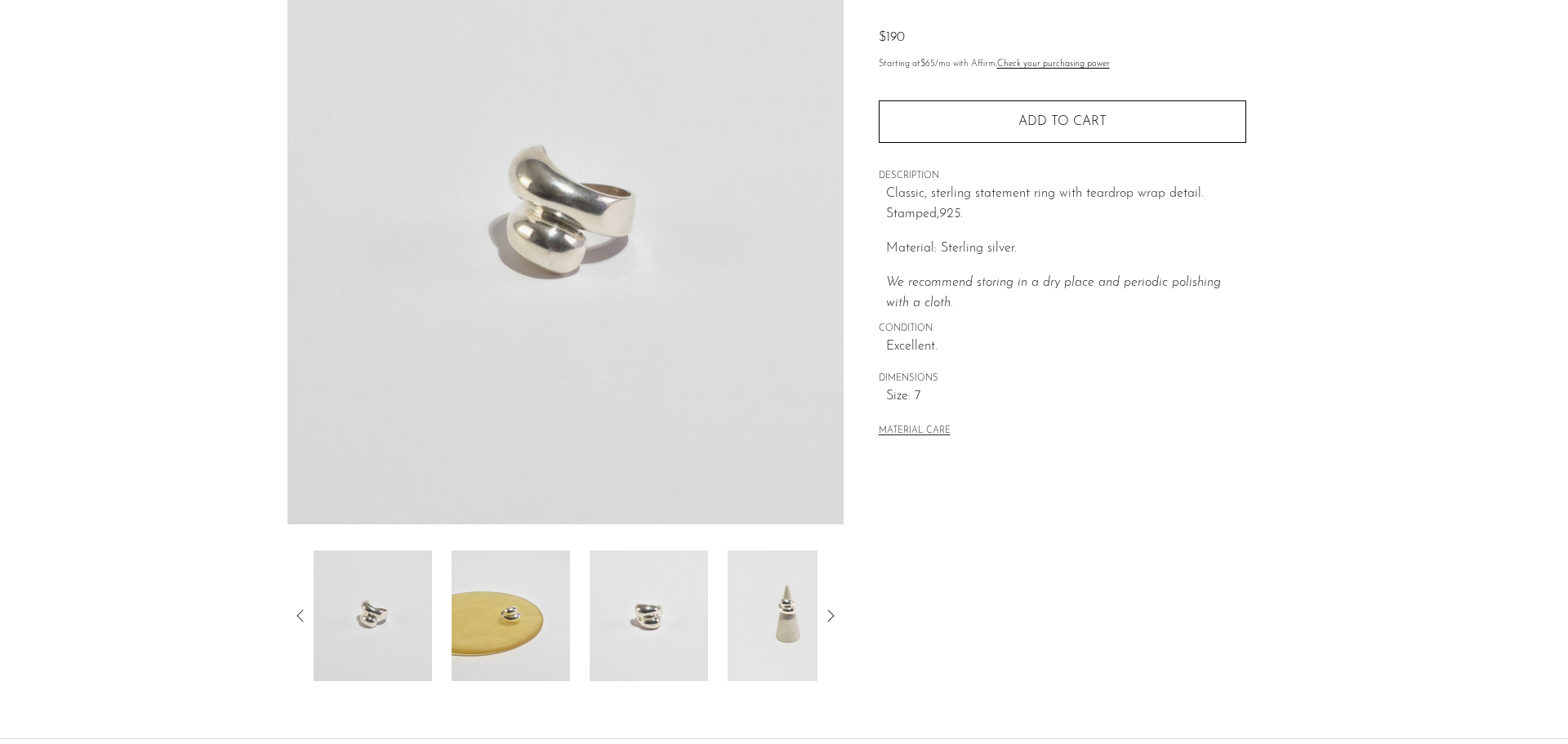
click at [628, 618] on img at bounding box center [649, 615] width 119 height 130
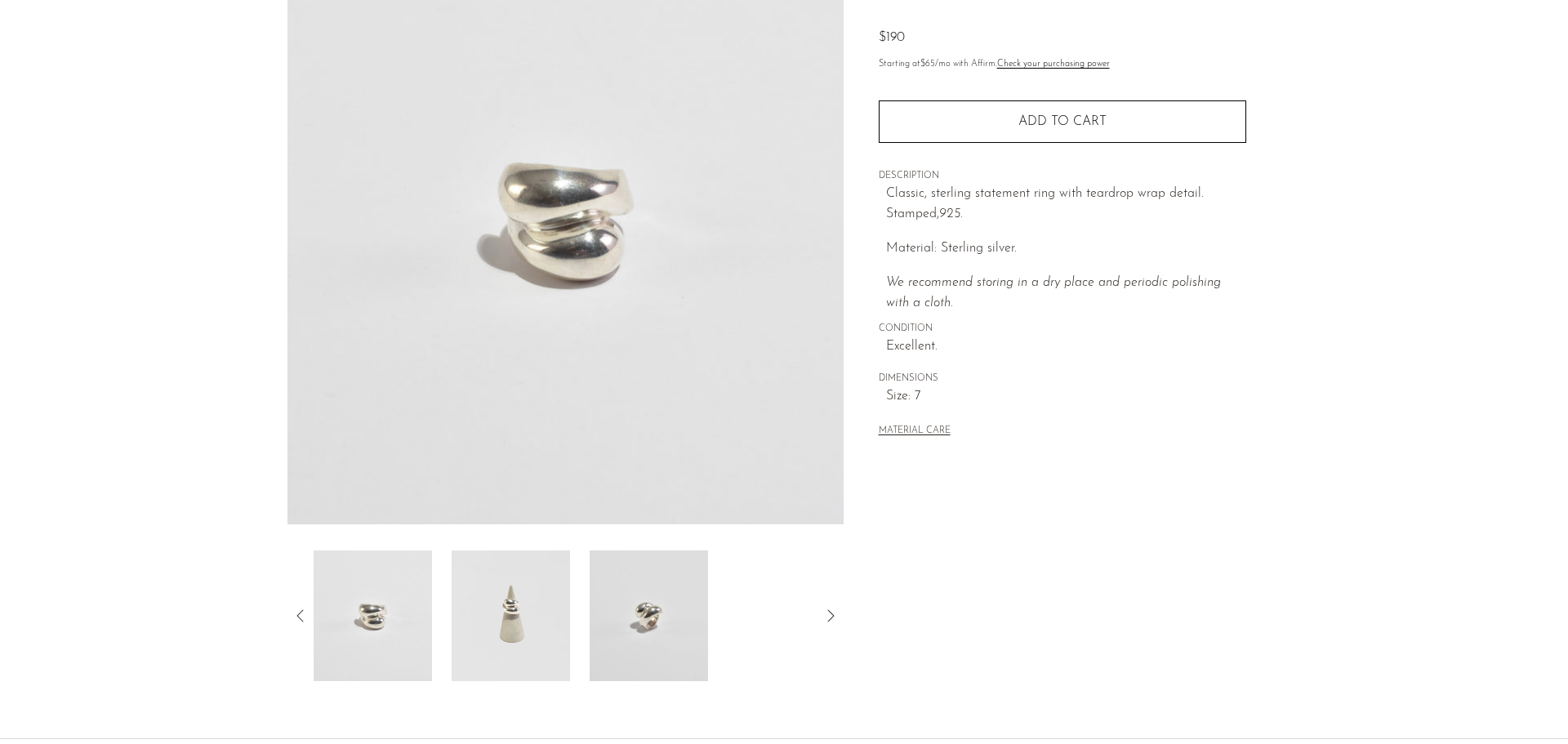
click at [628, 620] on img at bounding box center [649, 615] width 119 height 130
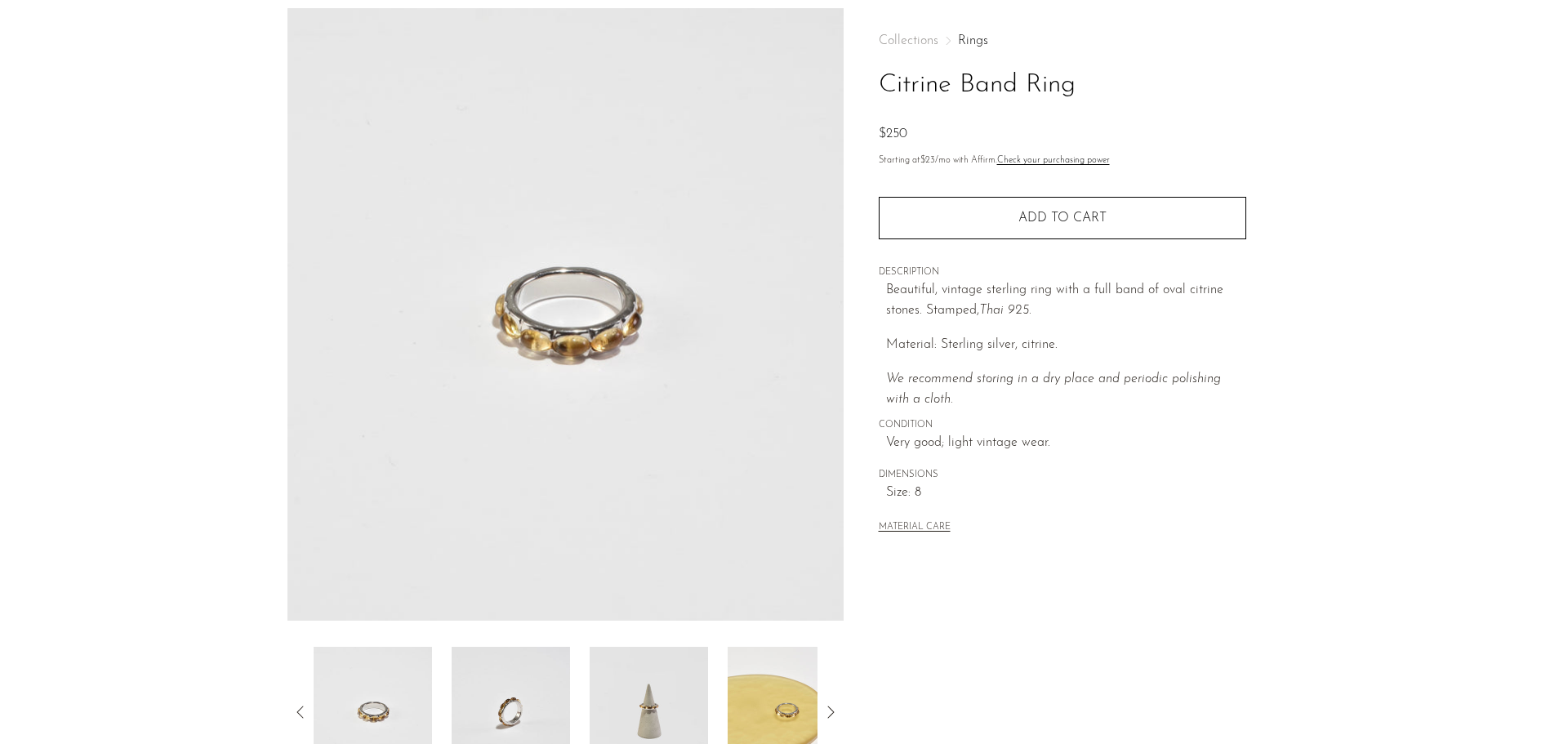
scroll to position [319, 0]
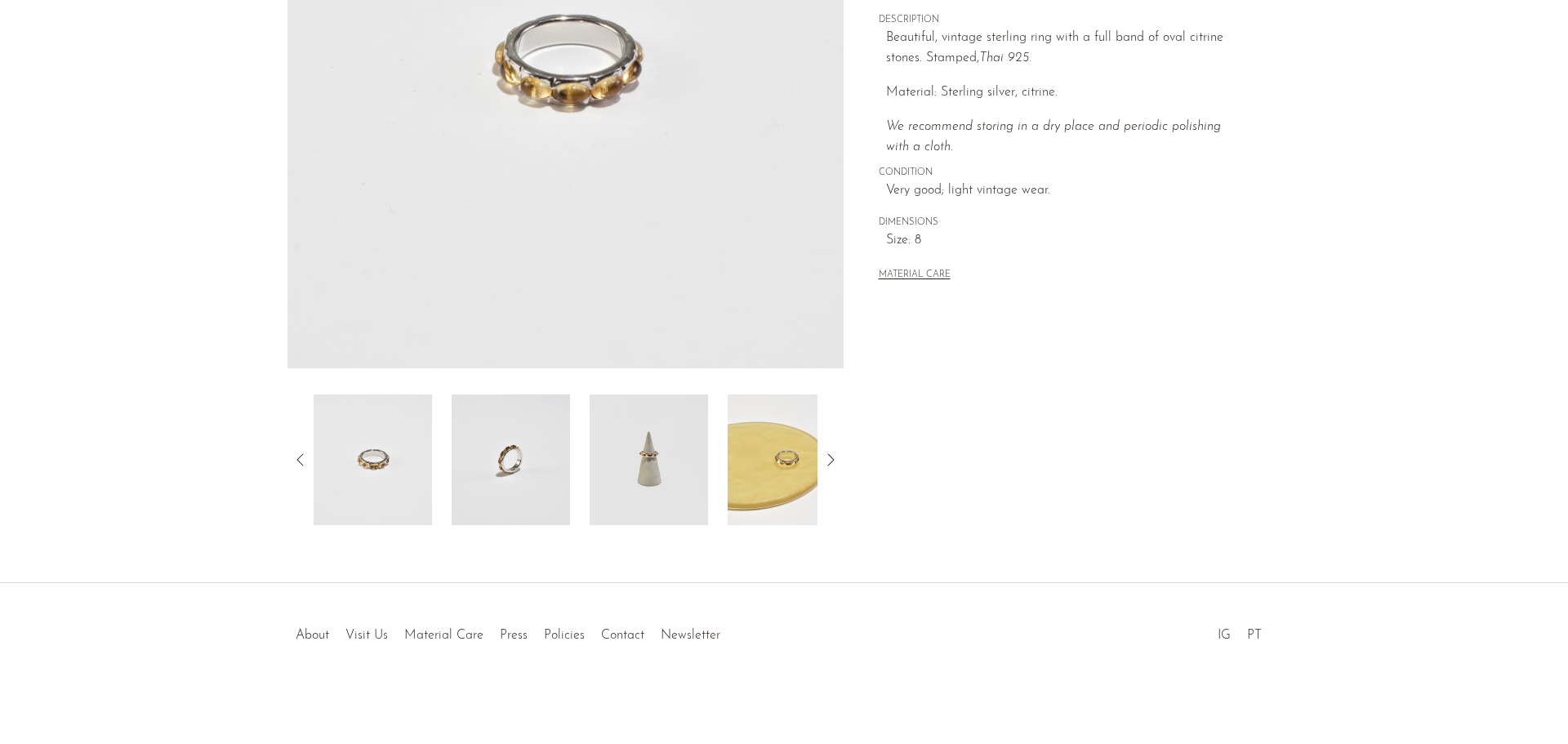
click at [507, 455] on img at bounding box center [511, 459] width 119 height 130
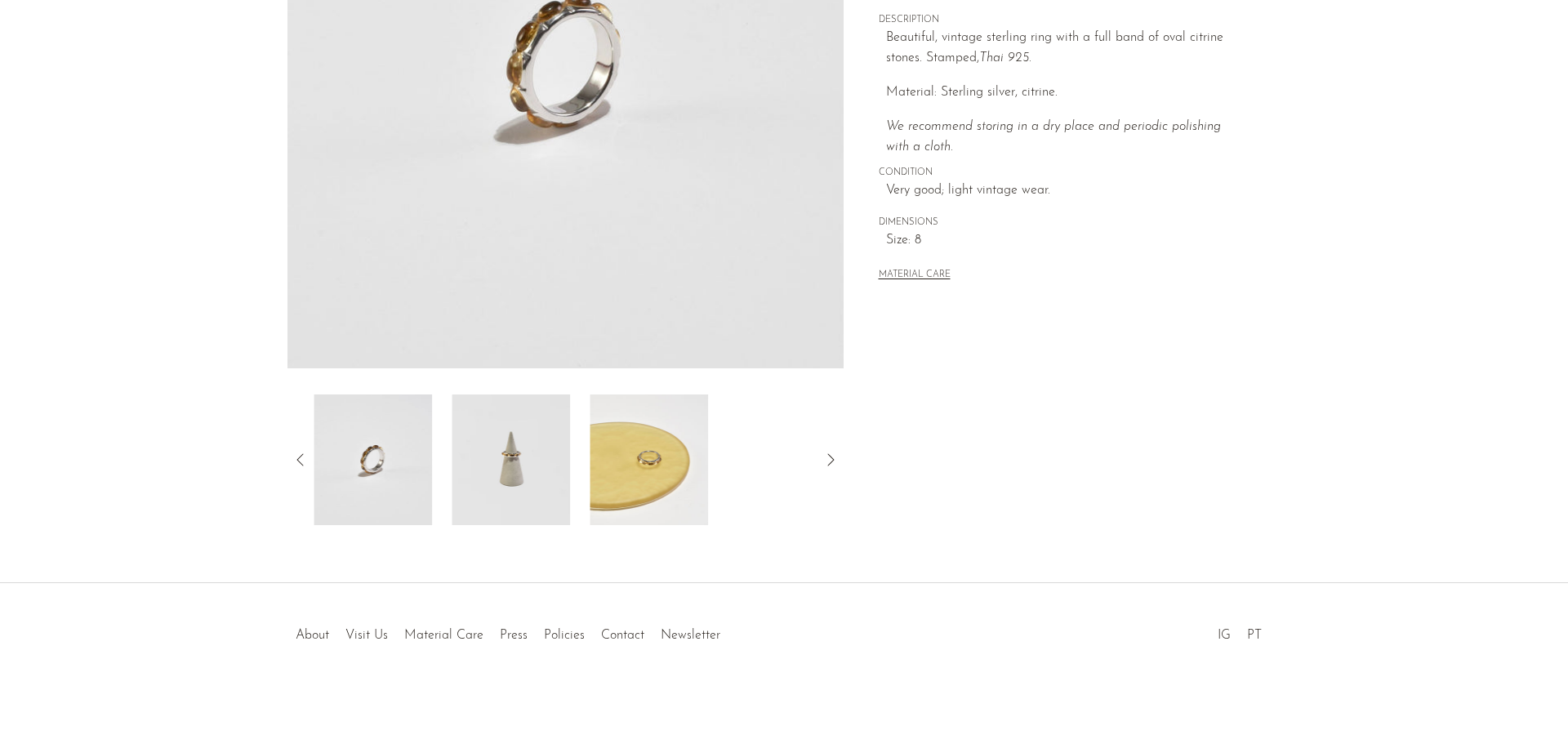
click at [468, 459] on img at bounding box center [511, 459] width 119 height 130
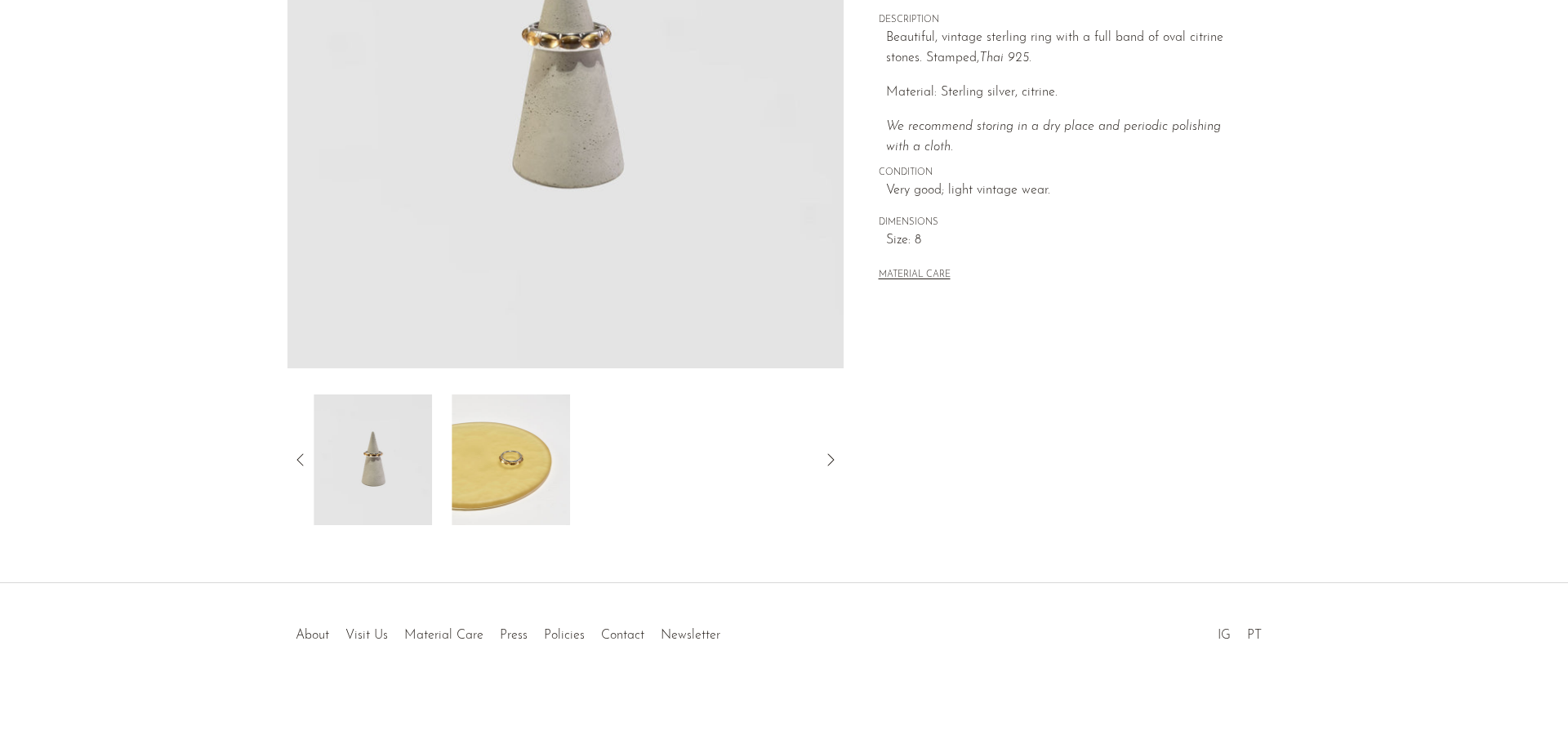
click at [498, 463] on img at bounding box center [511, 459] width 119 height 130
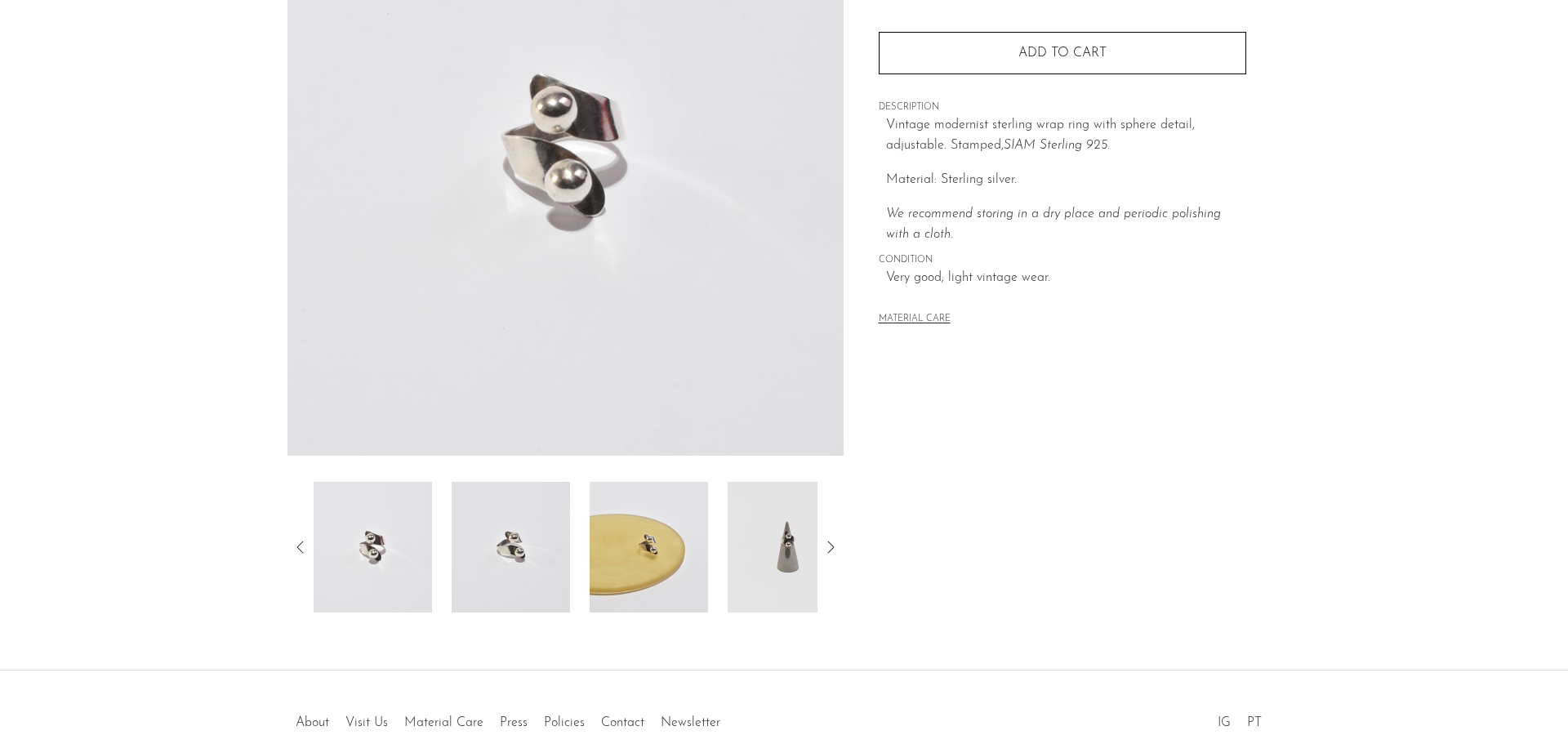
scroll to position [319, 0]
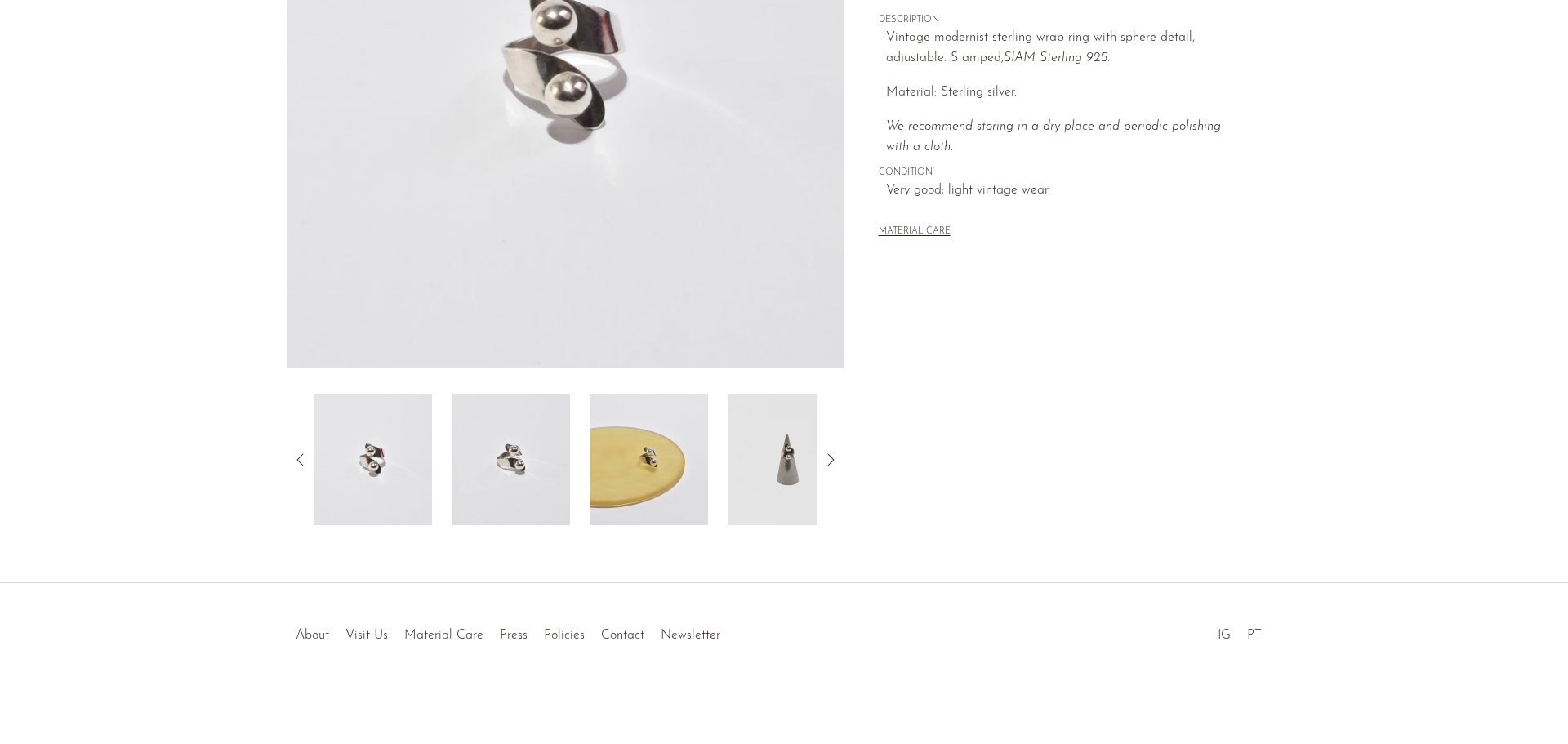
click at [636, 456] on img at bounding box center [649, 459] width 119 height 130
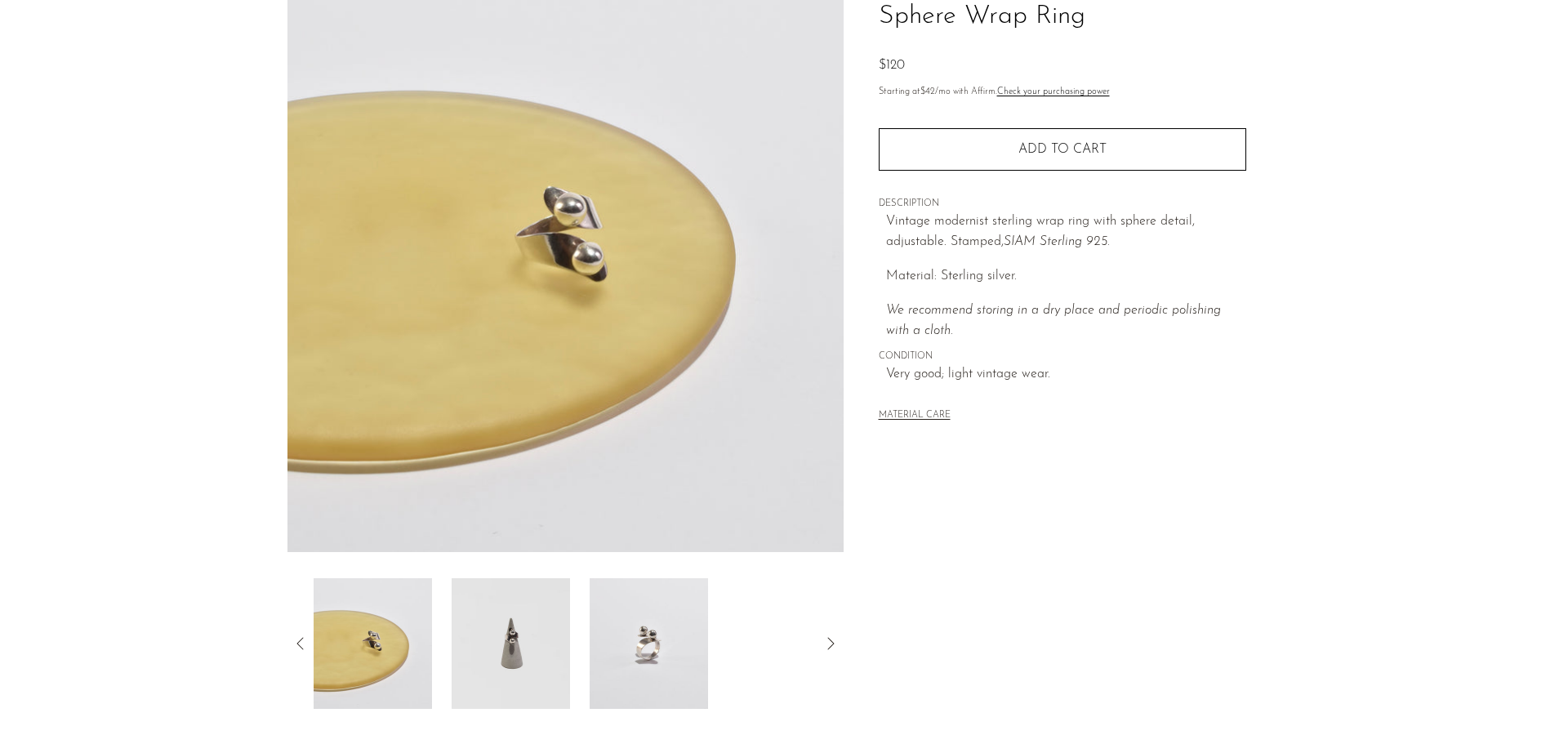
scroll to position [74, 0]
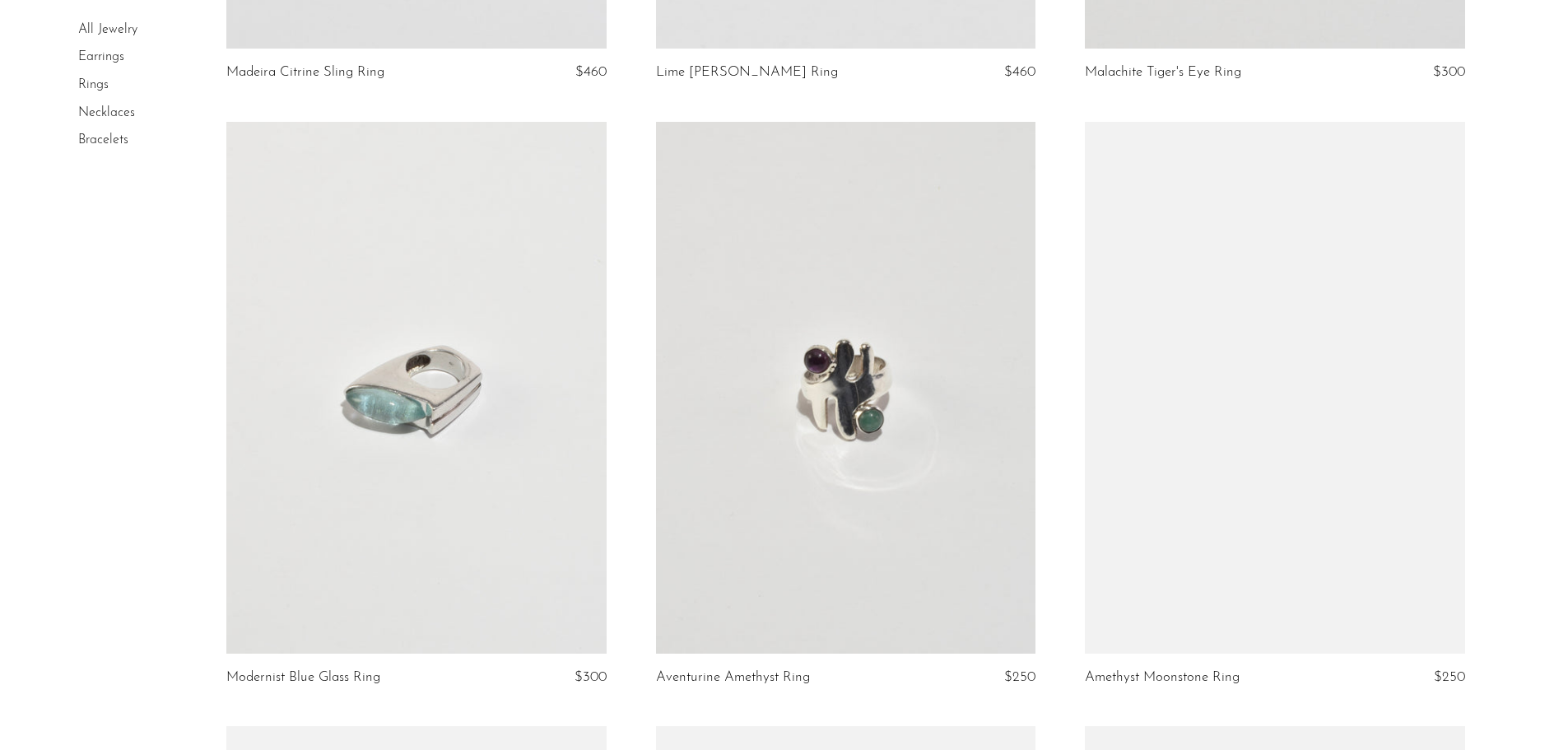
scroll to position [1318, 0]
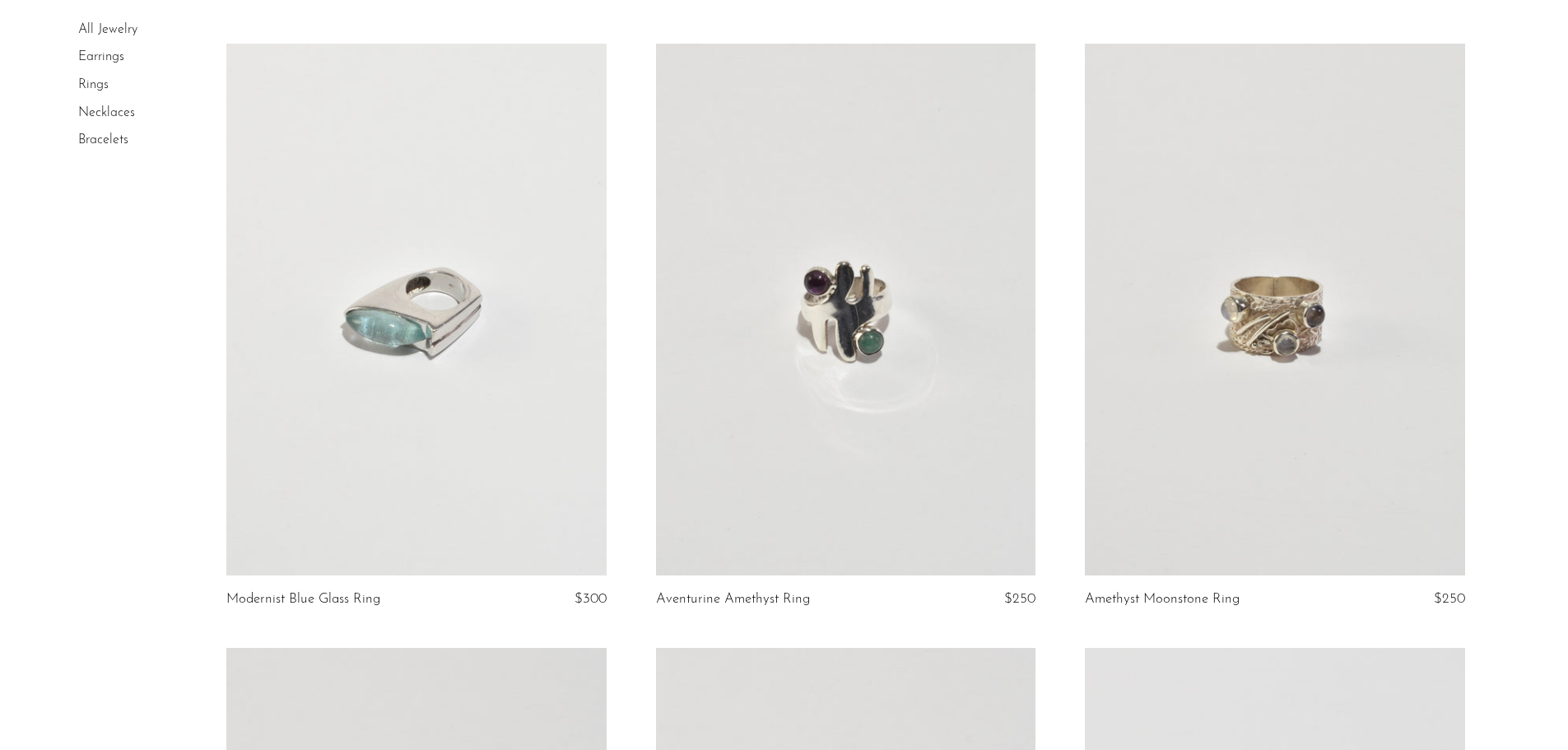
click at [444, 442] on link at bounding box center [415, 309] width 380 height 532
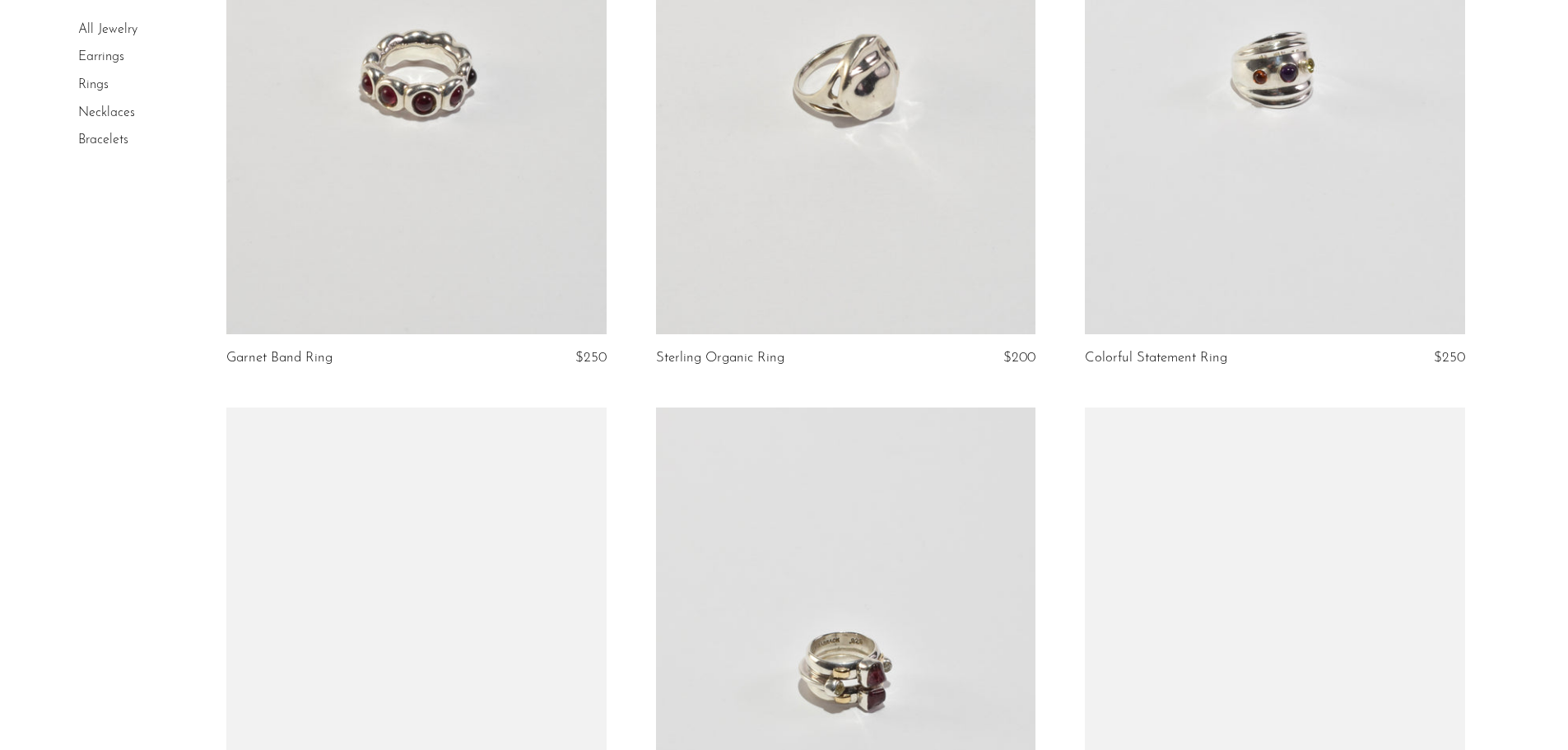
scroll to position [2213, 0]
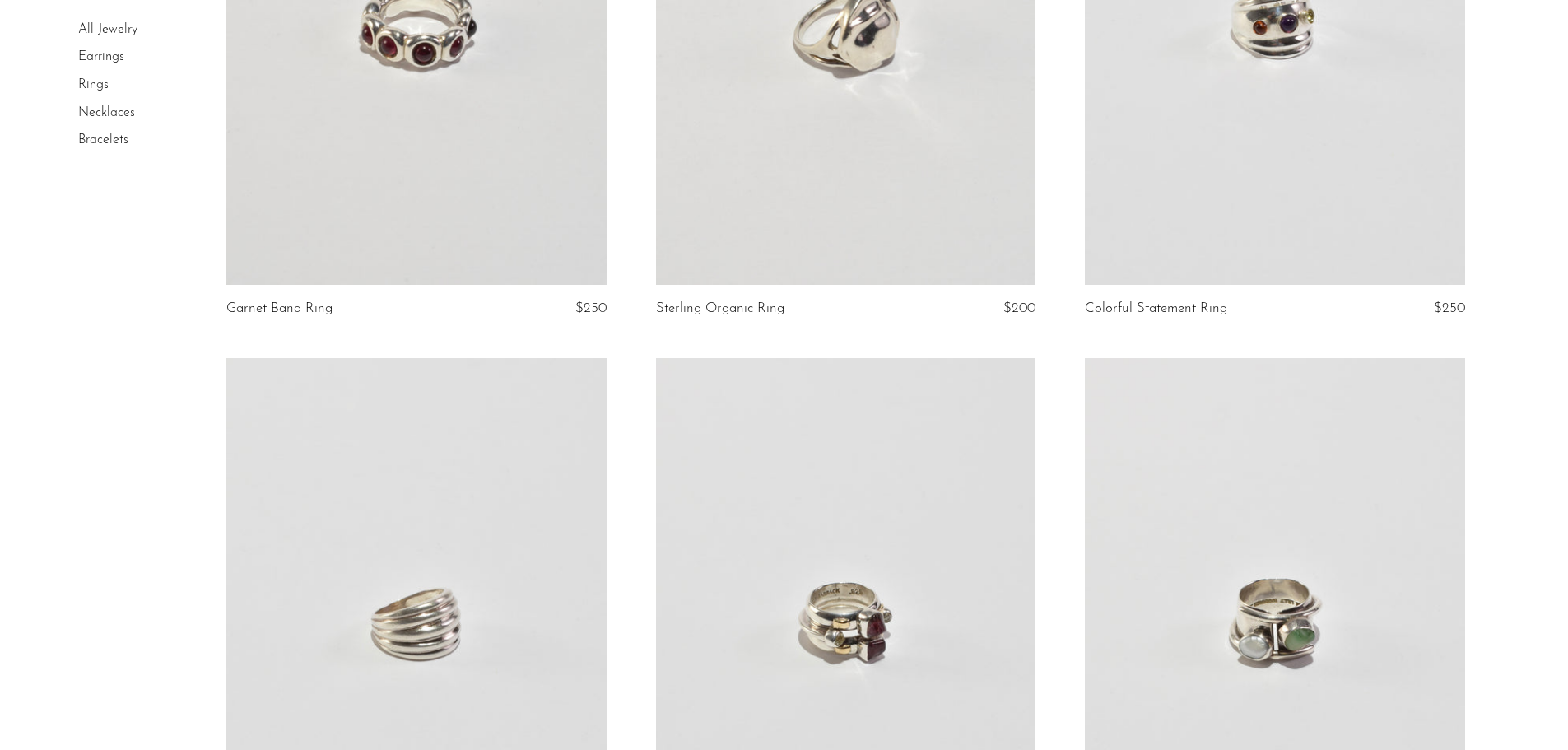
click at [1286, 130] on link at bounding box center [1274, 19] width 380 height 532
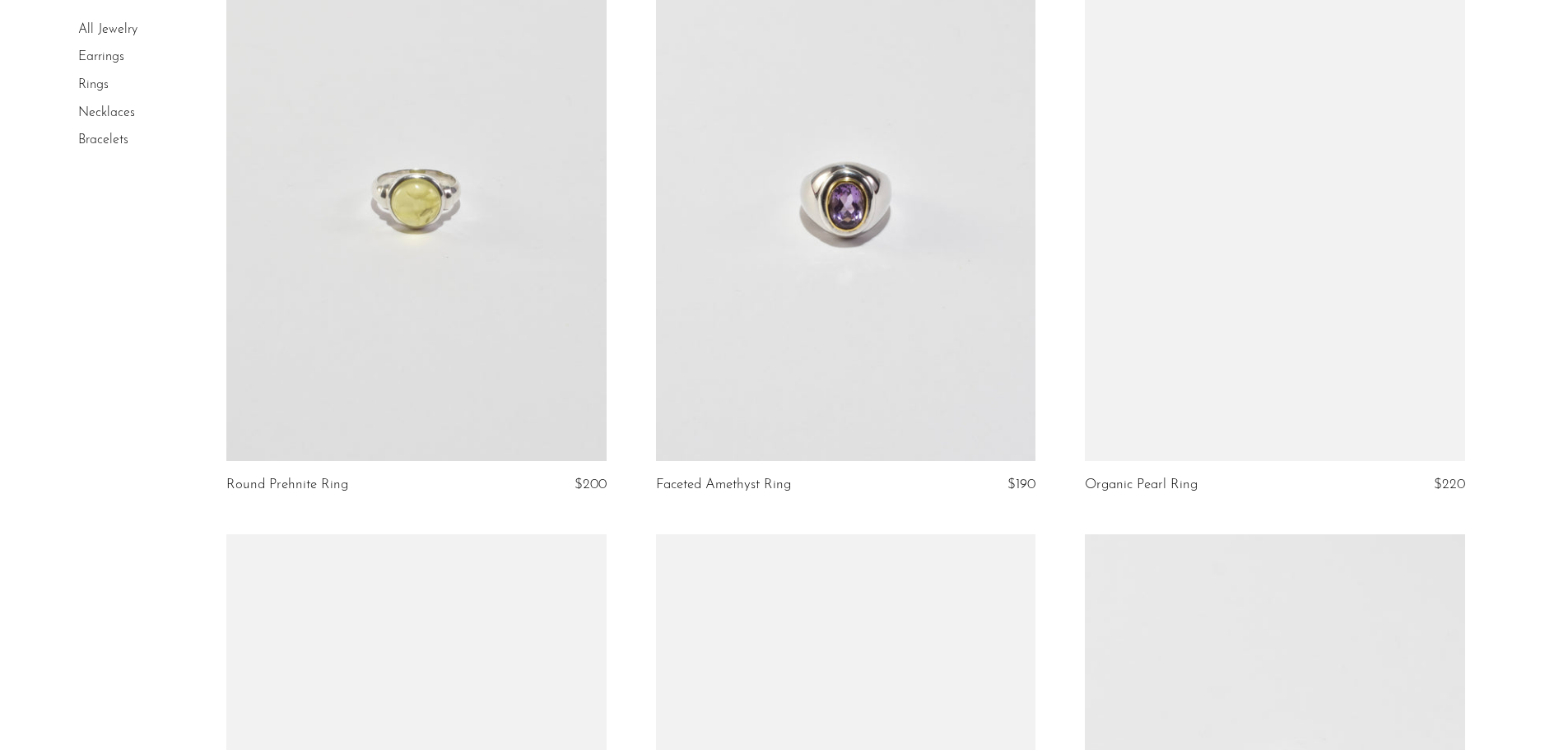
scroll to position [3268, 0]
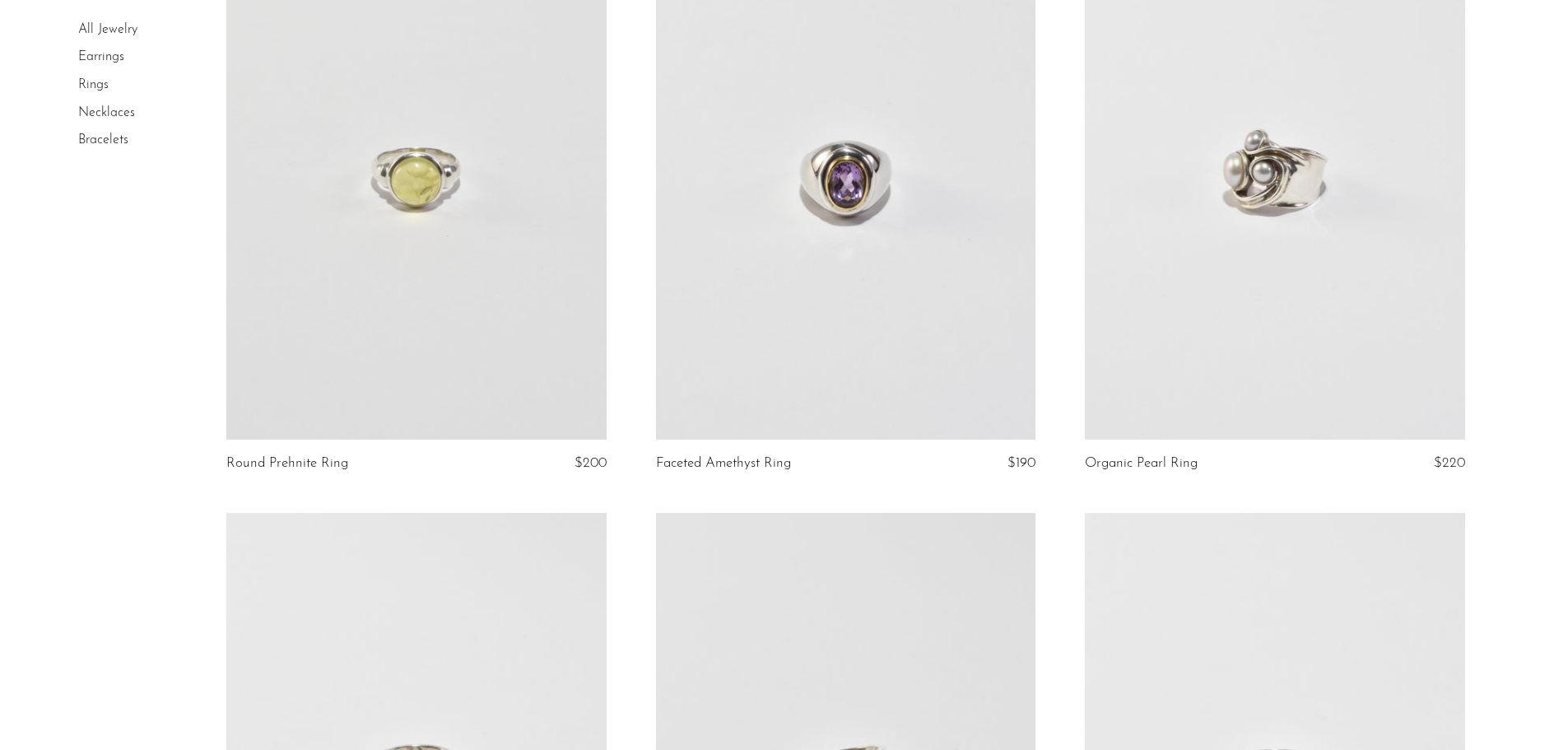
click at [379, 327] on link at bounding box center [415, 173] width 380 height 532
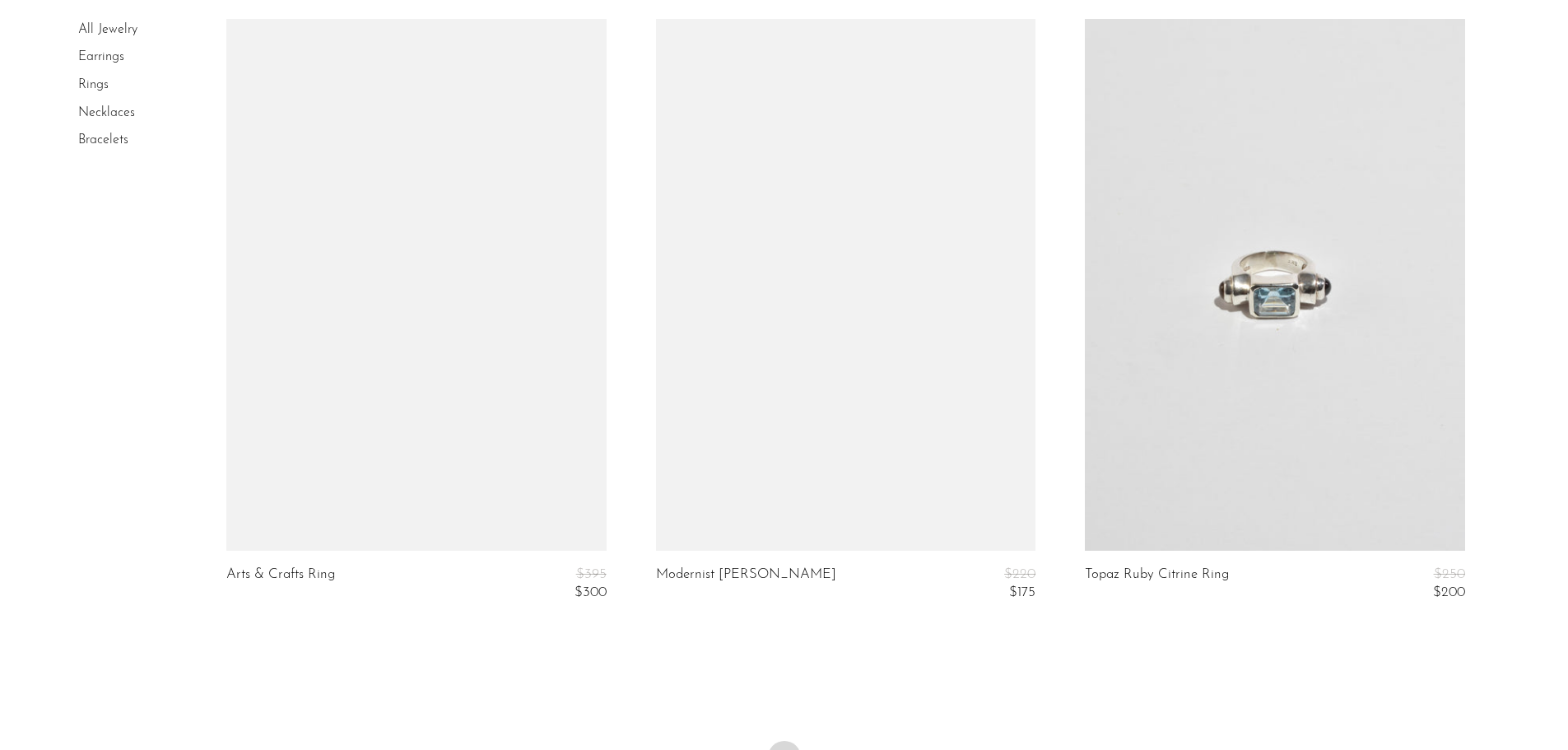
scroll to position [6865, 0]
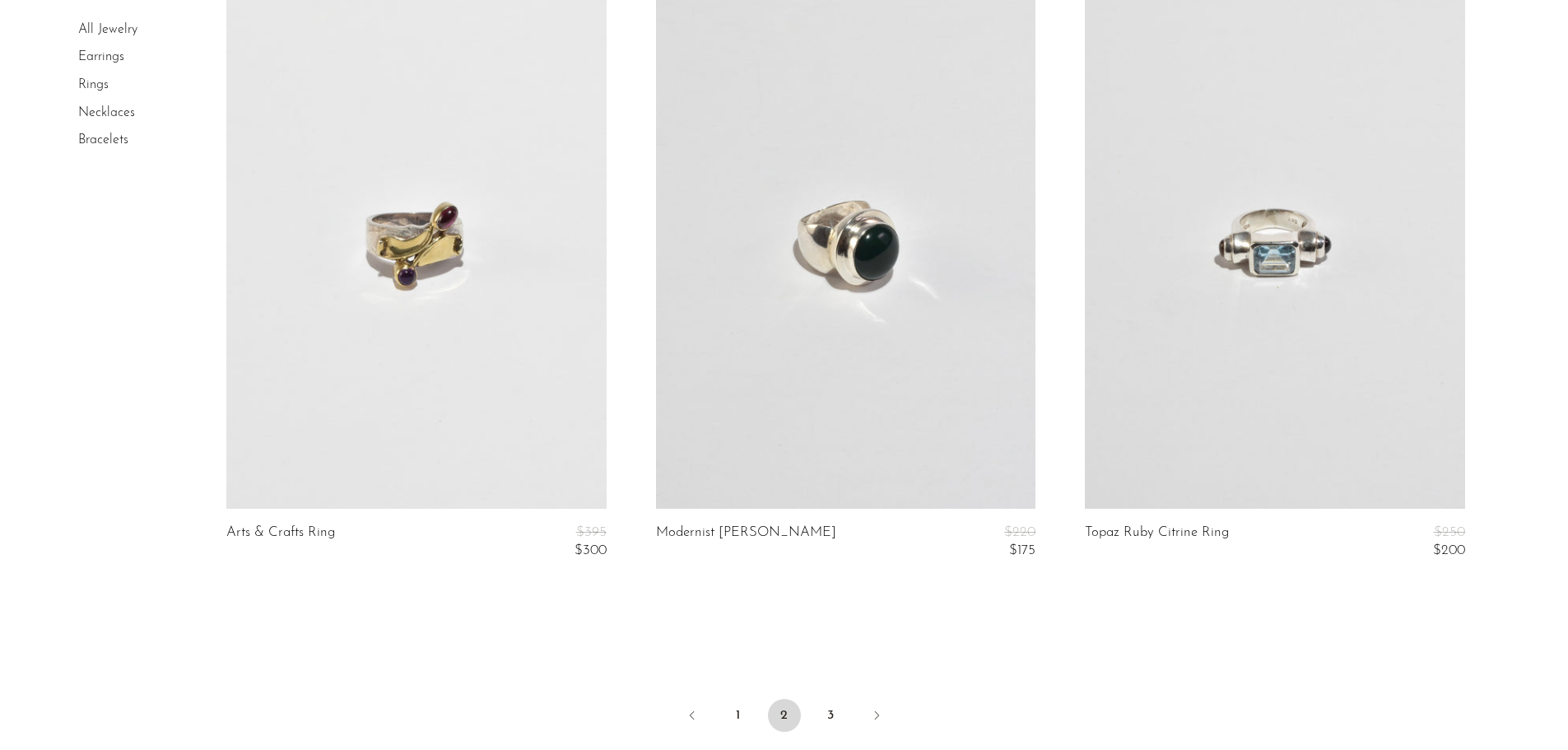
click at [1203, 380] on link at bounding box center [1274, 242] width 380 height 532
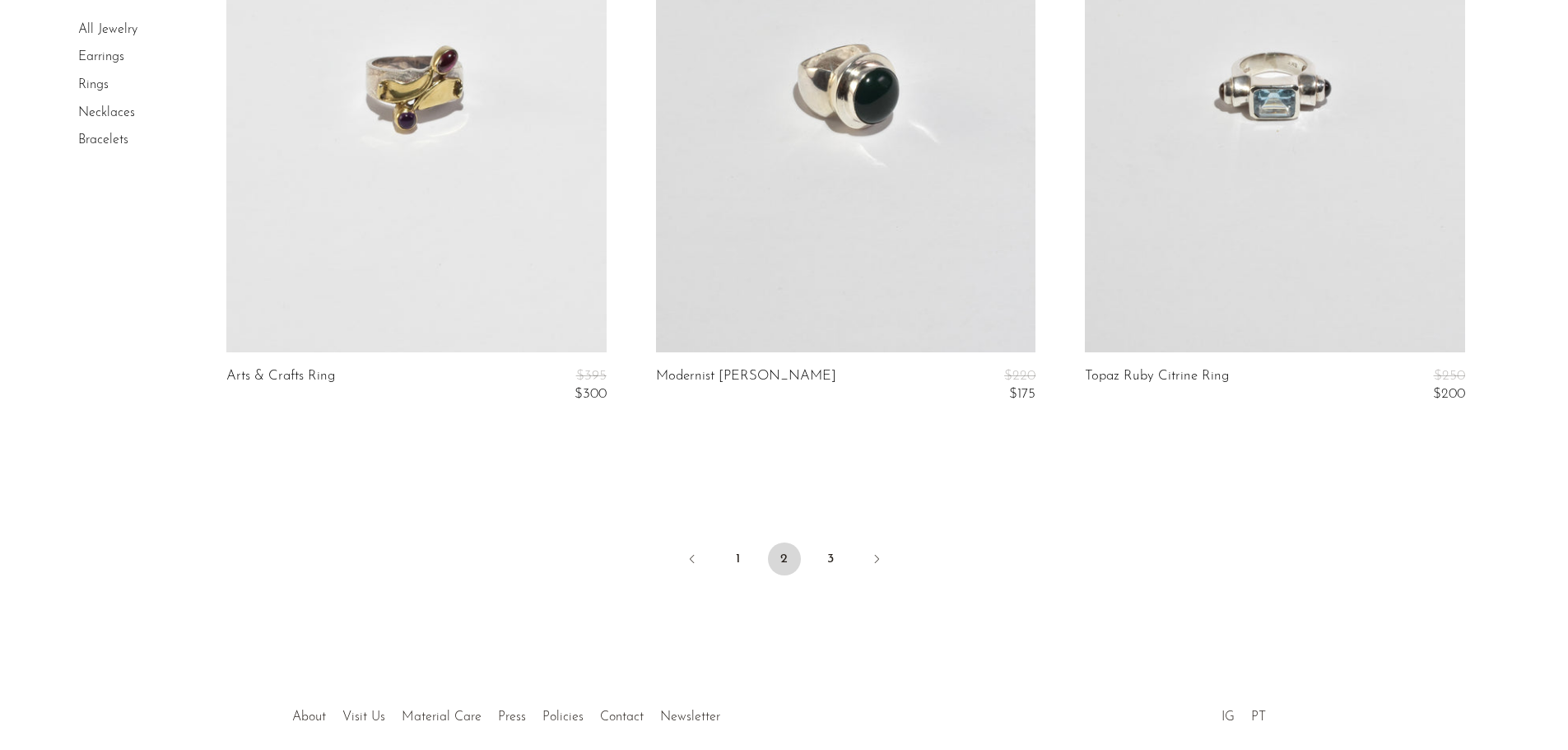
scroll to position [7099, 0]
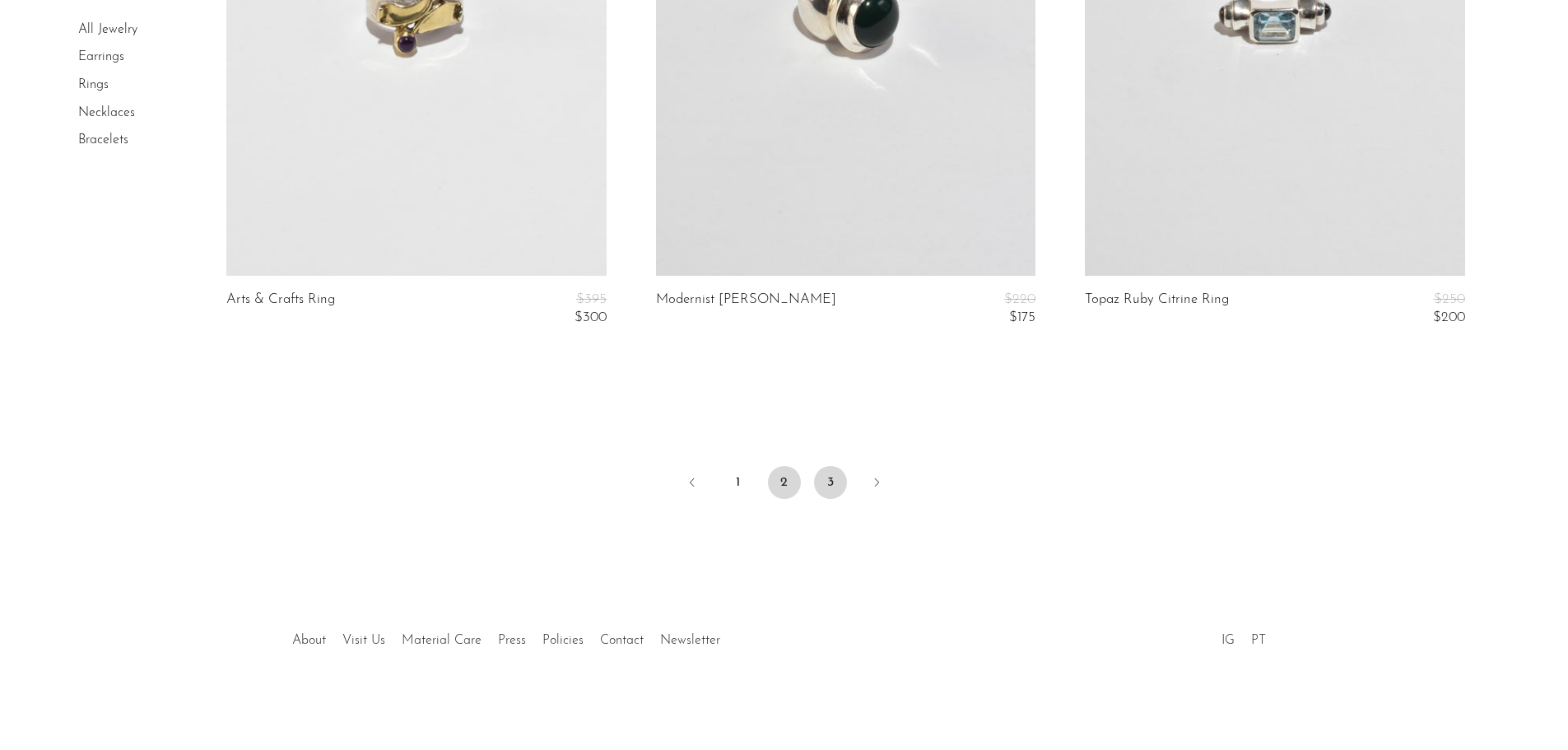
click at [821, 485] on link "3" at bounding box center [830, 482] width 33 height 33
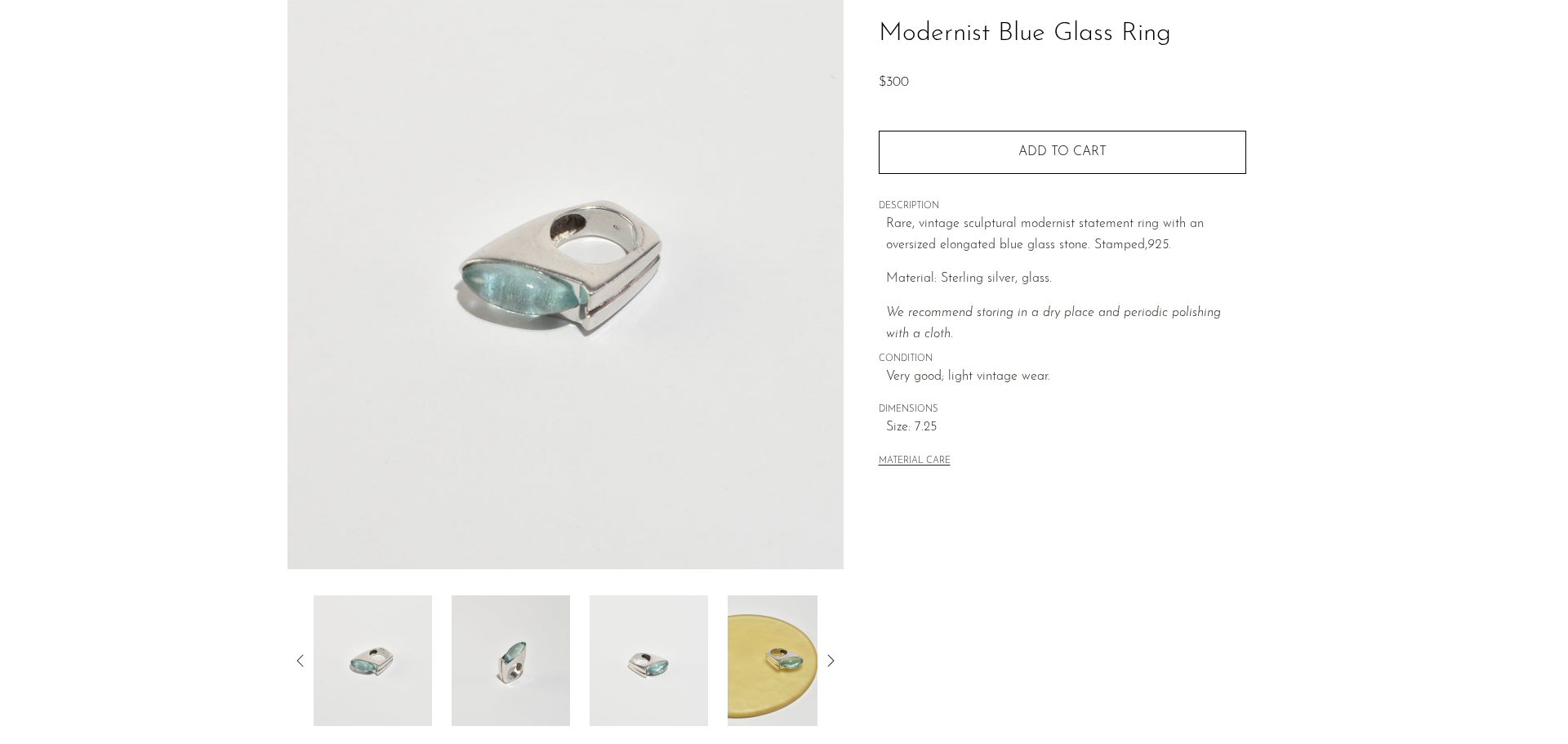
scroll to position [82, 0]
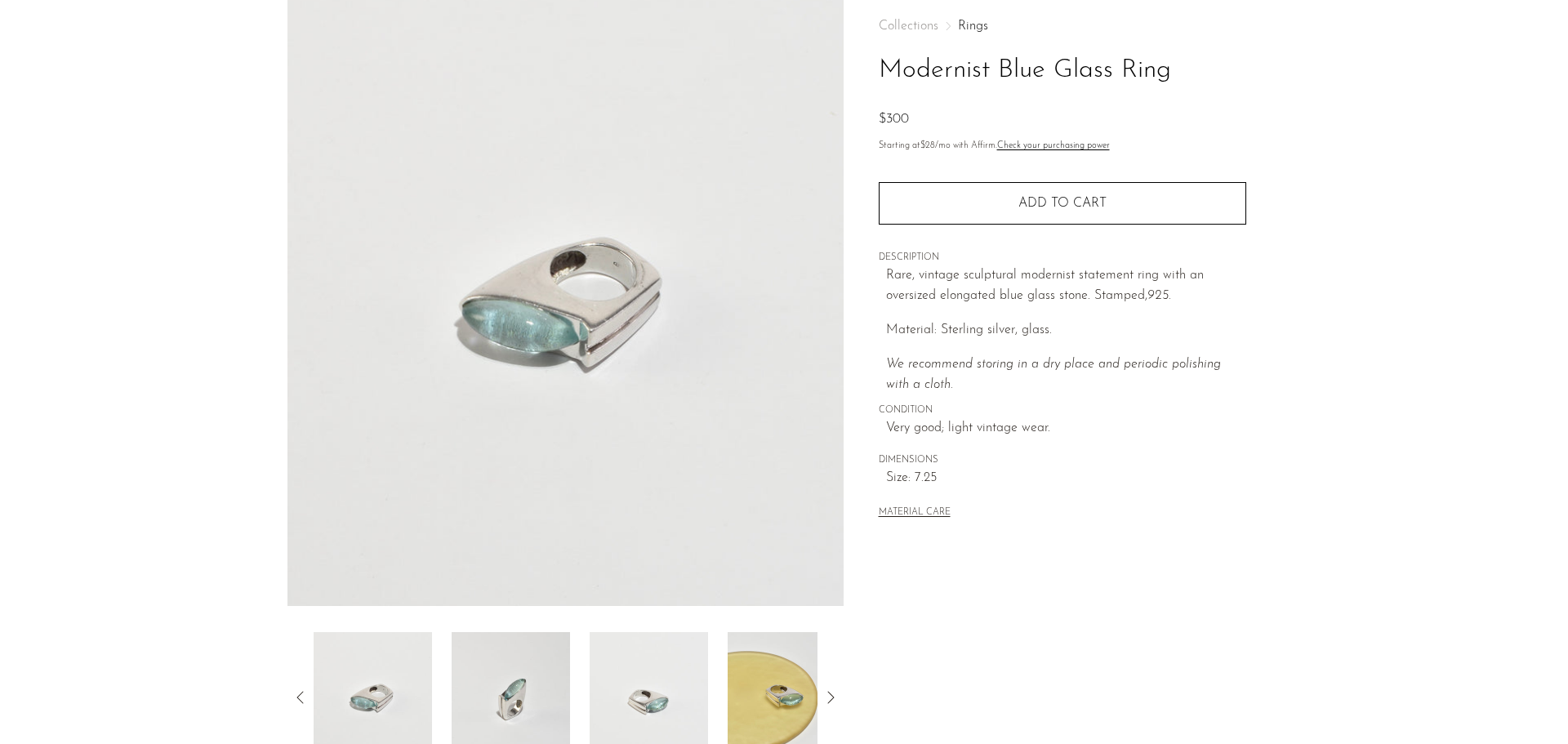
click at [765, 677] on img at bounding box center [787, 697] width 119 height 130
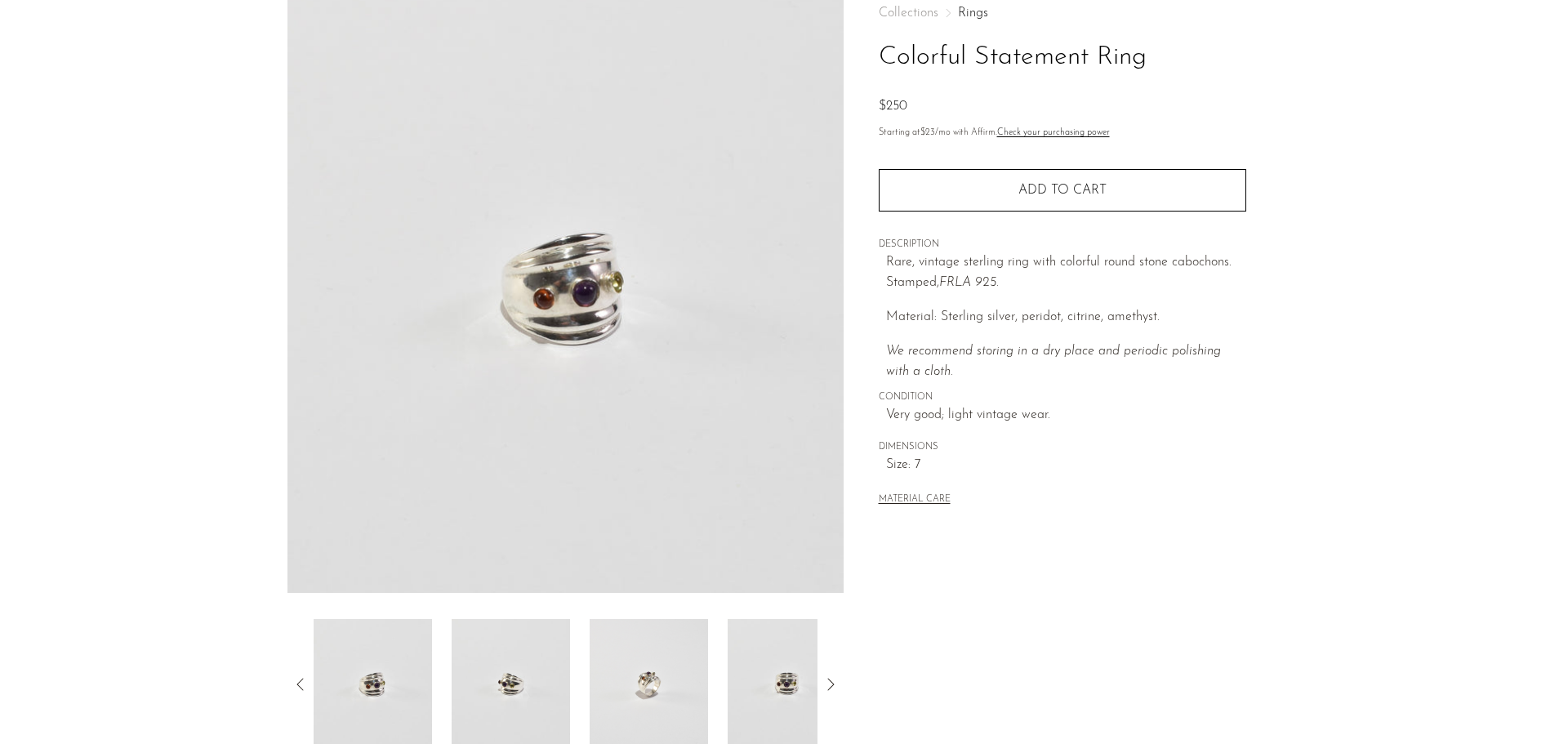
scroll to position [319, 0]
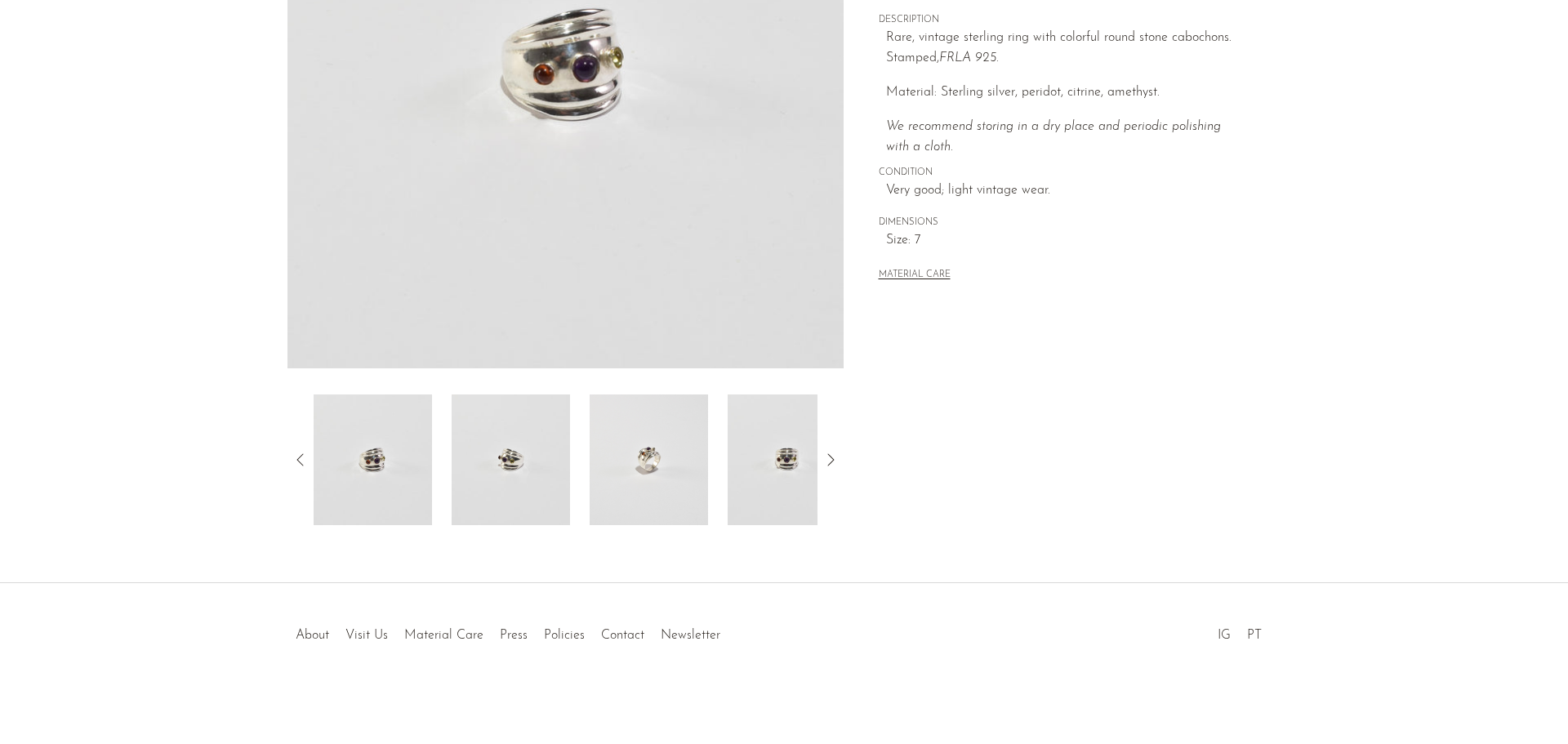
click at [639, 493] on img at bounding box center [649, 459] width 119 height 130
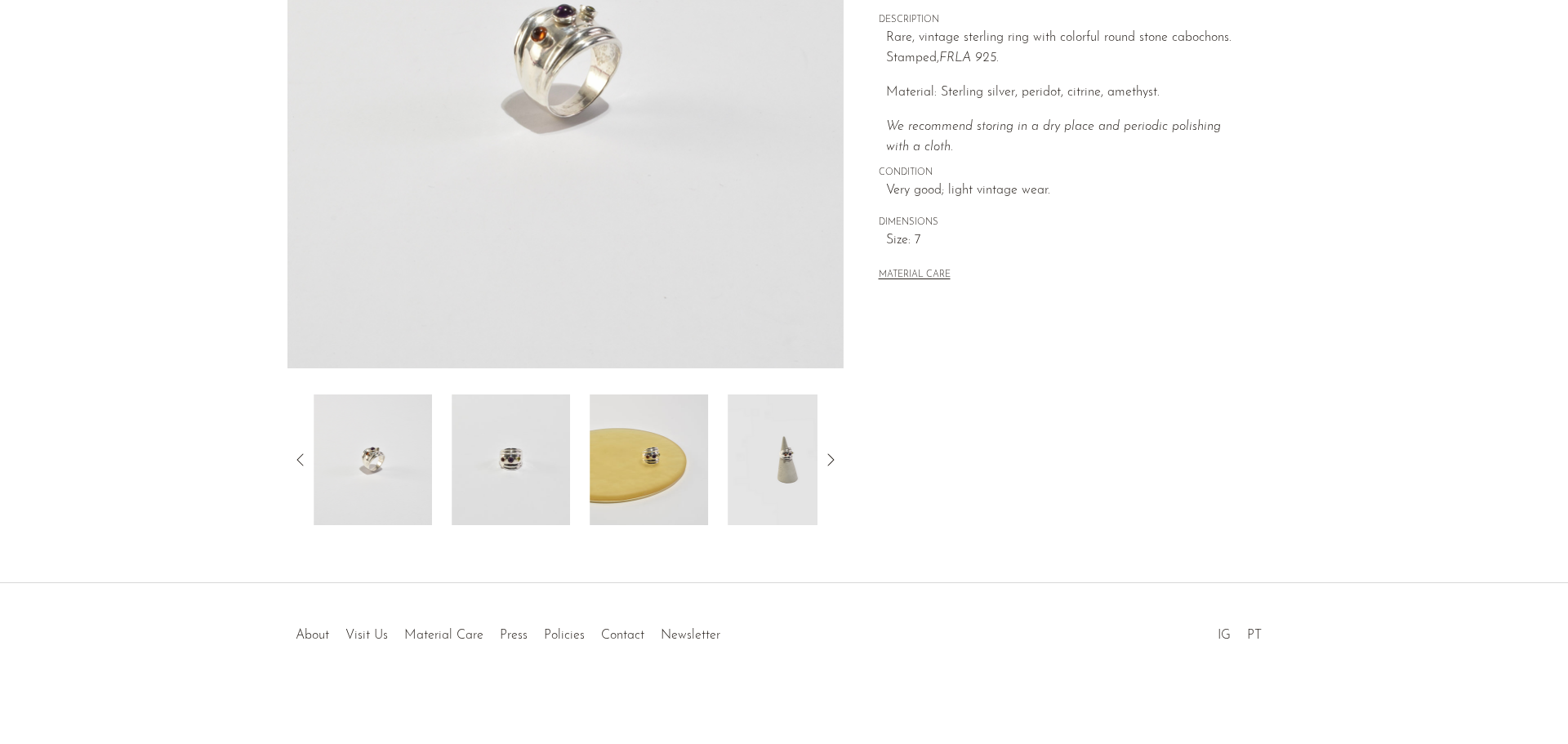
click at [545, 442] on img at bounding box center [511, 459] width 119 height 130
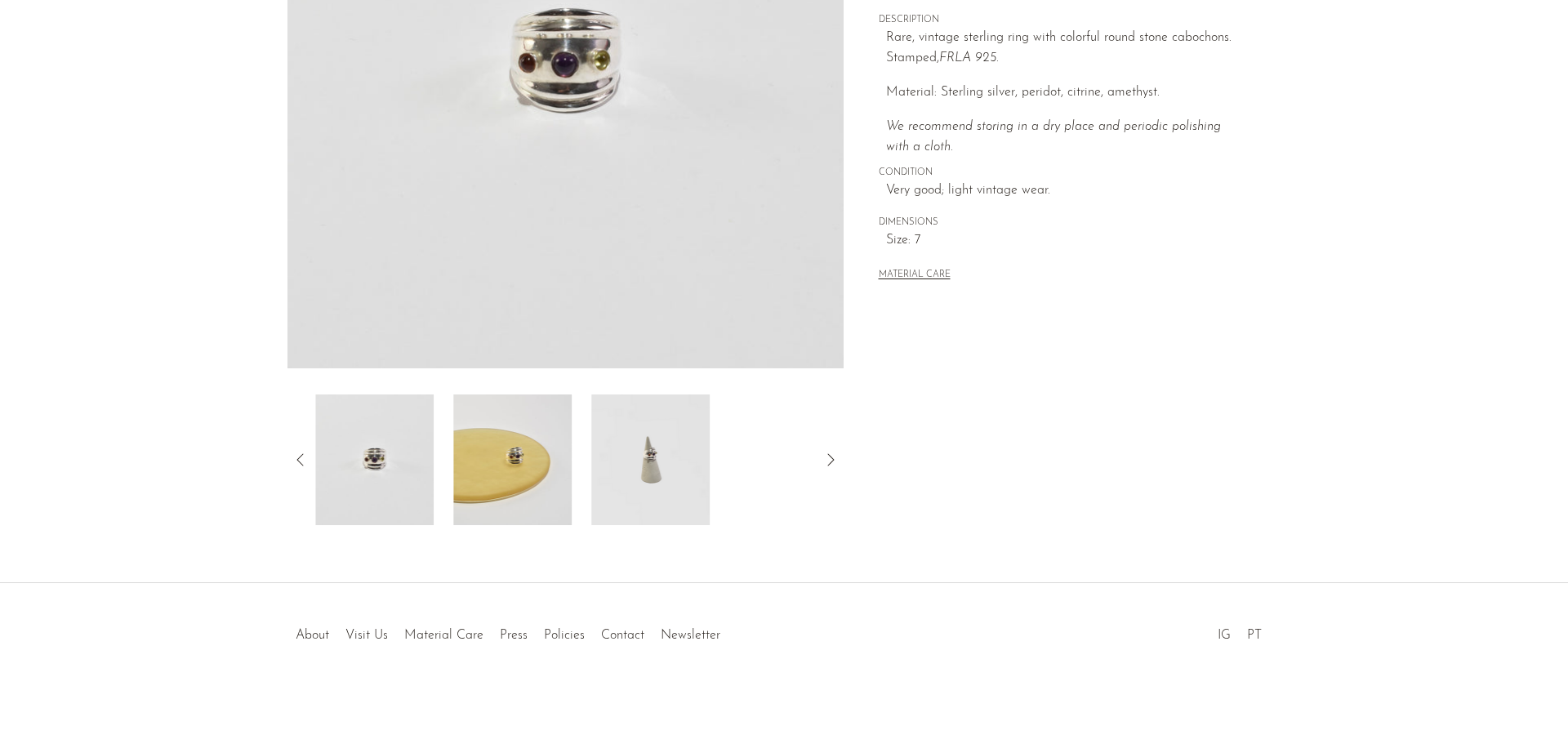
click at [638, 451] on img at bounding box center [651, 459] width 119 height 130
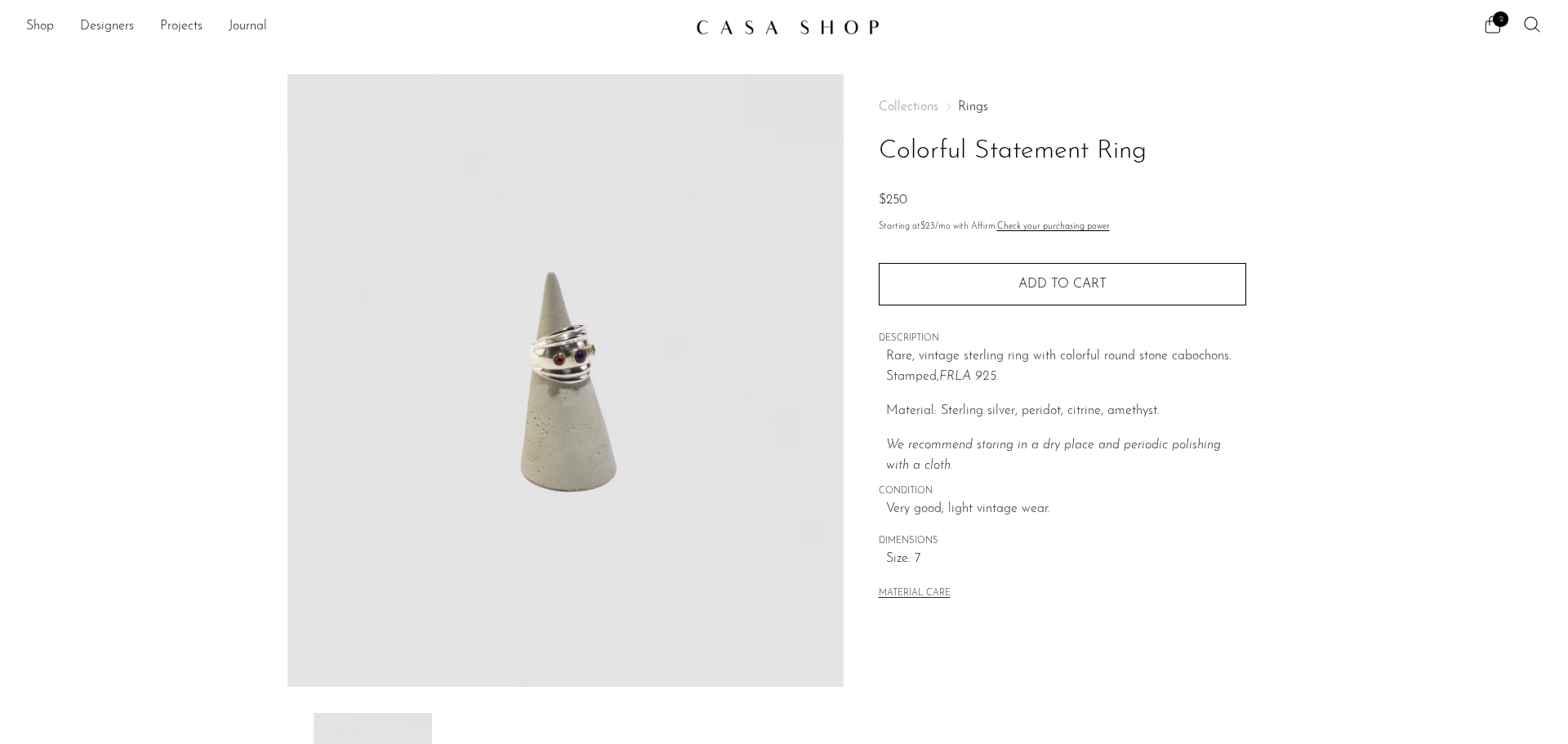
scroll to position [0, 0]
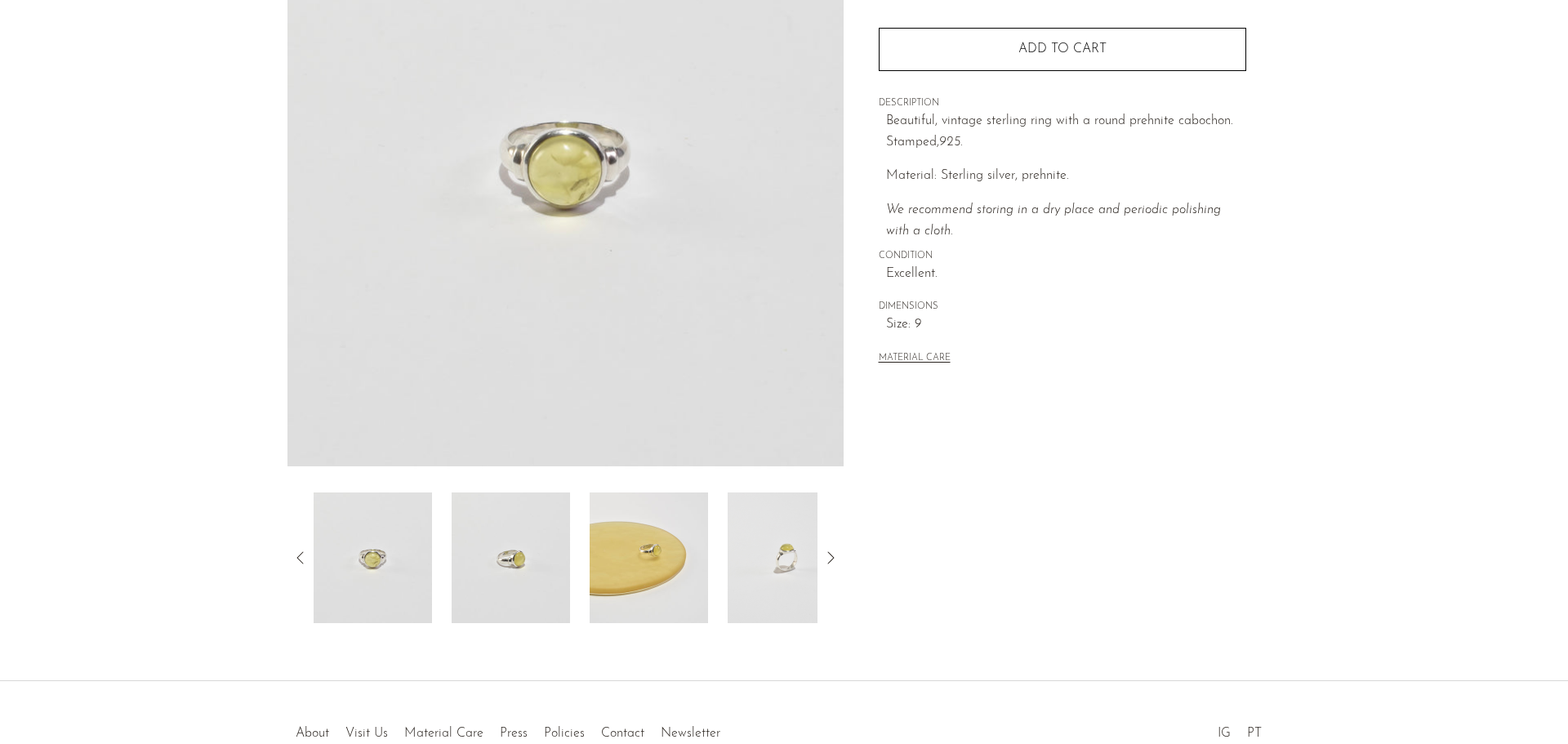
scroll to position [245, 0]
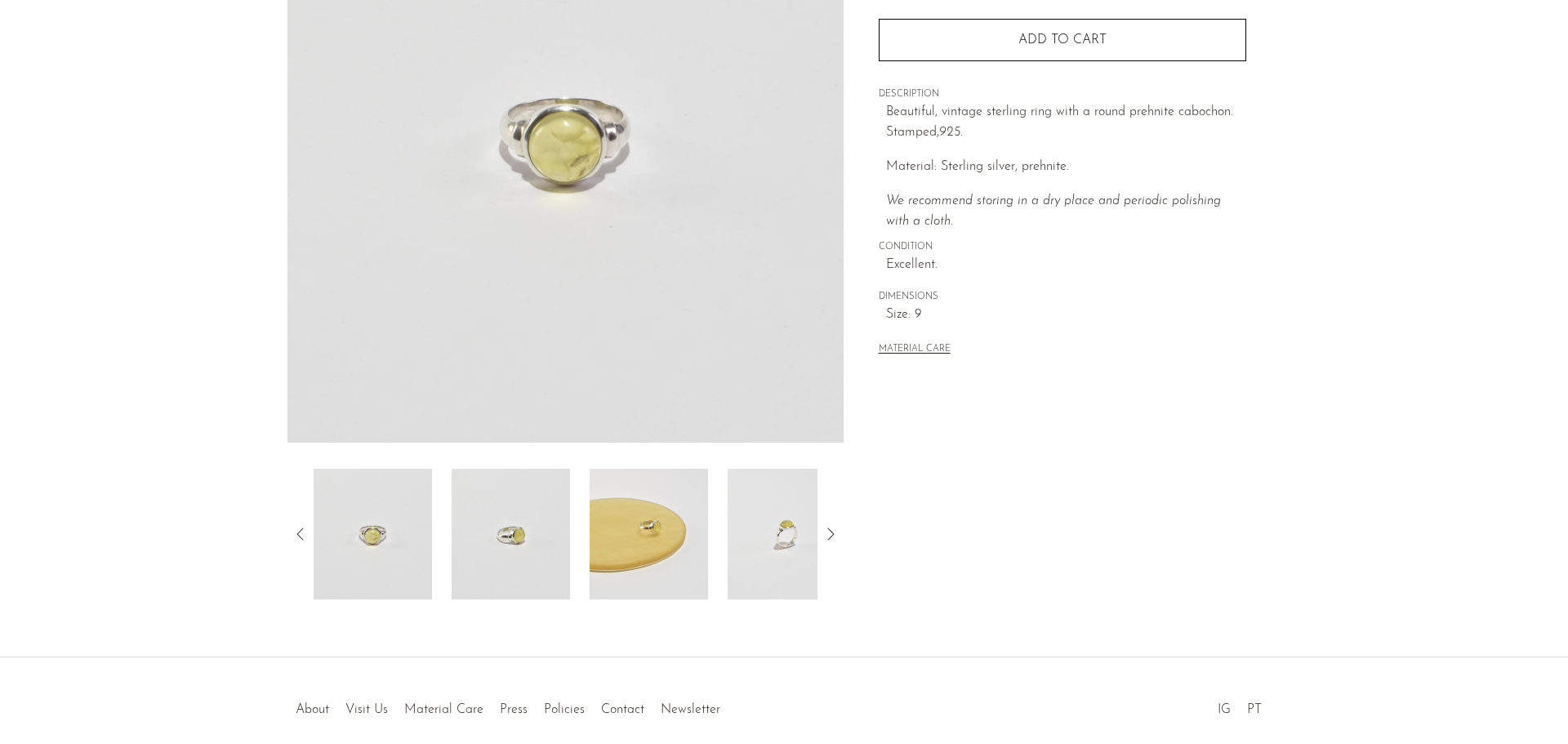
click at [648, 538] on img at bounding box center [649, 534] width 119 height 130
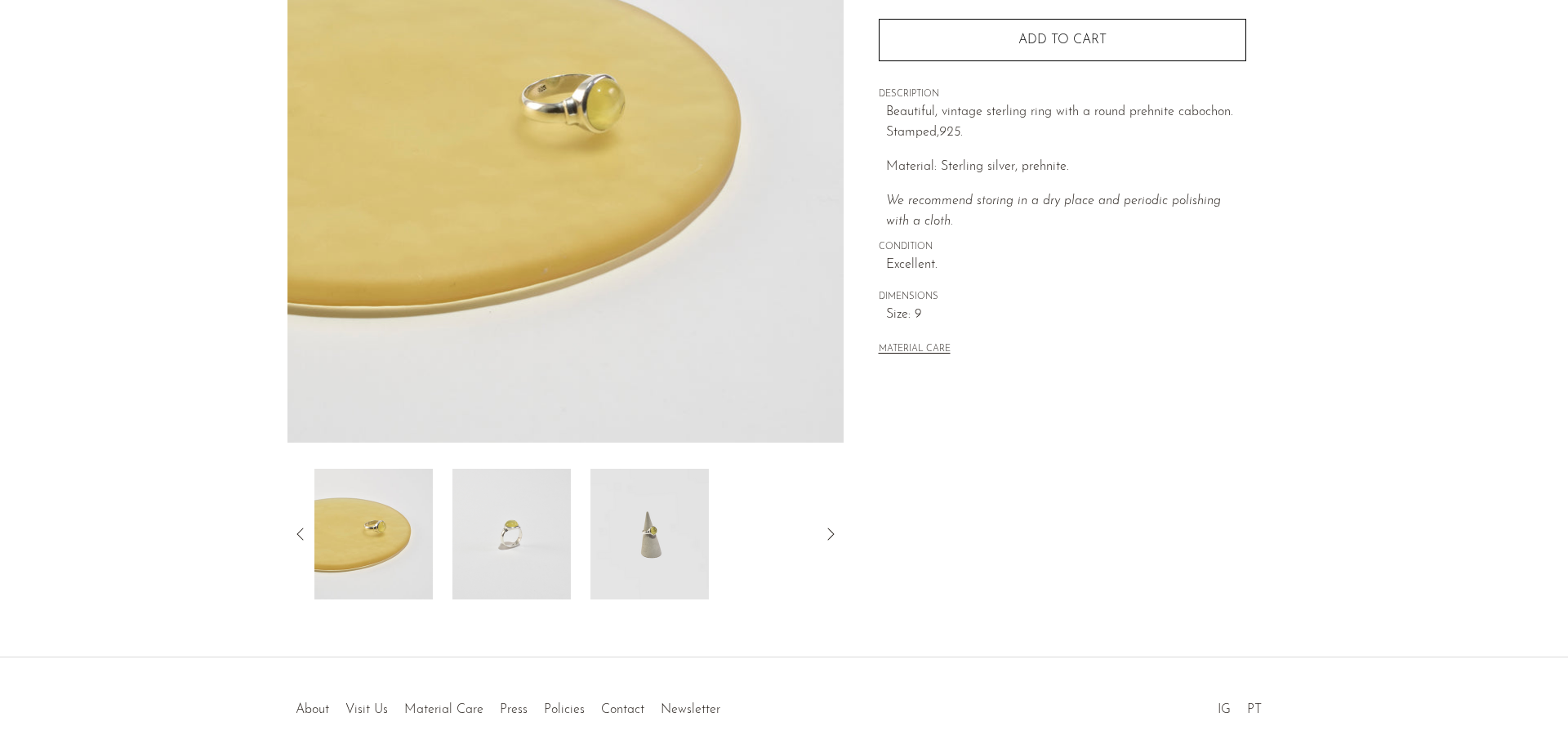
click at [649, 538] on img at bounding box center [650, 534] width 119 height 130
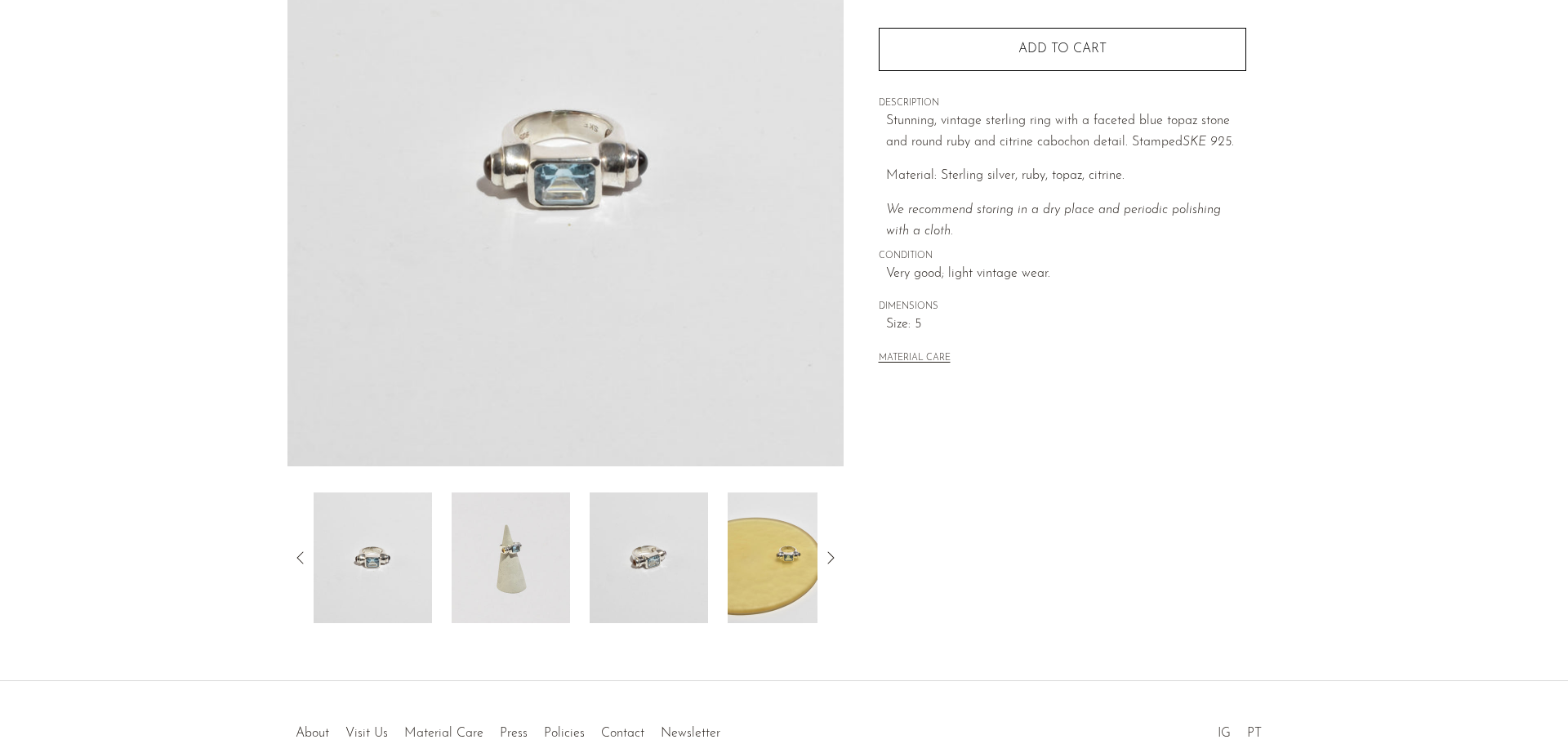
scroll to position [245, 0]
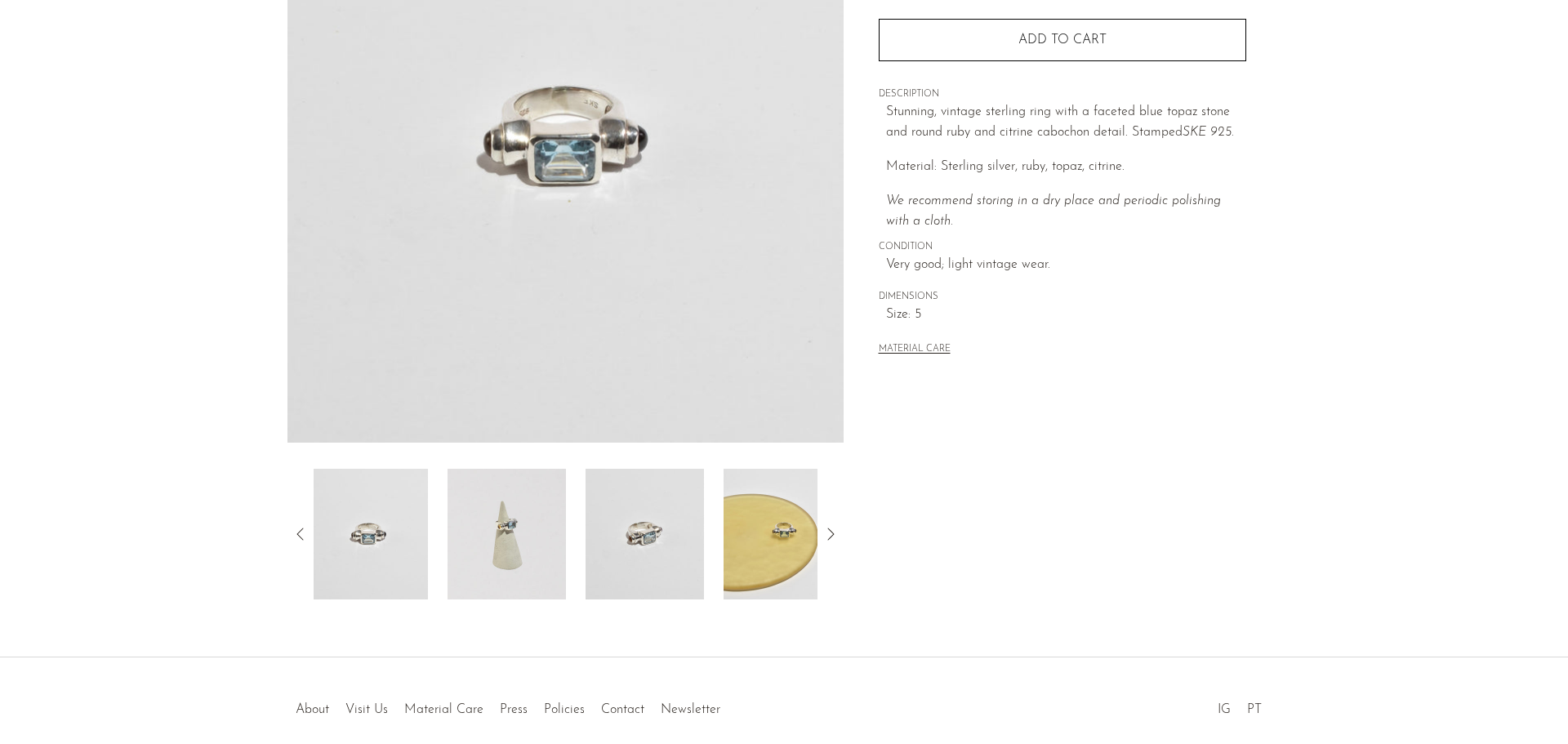
click at [680, 557] on img at bounding box center [645, 534] width 119 height 130
click at [692, 548] on img at bounding box center [649, 534] width 119 height 130
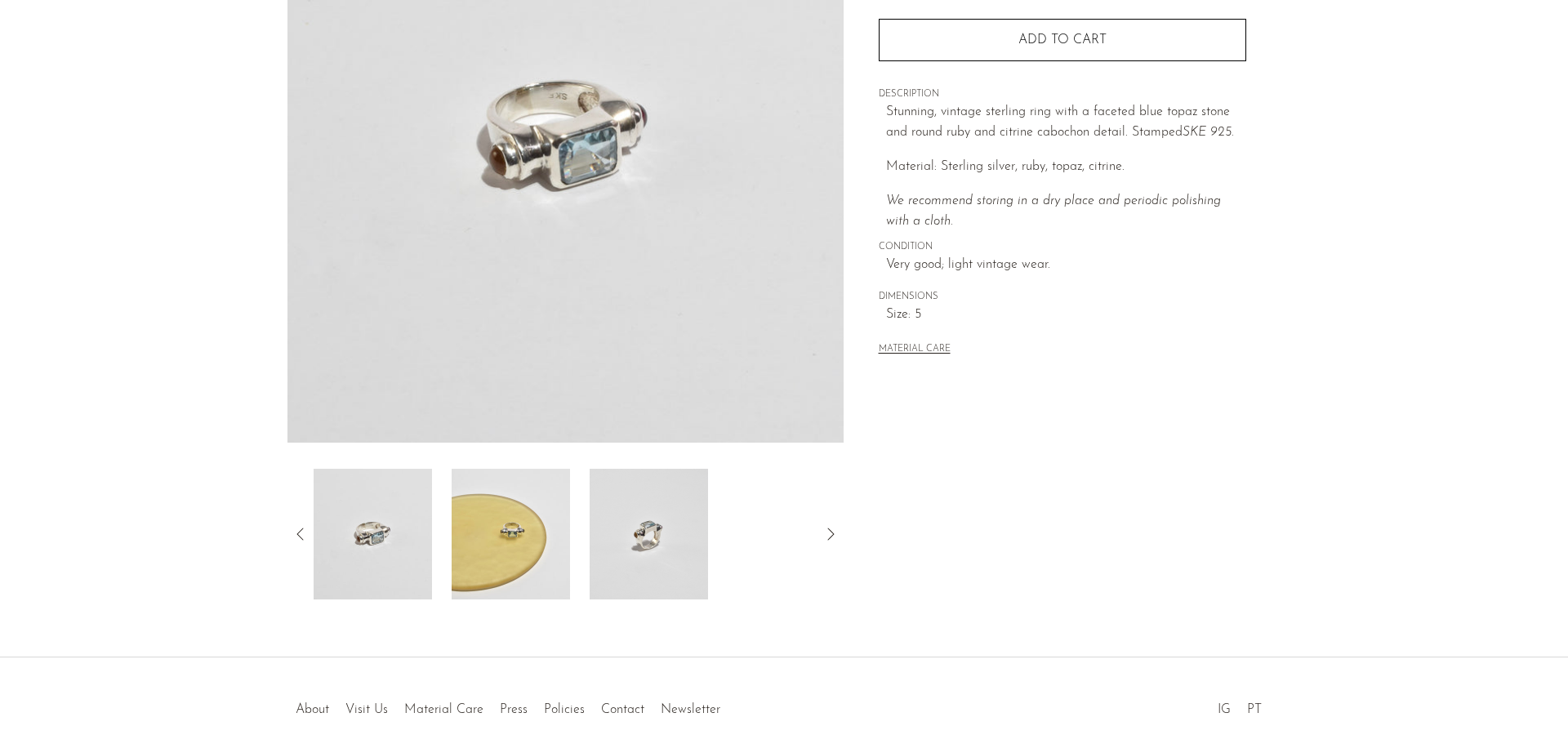
click at [527, 544] on img at bounding box center [511, 534] width 119 height 130
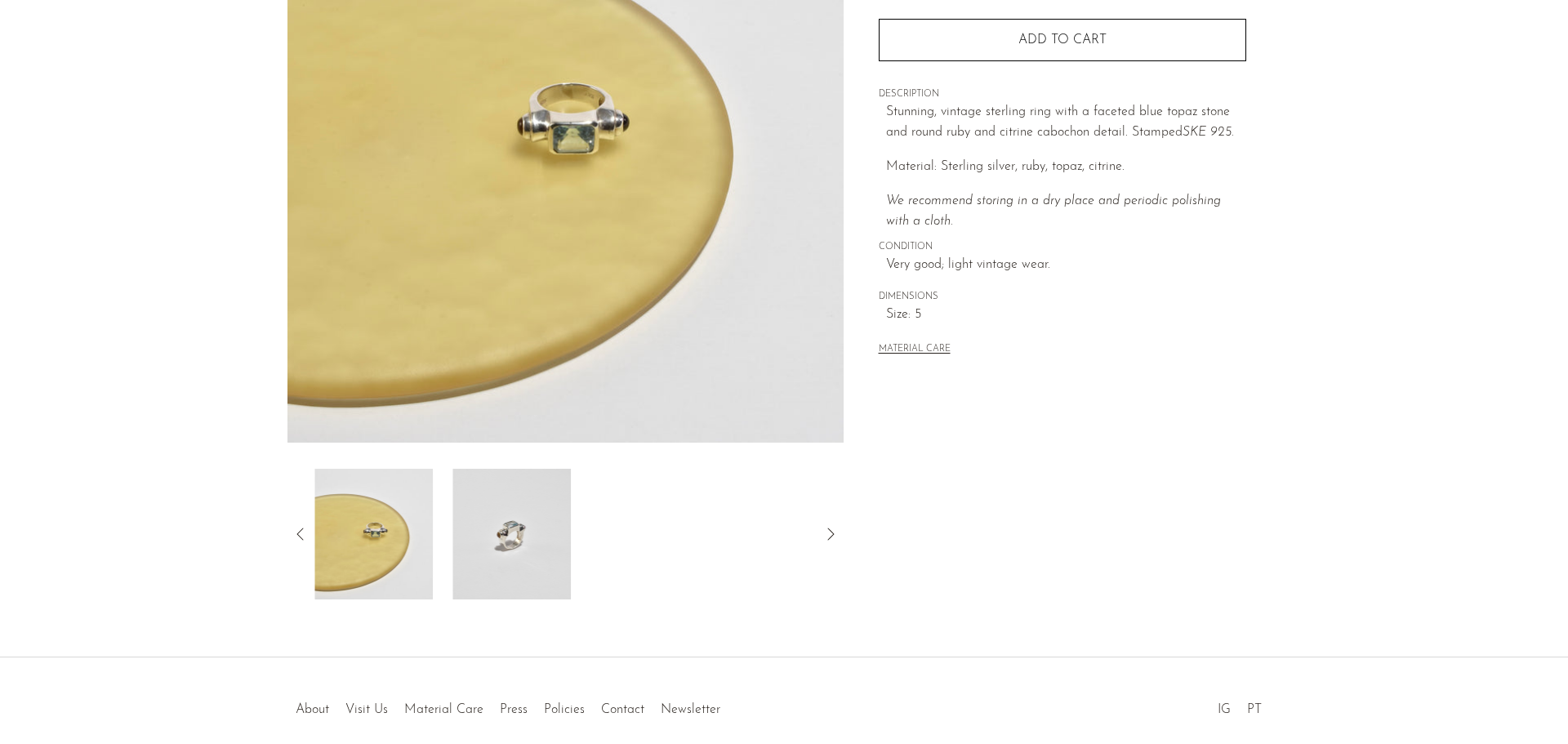
click at [538, 538] on img at bounding box center [511, 534] width 119 height 130
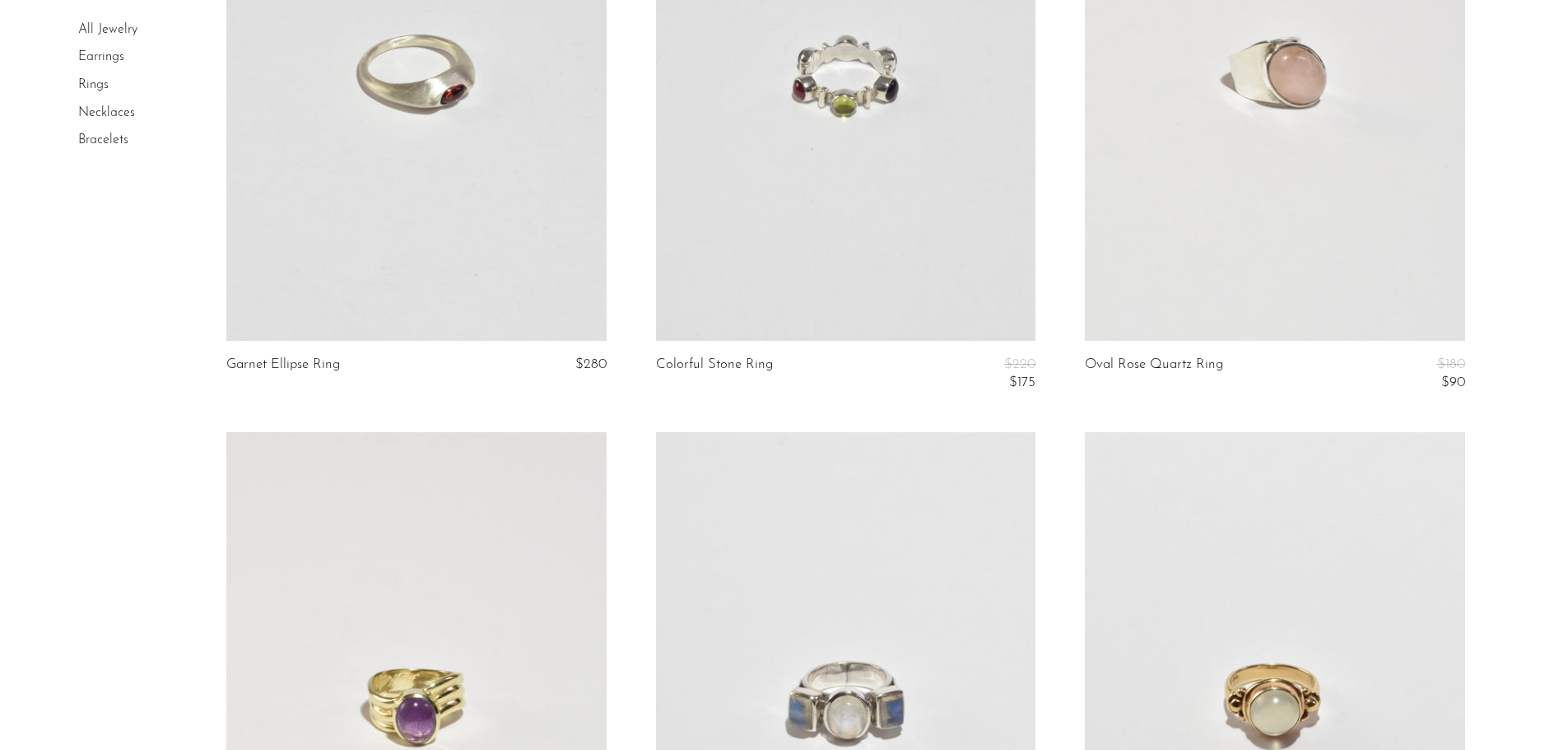
scroll to position [823, 0]
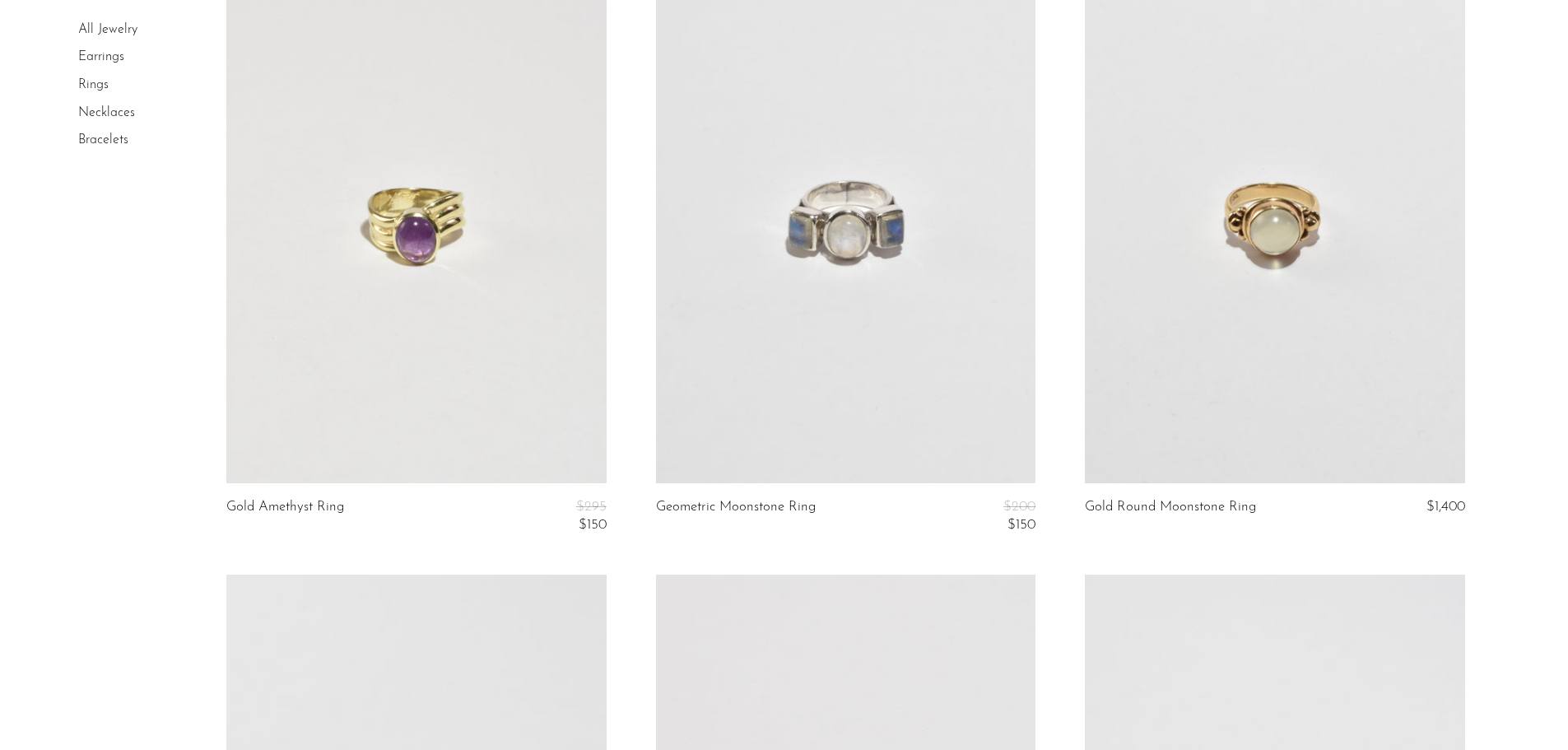
click at [1315, 263] on link at bounding box center [1274, 217] width 380 height 532
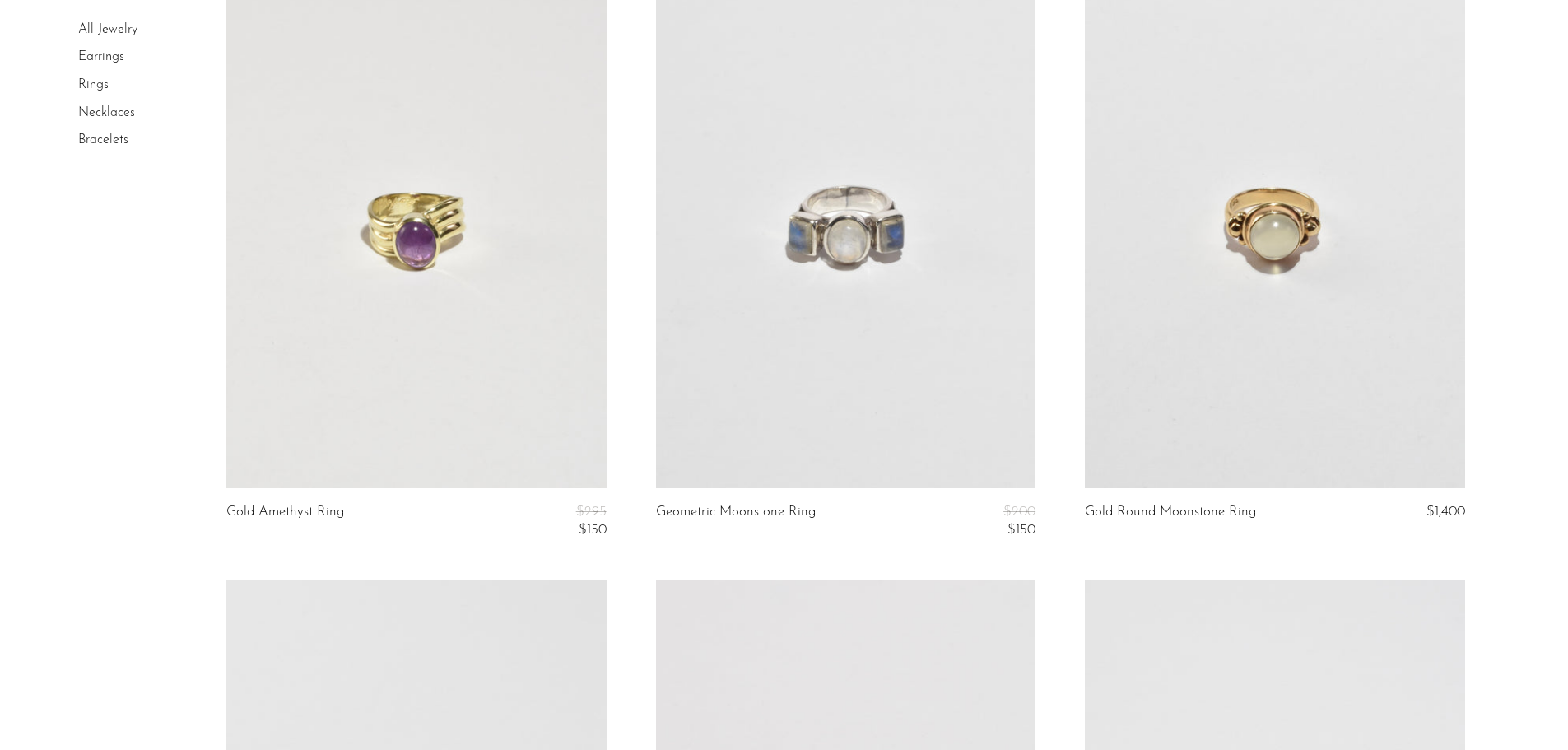
click at [872, 313] on link at bounding box center [845, 222] width 380 height 532
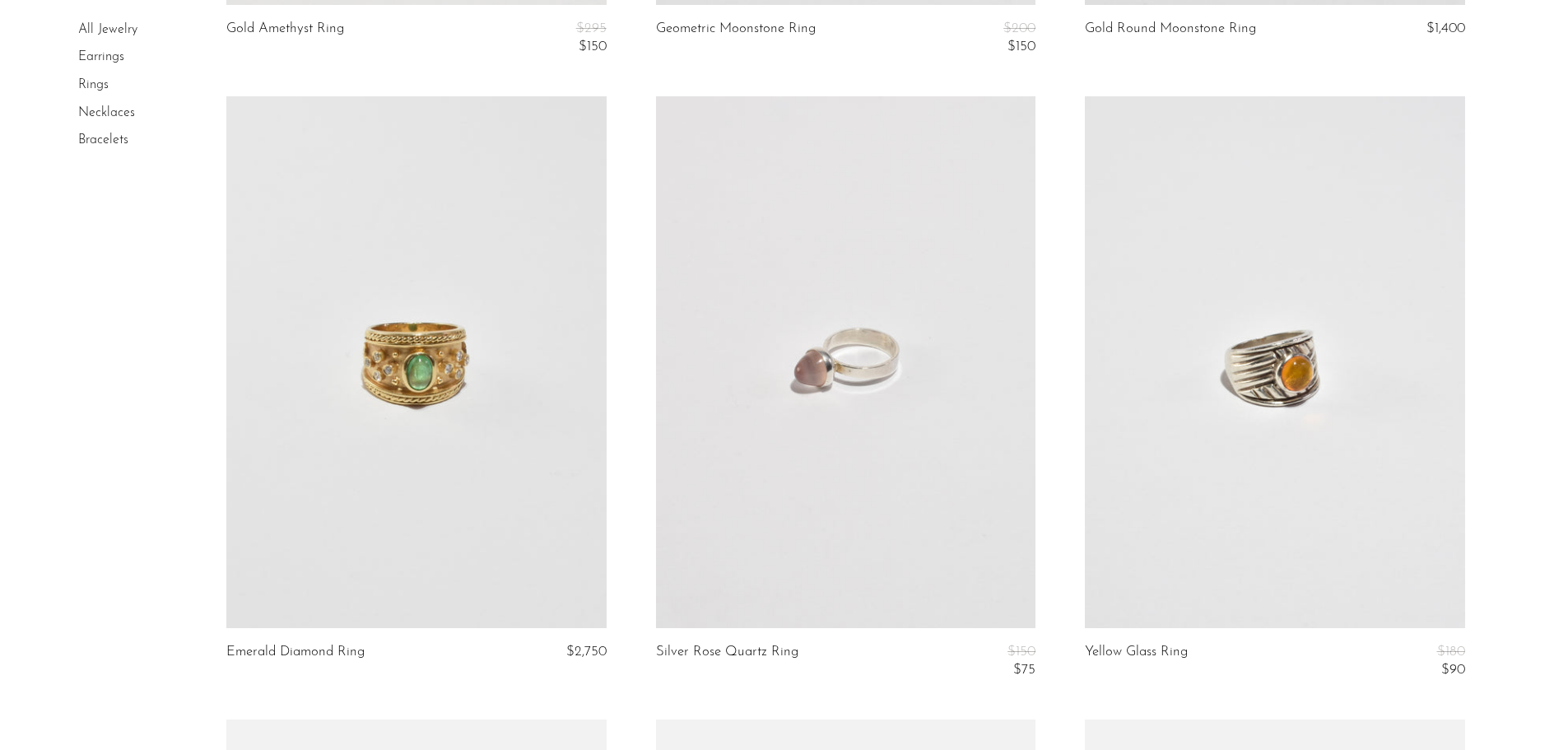
scroll to position [1308, 0]
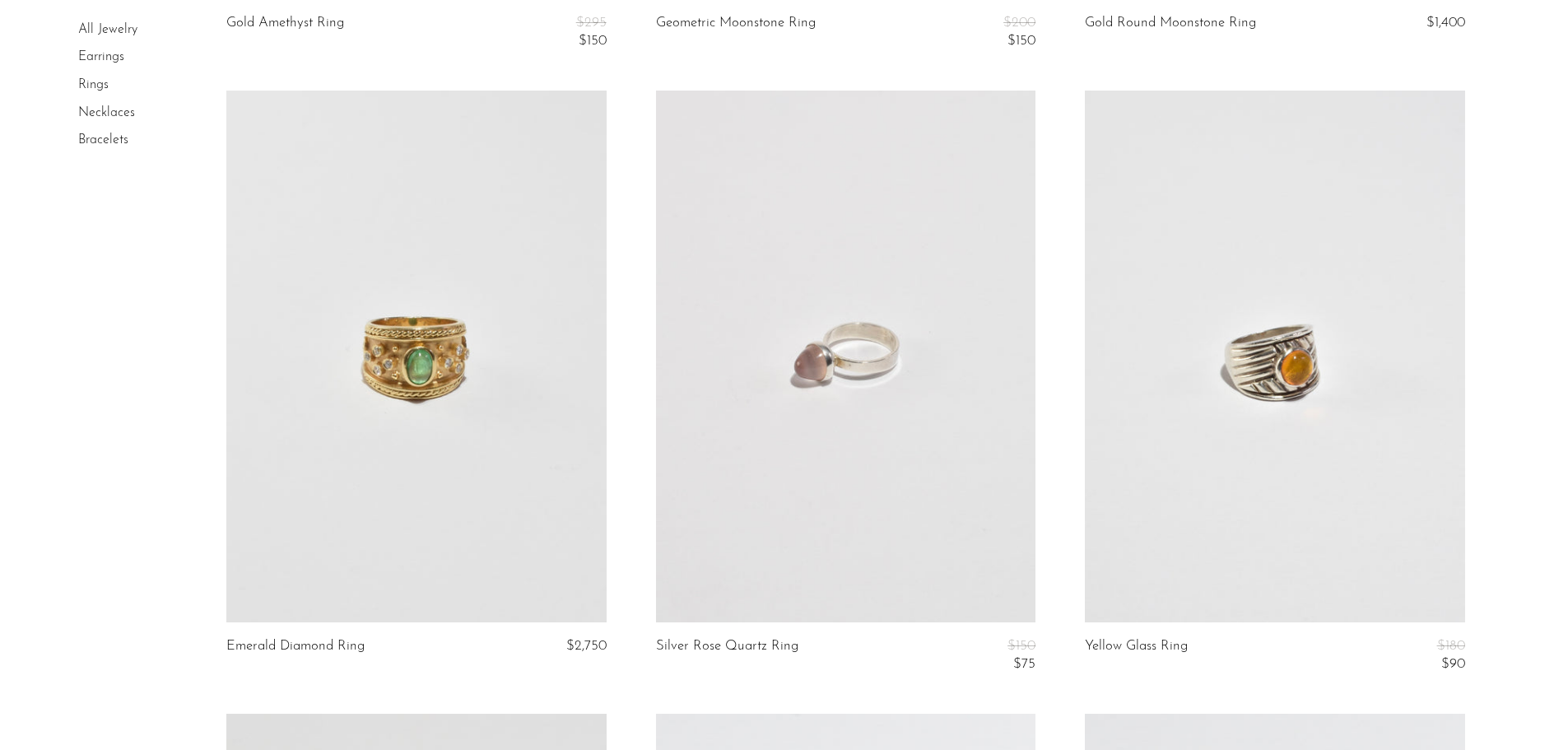
click at [857, 409] on link at bounding box center [845, 356] width 380 height 532
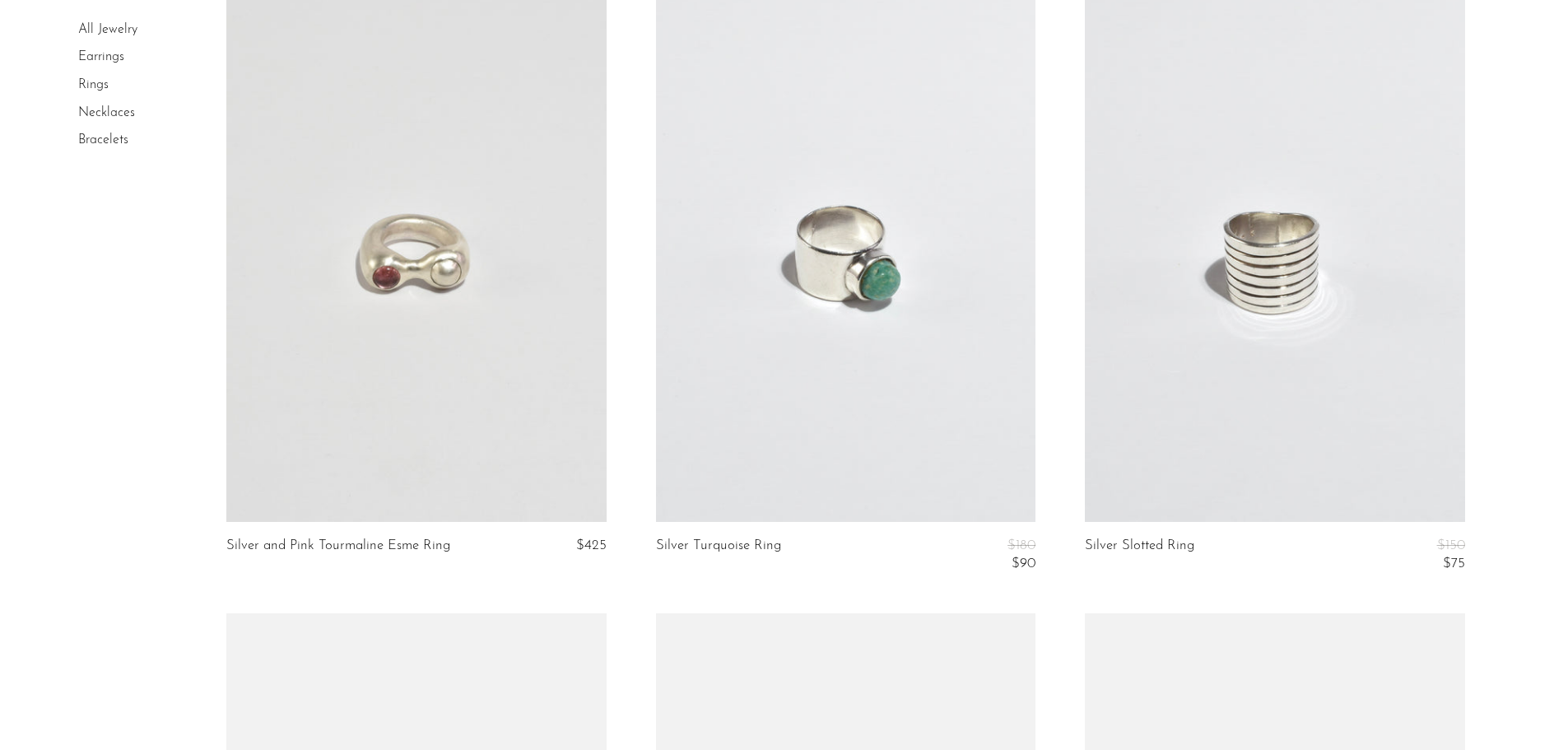
scroll to position [2044, 0]
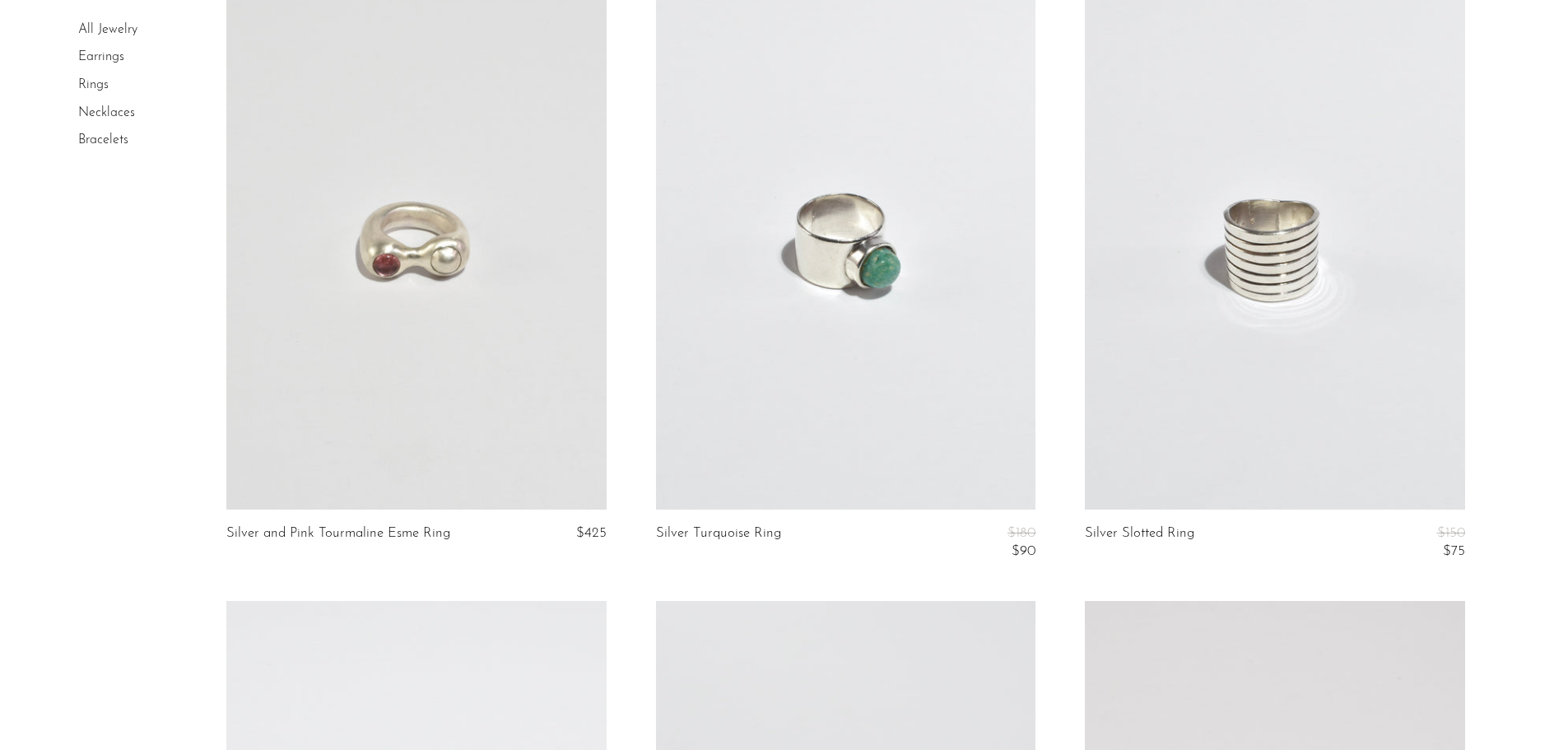
click at [356, 393] on link at bounding box center [415, 243] width 380 height 532
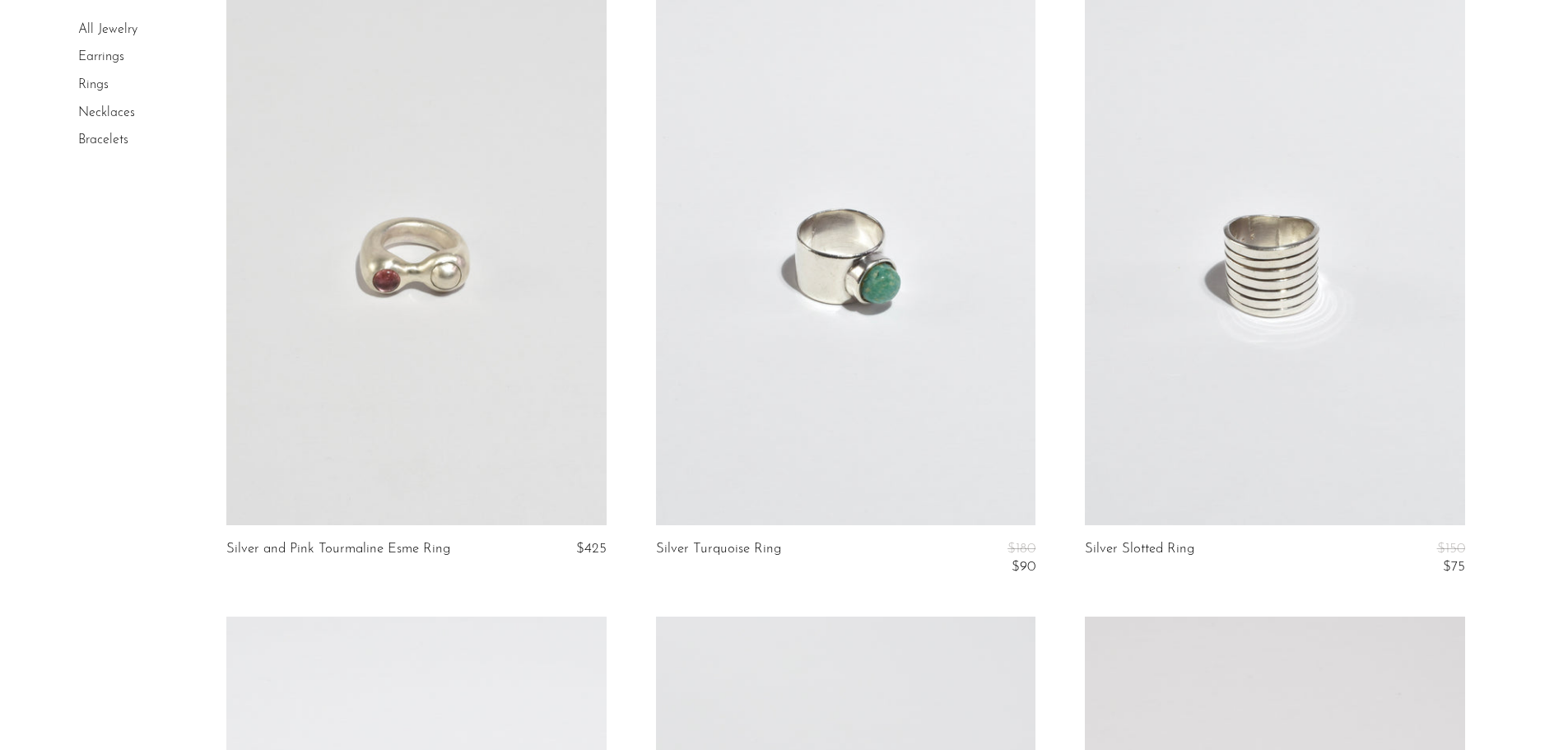
click at [808, 289] on link at bounding box center [845, 259] width 380 height 532
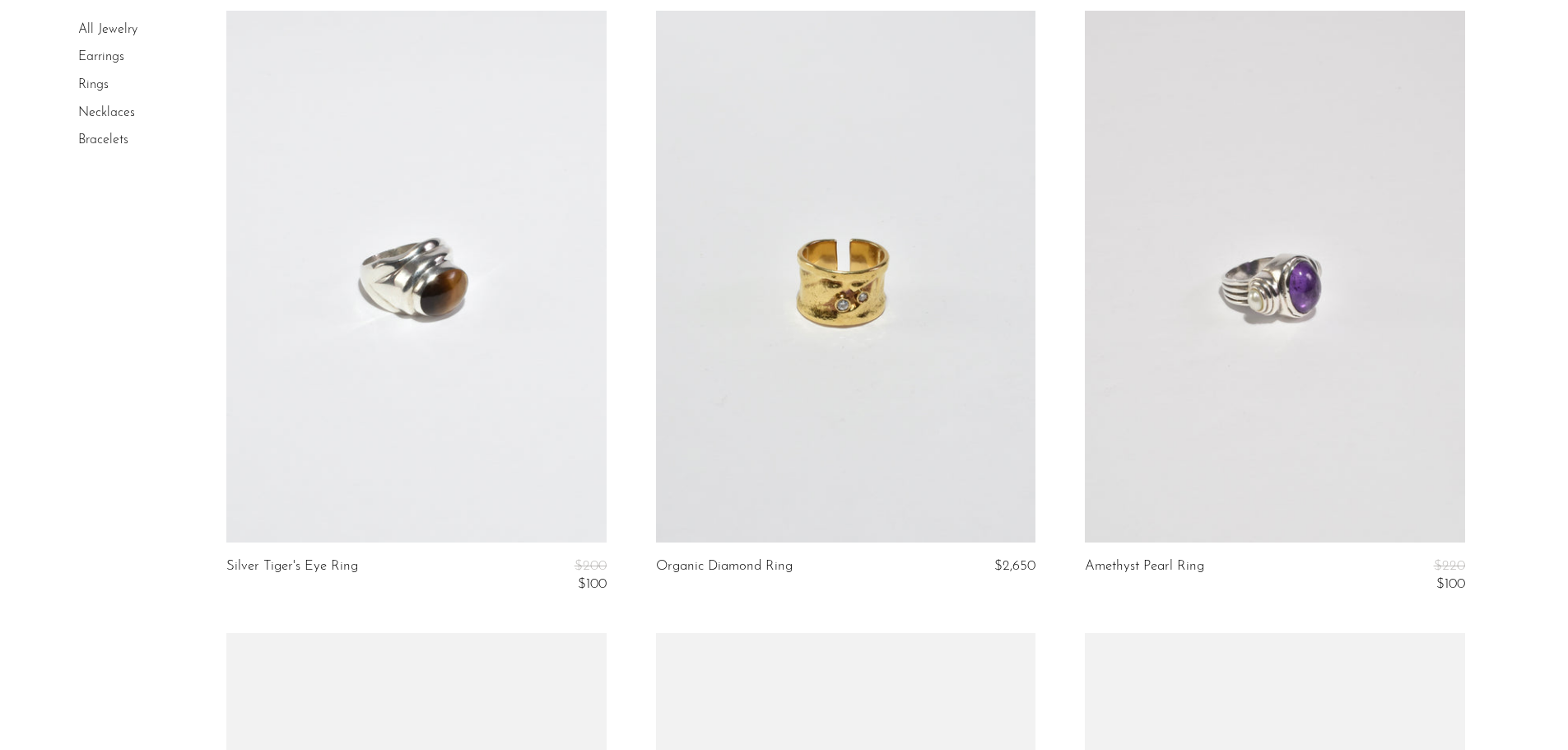
scroll to position [2677, 0]
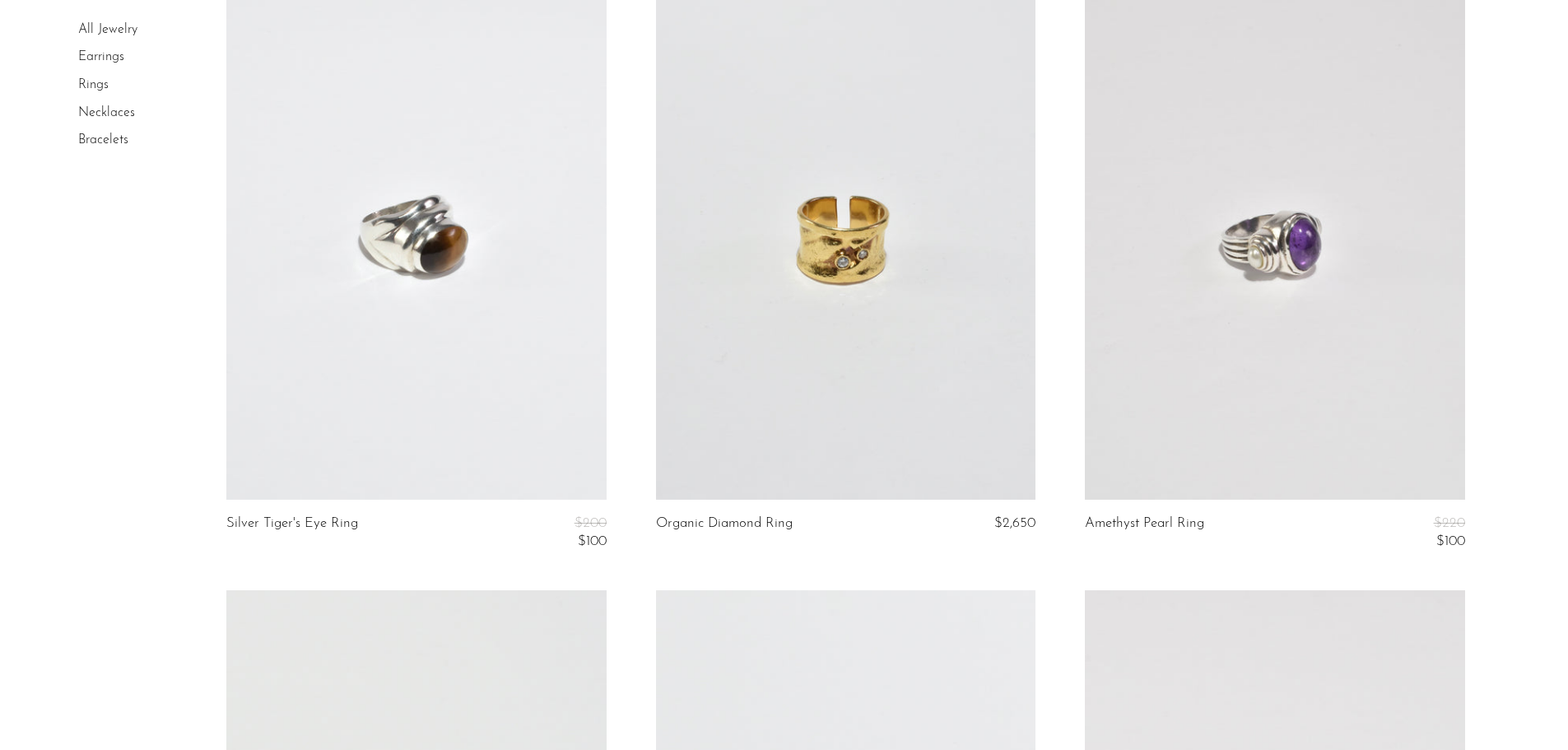
click at [507, 266] on link at bounding box center [415, 233] width 380 height 532
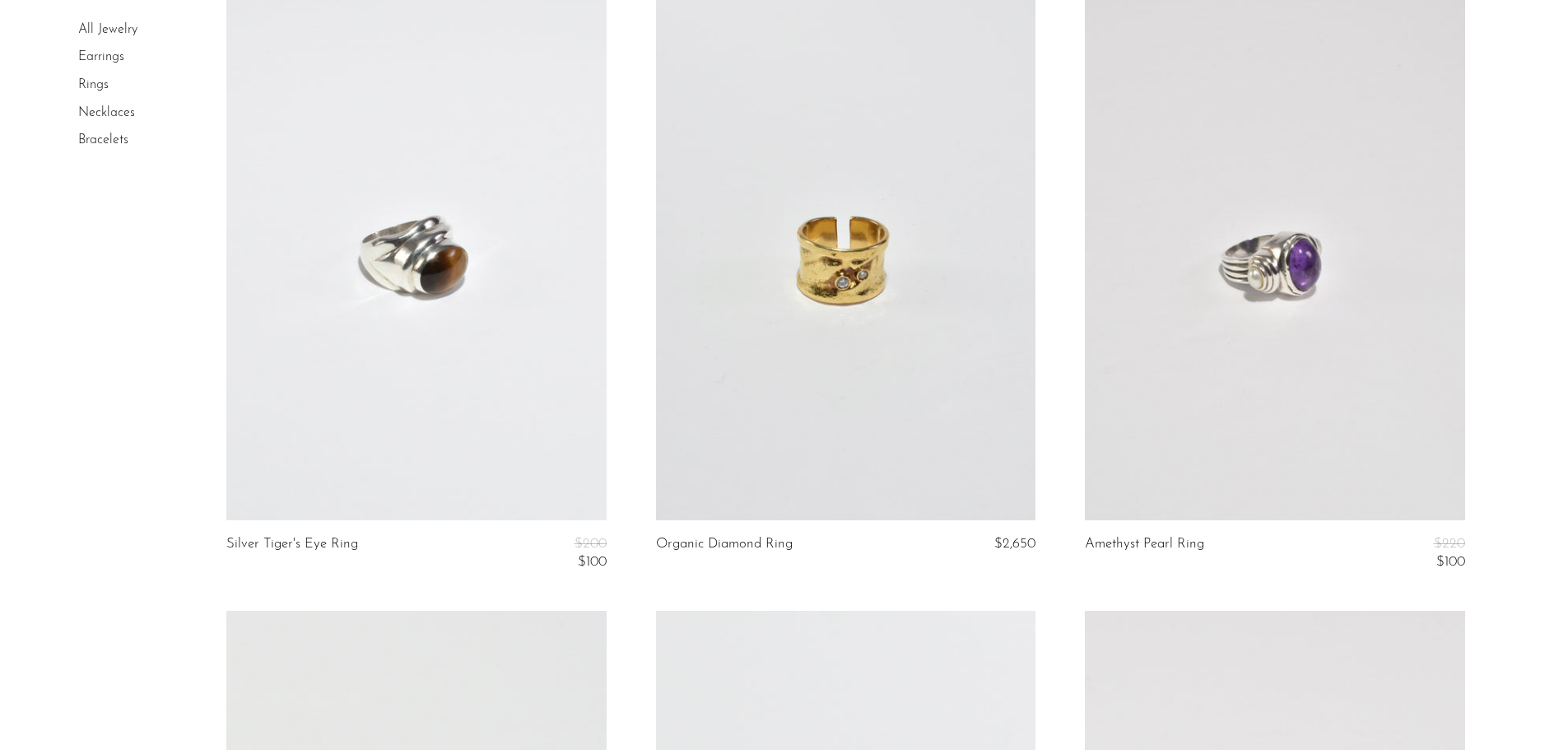
click at [1312, 367] on link at bounding box center [1274, 254] width 380 height 532
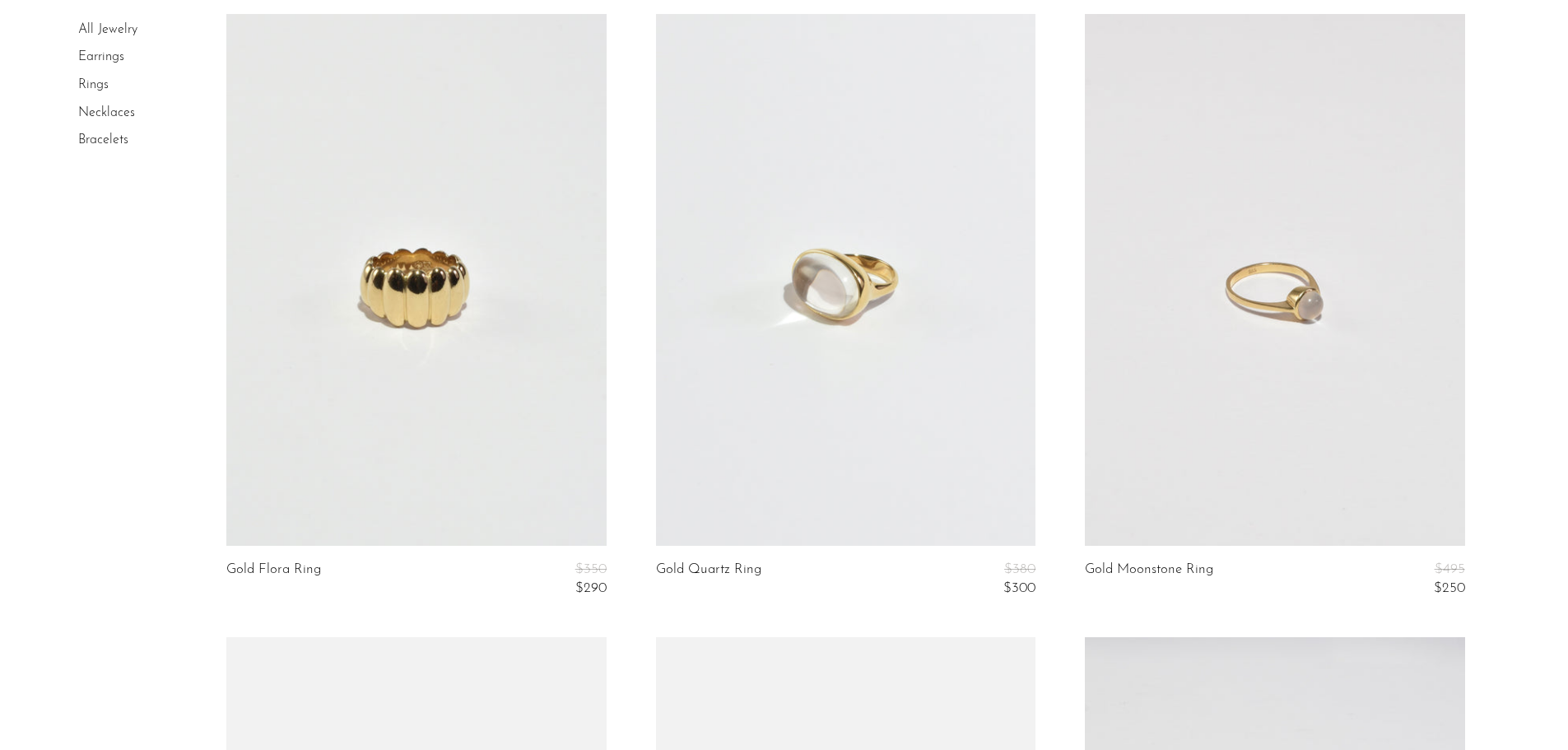
scroll to position [3300, 0]
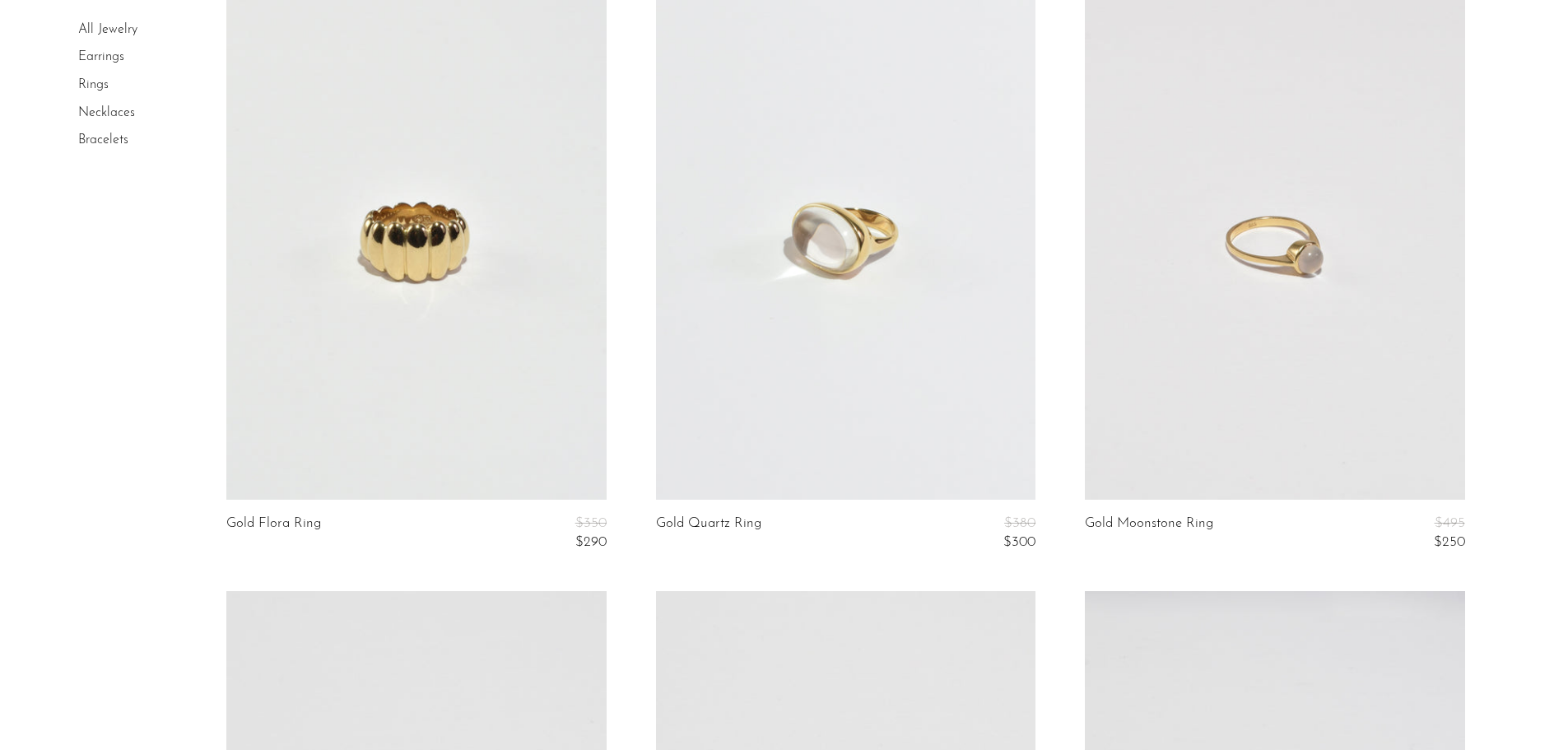
click at [849, 313] on link at bounding box center [845, 233] width 380 height 532
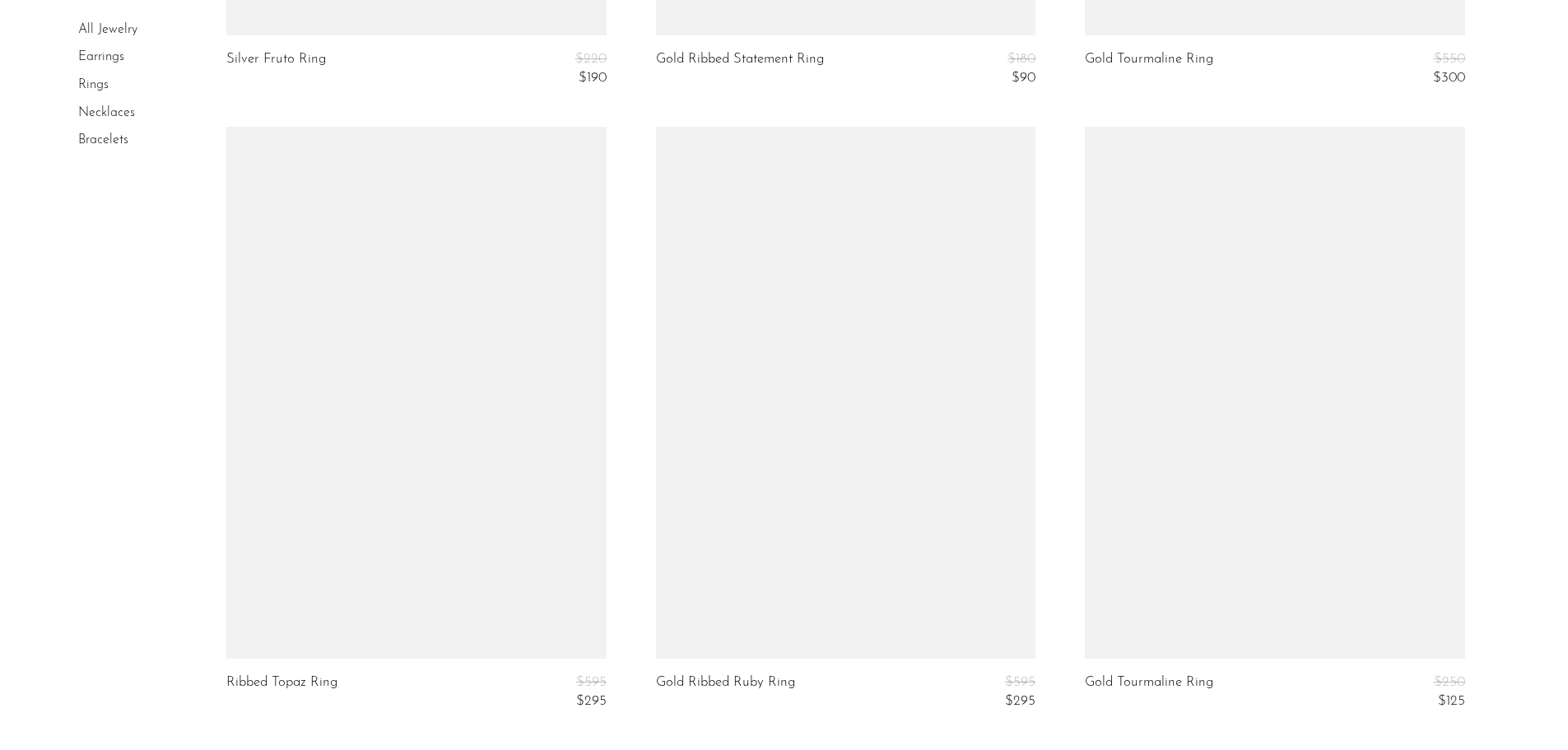
scroll to position [5662, 0]
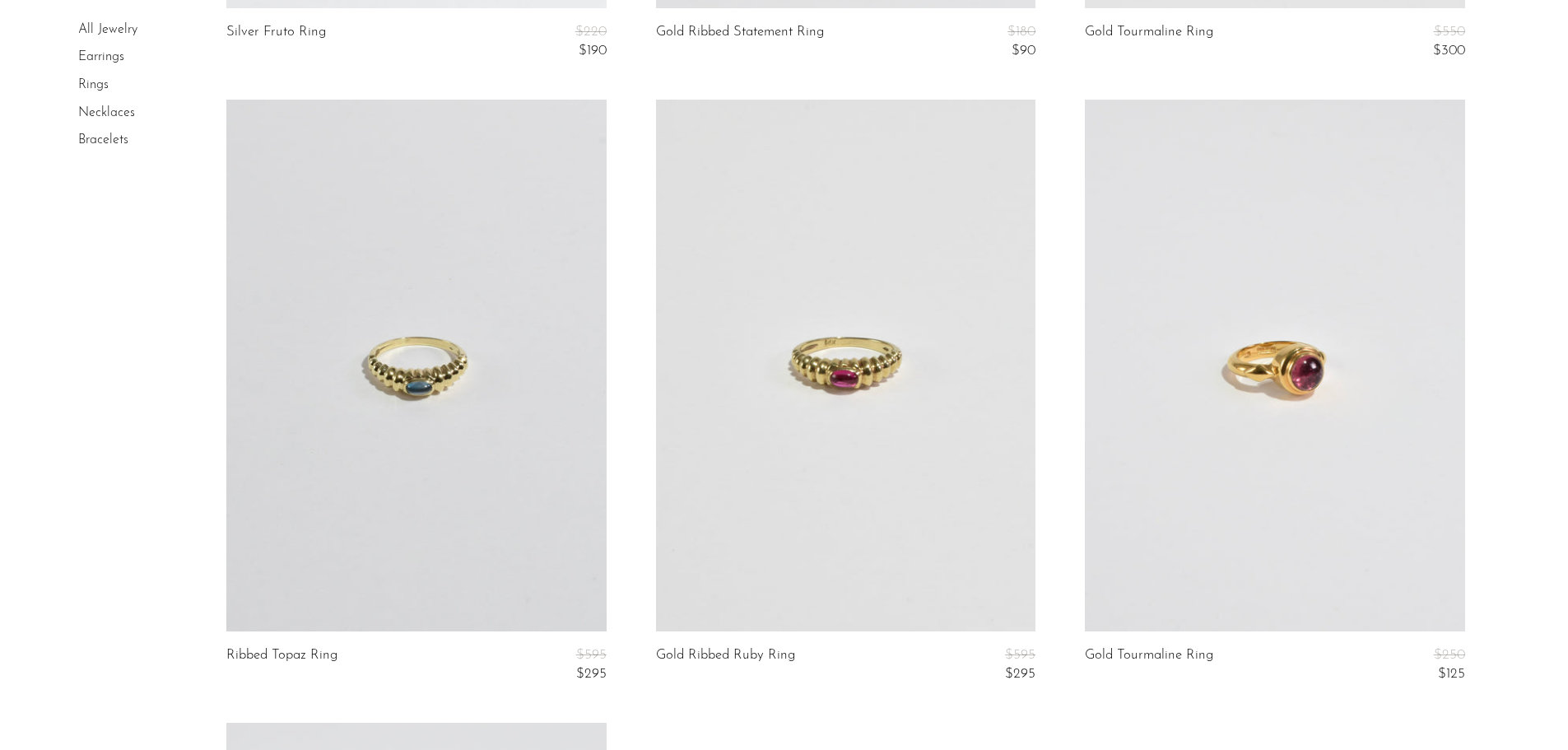
click at [1350, 461] on link at bounding box center [1274, 365] width 380 height 532
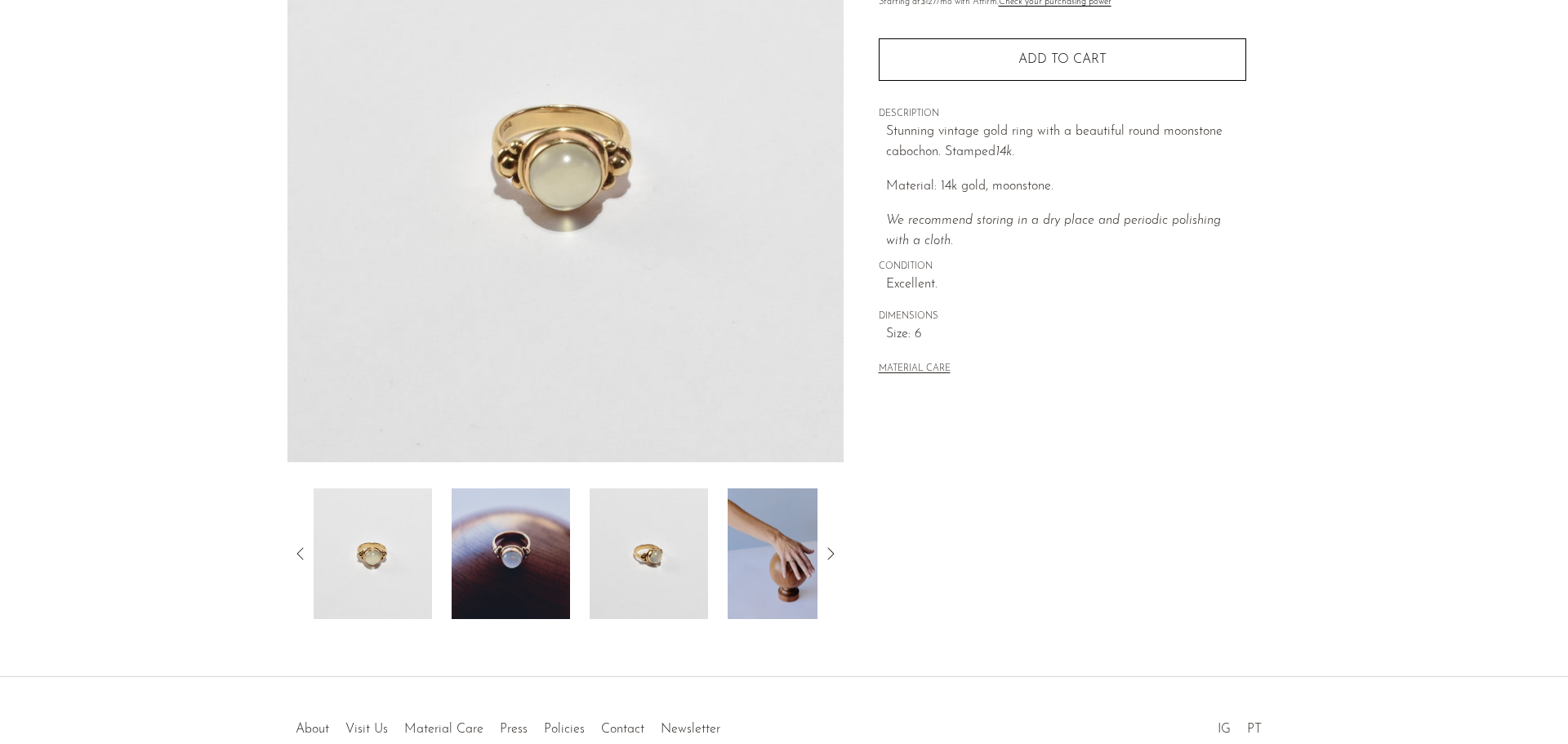
scroll to position [245, 0]
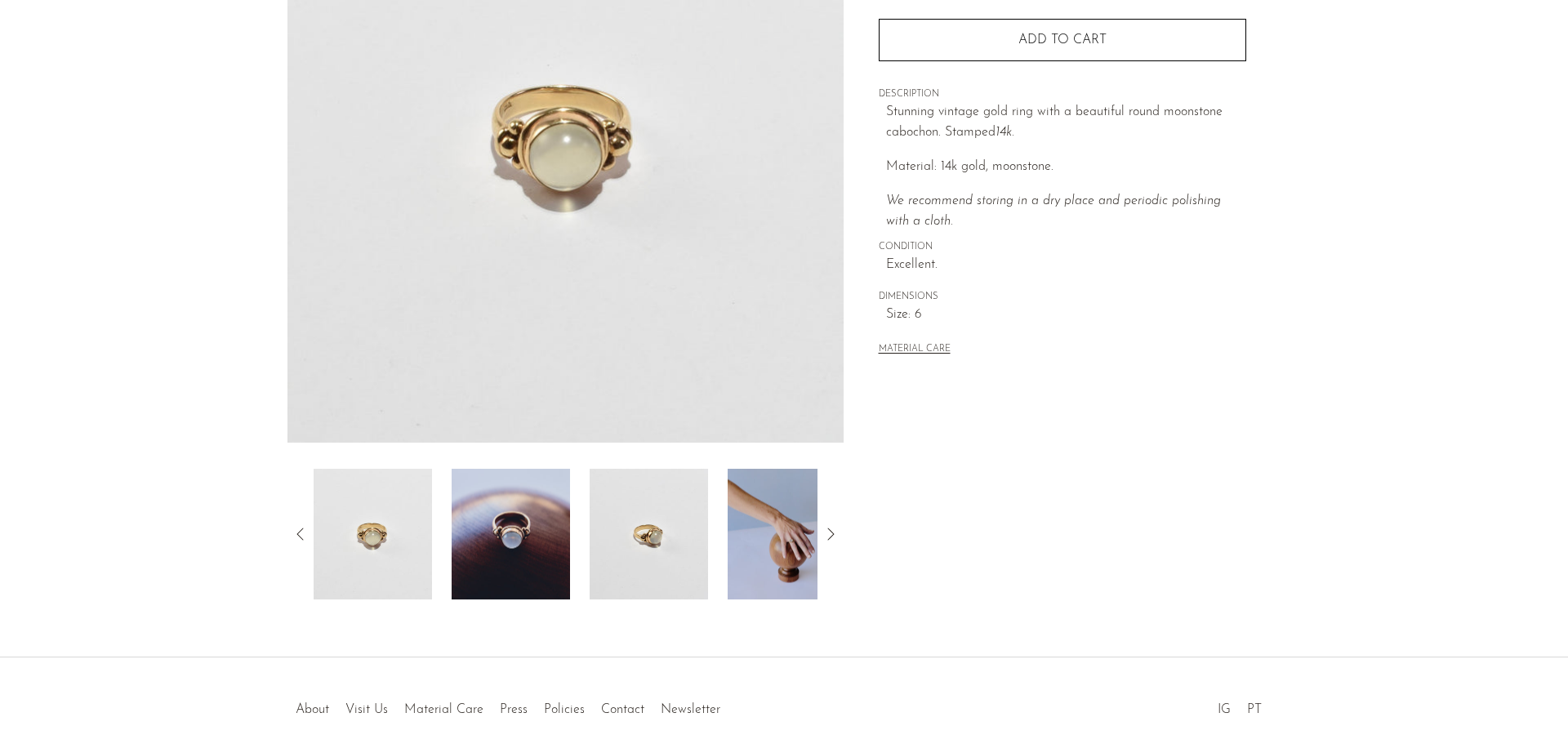
click at [783, 556] on img at bounding box center [787, 534] width 119 height 130
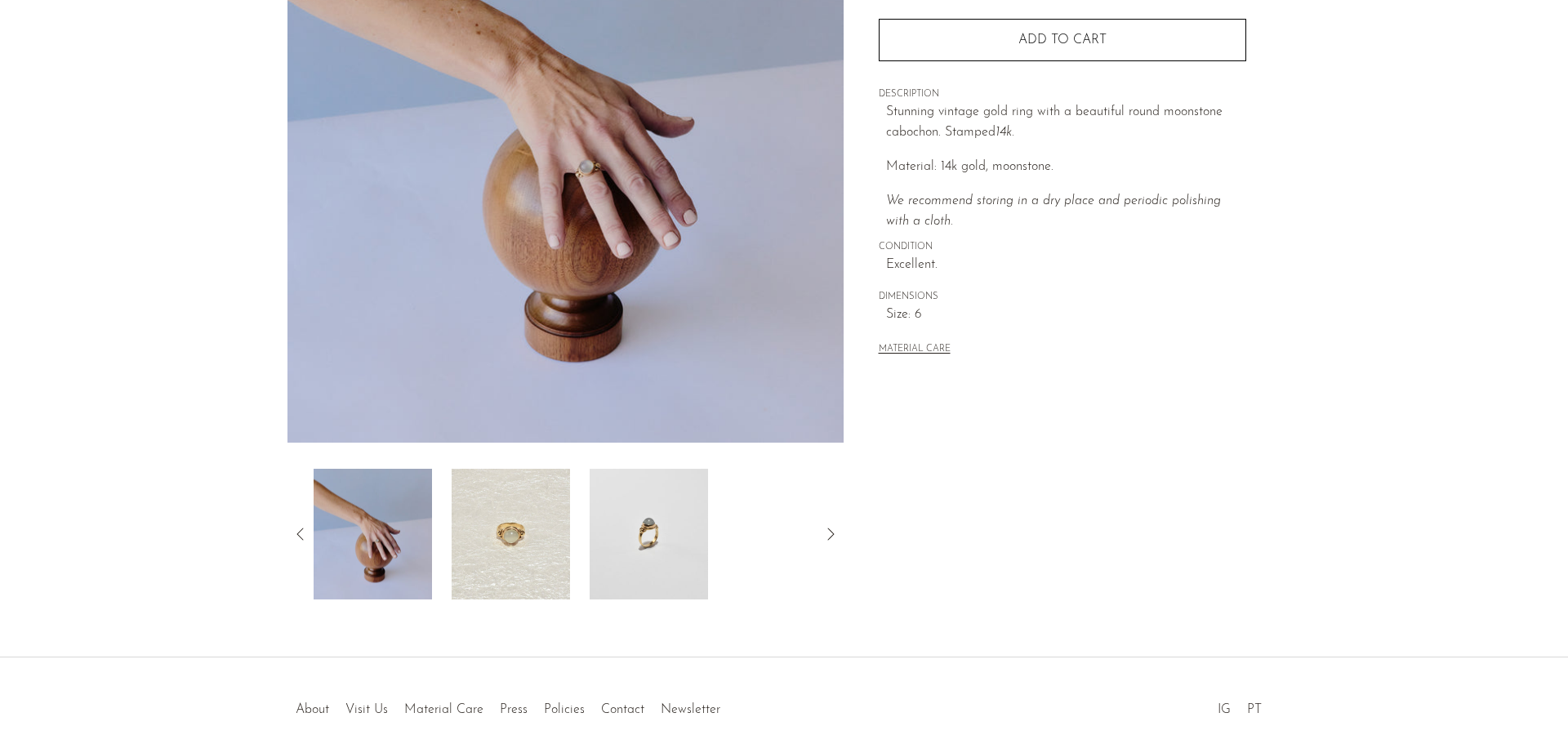
click at [522, 564] on img at bounding box center [511, 534] width 119 height 130
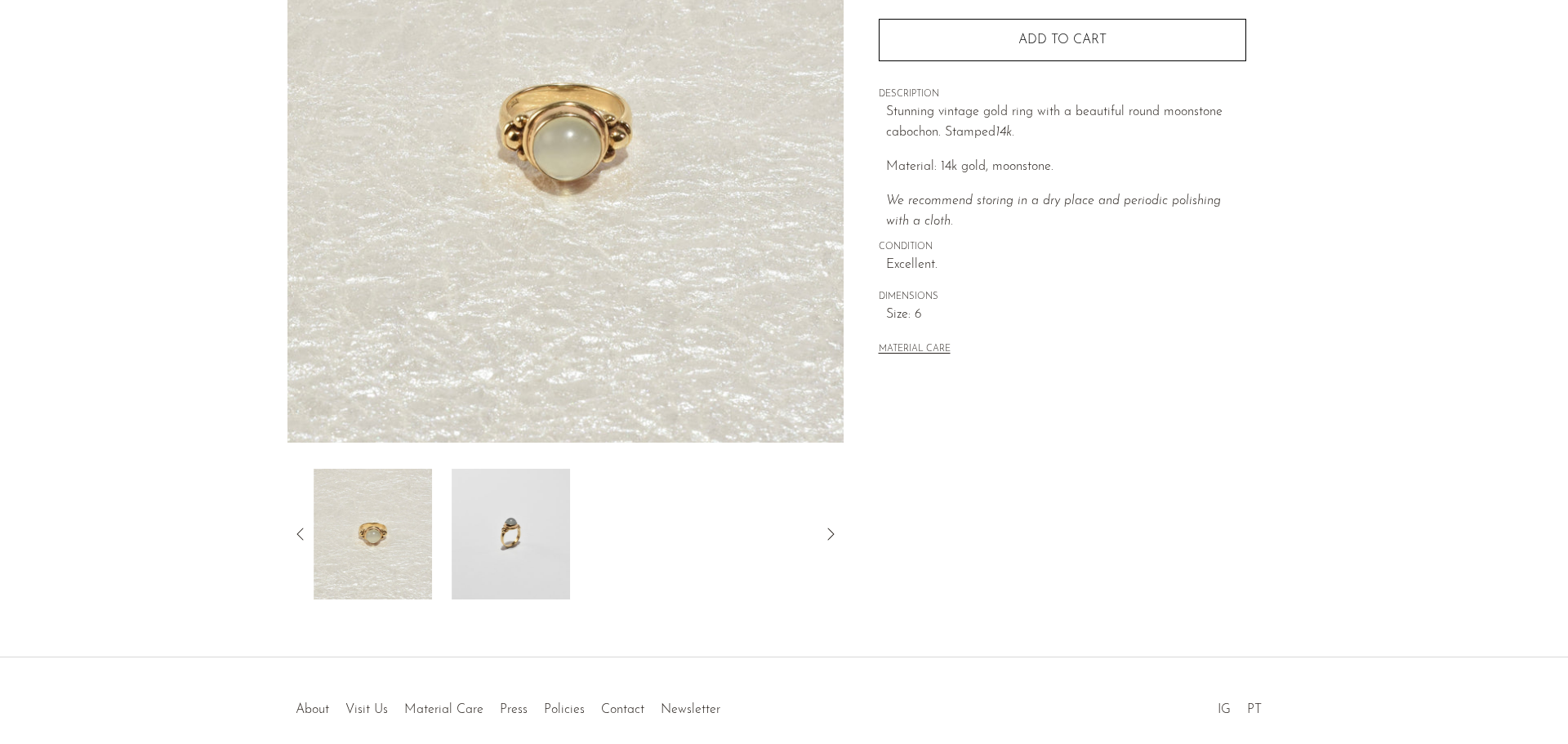
click at [511, 540] on img at bounding box center [511, 534] width 119 height 130
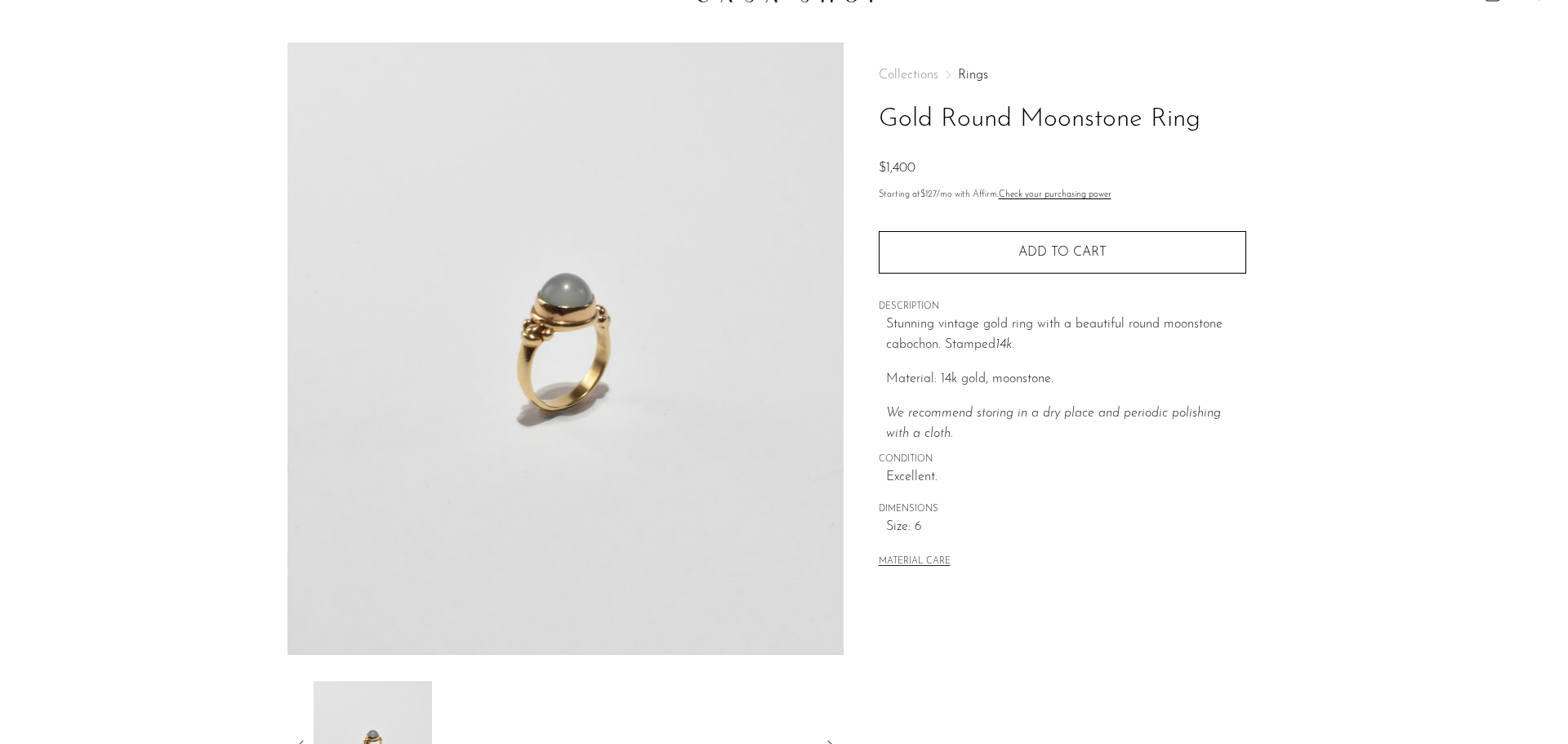
scroll to position [0, 0]
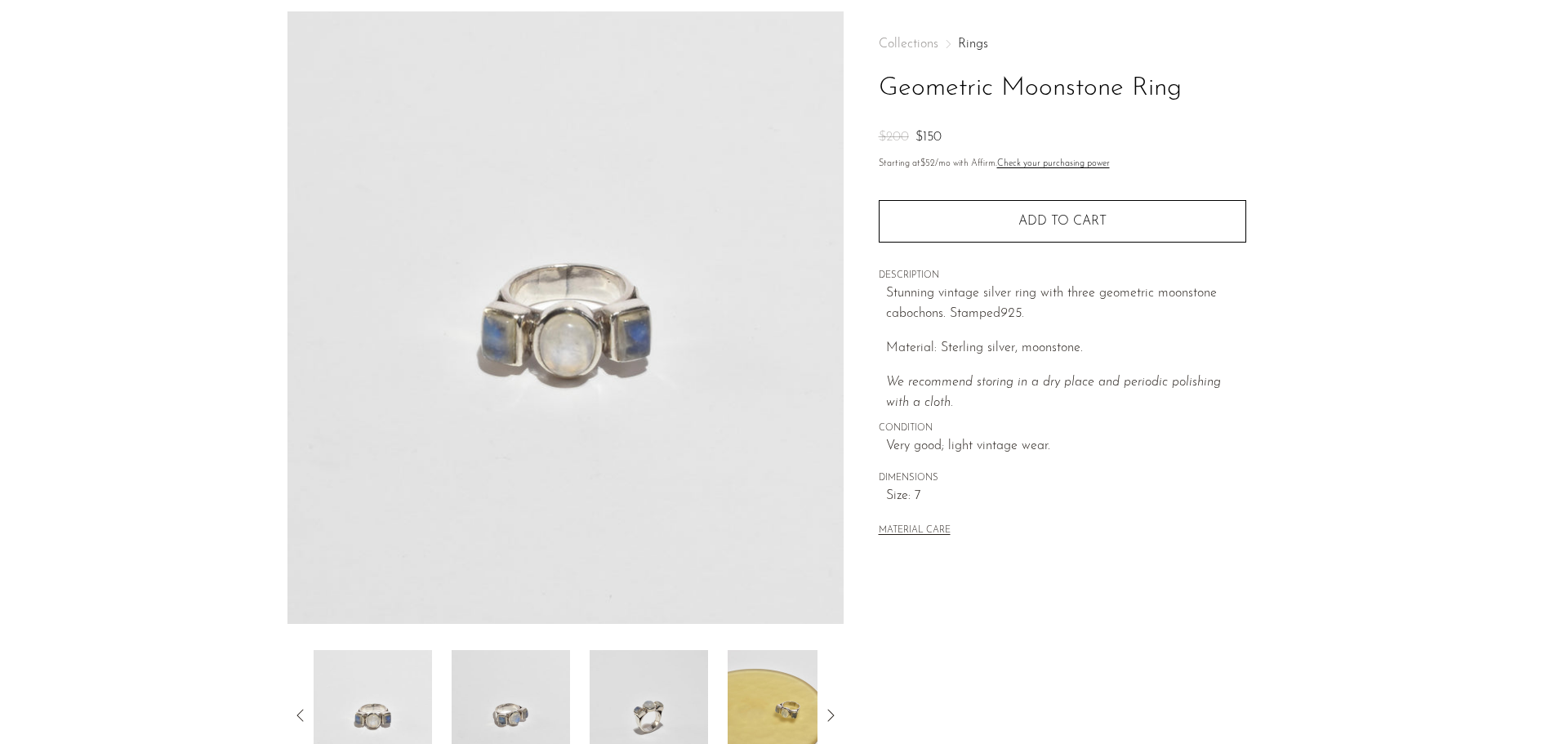
scroll to position [163, 0]
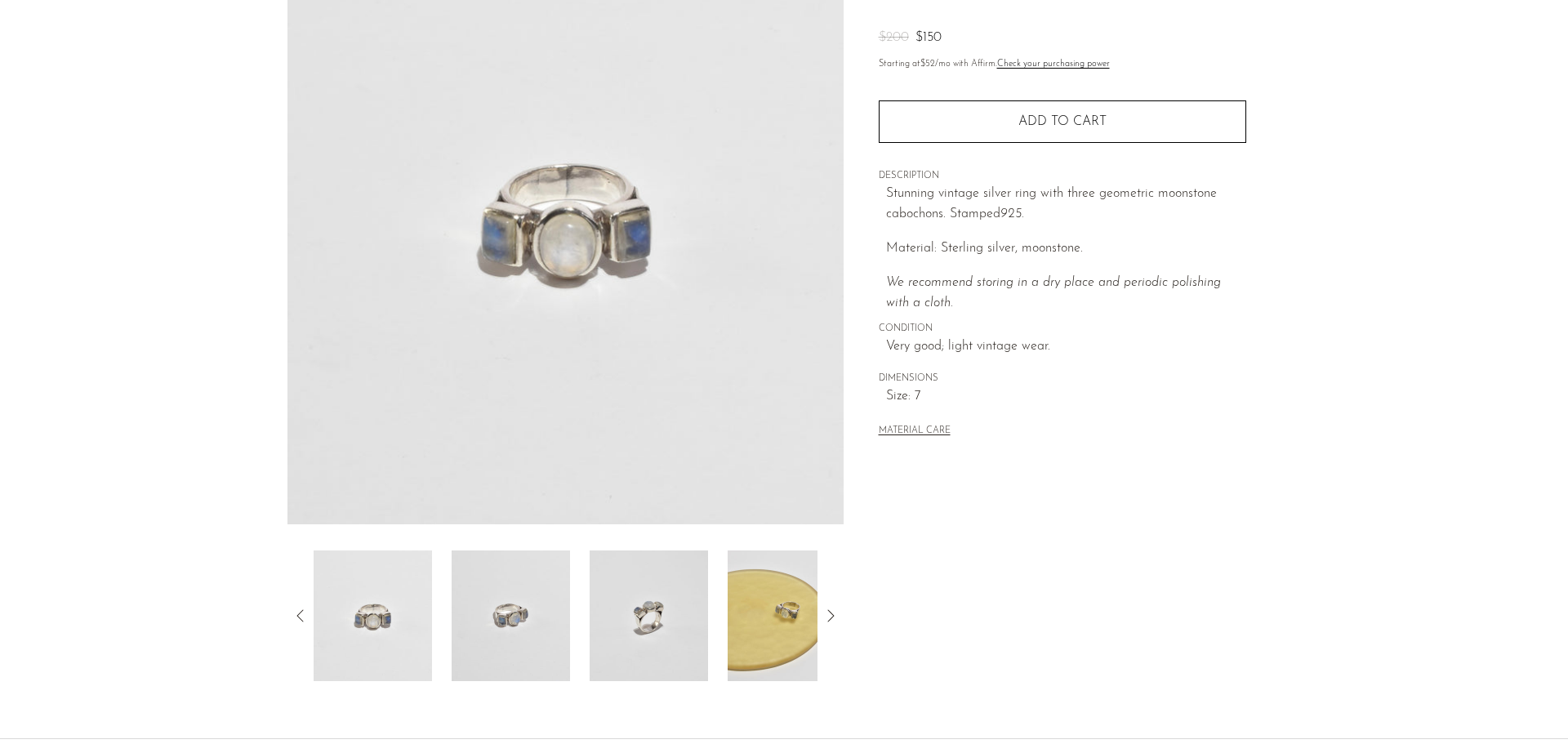
click at [667, 617] on img at bounding box center [649, 615] width 119 height 130
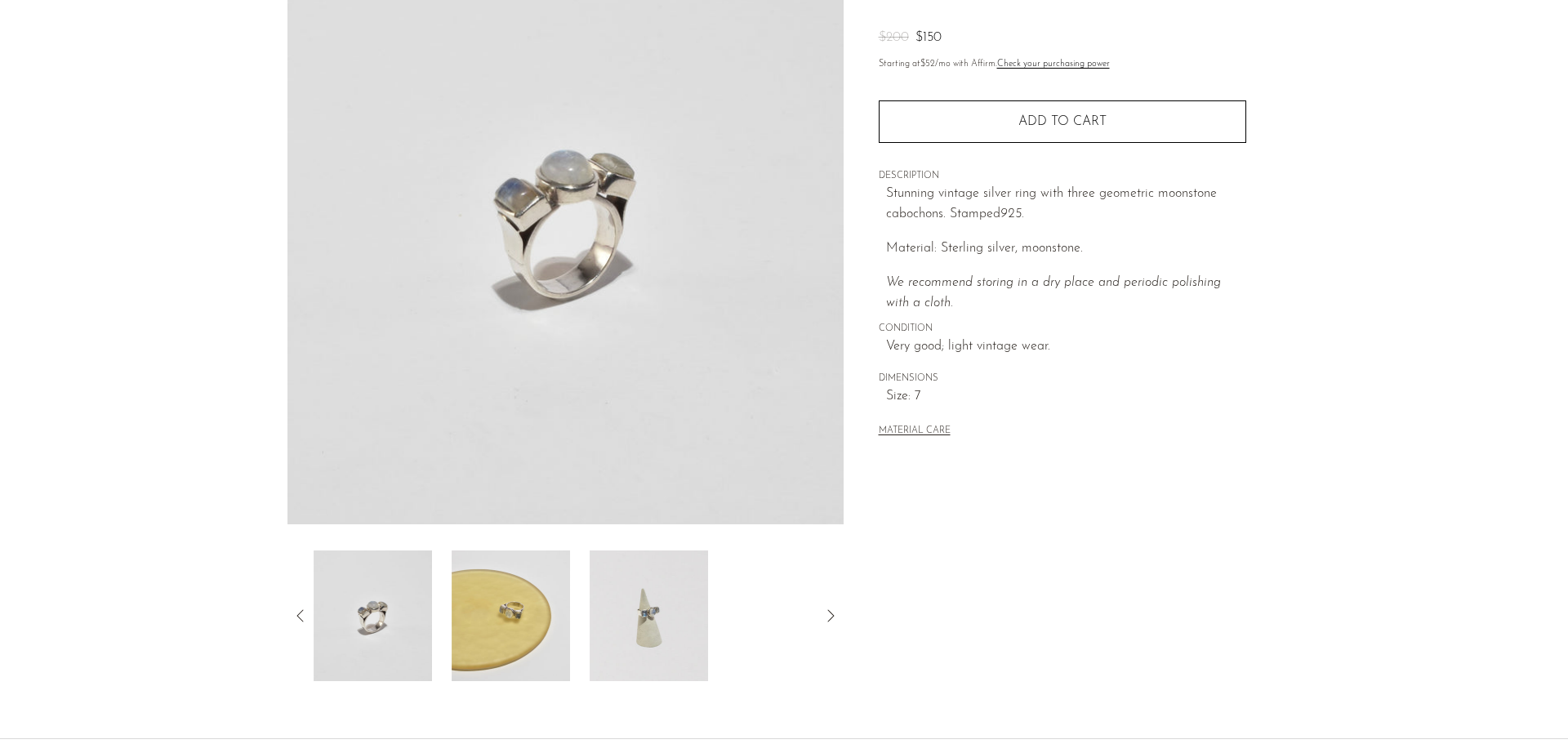
click at [464, 599] on img at bounding box center [511, 615] width 119 height 130
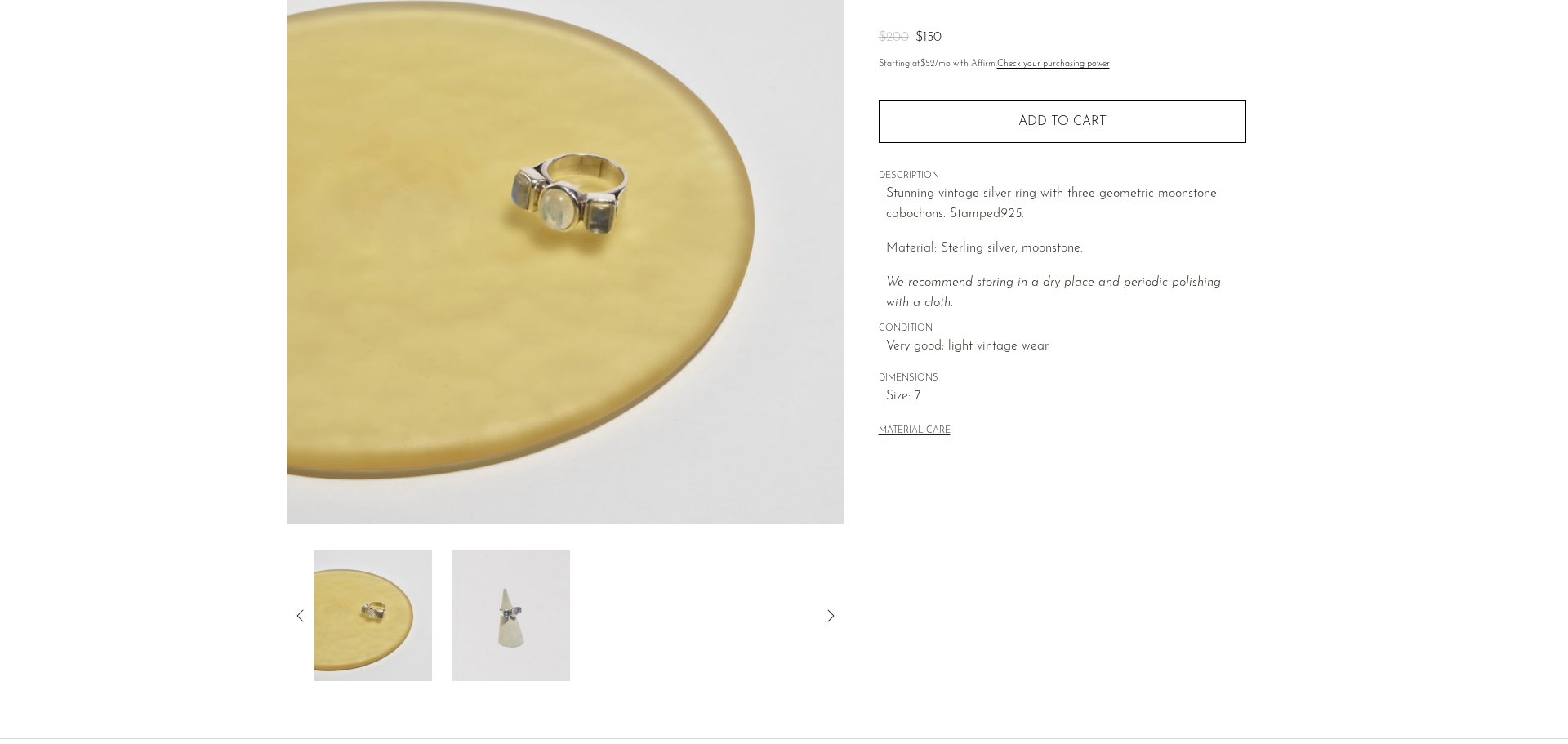
click at [542, 592] on img at bounding box center [511, 615] width 119 height 130
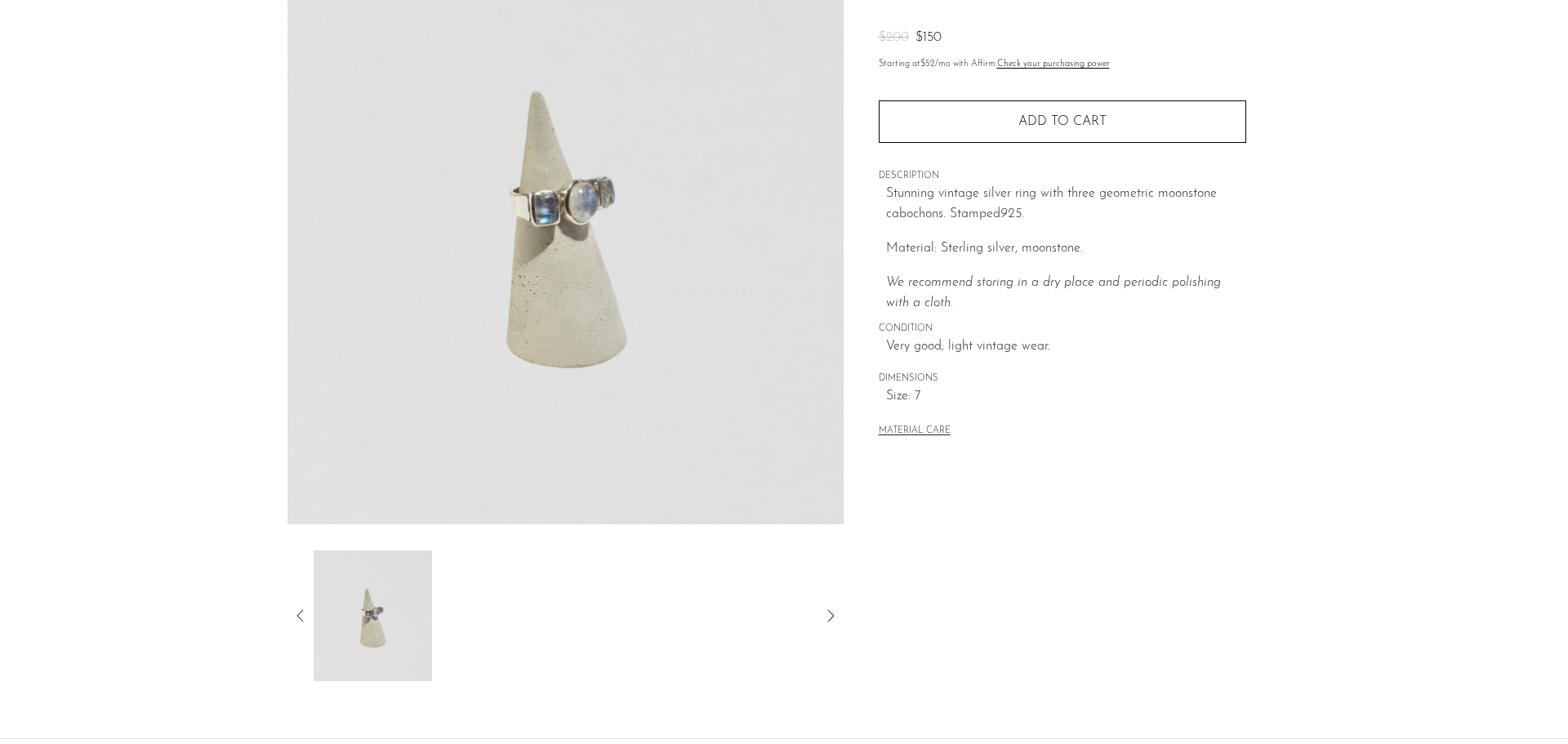
click at [296, 615] on icon at bounding box center [300, 616] width 20 height 20
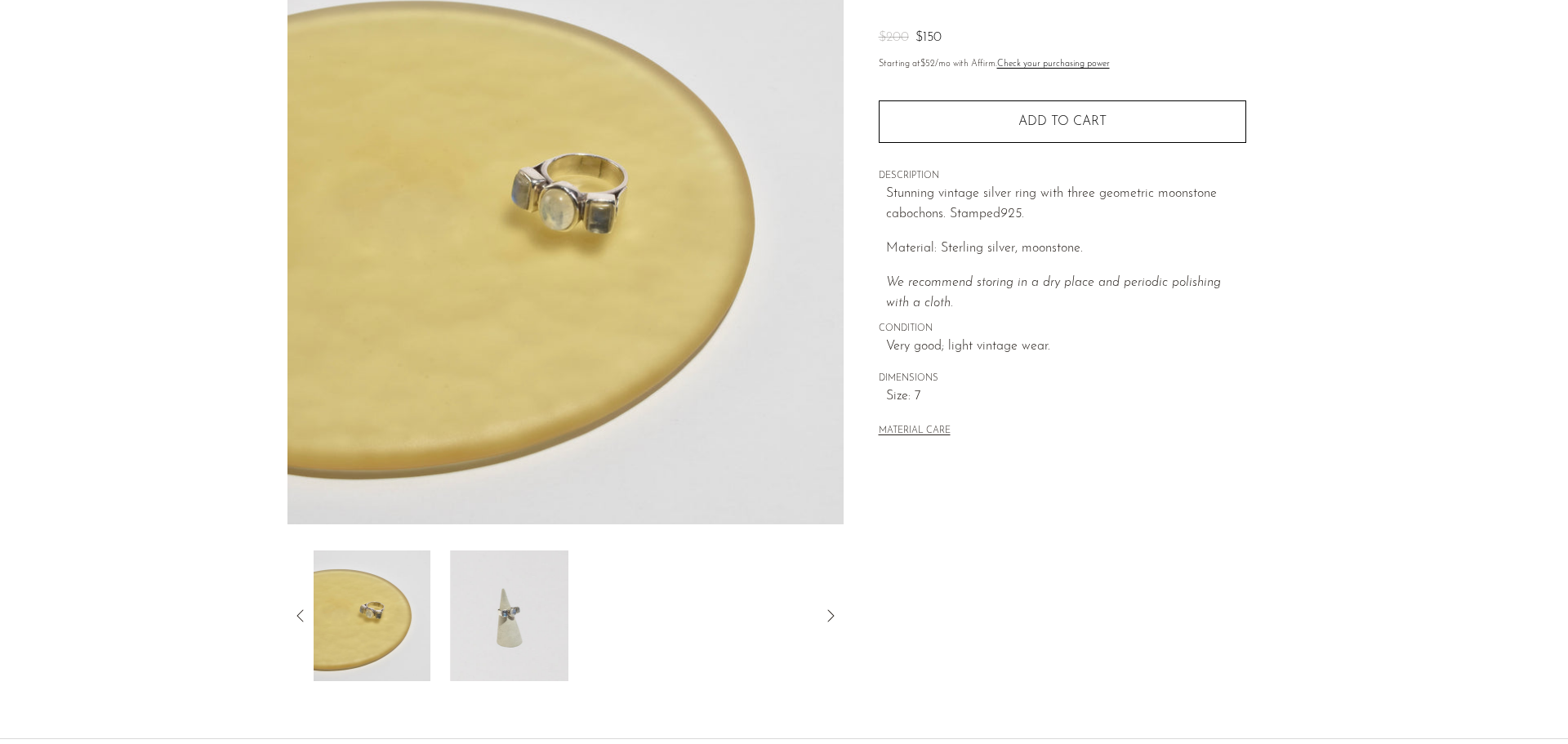
click at [420, 623] on img at bounding box center [371, 615] width 119 height 130
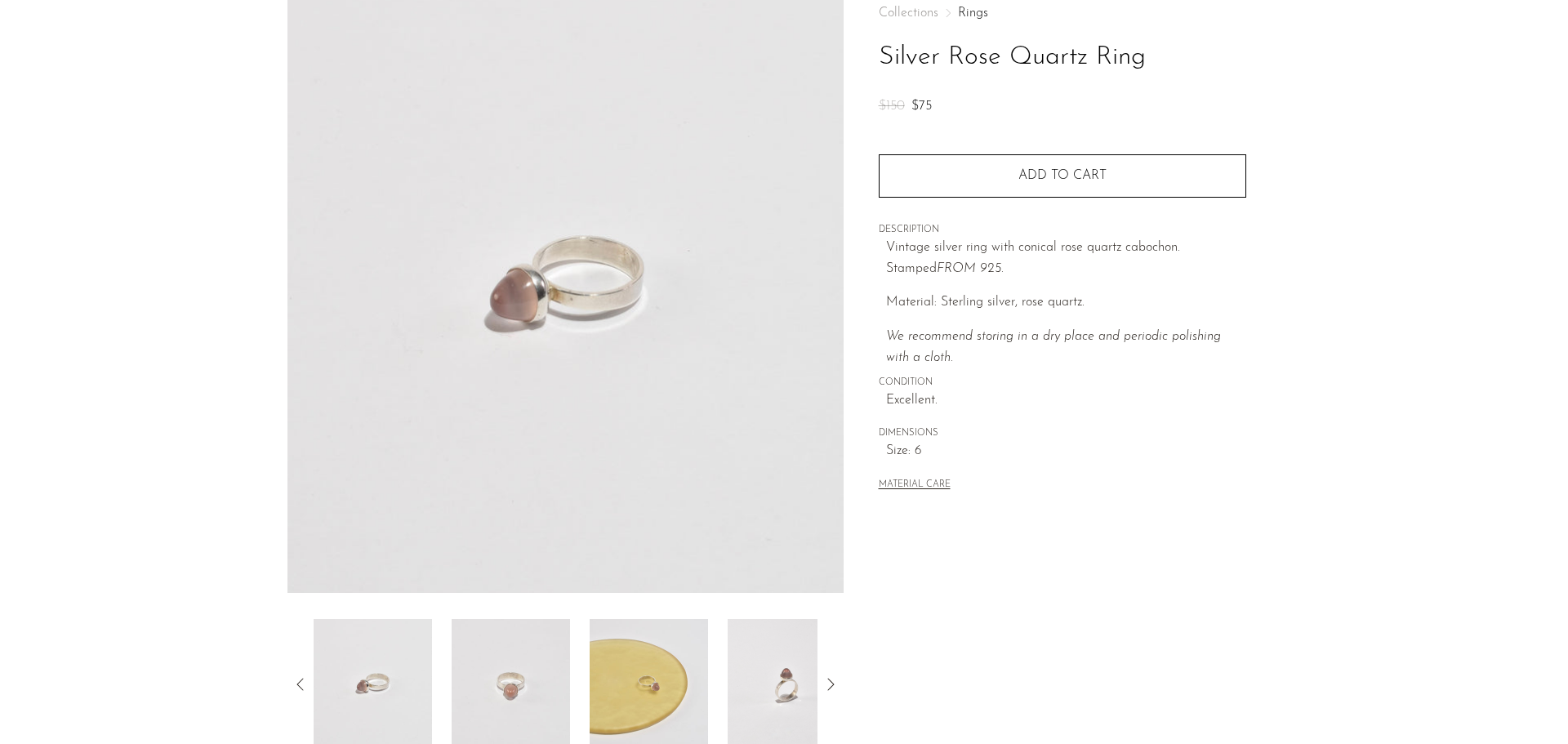
scroll to position [319, 0]
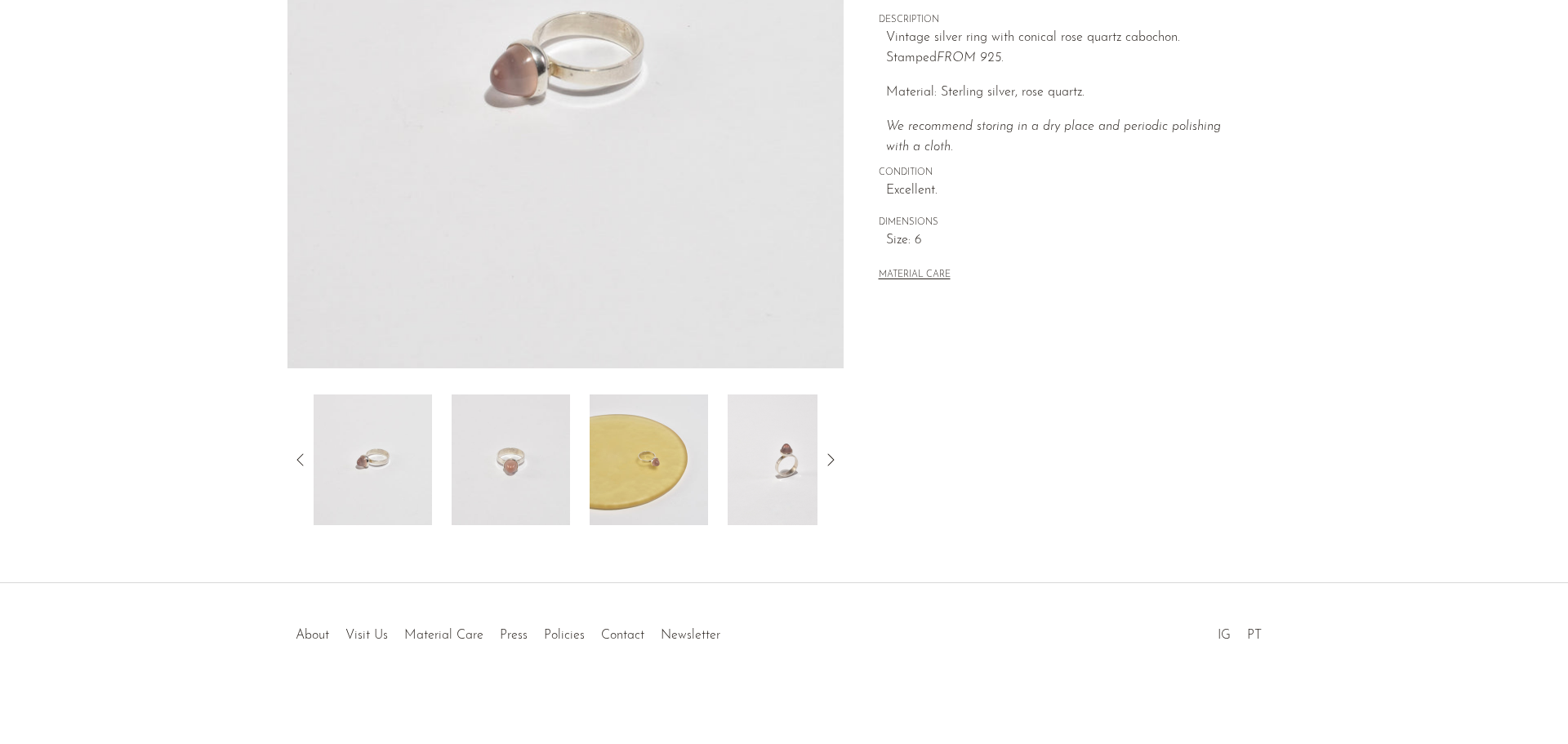
click at [757, 479] on img at bounding box center [787, 459] width 119 height 130
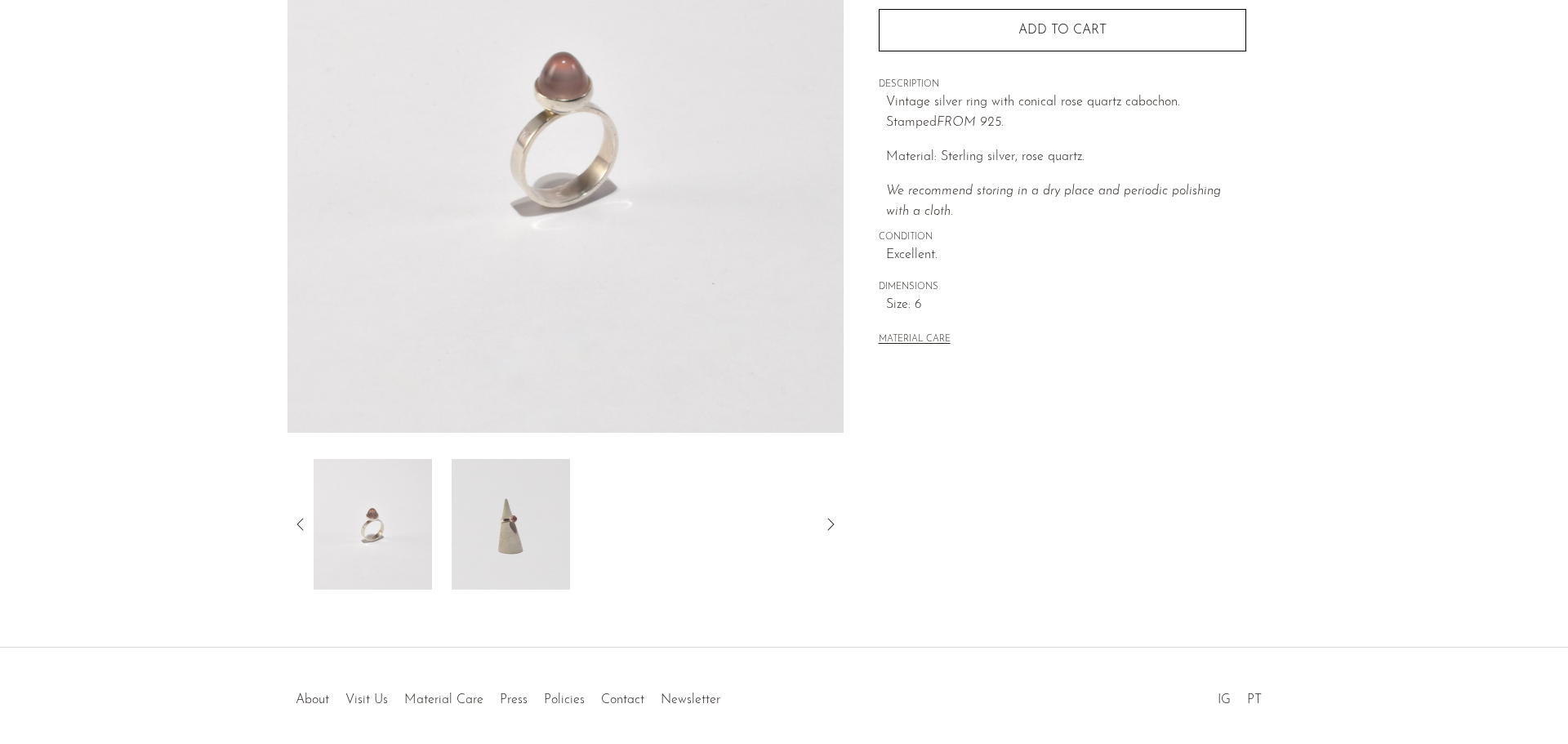
scroll to position [156, 0]
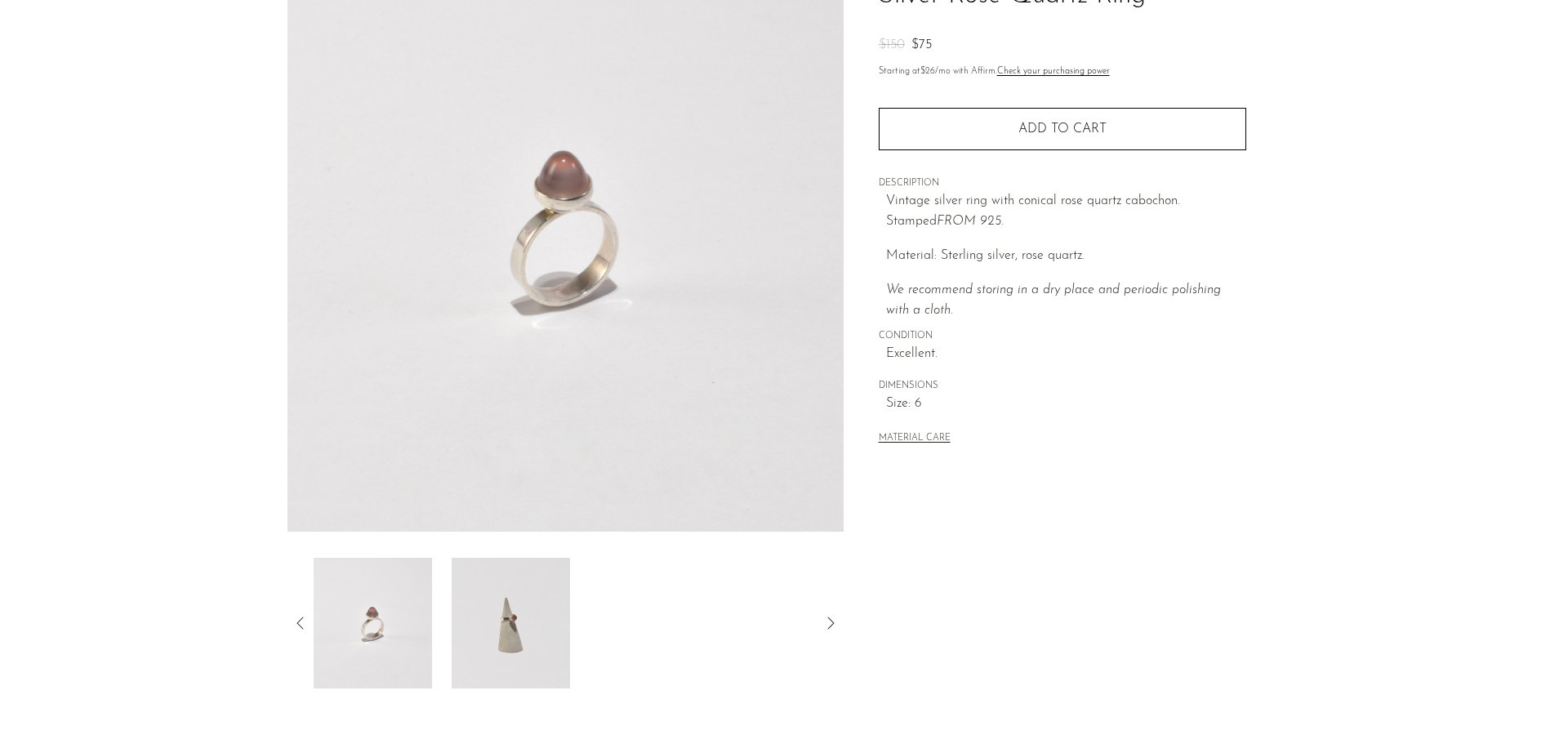
click at [342, 605] on img at bounding box center [373, 623] width 119 height 130
click at [300, 623] on icon at bounding box center [300, 623] width 20 height 20
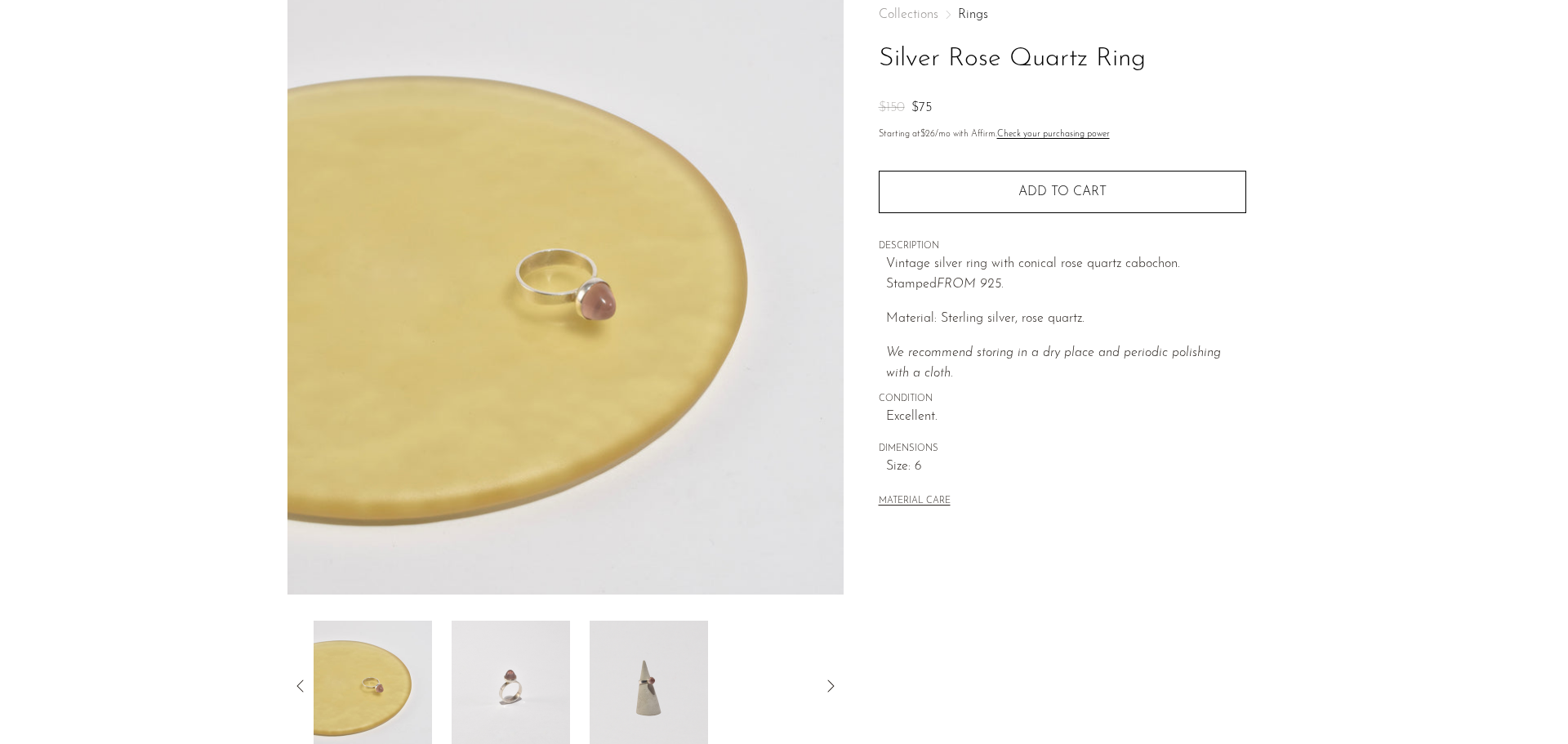
scroll to position [82, 0]
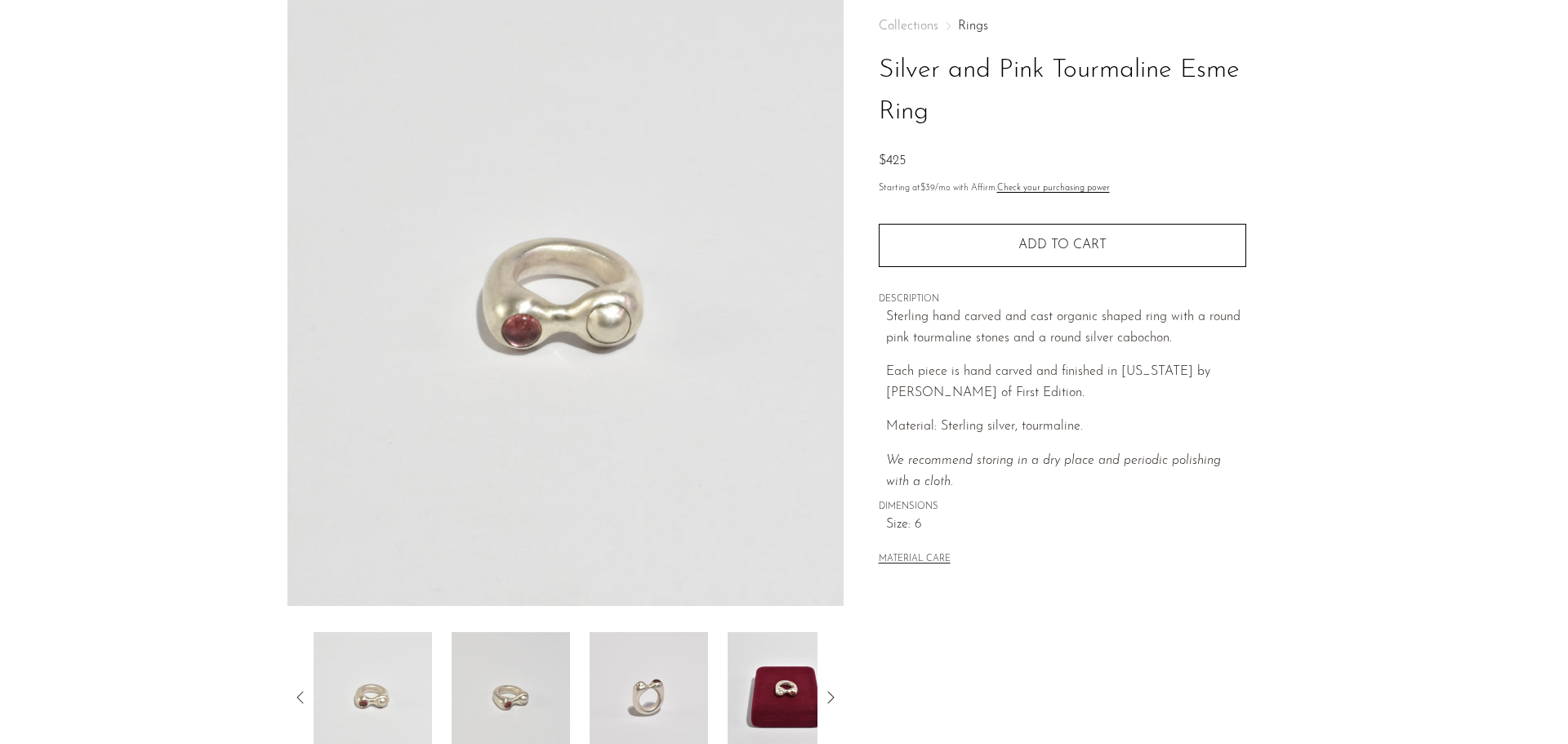
scroll to position [163, 0]
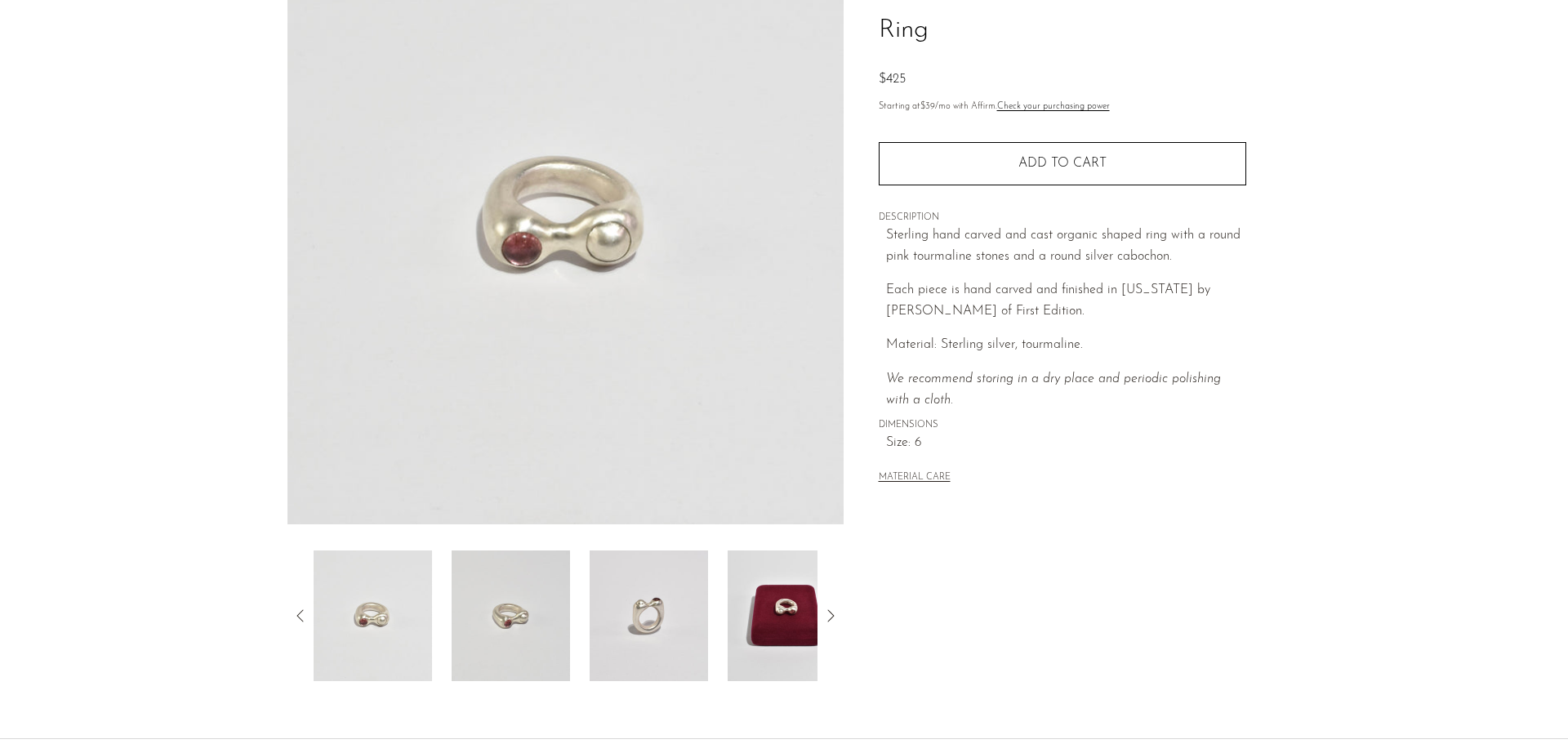
click at [636, 603] on img at bounding box center [649, 615] width 119 height 130
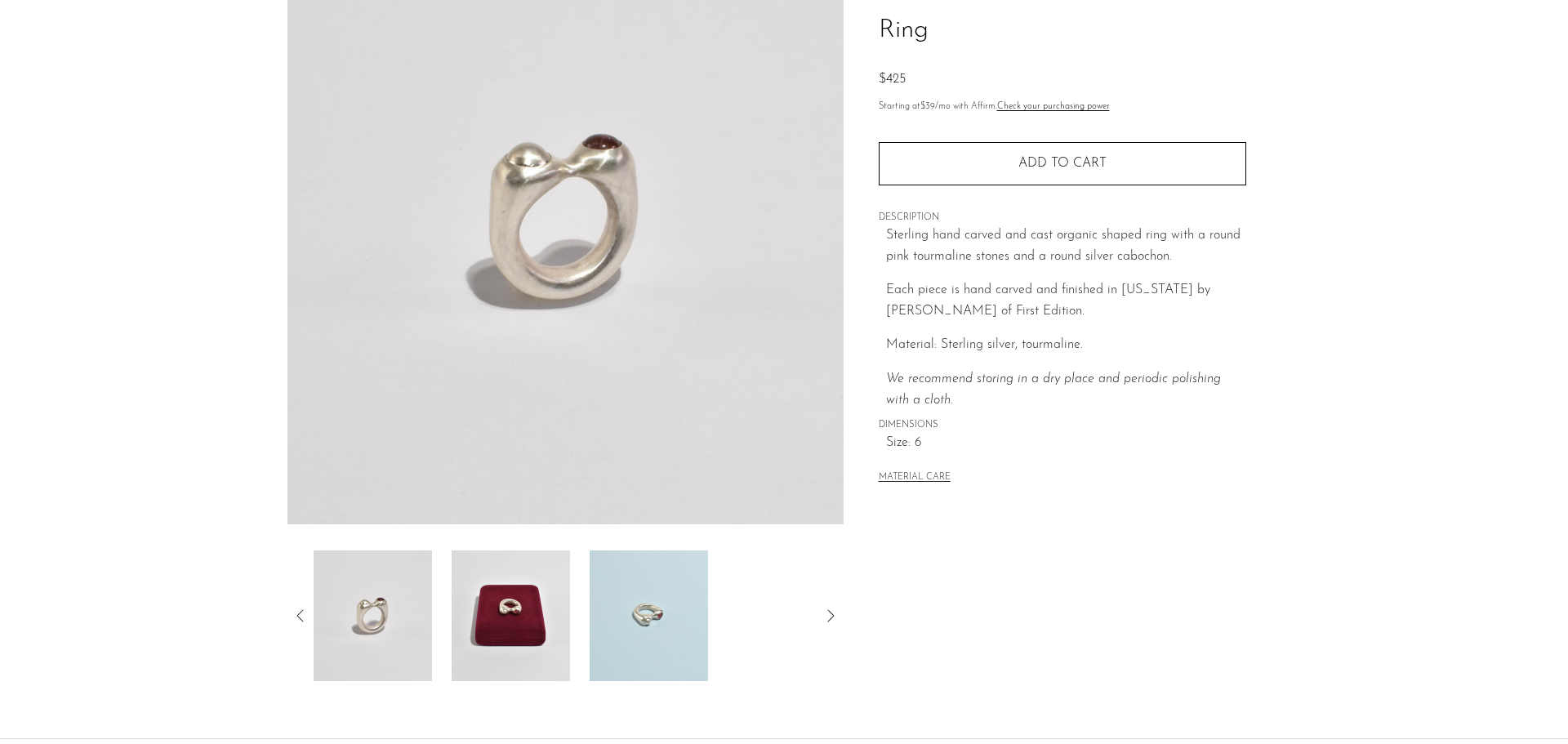
click at [568, 597] on img at bounding box center [511, 615] width 119 height 130
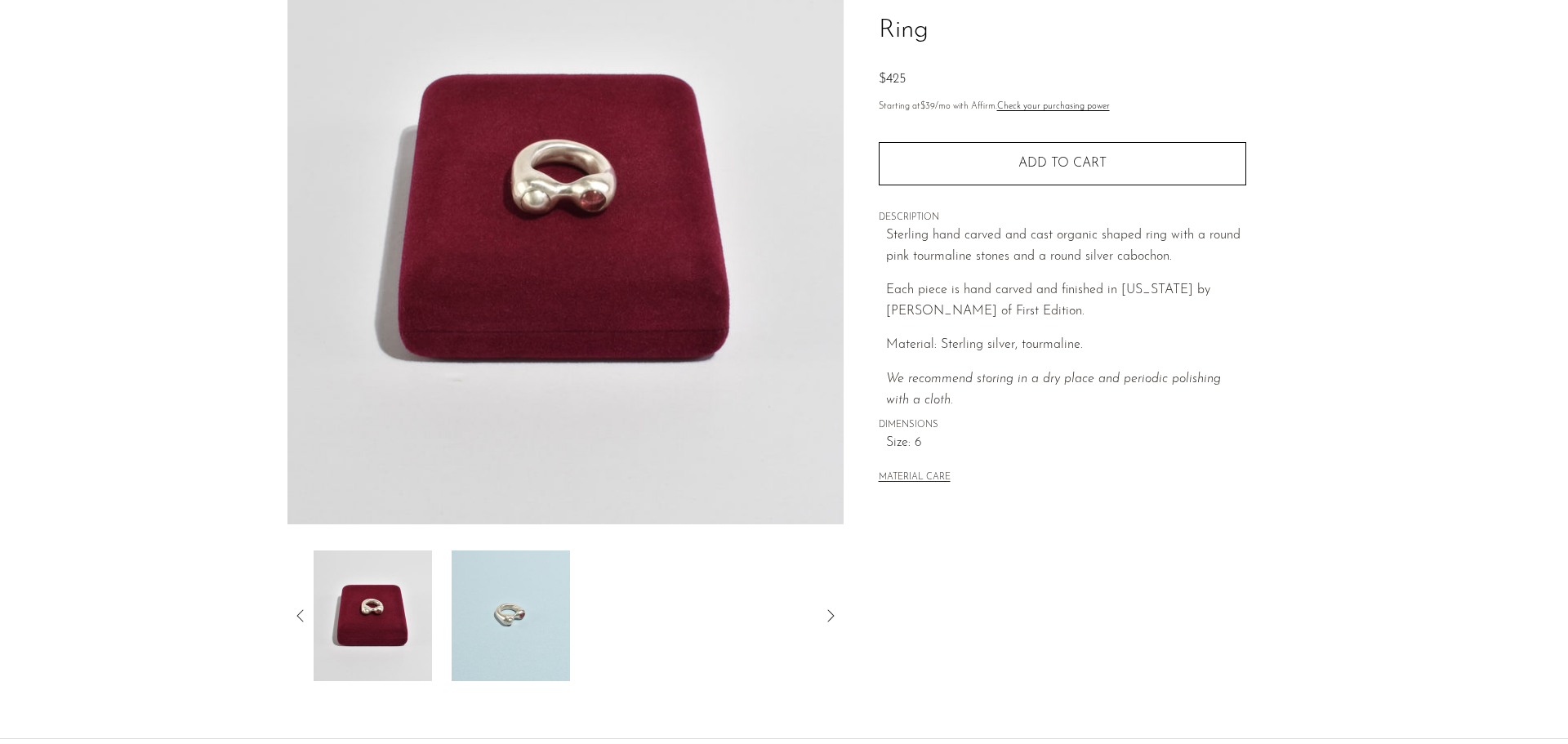
click at [480, 590] on img at bounding box center [511, 615] width 119 height 130
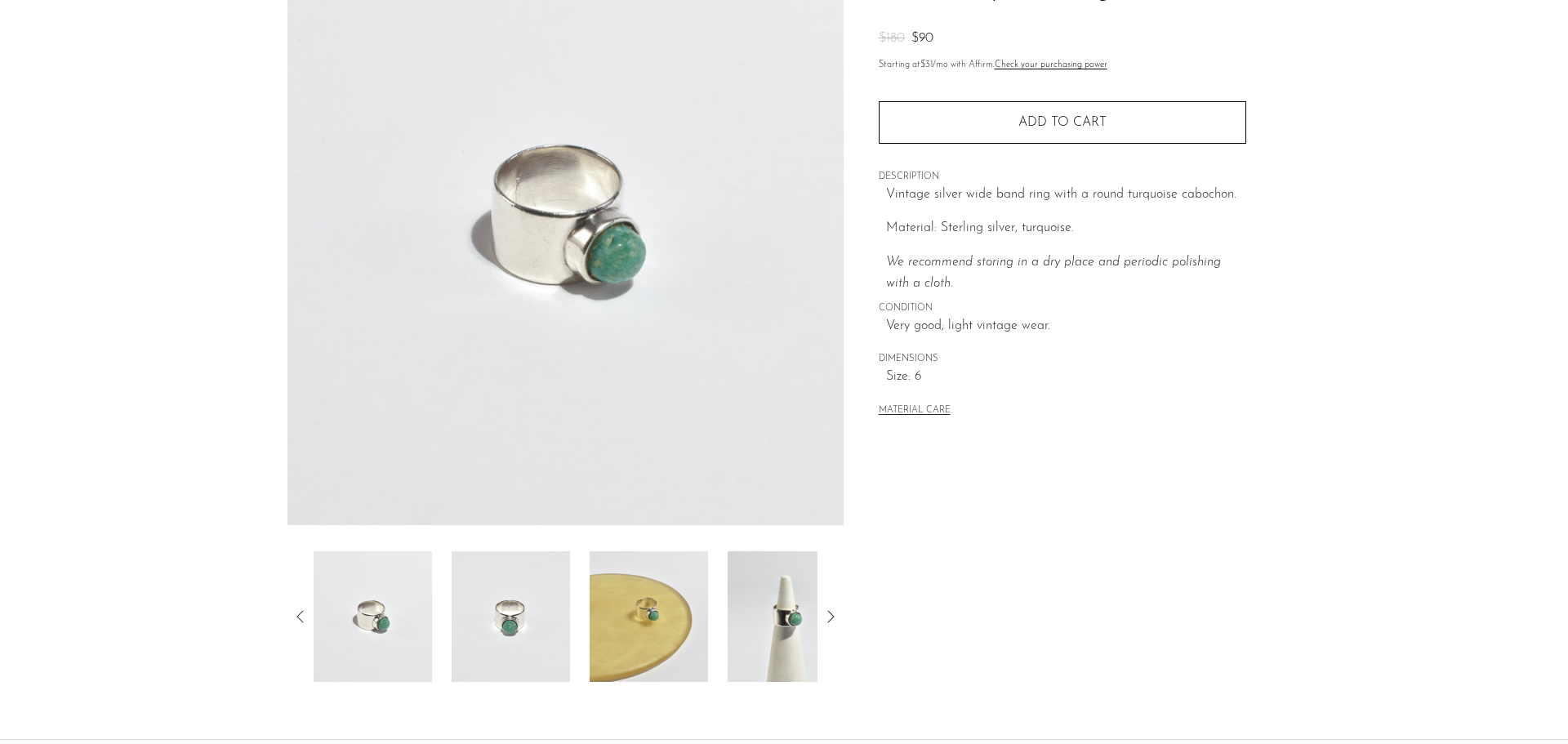
scroll to position [163, 0]
click at [644, 612] on img at bounding box center [649, 615] width 119 height 130
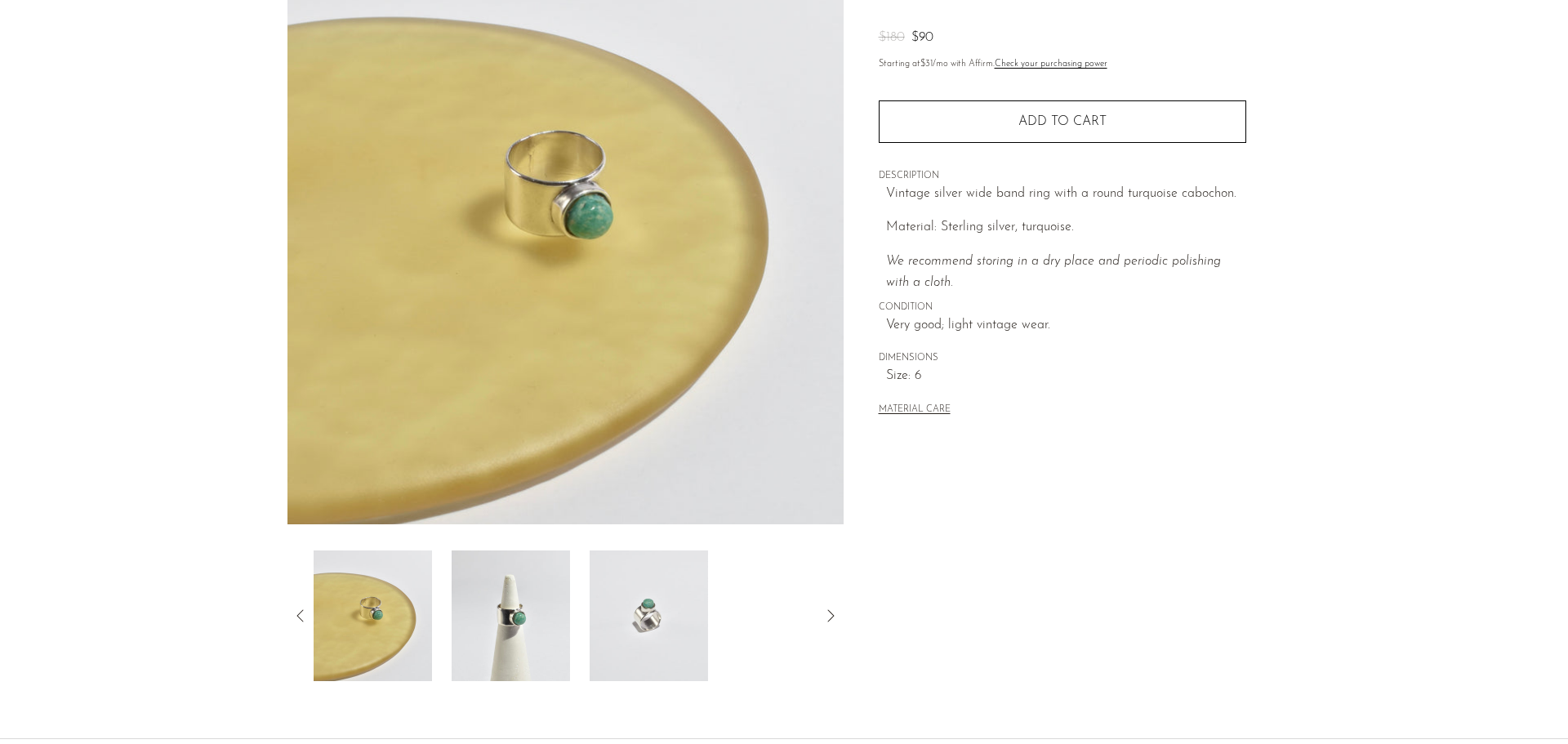
click at [495, 601] on img at bounding box center [511, 615] width 119 height 130
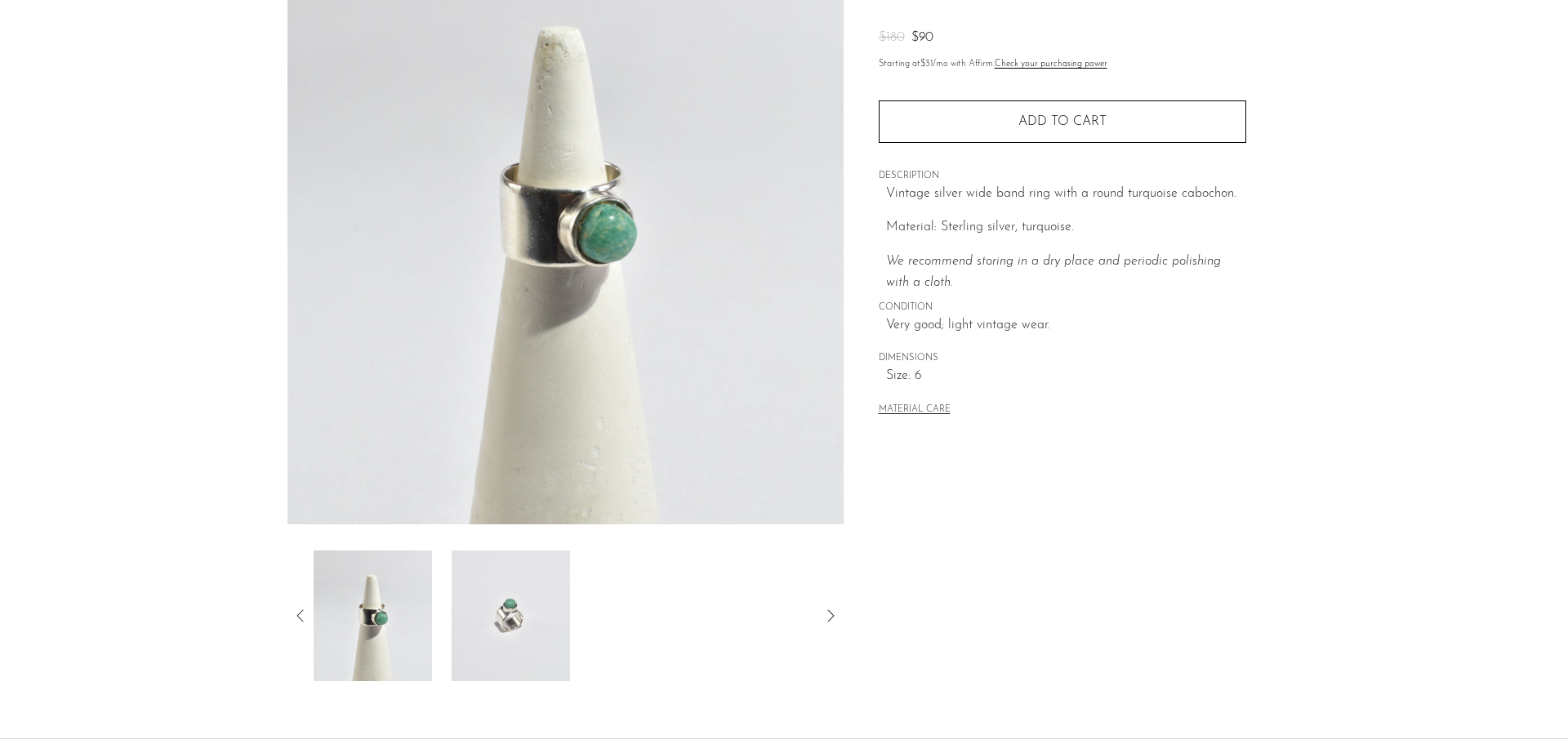
click at [505, 614] on img at bounding box center [511, 615] width 119 height 130
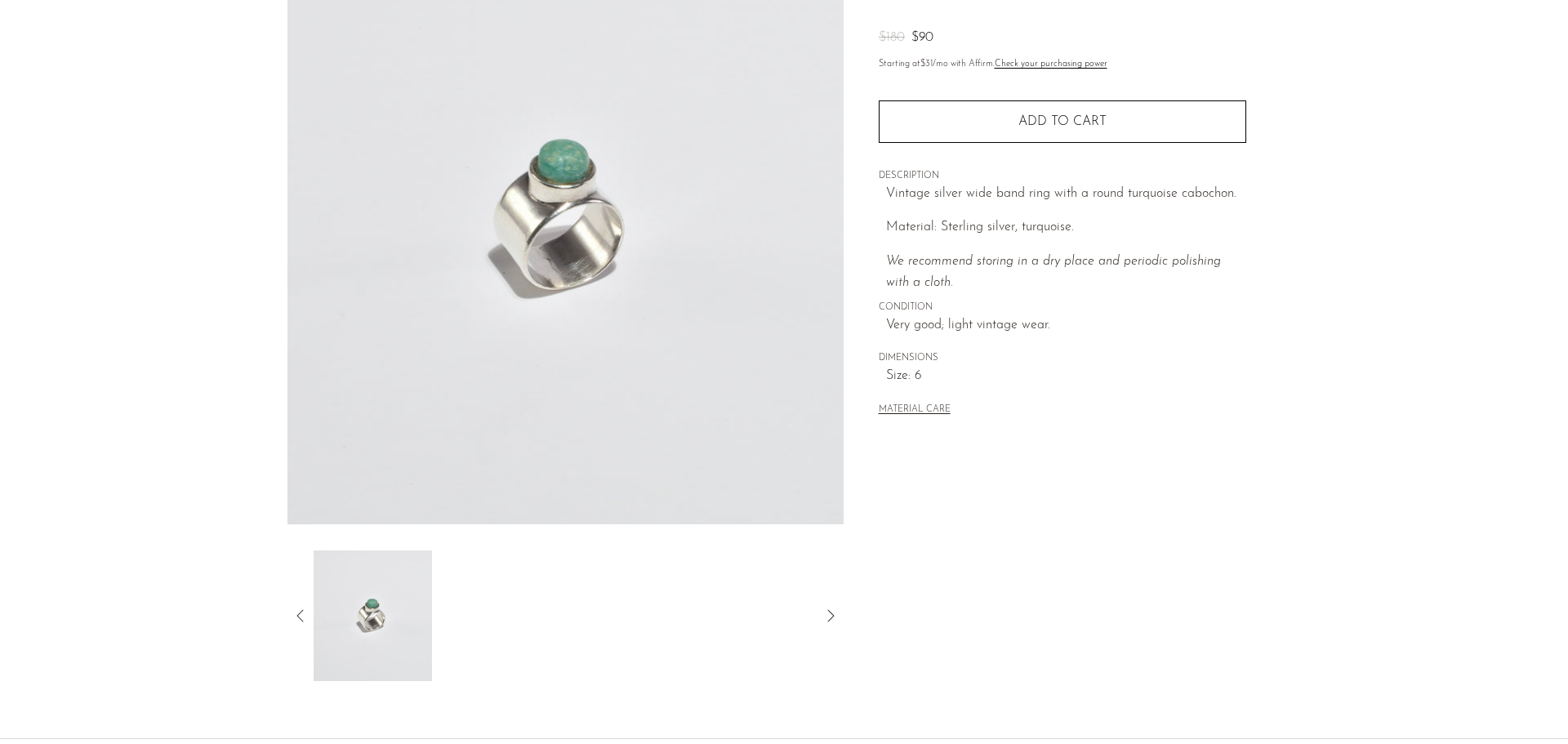
click at [295, 618] on icon at bounding box center [300, 616] width 20 height 20
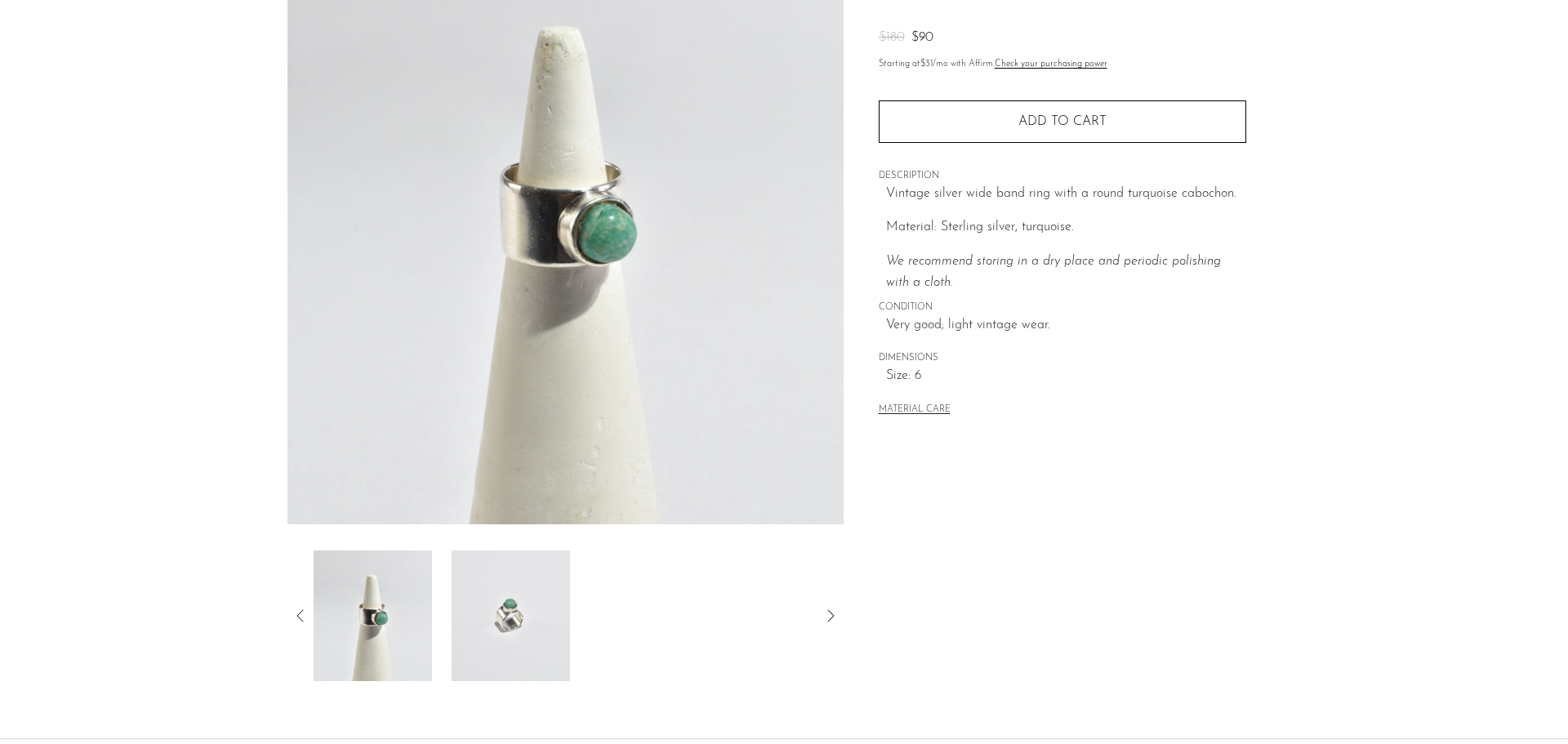
click at [392, 623] on img at bounding box center [373, 615] width 119 height 130
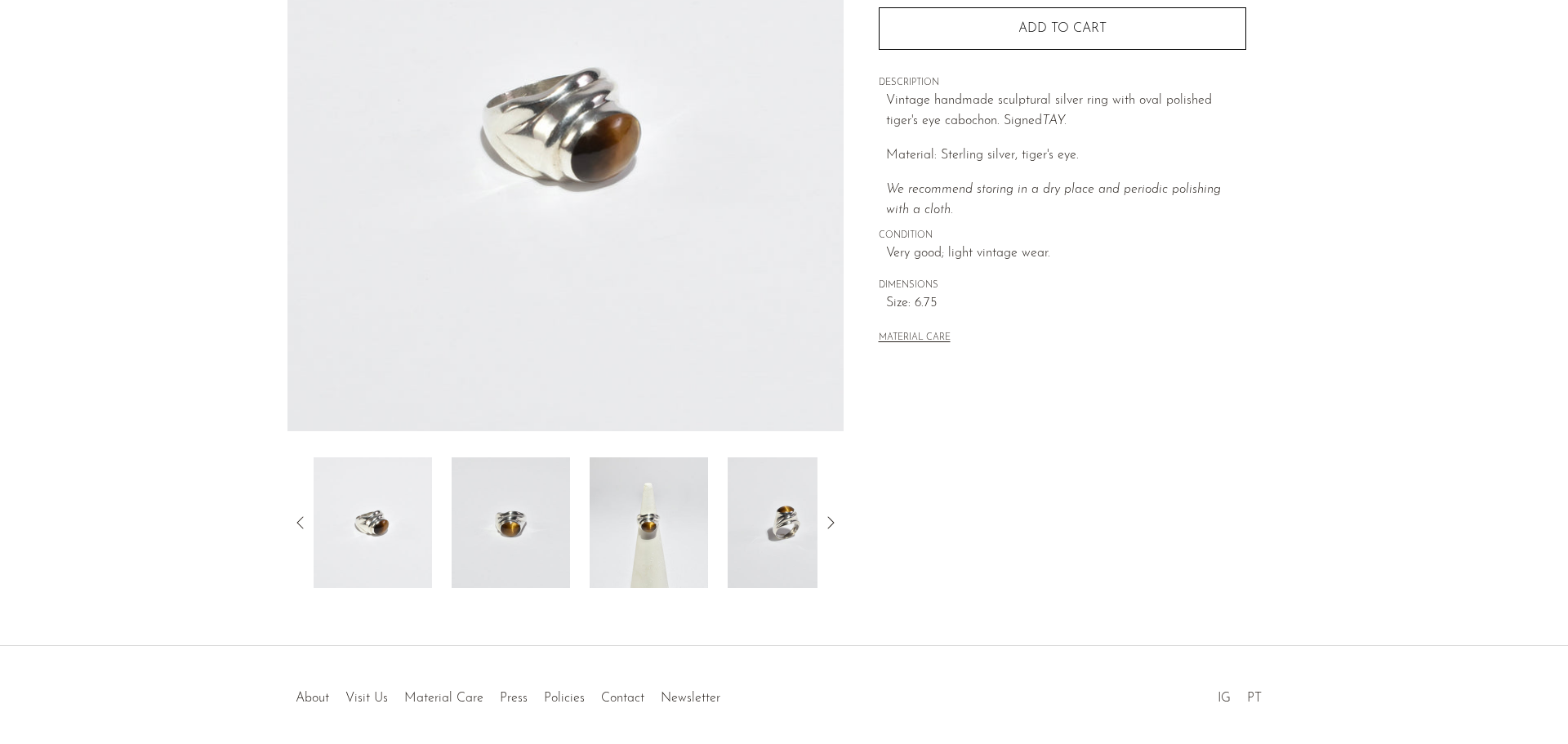
scroll to position [319, 0]
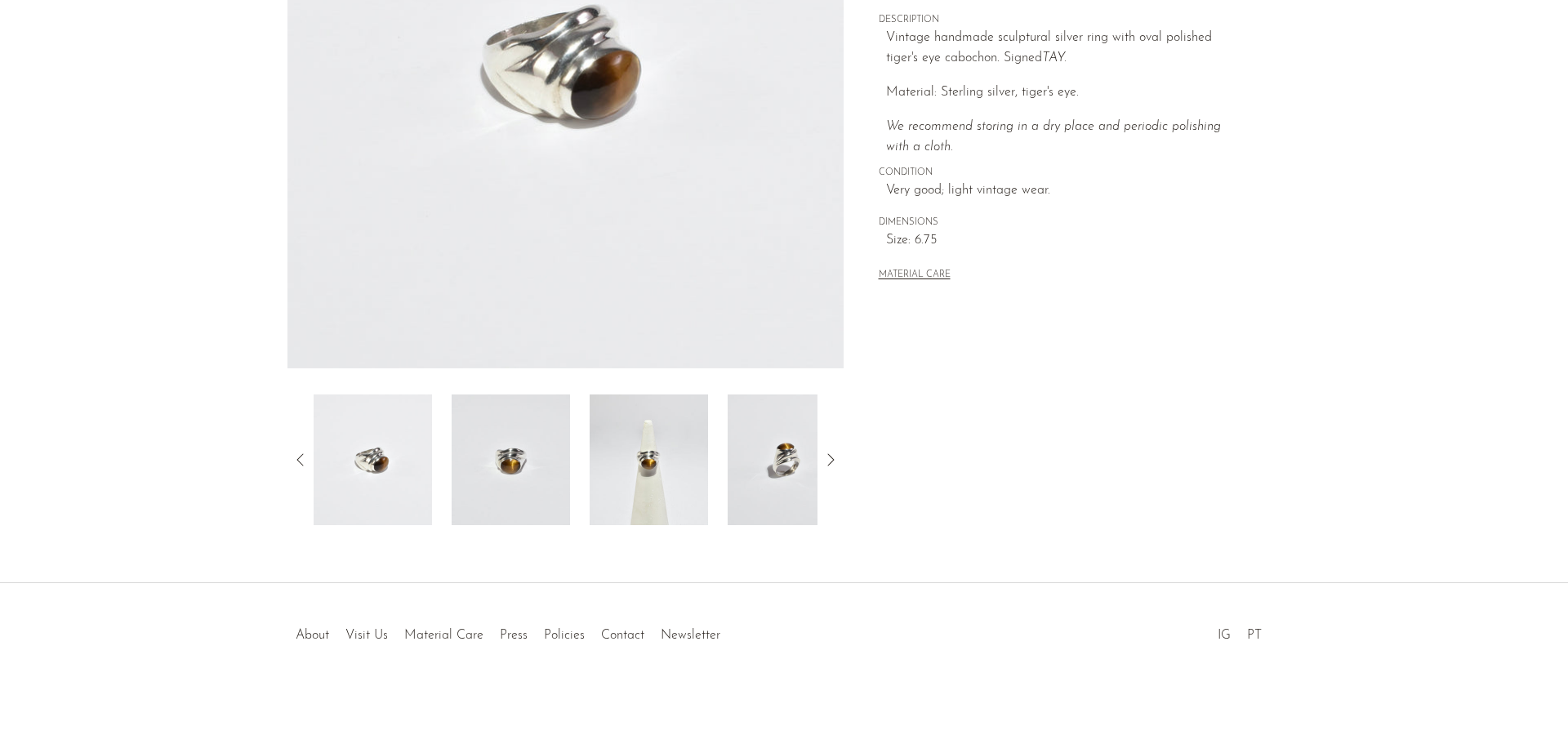
click at [677, 483] on img at bounding box center [649, 459] width 119 height 130
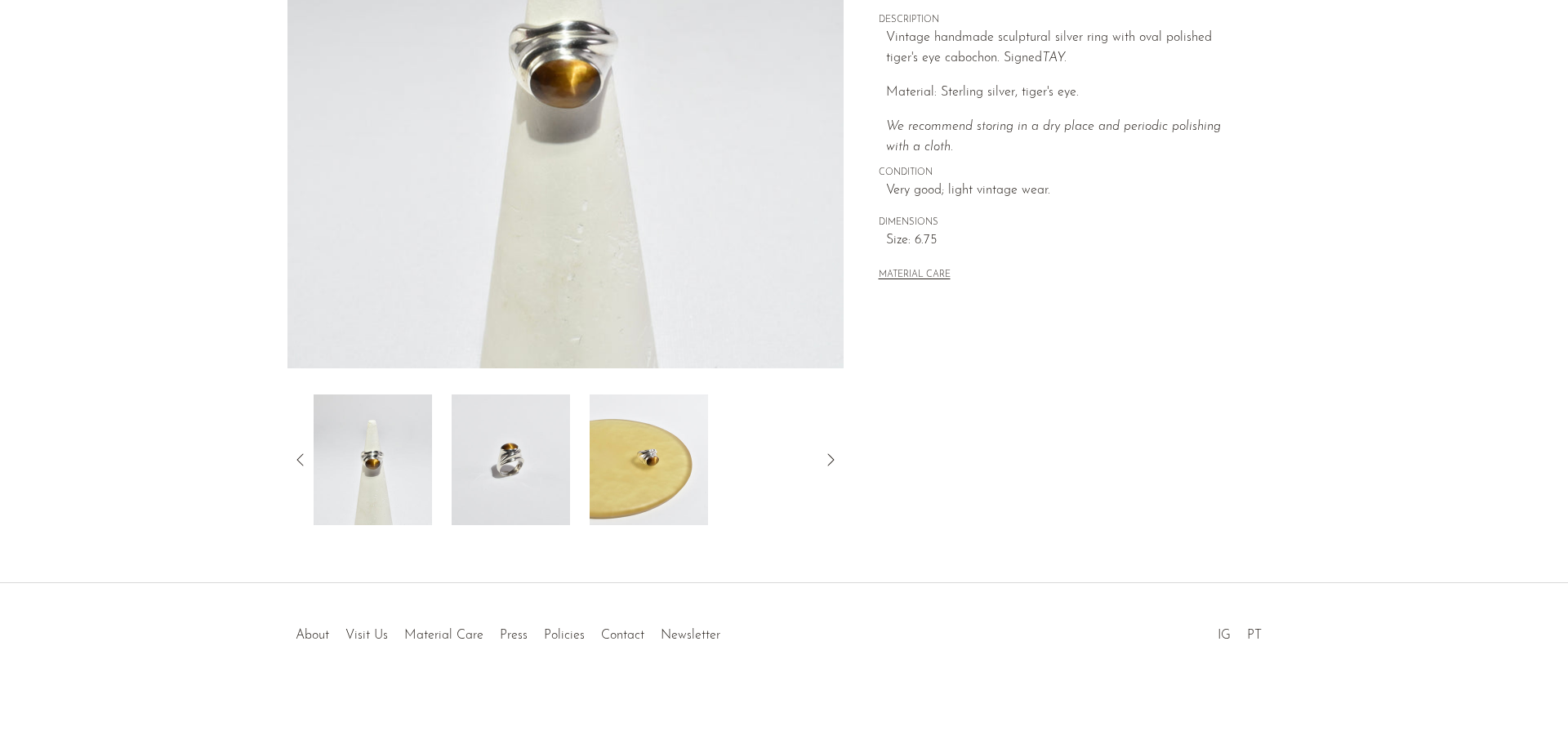
click at [518, 488] on img at bounding box center [511, 459] width 119 height 130
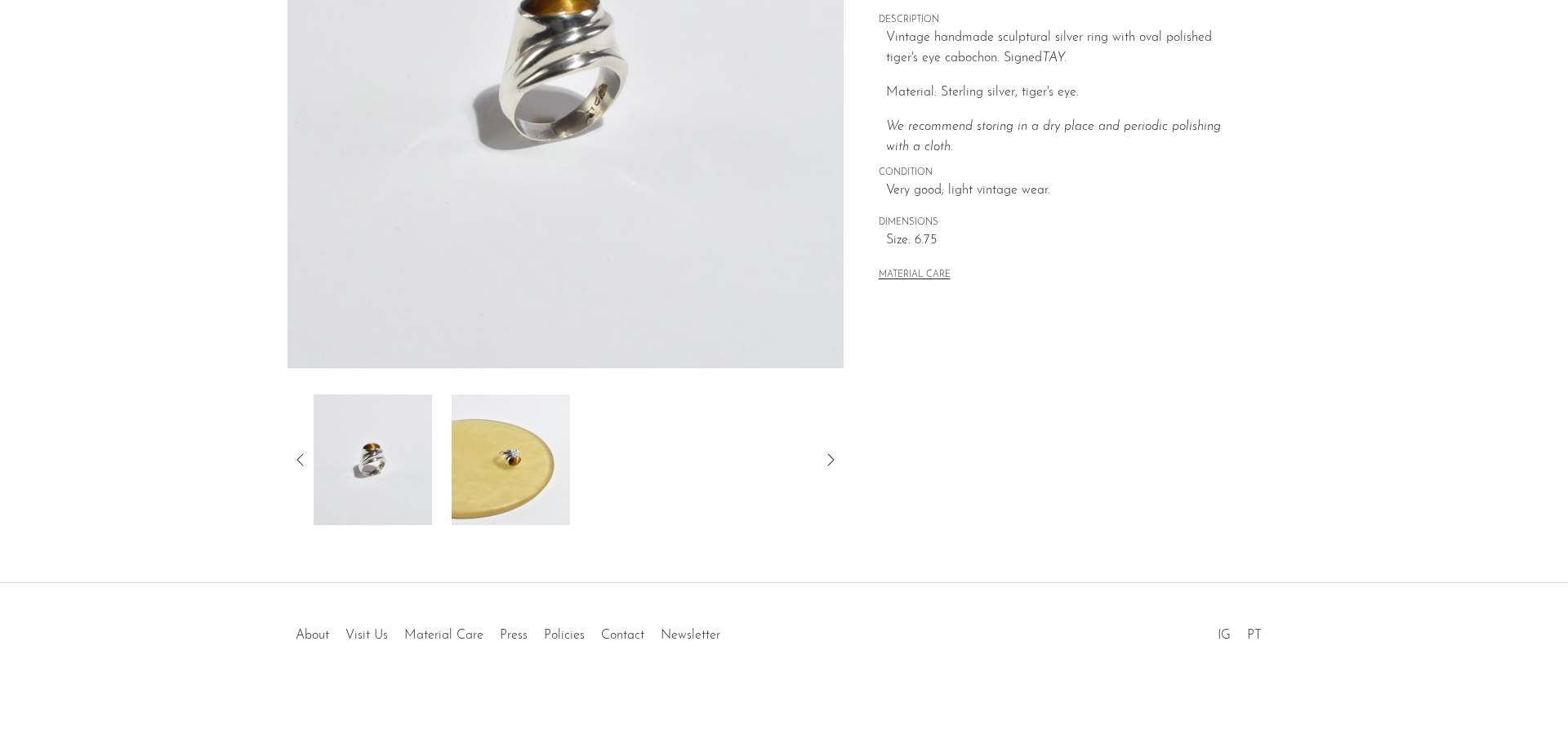
click at [492, 449] on img at bounding box center [511, 459] width 119 height 130
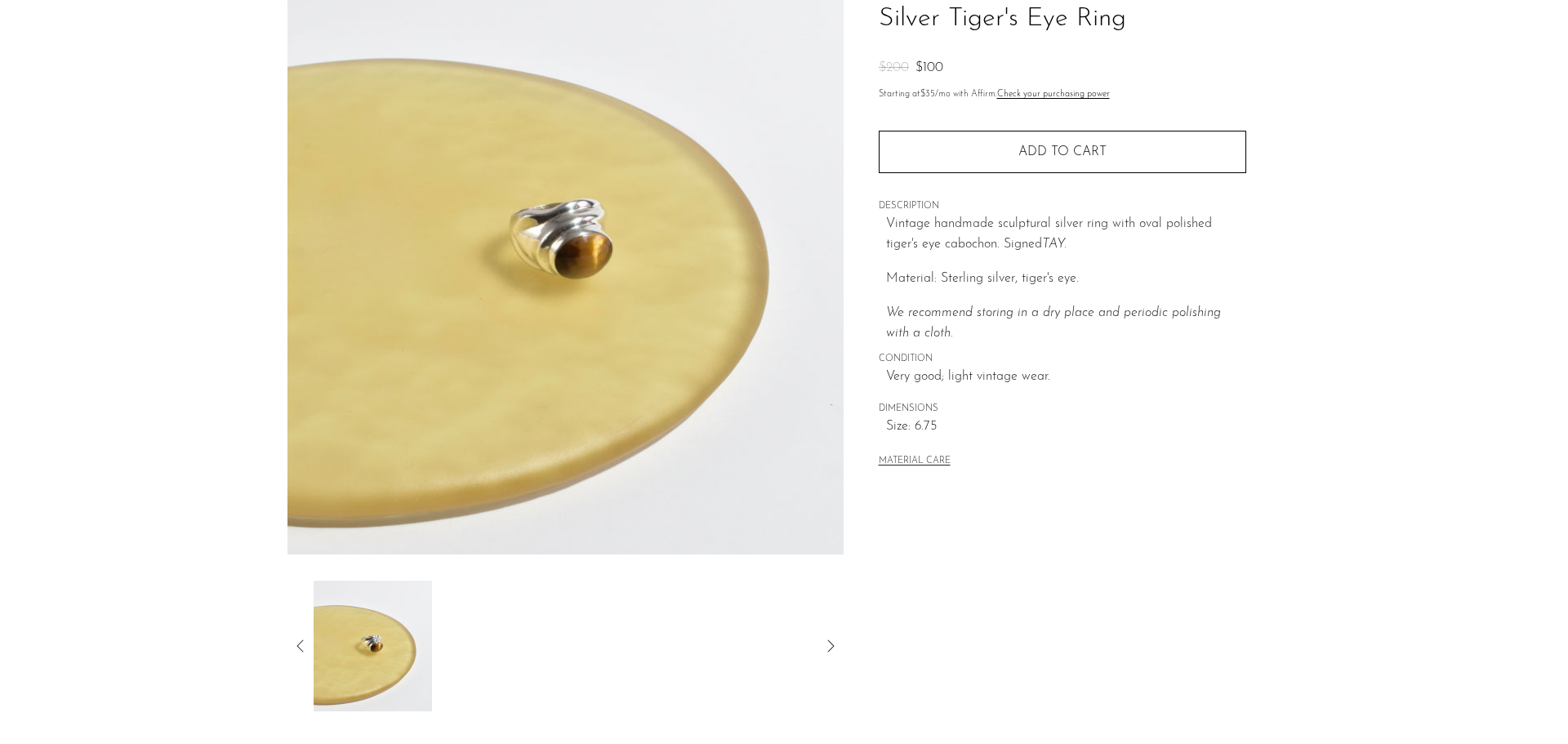
scroll to position [238, 0]
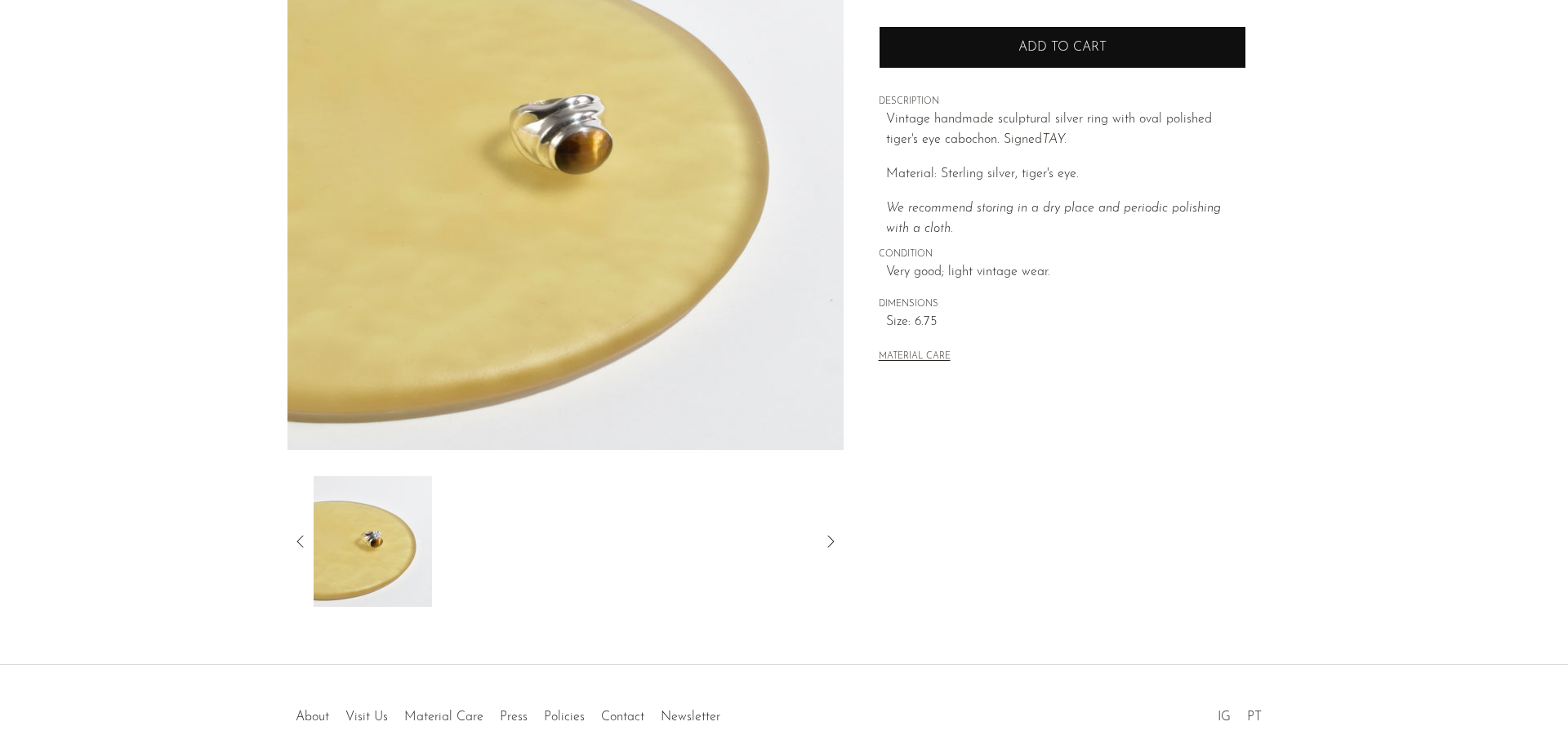
drag, startPoint x: 943, startPoint y: 41, endPoint x: 908, endPoint y: 57, distance: 38.5
click at [941, 41] on button "Add to cart" at bounding box center [1062, 47] width 368 height 43
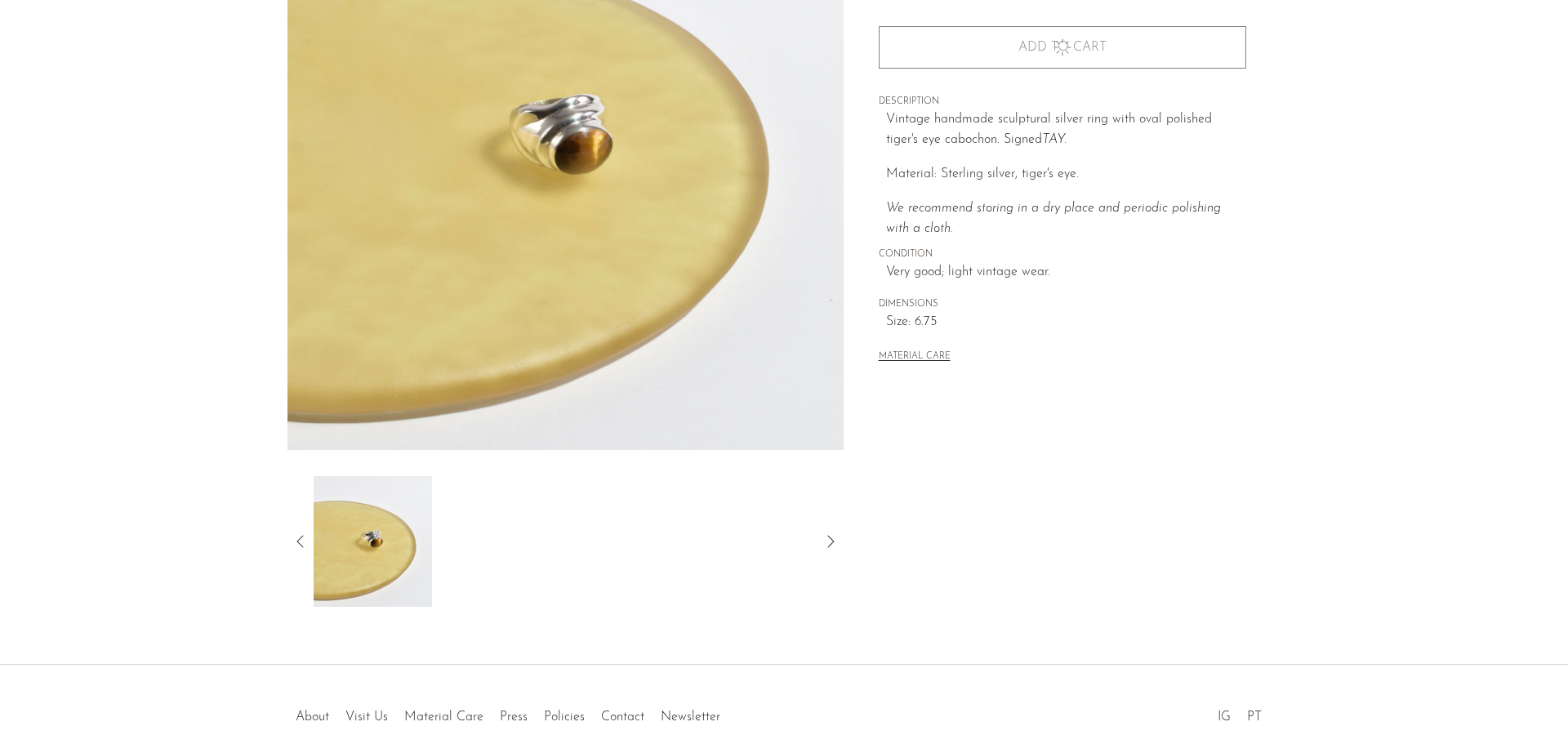
click at [397, 510] on img at bounding box center [373, 541] width 119 height 130
click at [303, 529] on div at bounding box center [565, 541] width 556 height 130
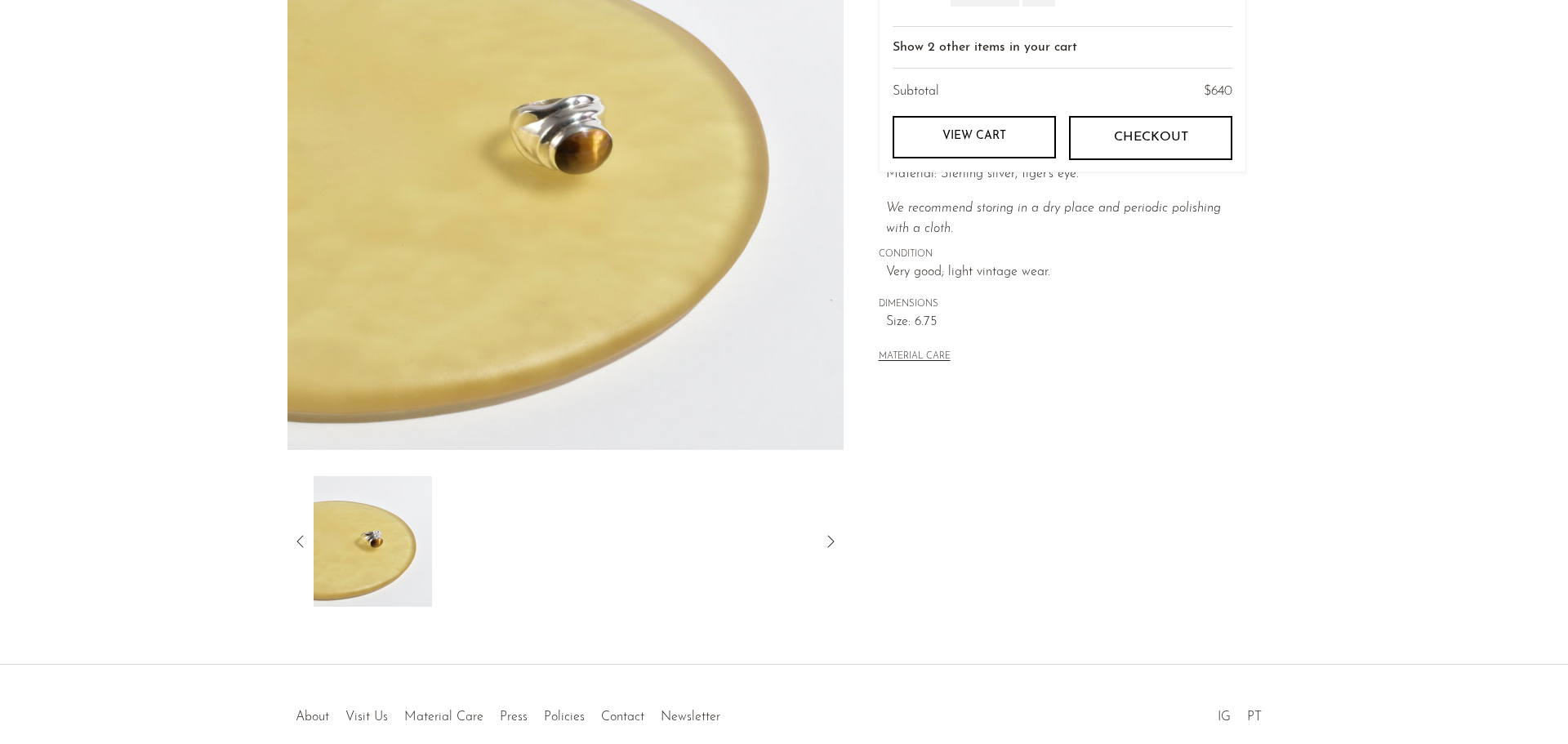
click at [300, 543] on icon at bounding box center [300, 542] width 20 height 20
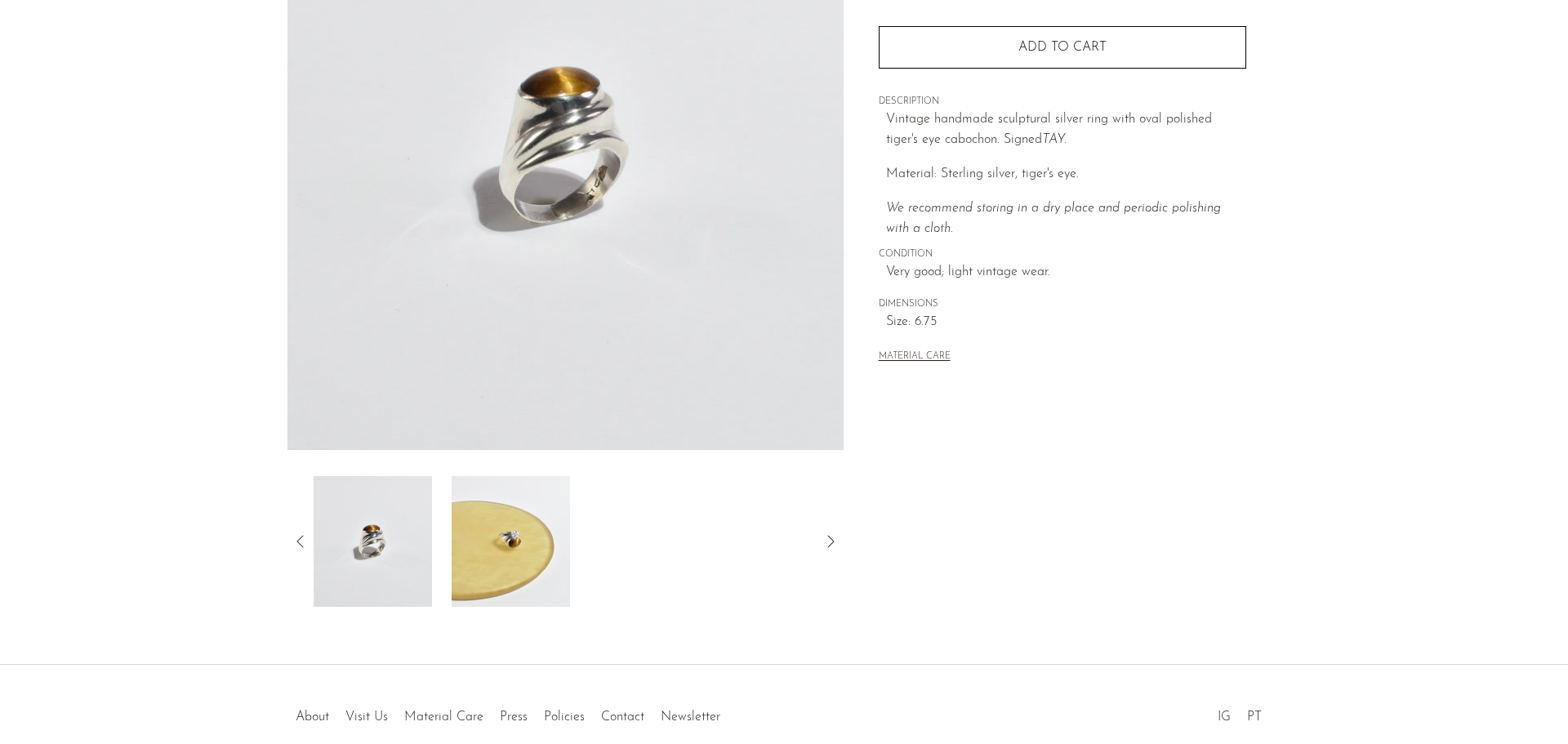
click at [296, 543] on icon at bounding box center [300, 542] width 20 height 20
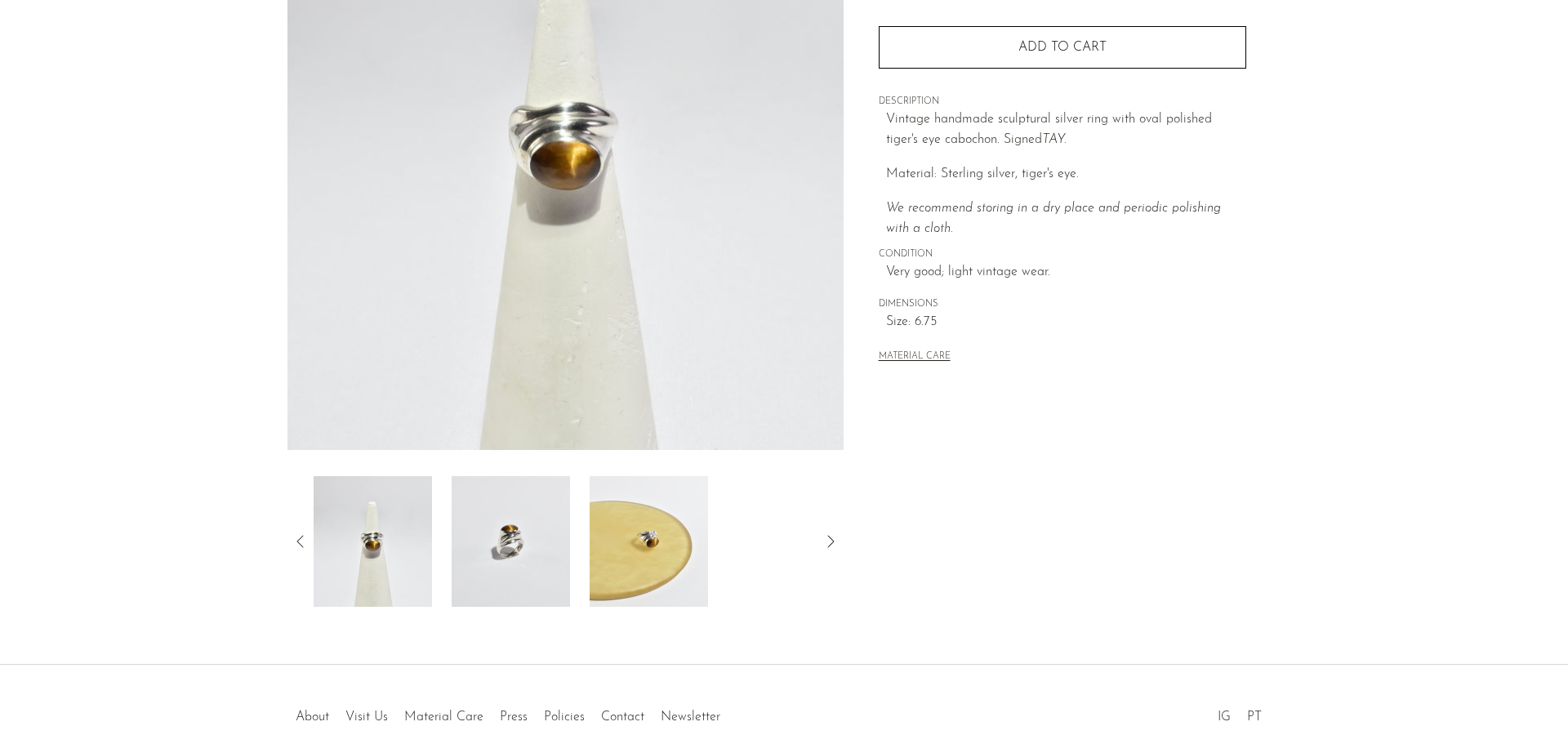
click at [362, 556] on img at bounding box center [373, 541] width 119 height 130
click at [490, 556] on img at bounding box center [511, 541] width 119 height 130
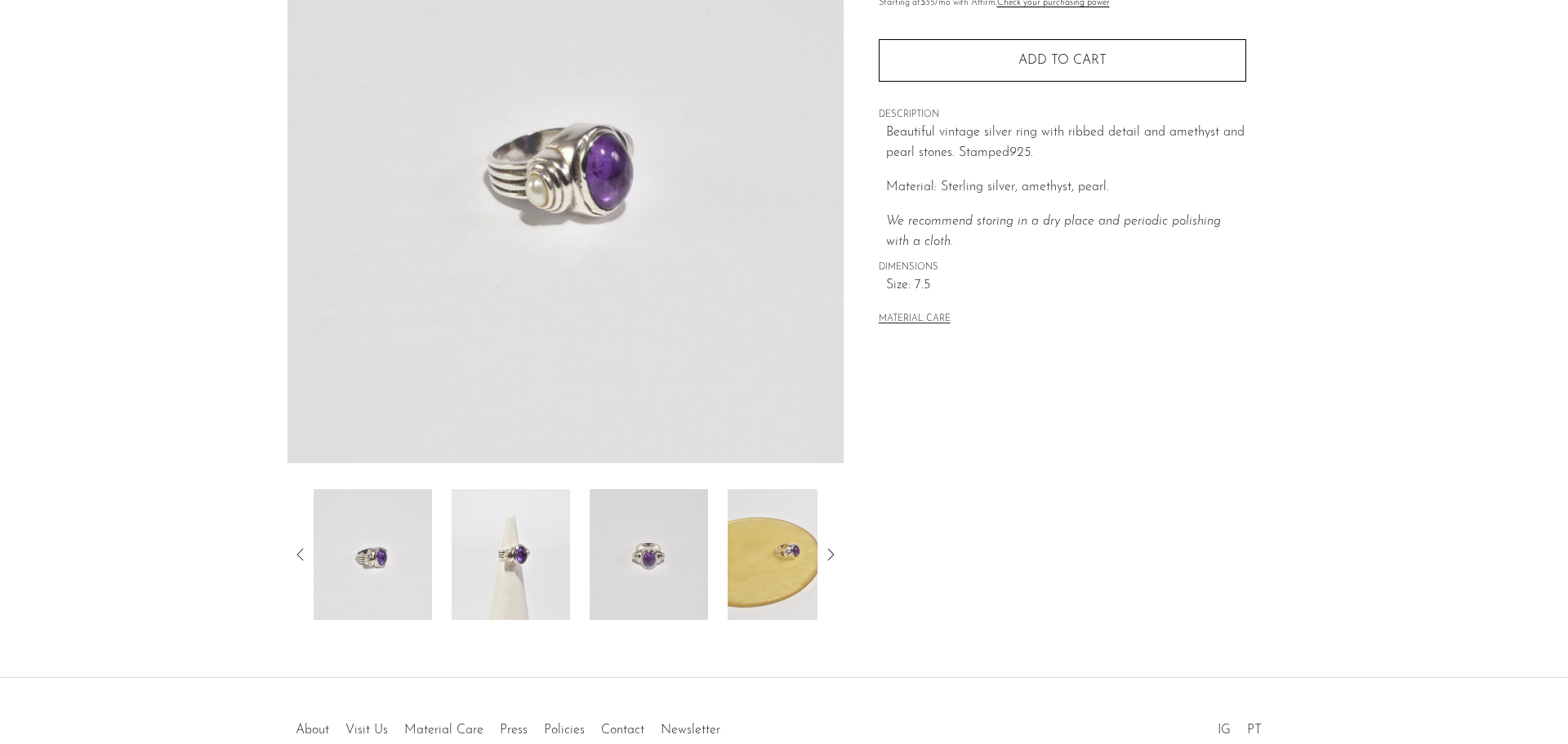
scroll to position [245, 0]
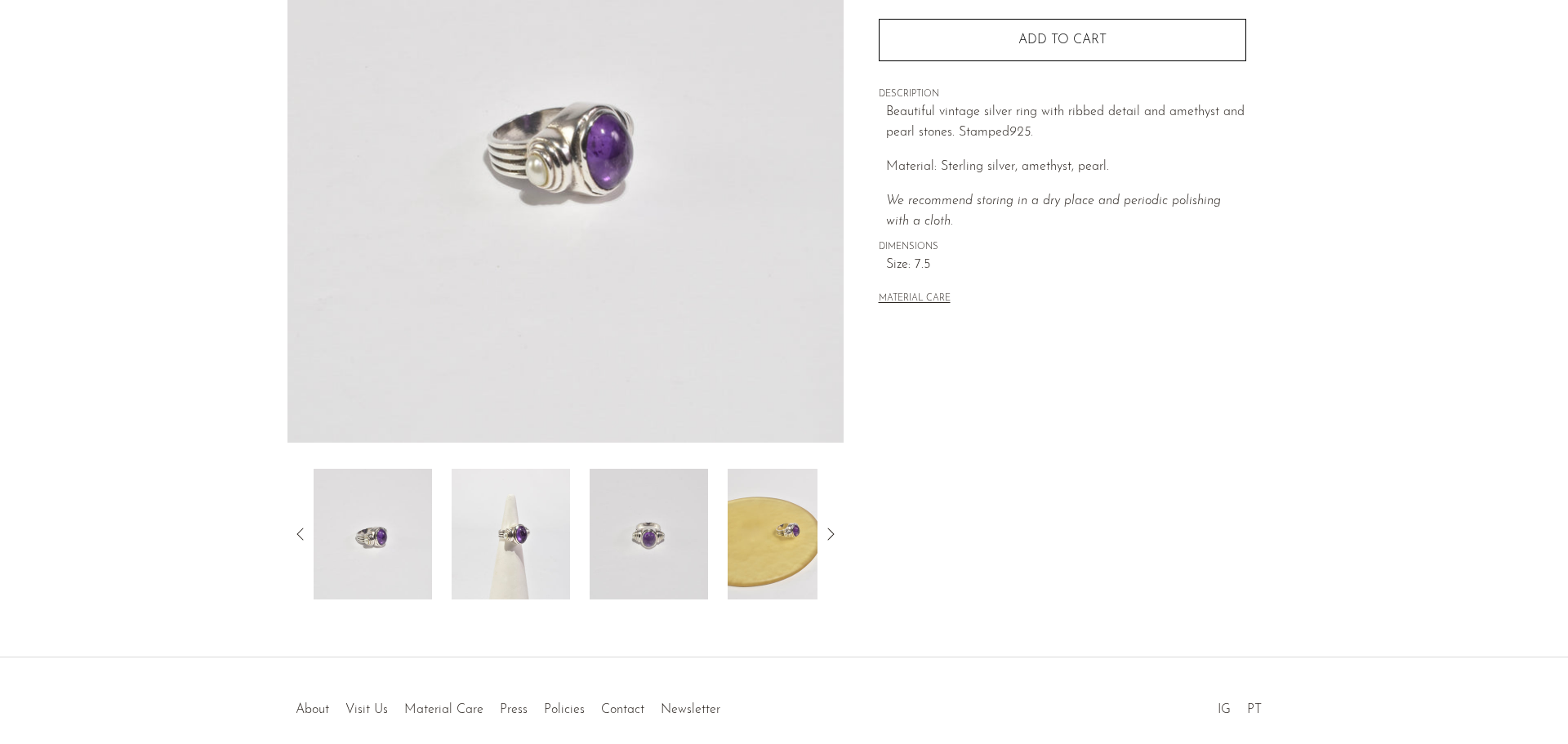
click at [647, 560] on img at bounding box center [649, 534] width 119 height 130
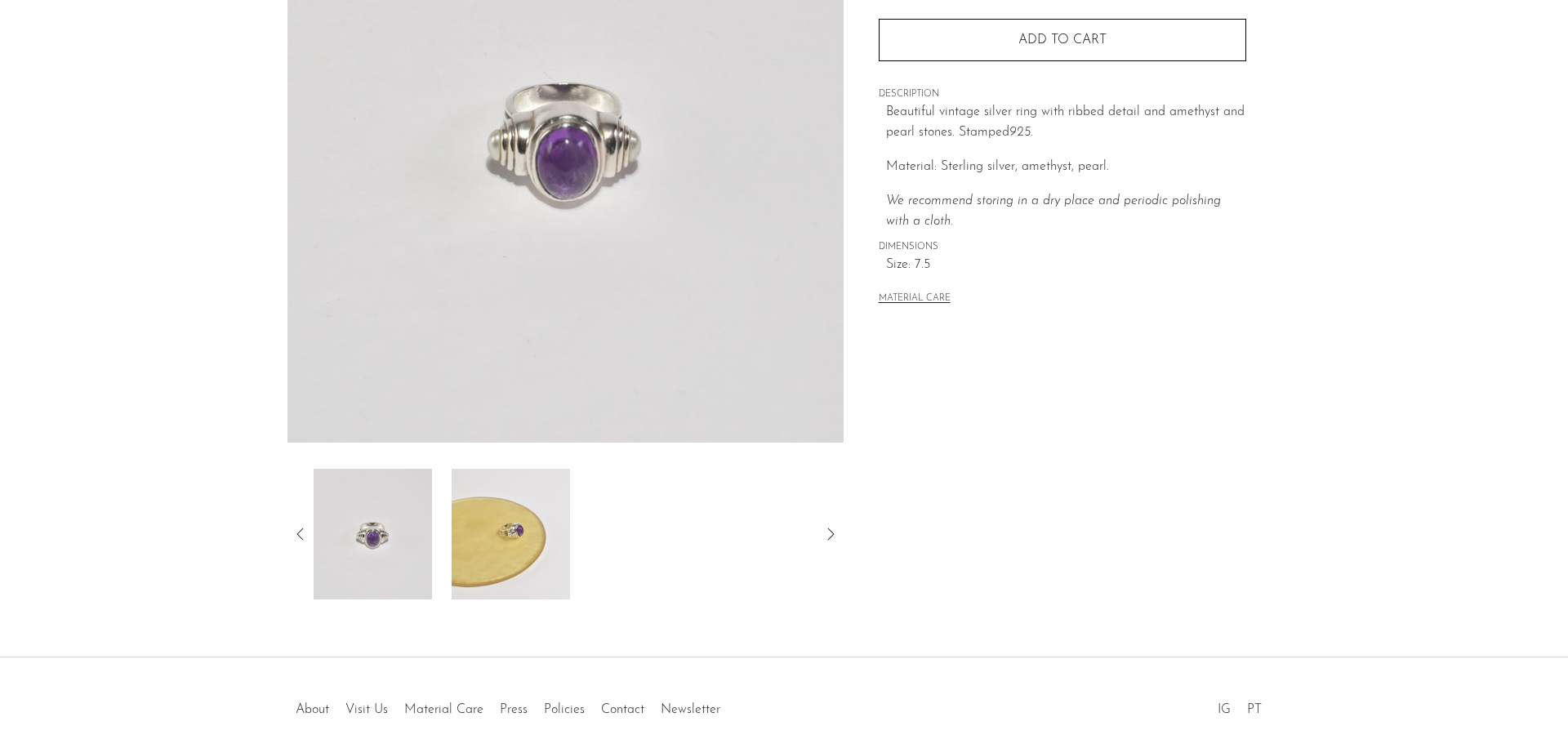
click at [512, 542] on img at bounding box center [511, 534] width 119 height 130
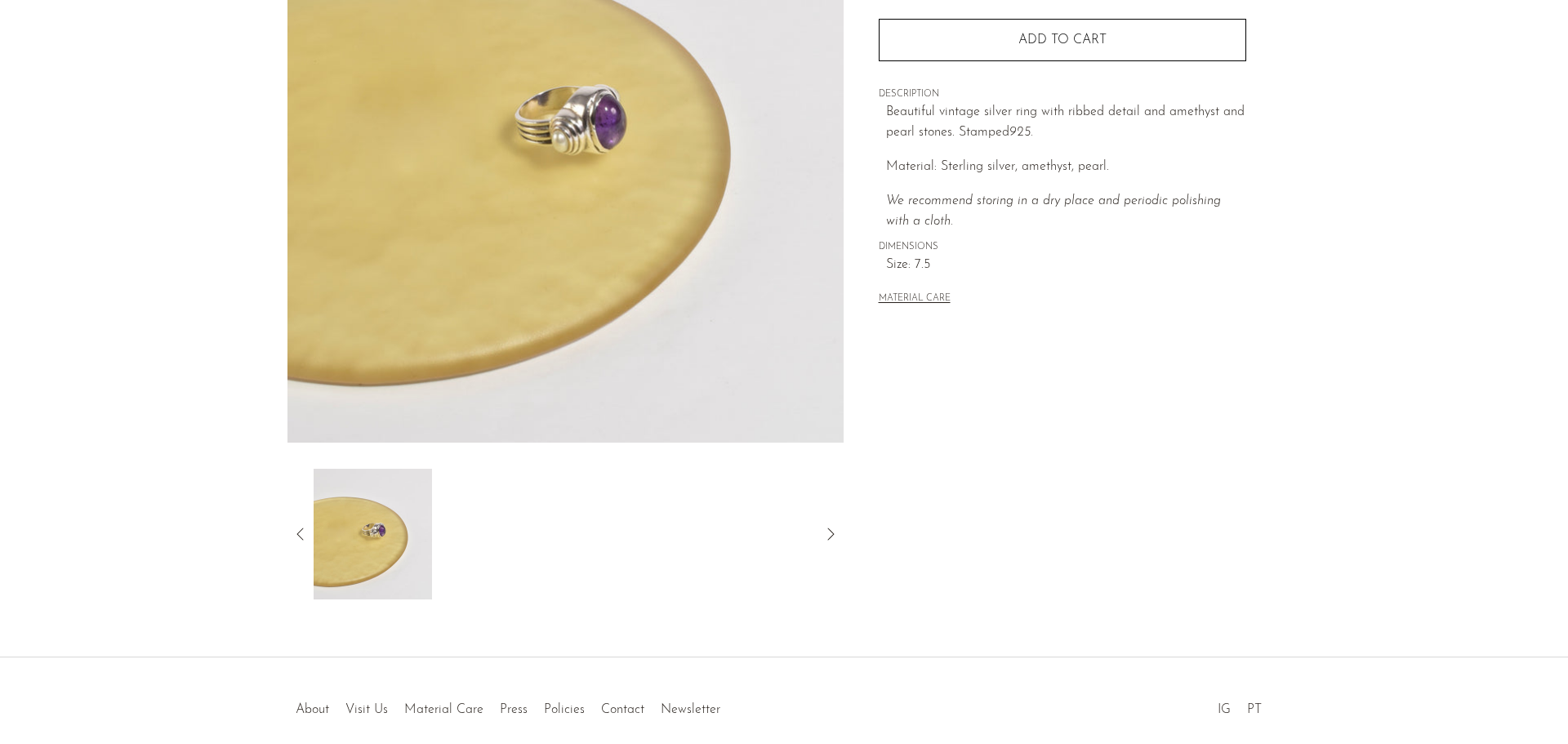
click at [305, 532] on icon at bounding box center [300, 534] width 20 height 20
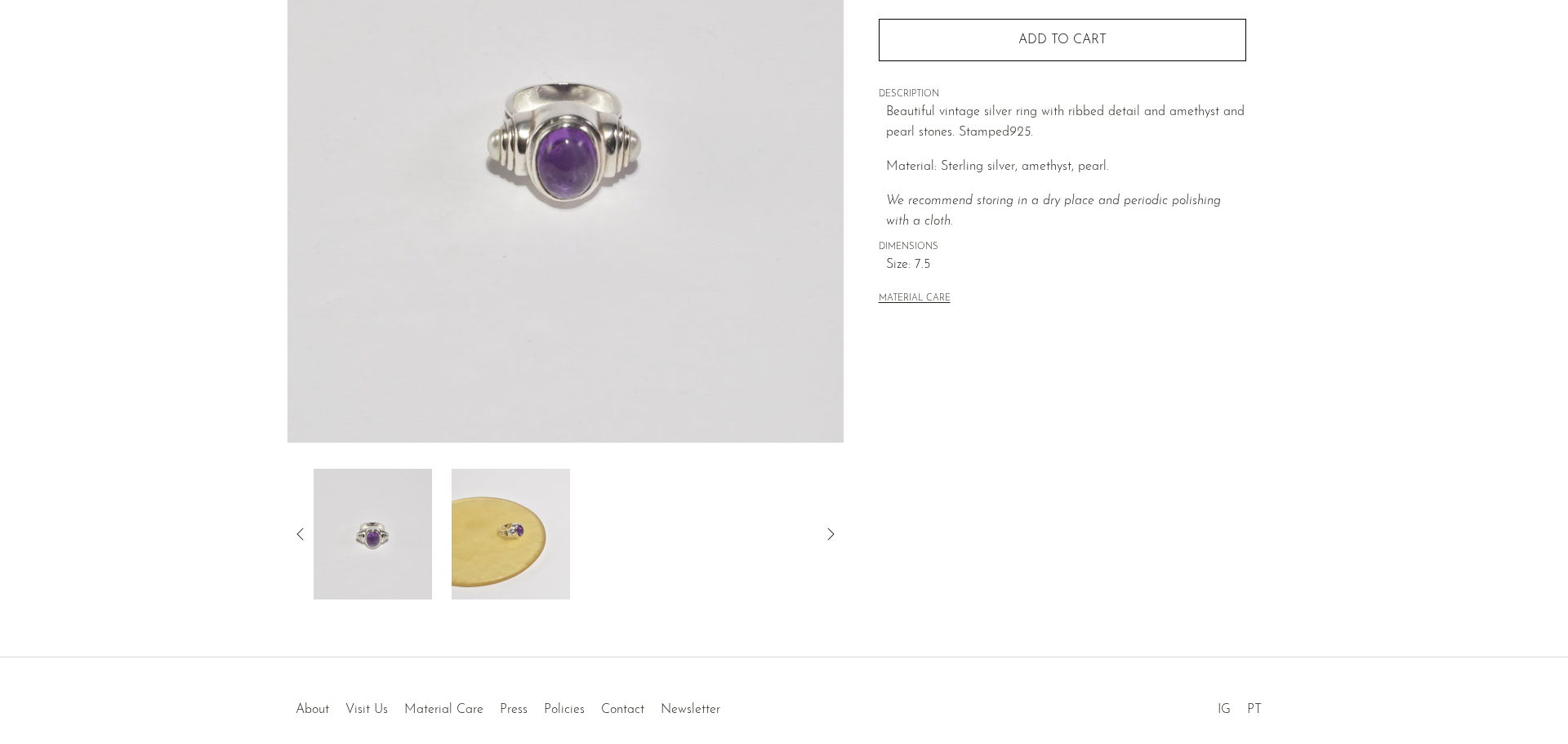
click at [402, 550] on img at bounding box center [373, 534] width 119 height 130
click at [307, 521] on div at bounding box center [565, 534] width 556 height 130
click at [297, 530] on icon at bounding box center [300, 534] width 20 height 20
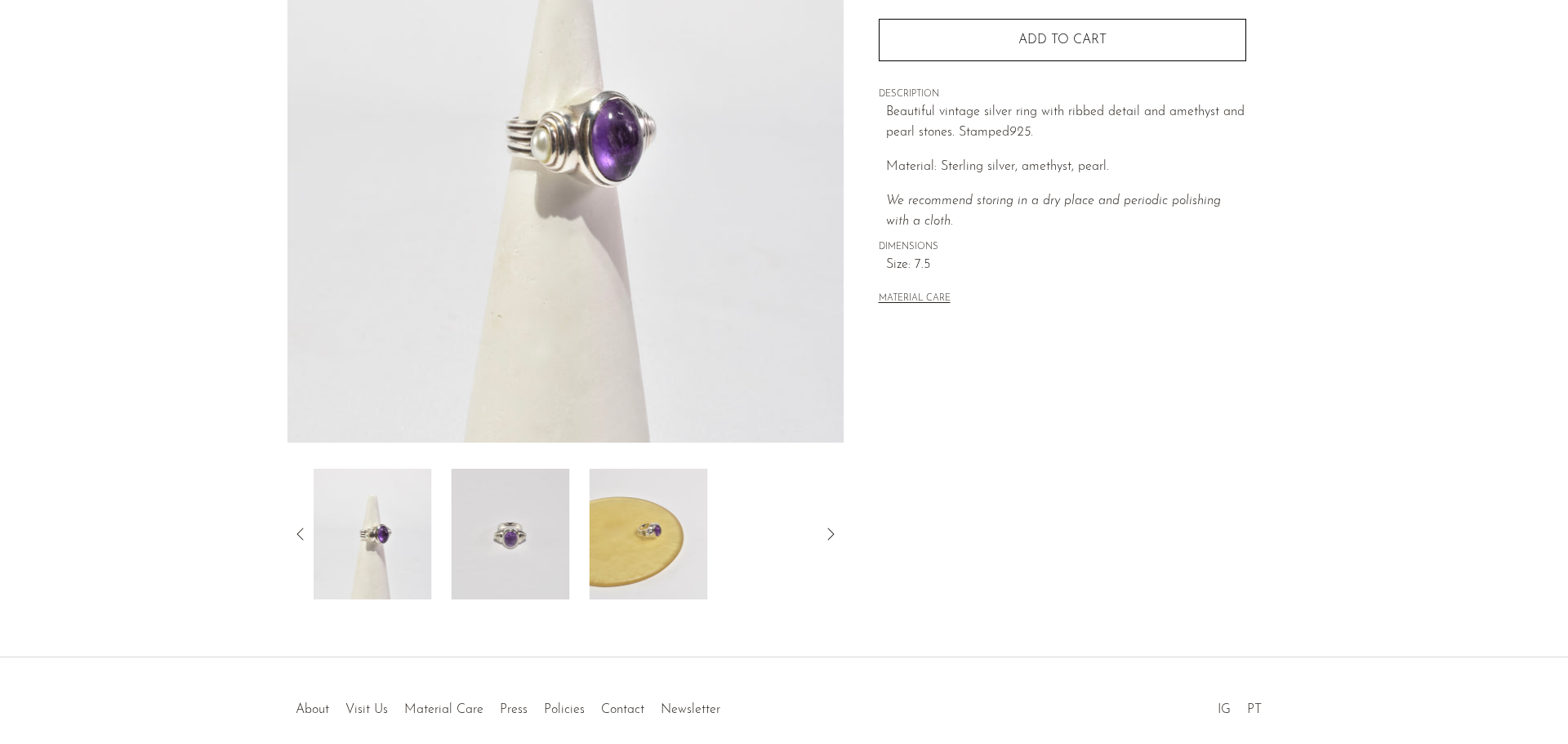
click at [400, 568] on img at bounding box center [372, 534] width 119 height 130
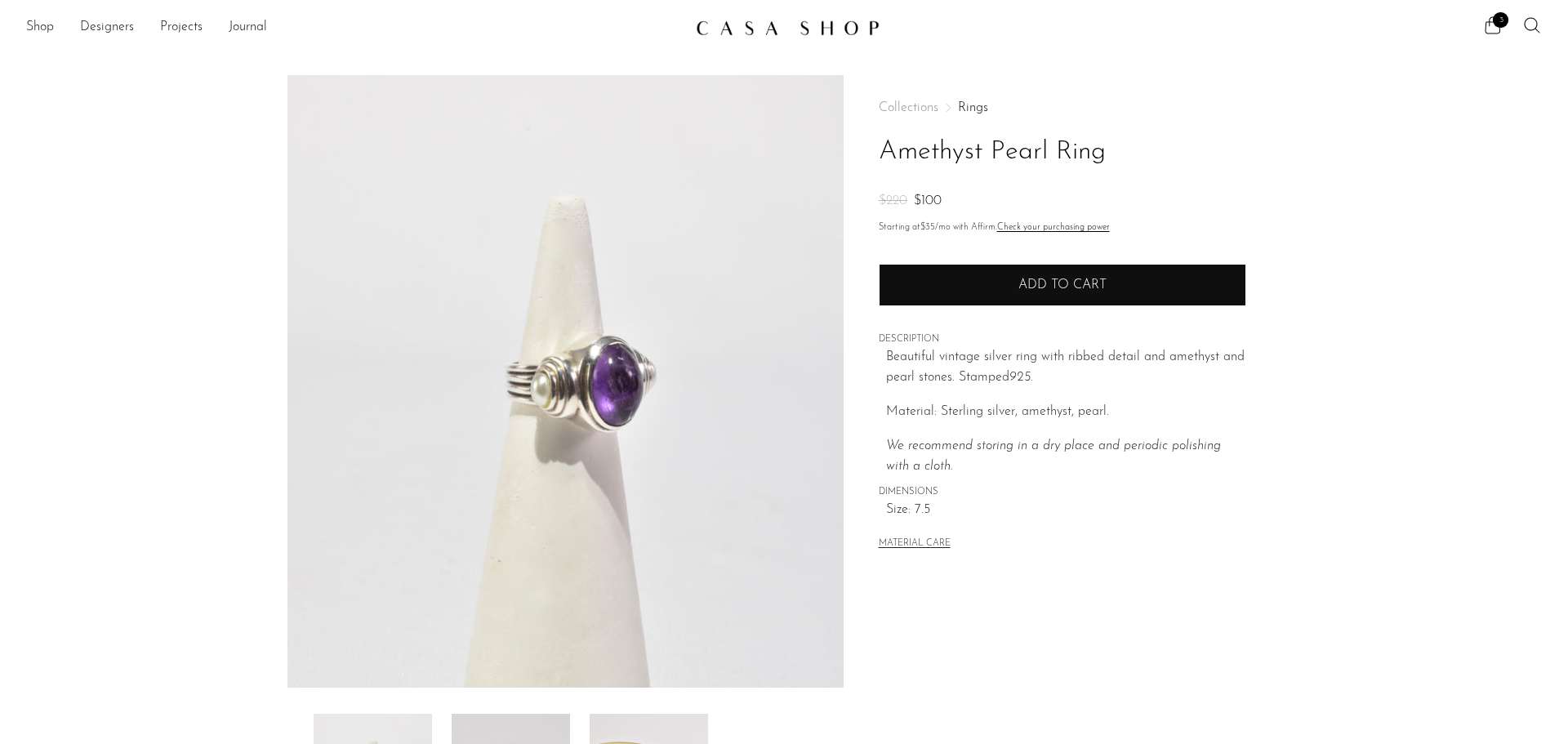
click at [935, 286] on button "Add to cart" at bounding box center [1062, 286] width 368 height 43
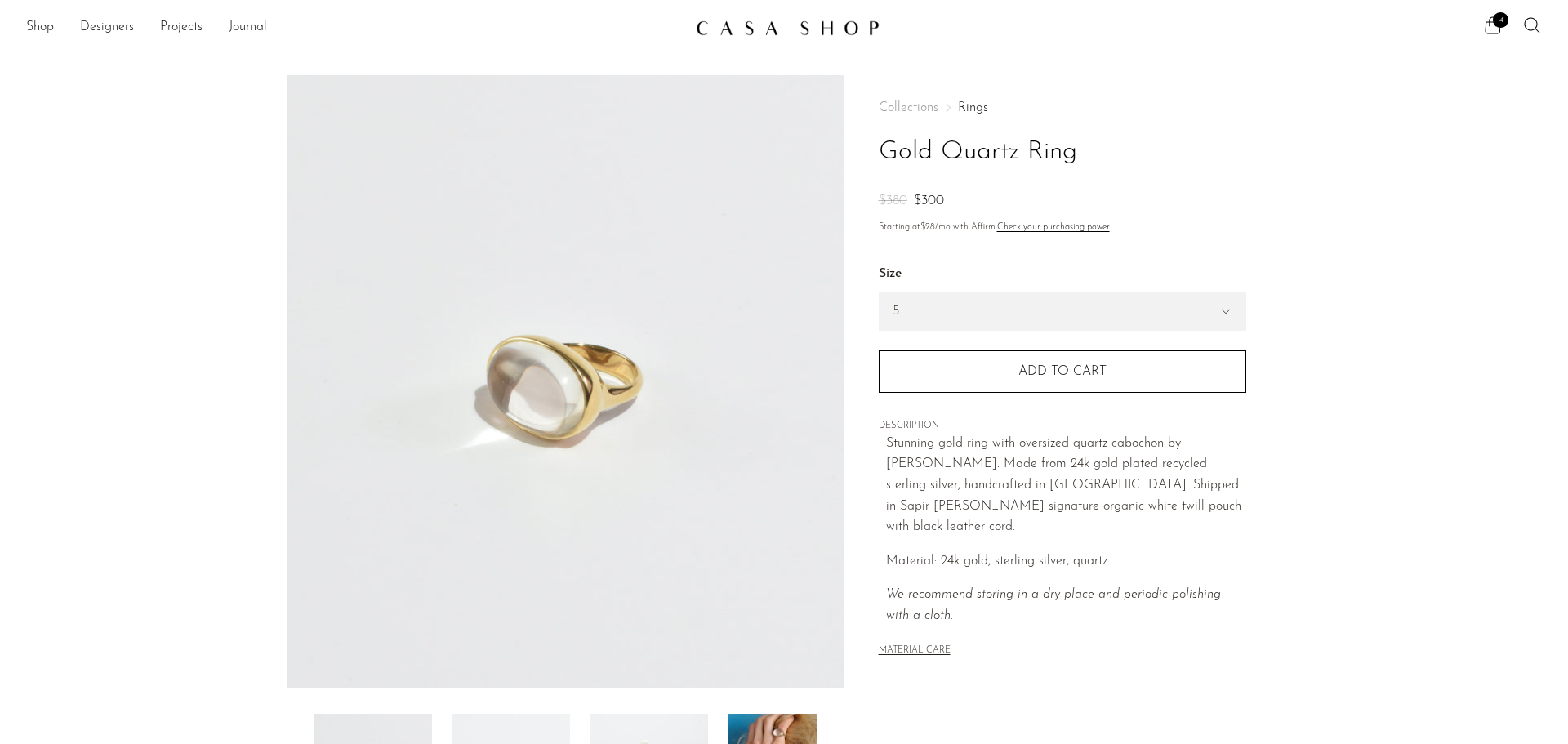
click at [924, 278] on label "Size" at bounding box center [1062, 275] width 368 height 21
click at [916, 302] on select "5 6 7" at bounding box center [1062, 311] width 366 height 37
click at [879, 293] on select "5 6 7" at bounding box center [1062, 311] width 366 height 37
select select "7"
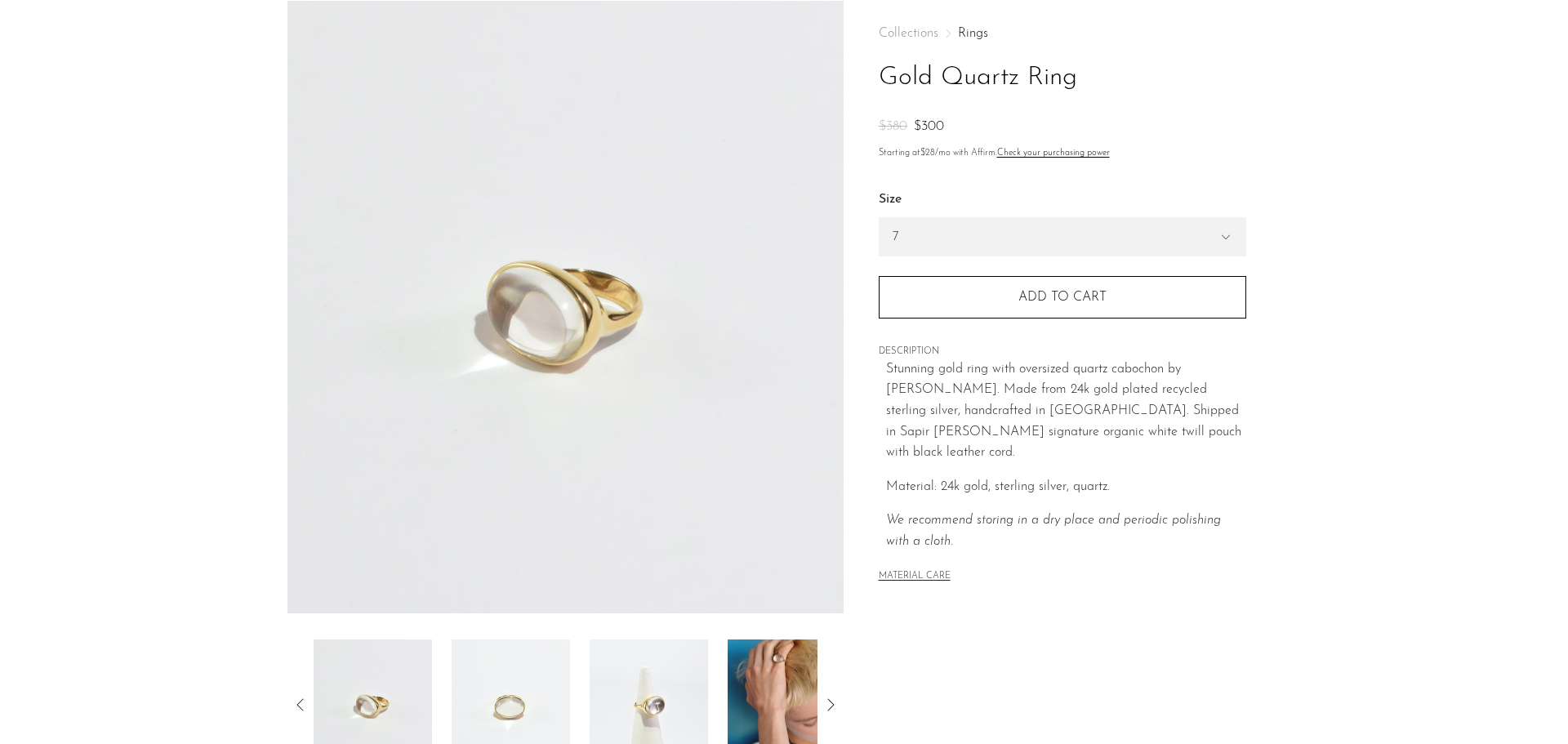
scroll to position [82, 0]
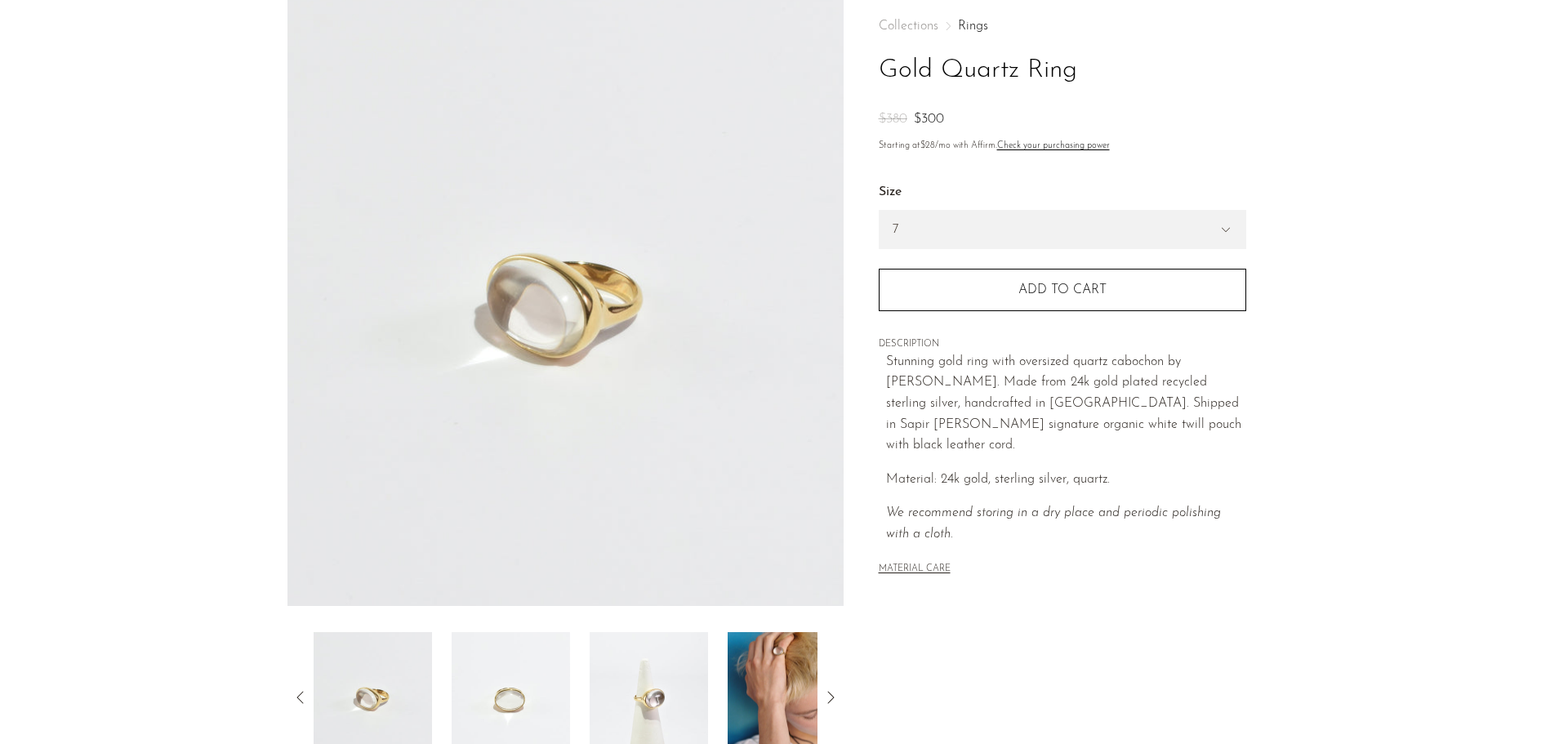
click at [760, 684] on img at bounding box center [787, 697] width 119 height 130
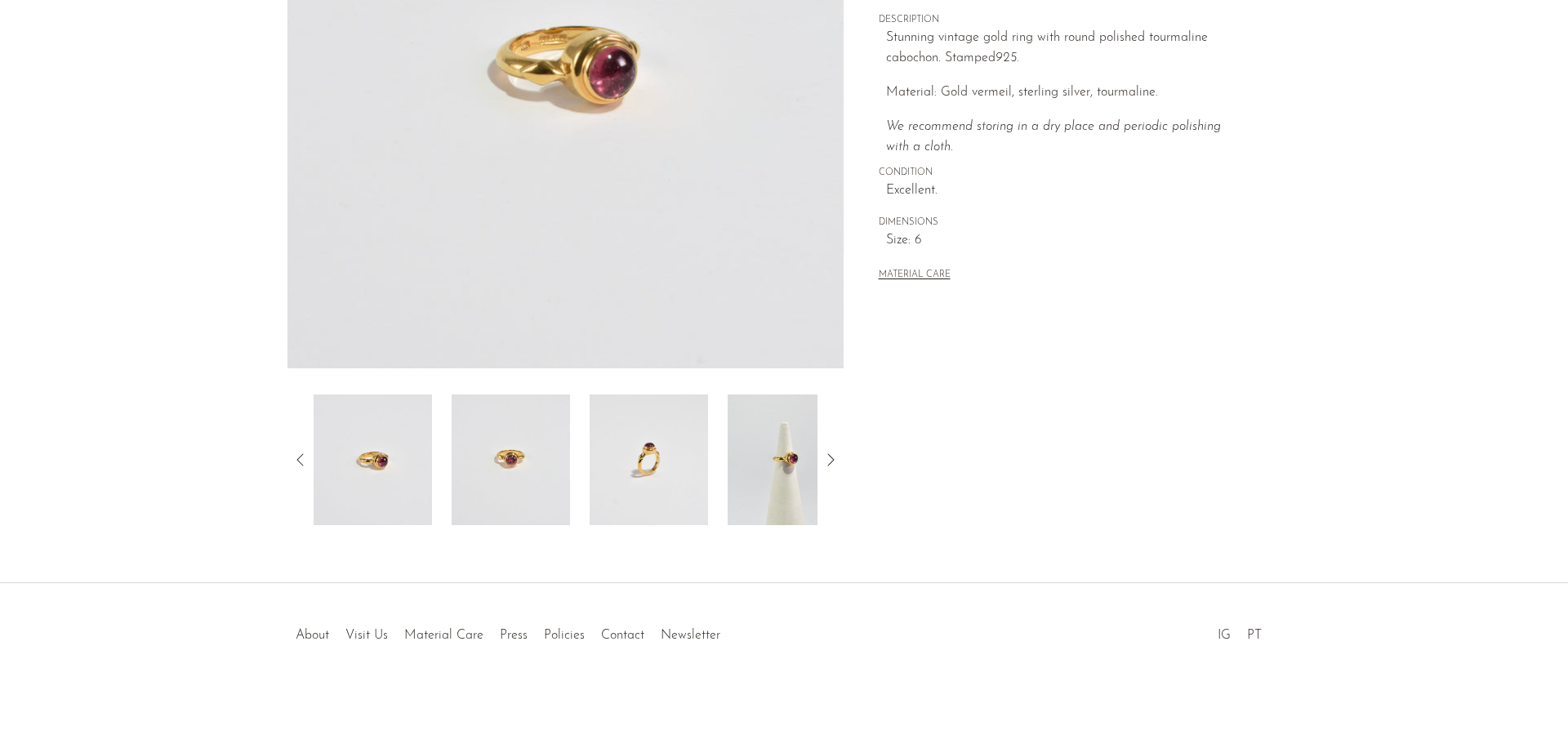
click at [663, 510] on img at bounding box center [649, 459] width 119 height 130
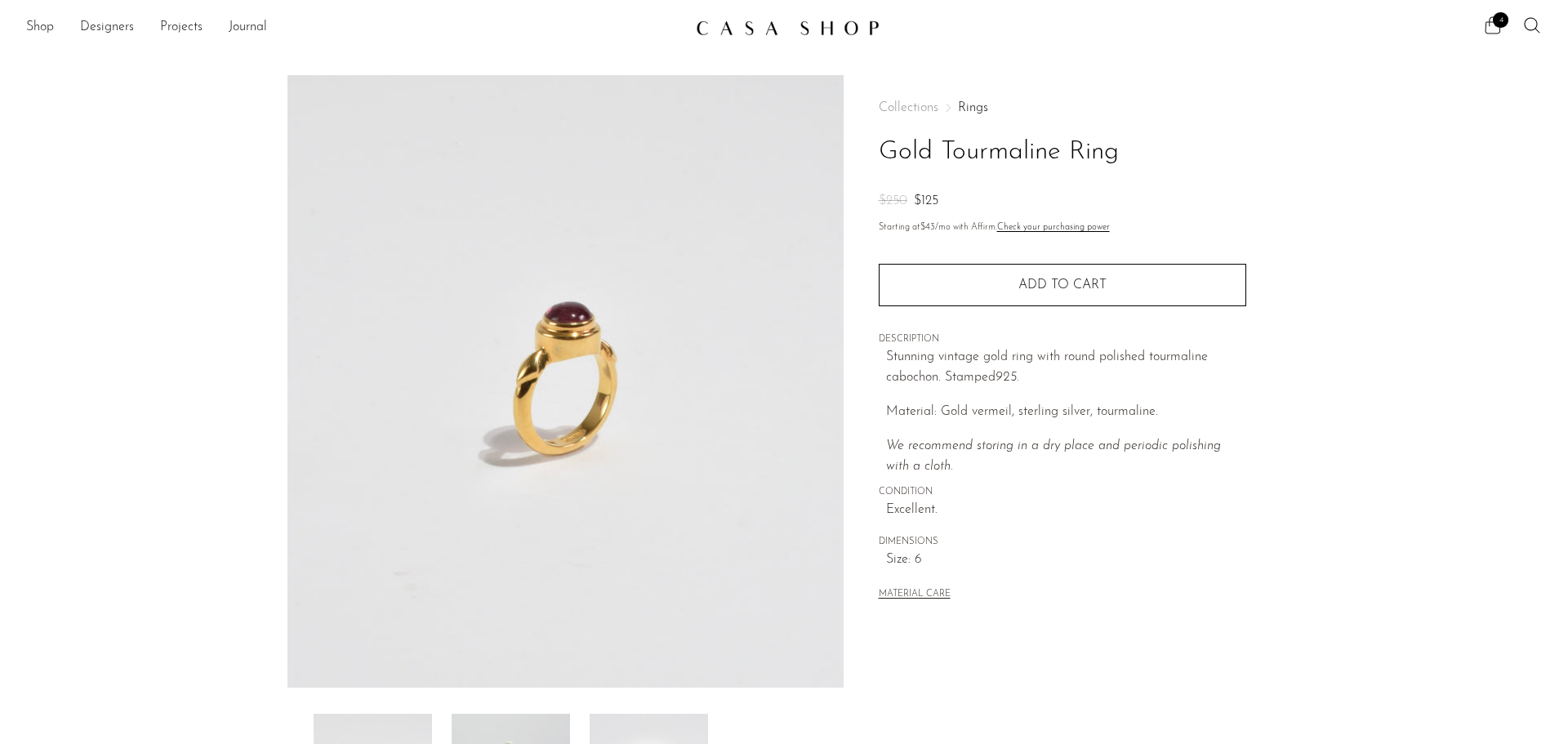
click at [1494, 24] on span "4" at bounding box center [1501, 20] width 16 height 16
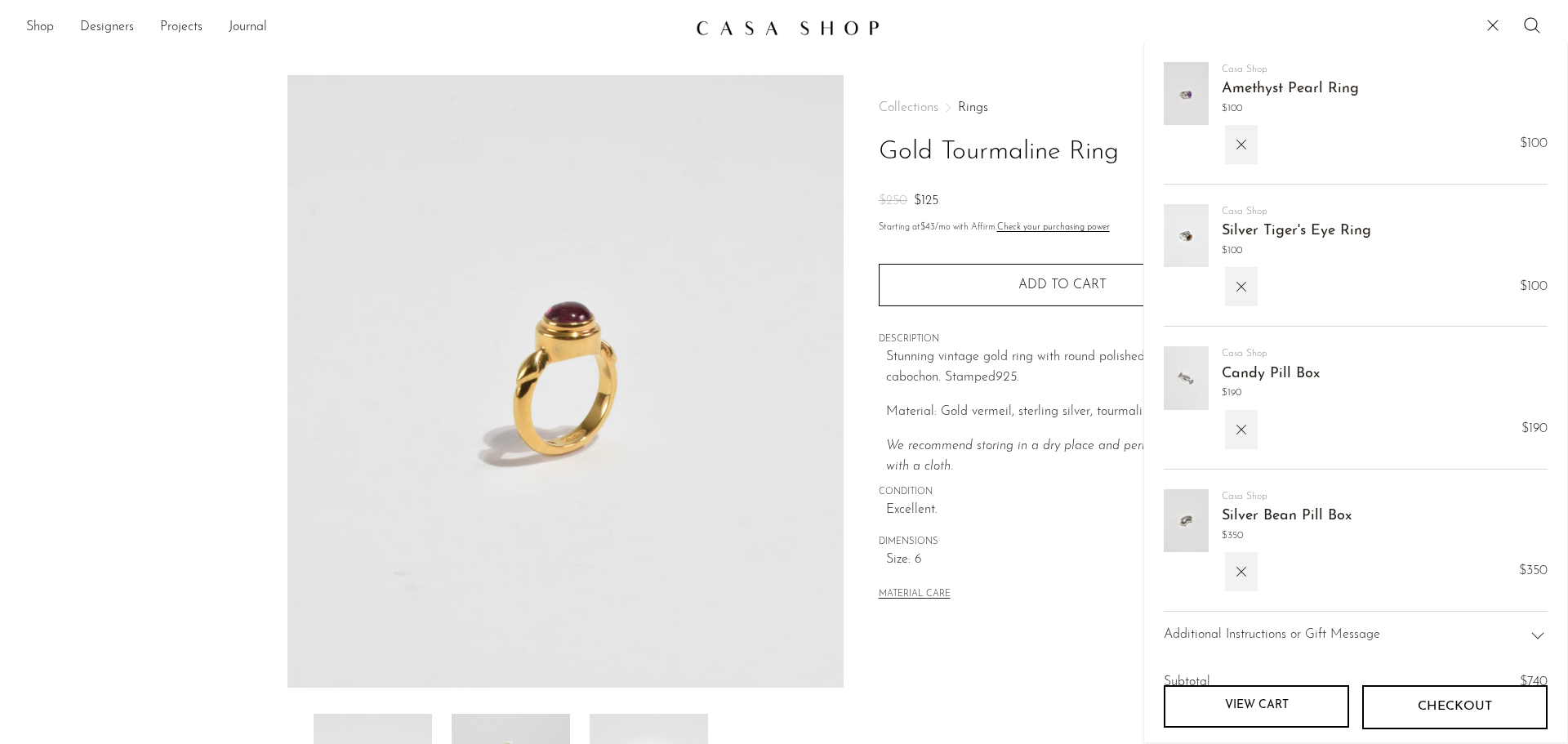
click at [1241, 701] on link "View cart" at bounding box center [1256, 707] width 185 height 43
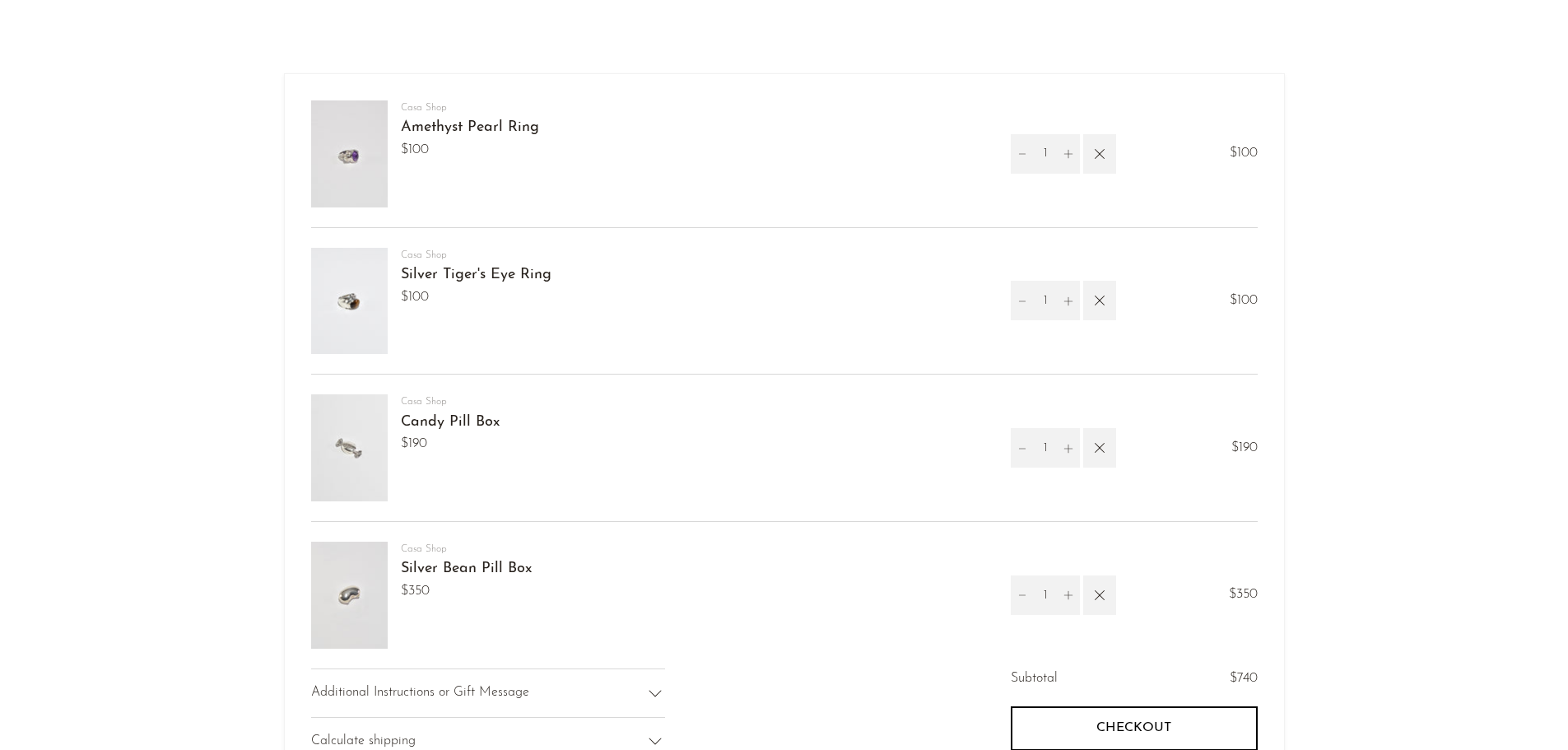
scroll to position [82, 0]
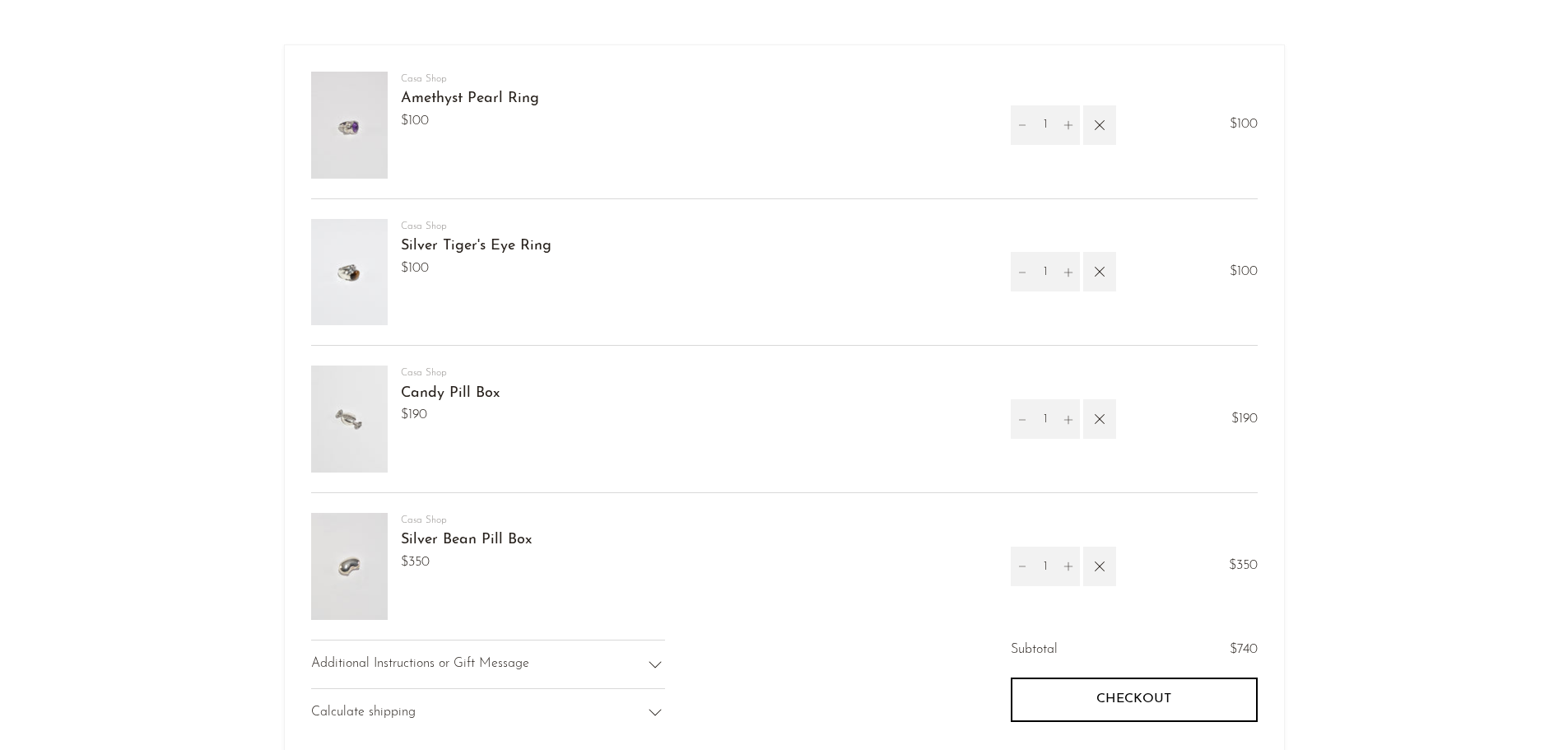
click at [494, 97] on link "Amethyst Pearl Ring" at bounding box center [470, 98] width 138 height 15
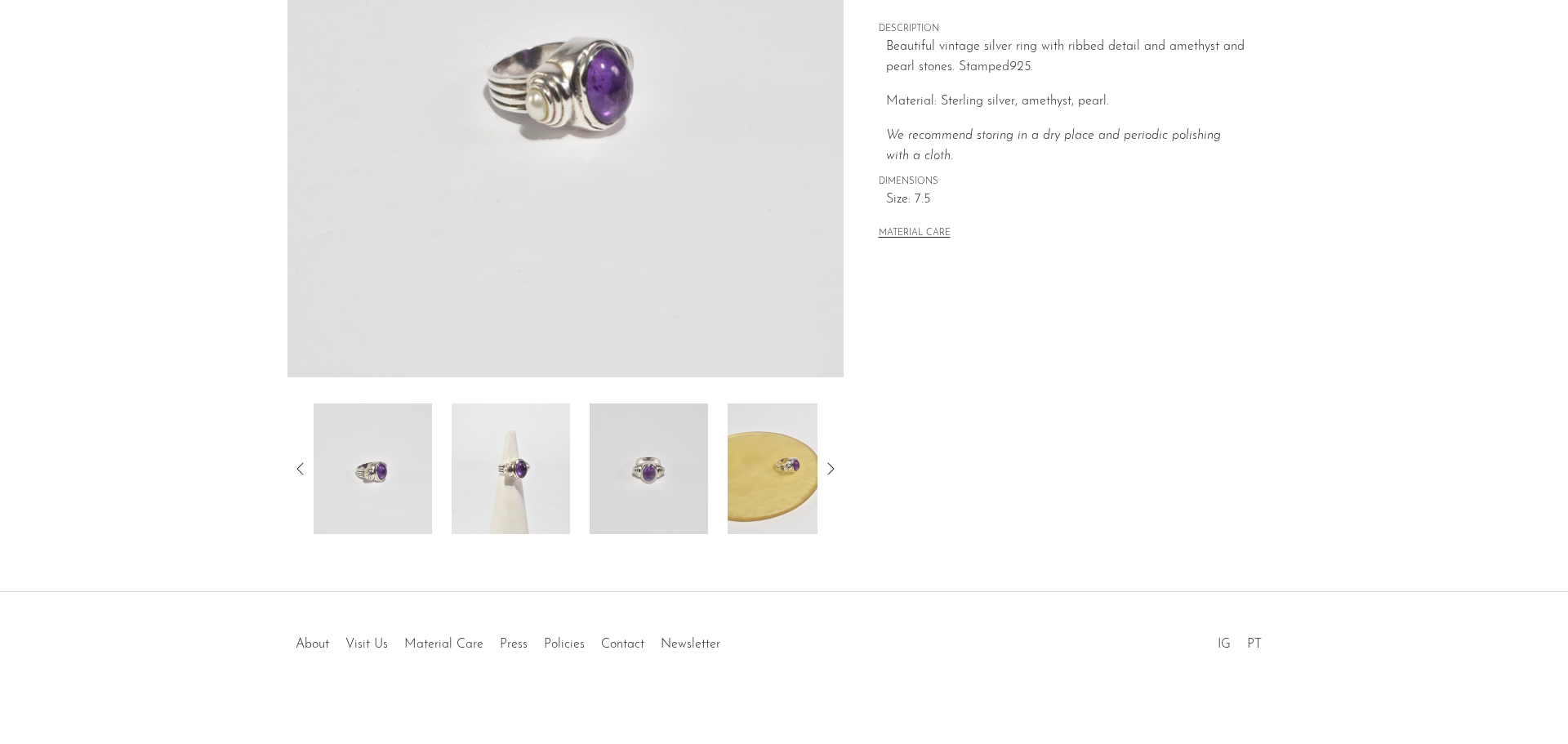
scroll to position [319, 0]
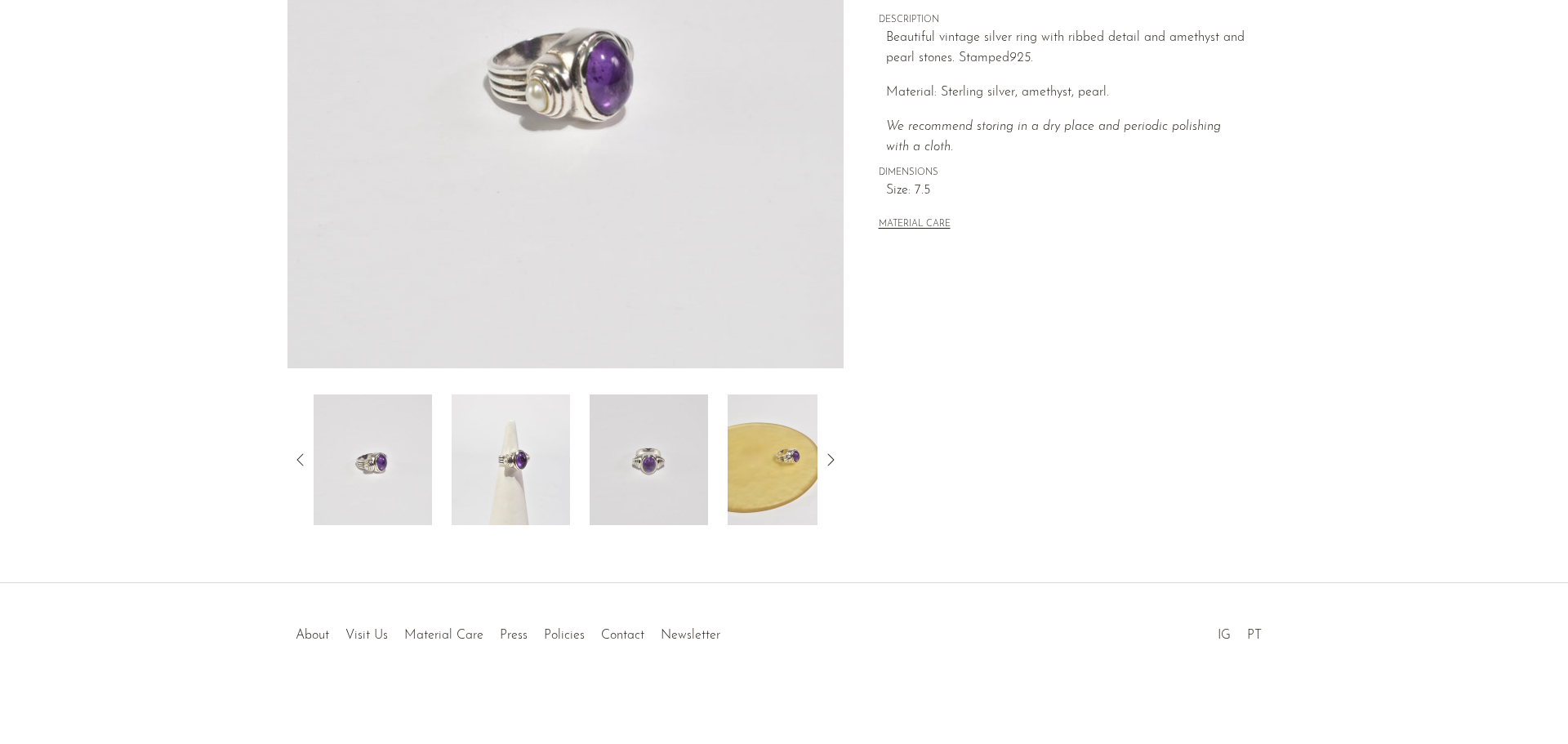
click at [605, 459] on img at bounding box center [649, 459] width 119 height 130
click at [778, 468] on img at bounding box center [787, 459] width 119 height 130
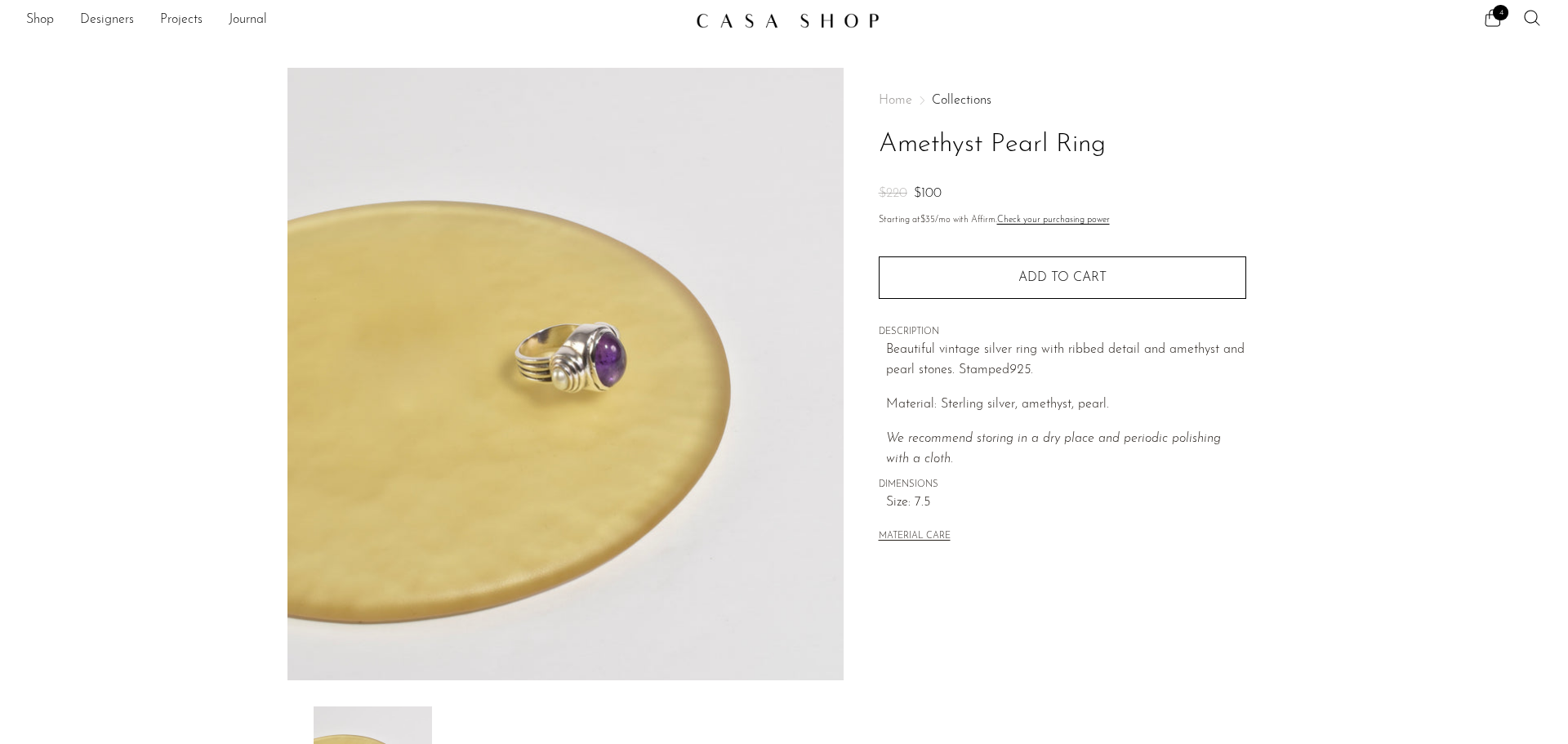
scroll to position [0, 0]
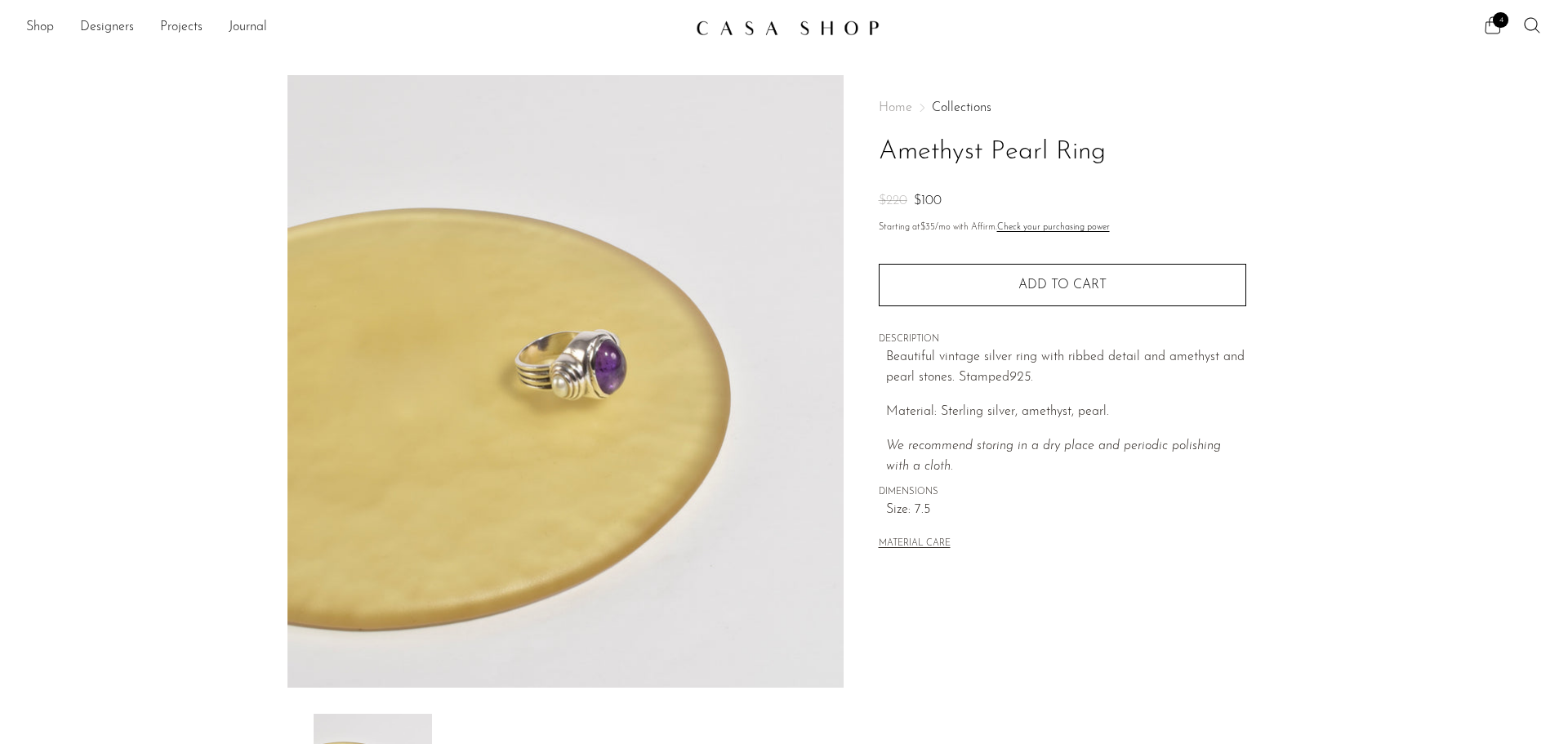
click at [1502, 24] on span "4" at bounding box center [1501, 20] width 16 height 16
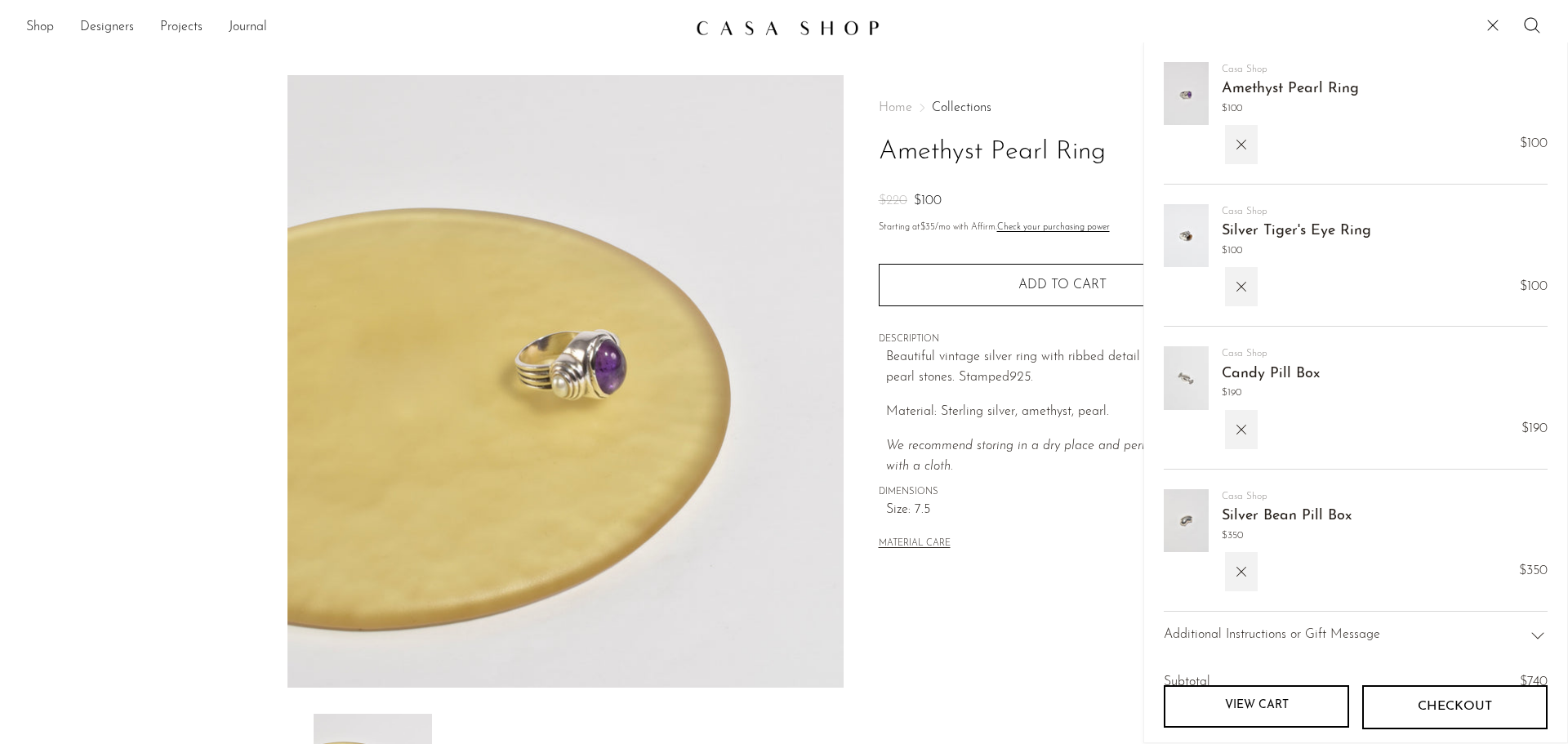
click at [1237, 229] on link "Silver Tiger's Eye Ring" at bounding box center [1296, 231] width 150 height 15
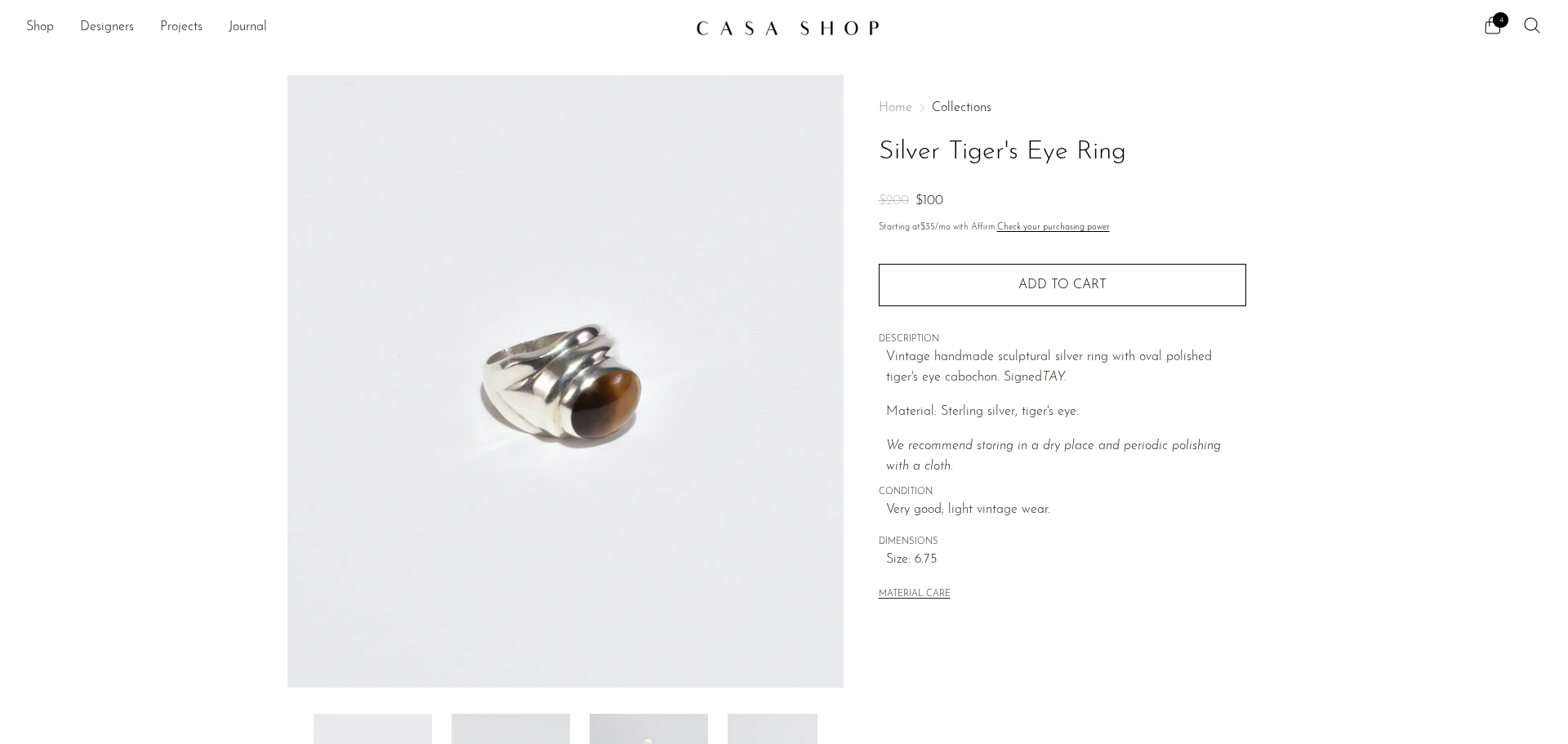
click at [667, 399] on img at bounding box center [565, 381] width 556 height 613
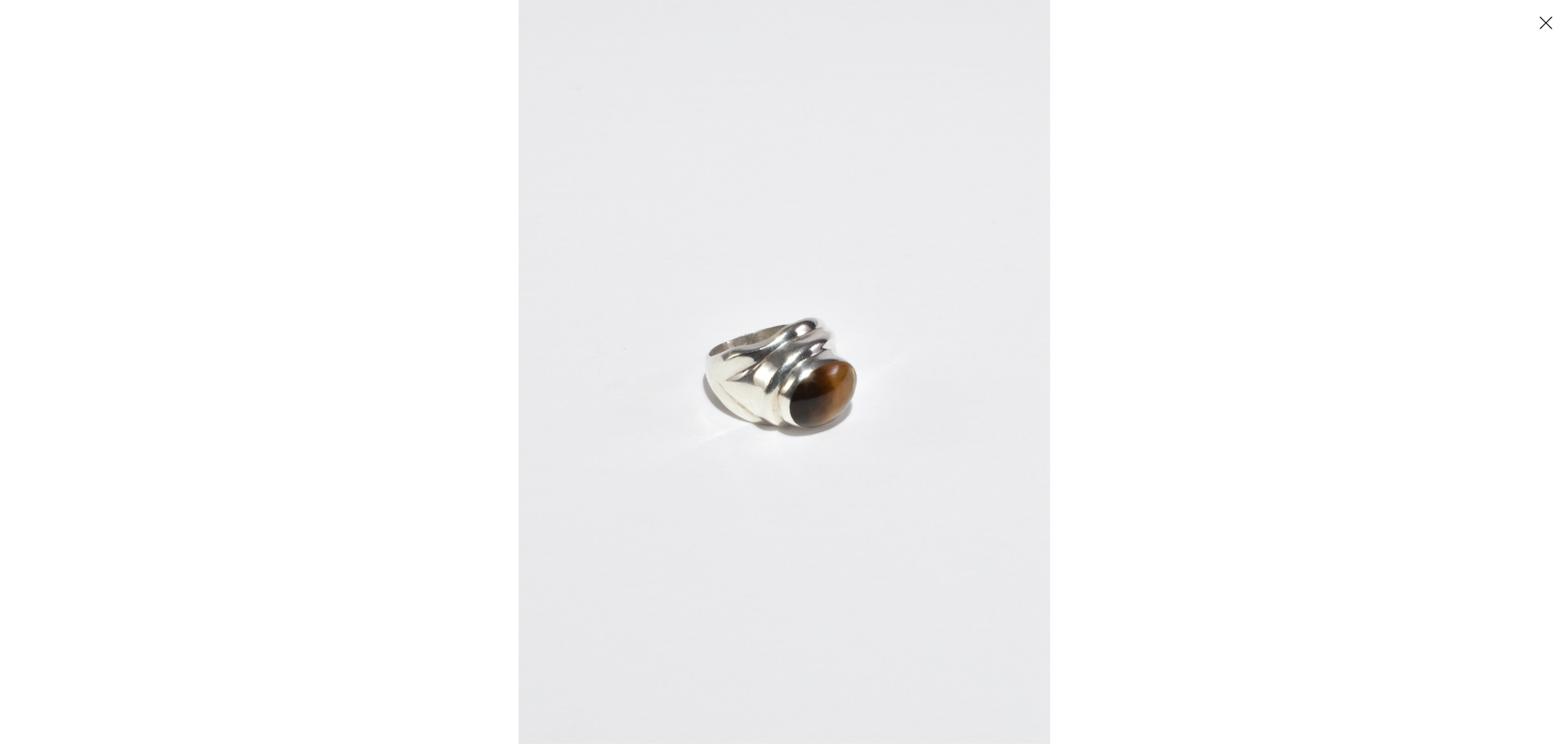
click at [1546, 19] on button "Close" at bounding box center [1545, 22] width 28 height 28
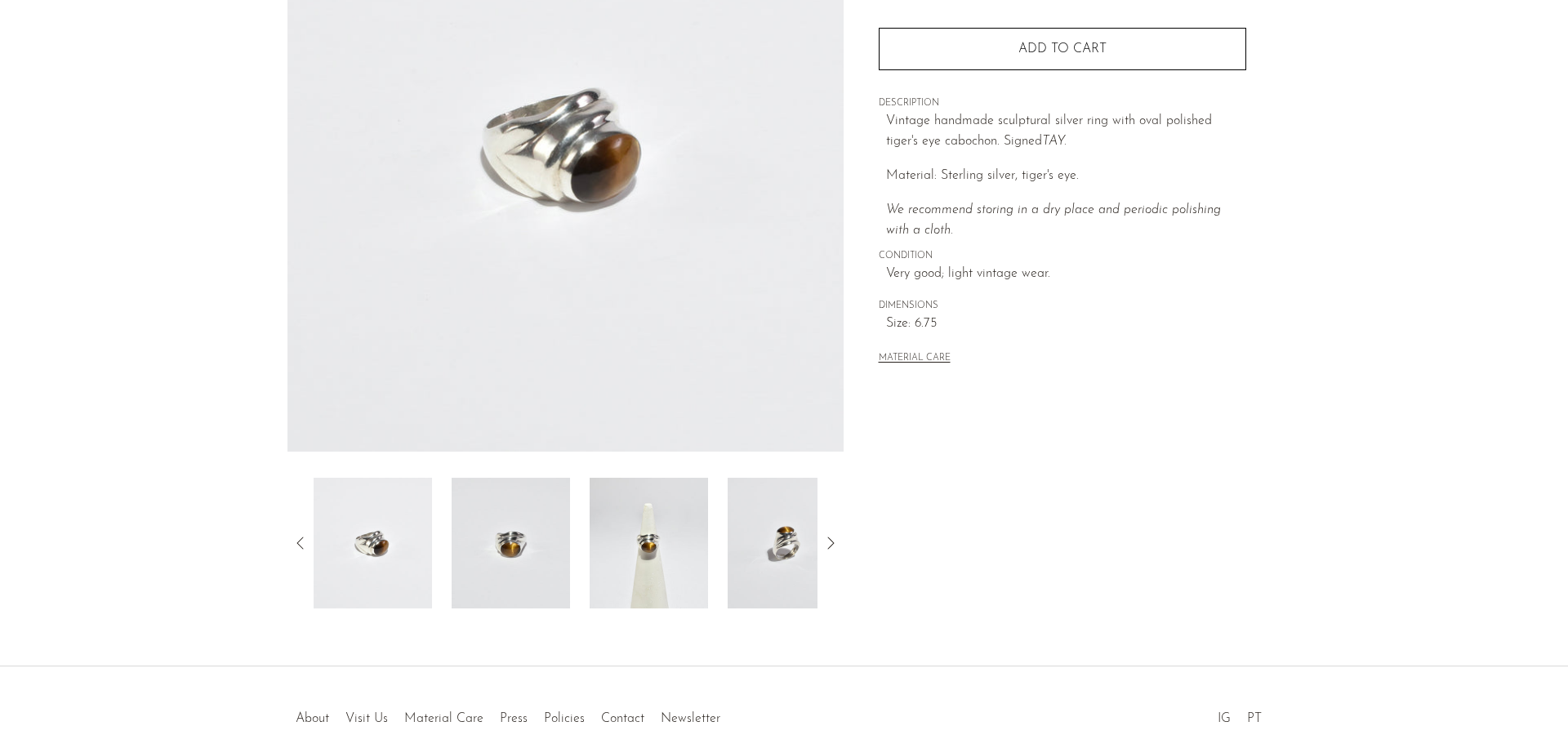
scroll to position [245, 0]
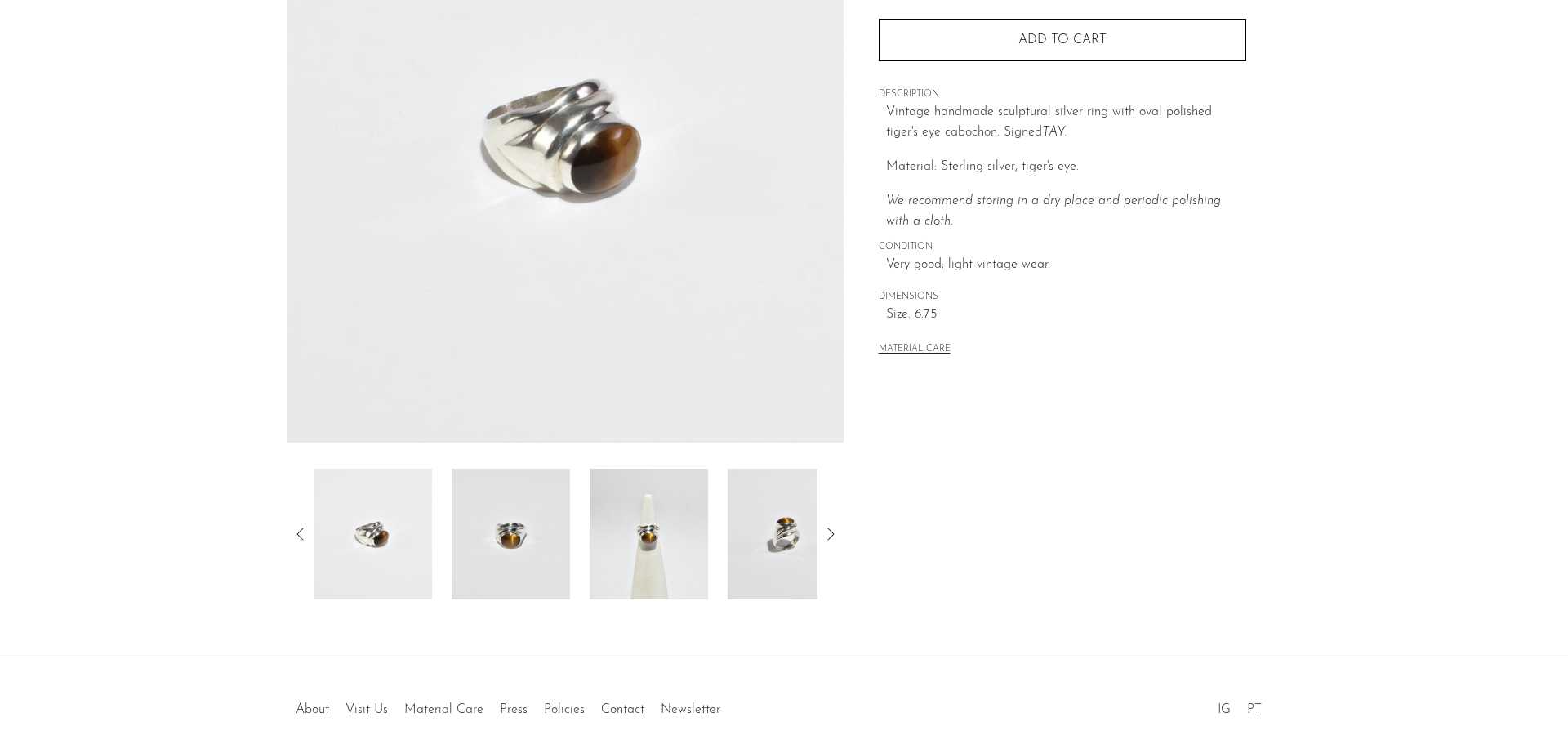
click at [493, 562] on img at bounding box center [511, 534] width 119 height 130
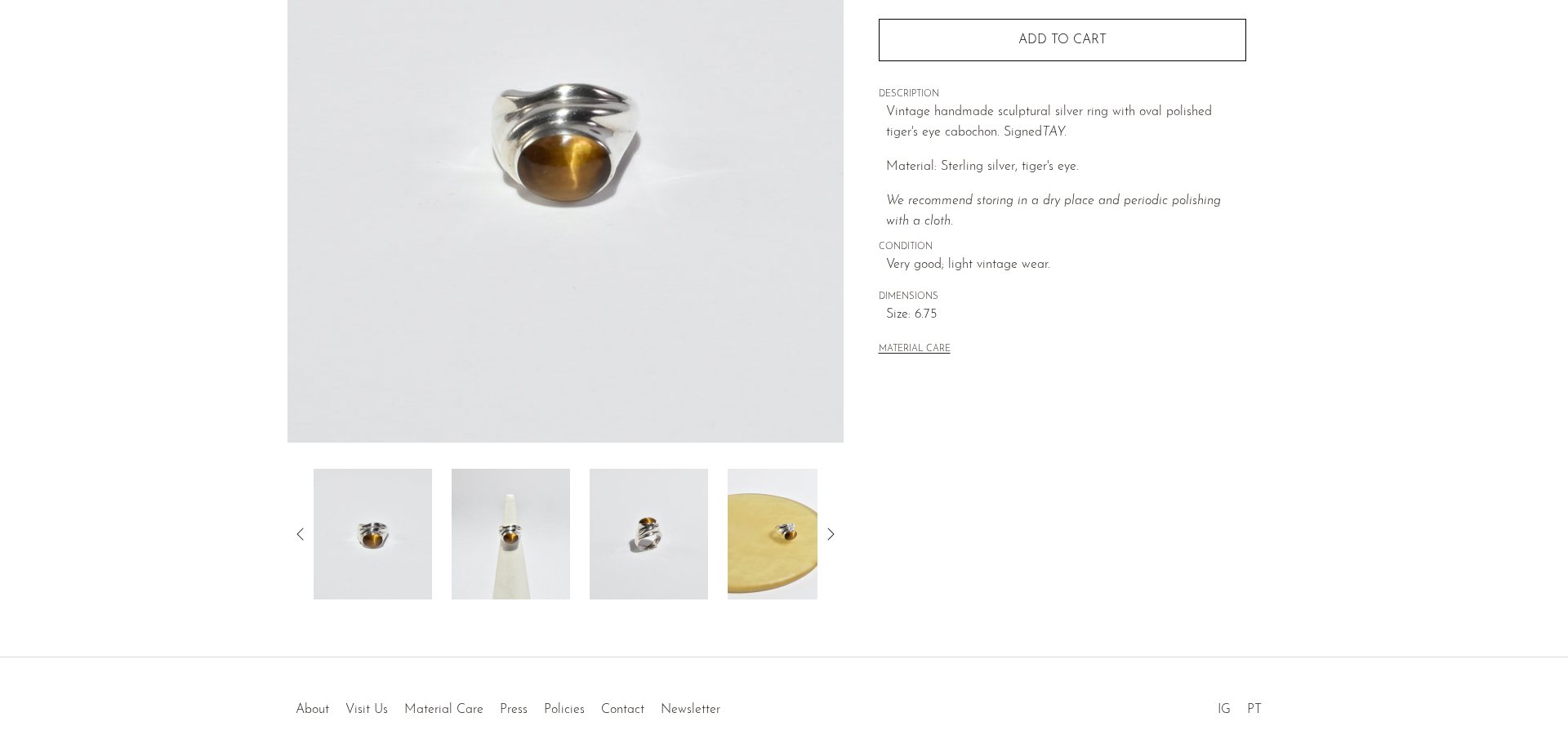
click at [489, 547] on img at bounding box center [511, 534] width 119 height 130
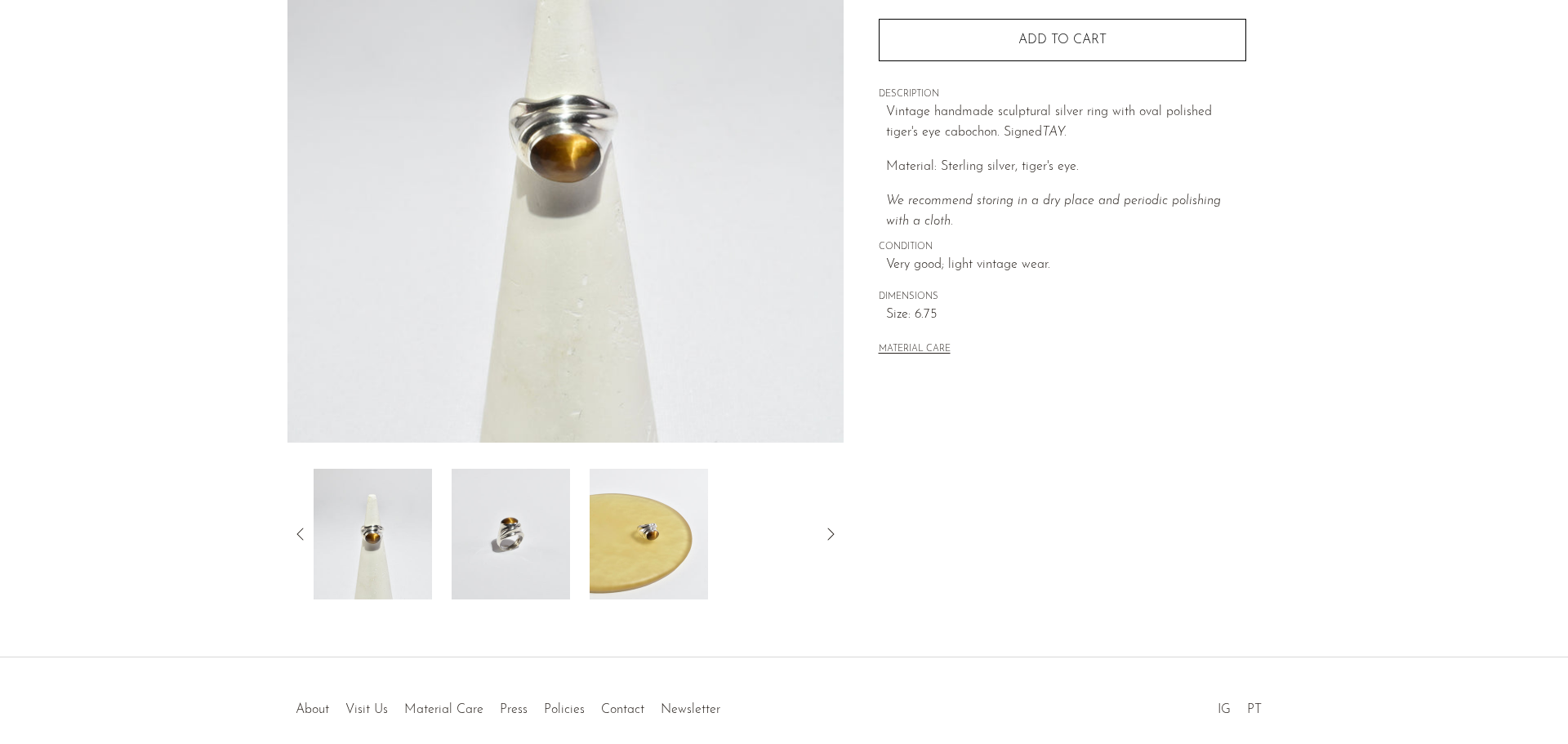
click at [505, 549] on img at bounding box center [511, 534] width 119 height 130
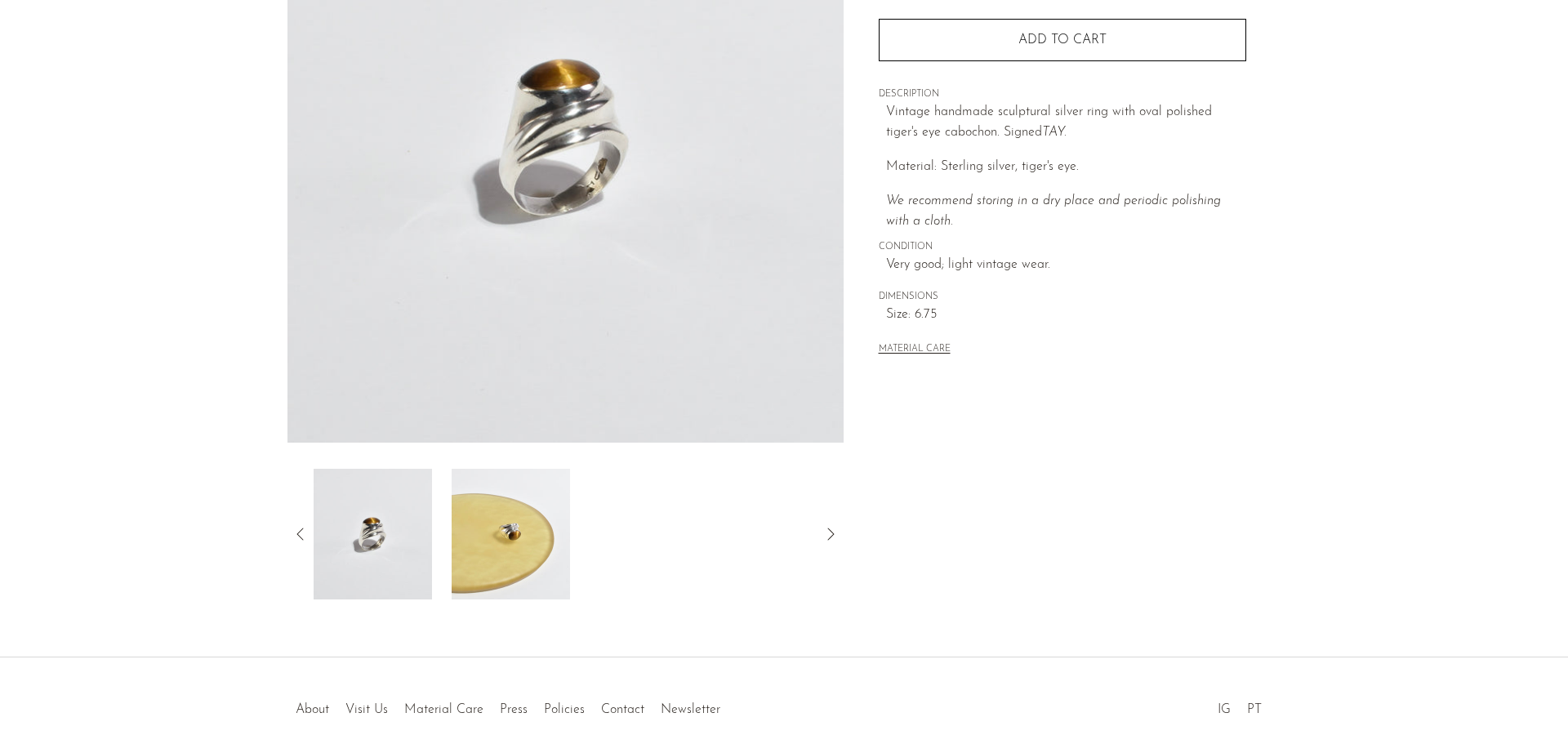
click at [501, 532] on img at bounding box center [511, 534] width 119 height 130
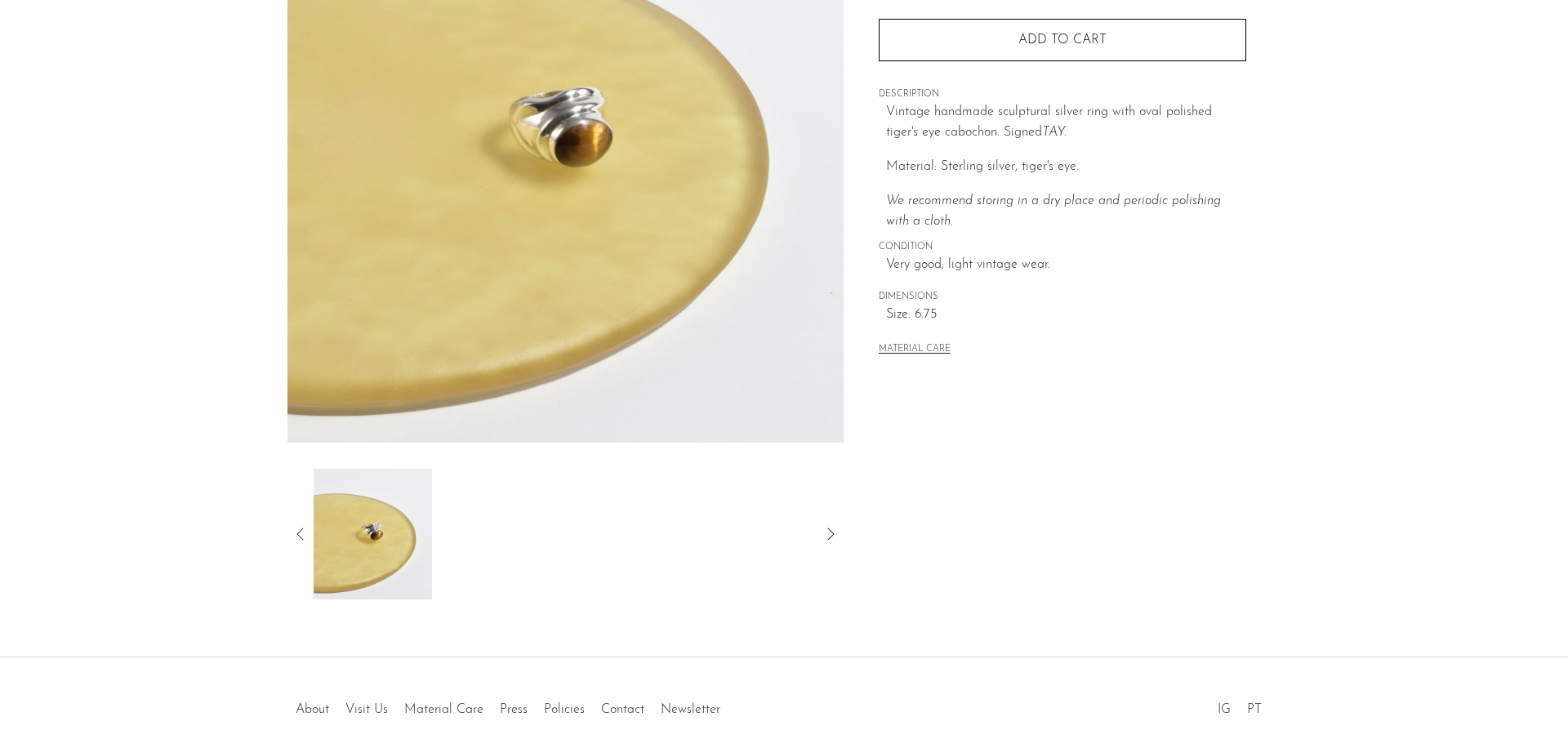
click at [304, 535] on icon at bounding box center [300, 534] width 20 height 20
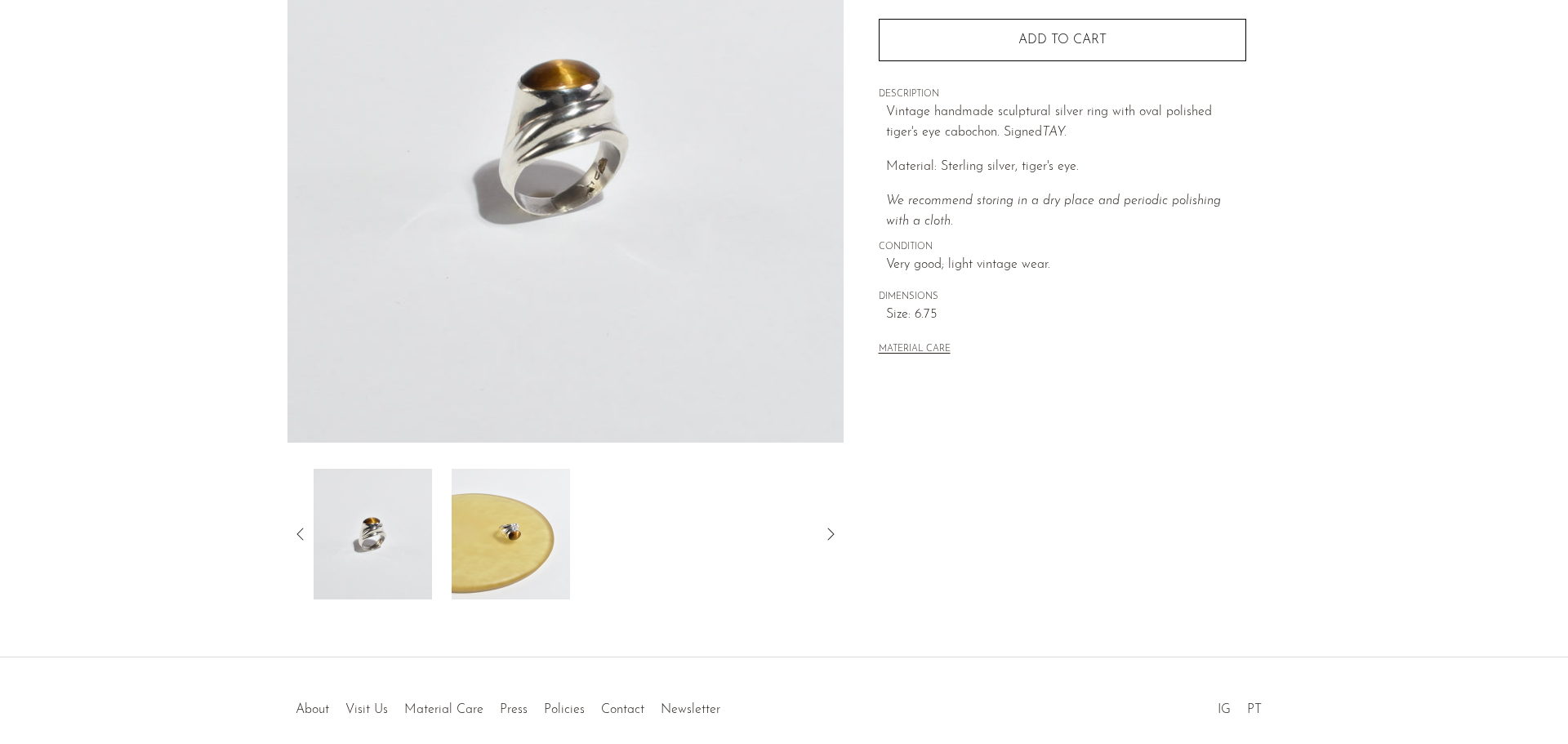
click at [550, 121] on img at bounding box center [565, 136] width 556 height 613
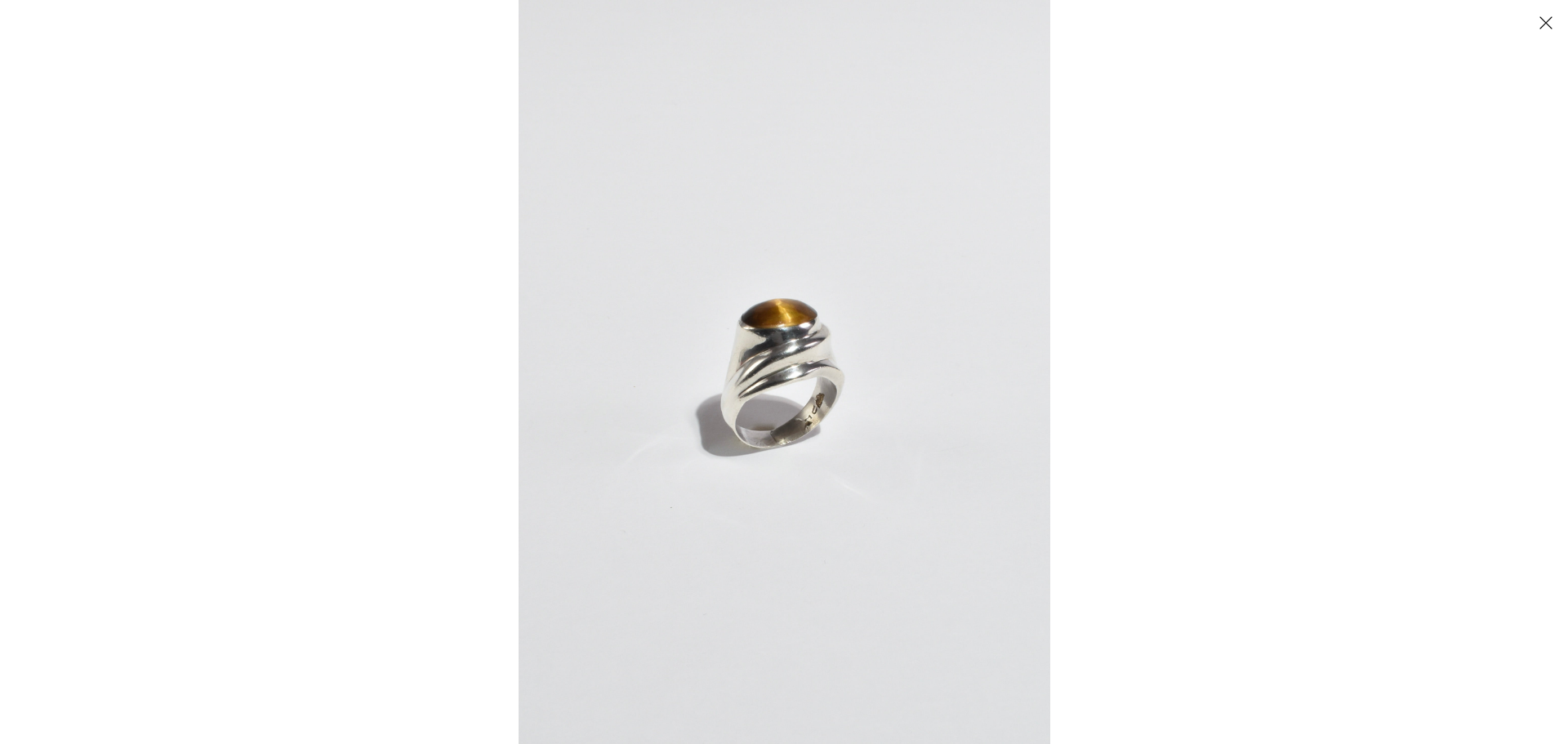
click at [806, 353] on img at bounding box center [784, 372] width 532 height 744
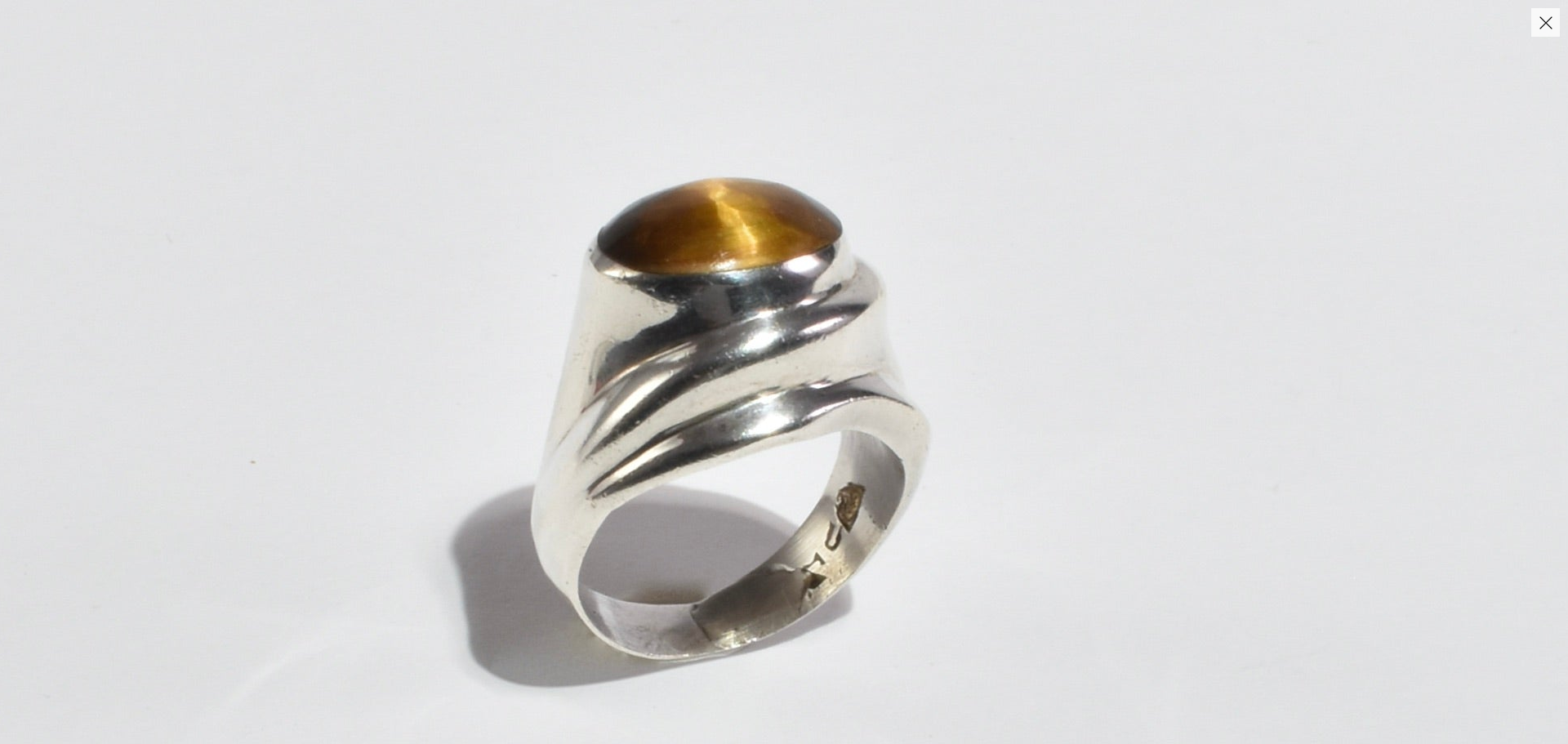
click at [1553, 22] on button "Close" at bounding box center [1545, 22] width 28 height 28
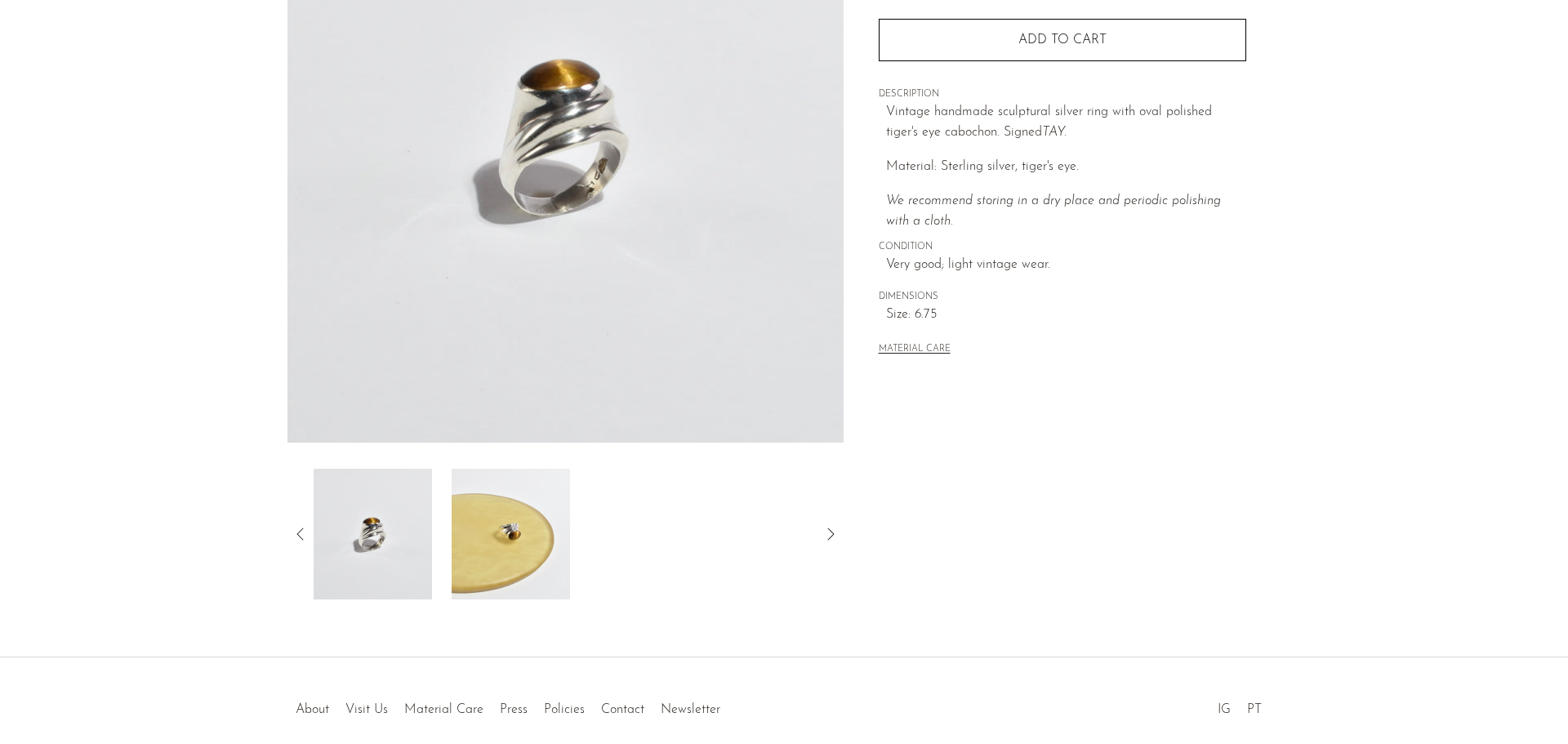
click at [511, 552] on img at bounding box center [511, 534] width 119 height 130
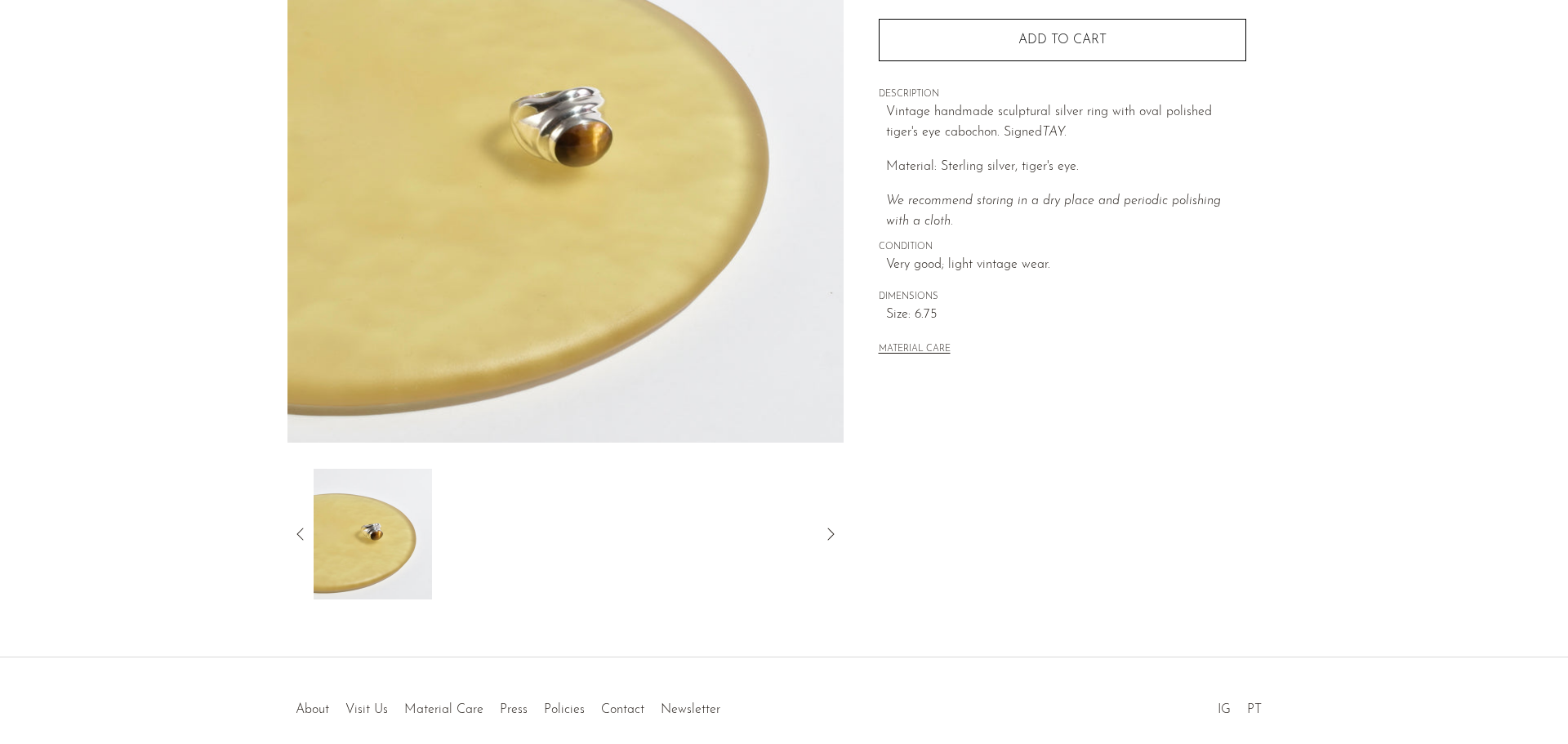
click at [302, 536] on icon at bounding box center [300, 534] width 20 height 20
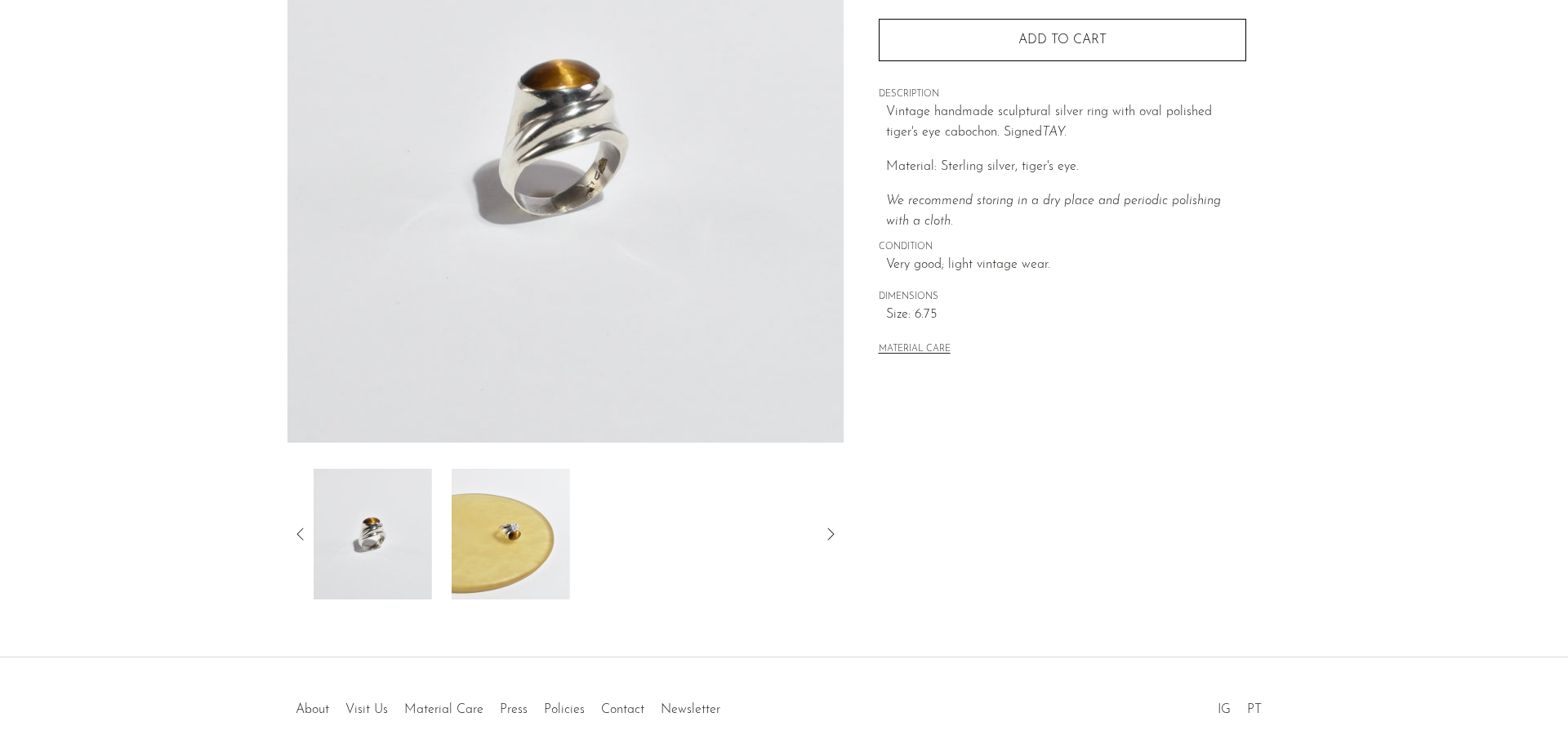
click at [302, 537] on icon at bounding box center [300, 534] width 20 height 20
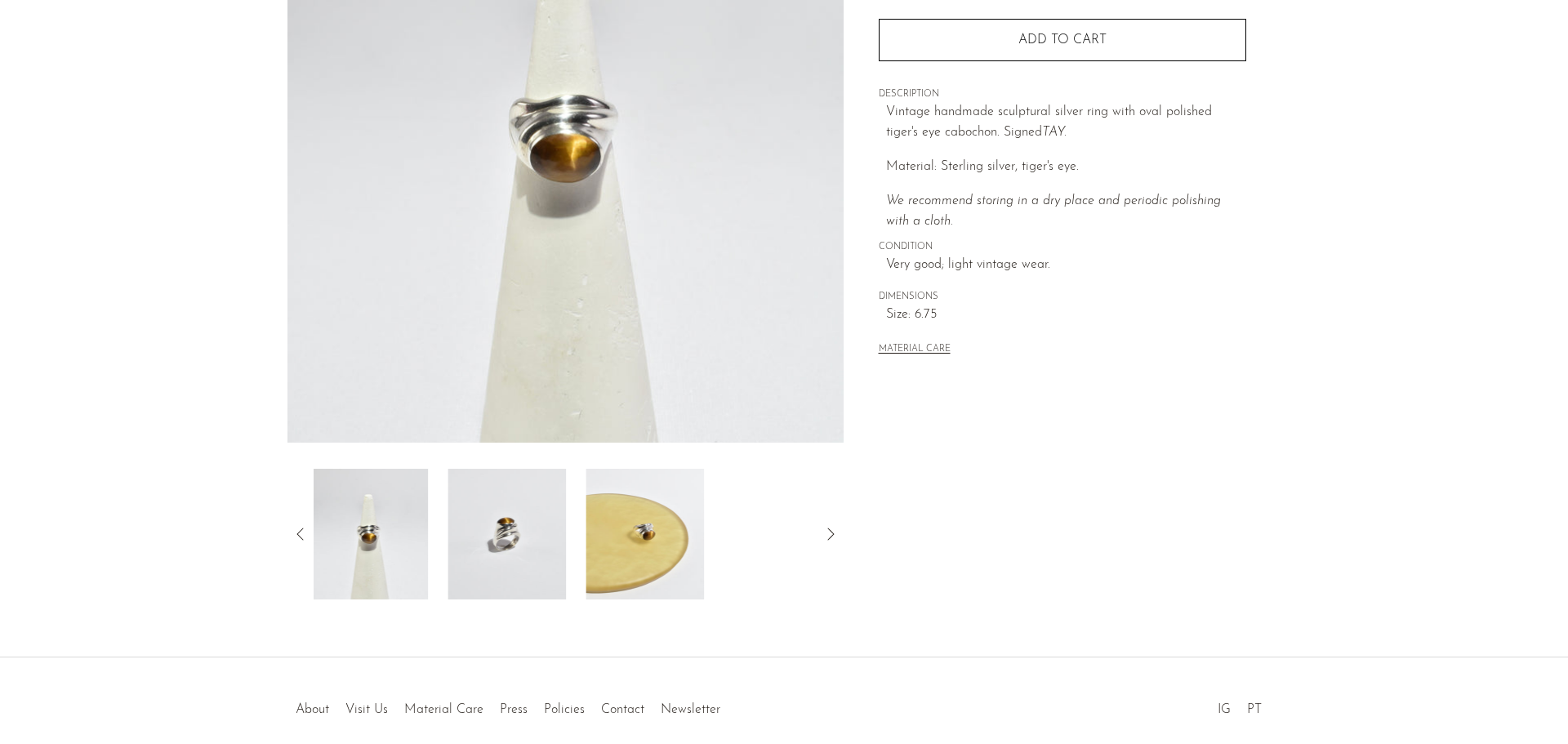
click at [385, 534] on img at bounding box center [369, 534] width 119 height 130
click at [303, 535] on icon at bounding box center [300, 534] width 20 height 20
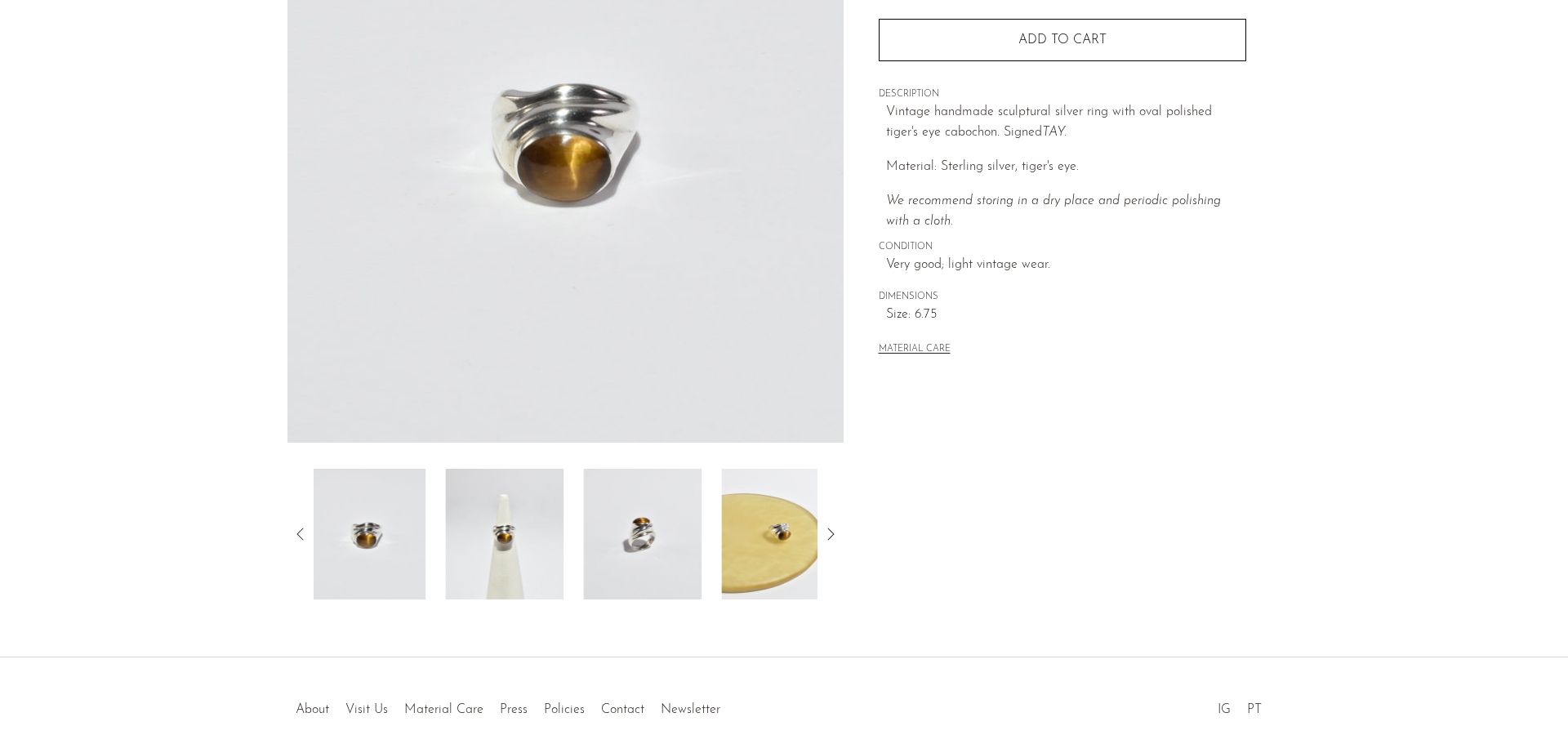
click at [377, 552] on img at bounding box center [366, 534] width 119 height 130
